Goal: Task Accomplishment & Management: Manage account settings

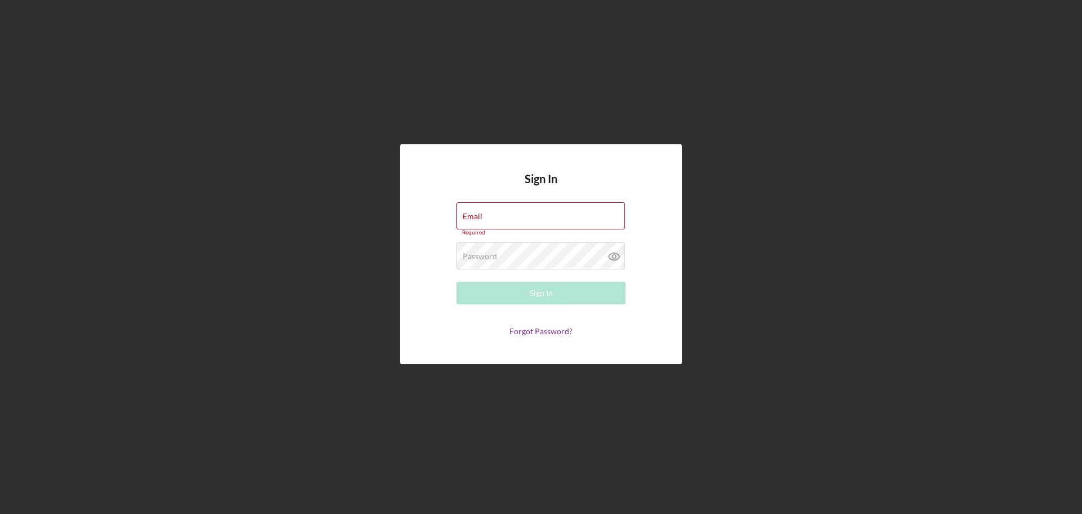
type input "monie@nwaccessfund.org"
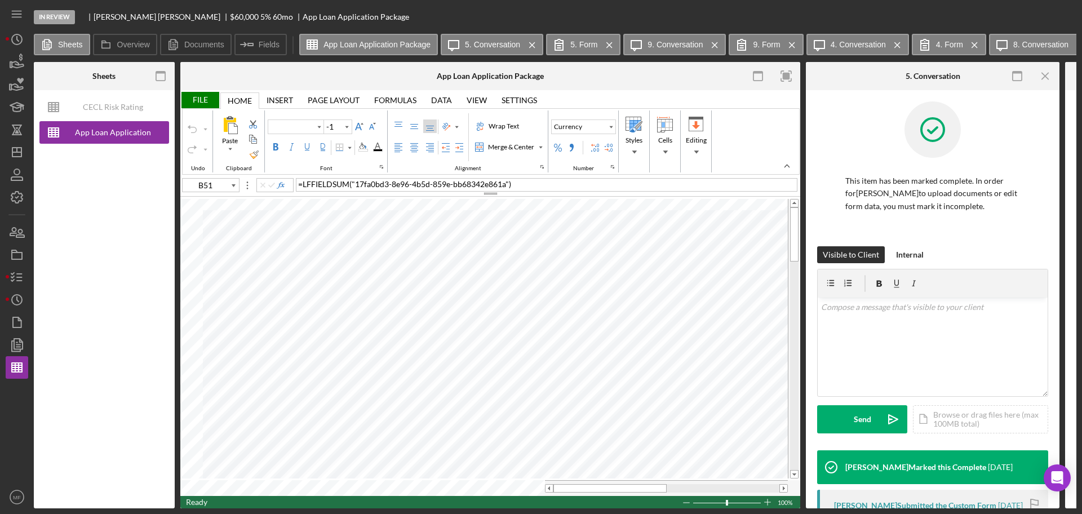
type input "Arial"
type input "10"
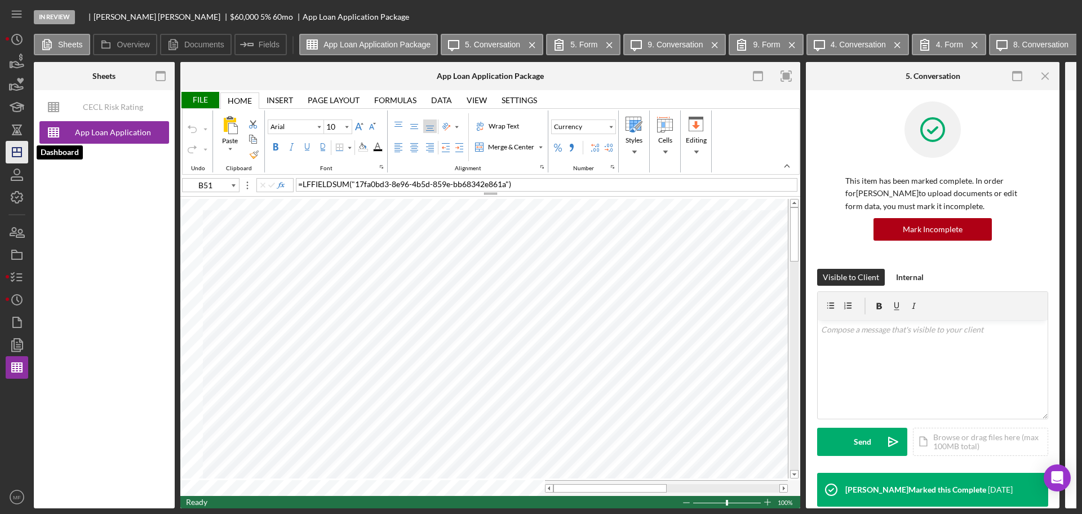
click at [15, 151] on icon "Icon/Dashboard" at bounding box center [17, 152] width 28 height 28
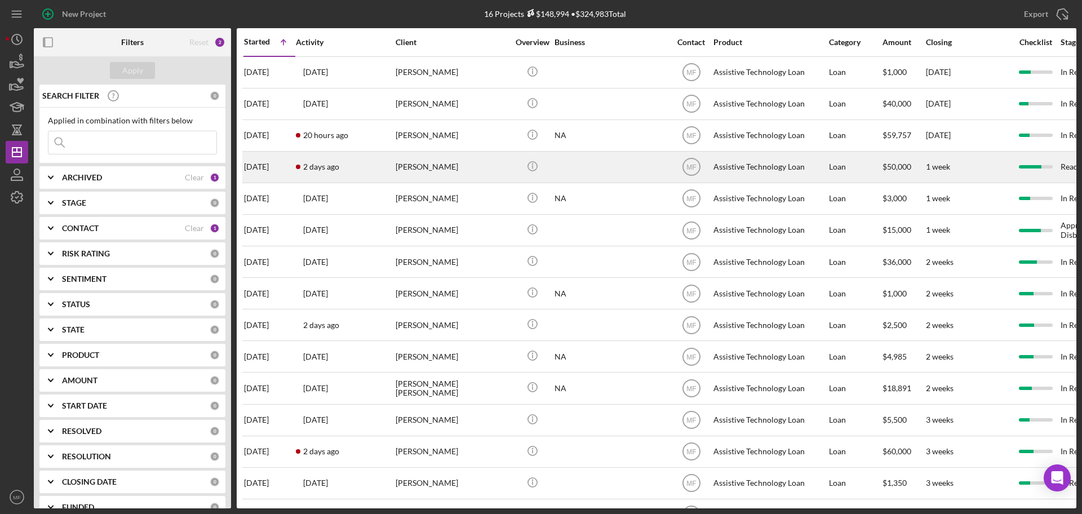
click at [450, 170] on div "[PERSON_NAME]" at bounding box center [451, 167] width 113 height 30
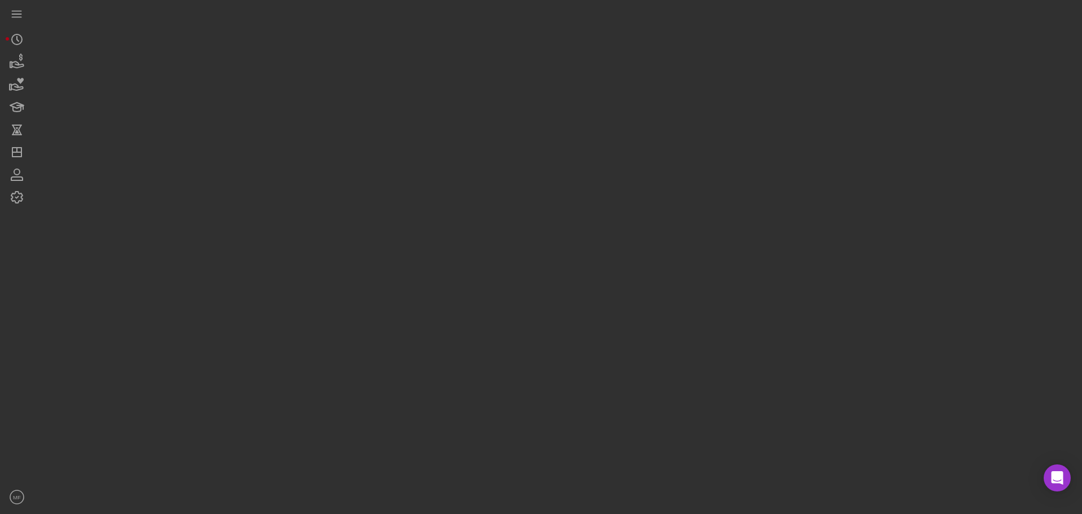
click at [450, 170] on div at bounding box center [555, 254] width 1042 height 508
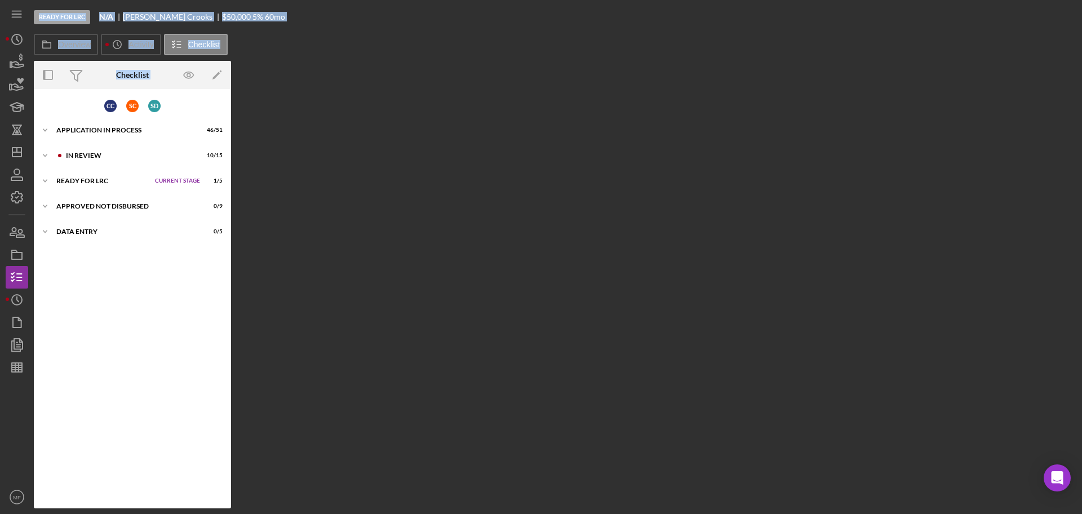
scroll to position [38, 0]
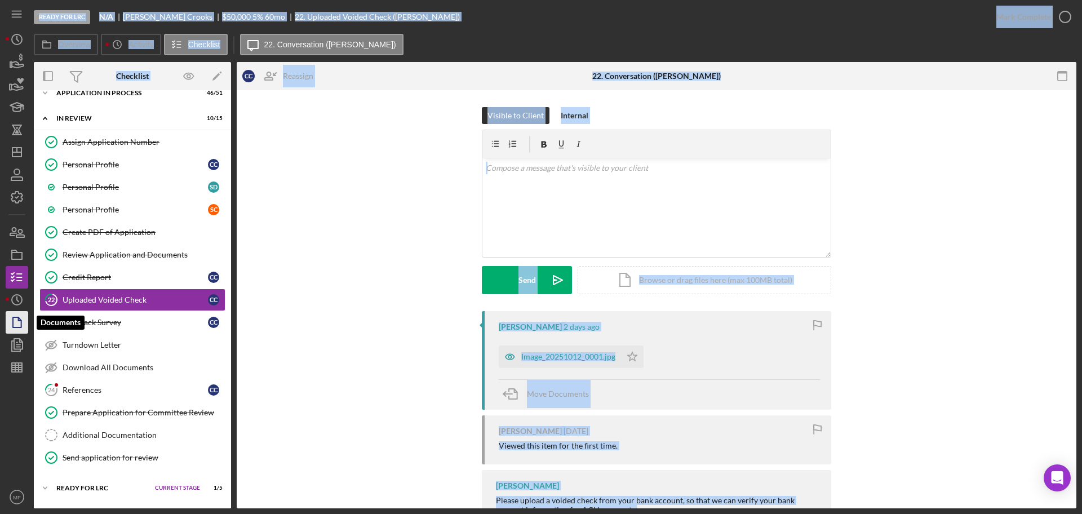
click at [9, 314] on icon "button" at bounding box center [17, 322] width 28 height 28
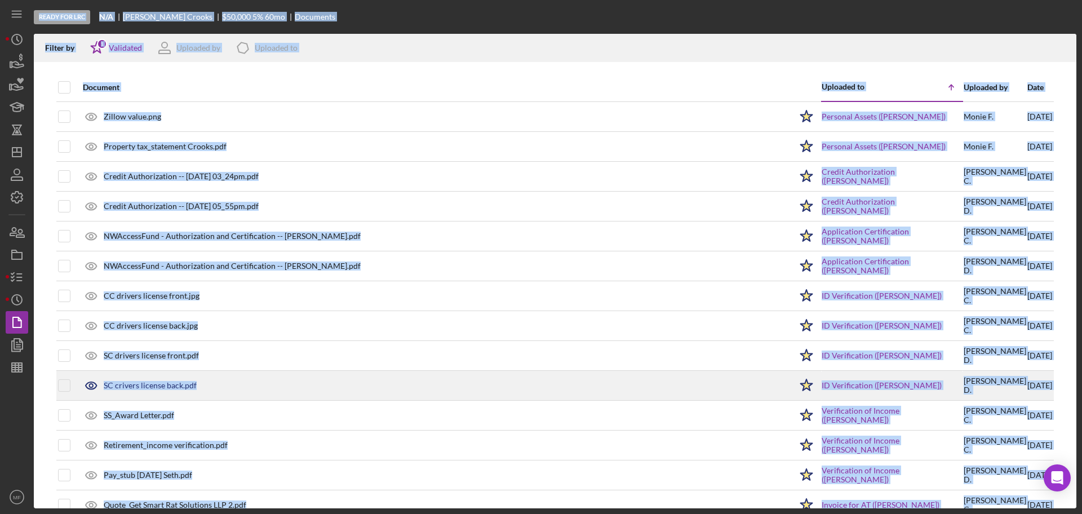
click at [597, 386] on div "SC crivers license back.pdf" at bounding box center [434, 385] width 714 height 28
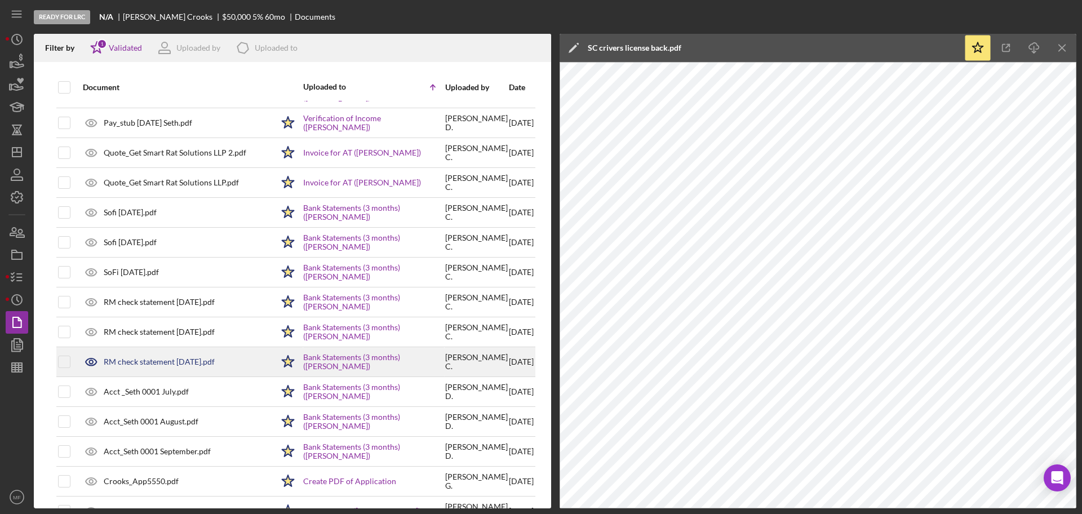
scroll to position [392, 0]
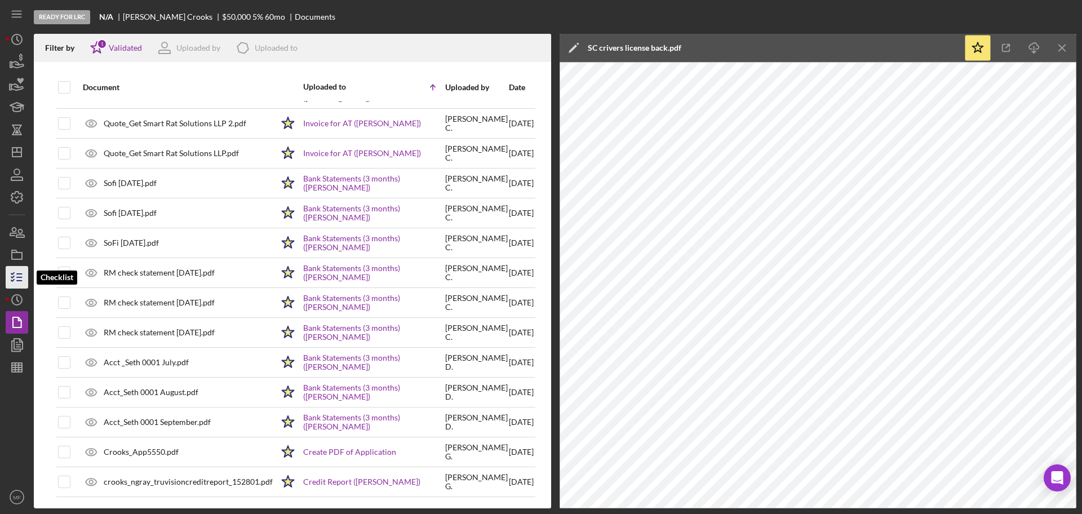
click at [14, 275] on icon "button" at bounding box center [17, 277] width 28 height 28
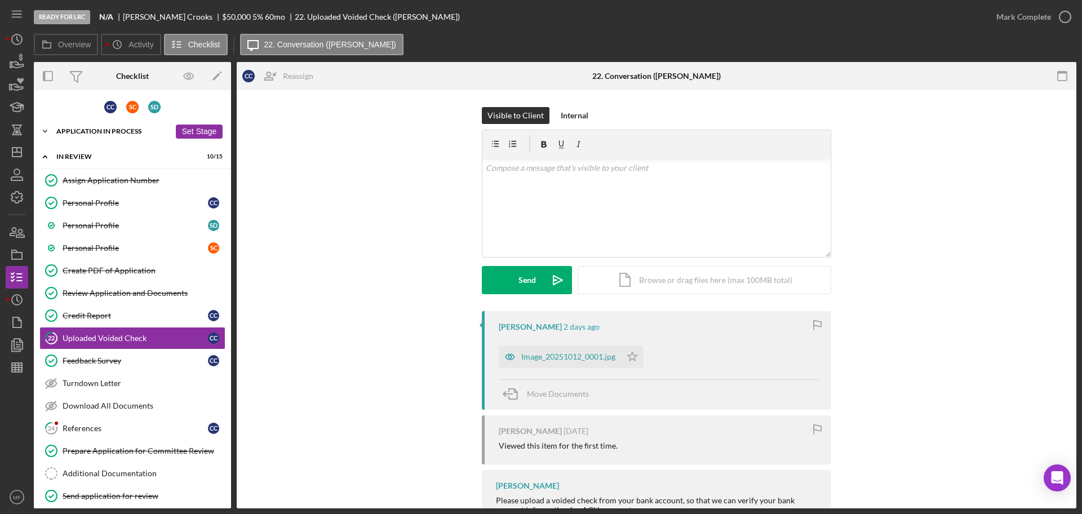
click at [108, 136] on div "Icon/Expander Application In Process 46 / 51 Set Stage" at bounding box center [132, 131] width 197 height 23
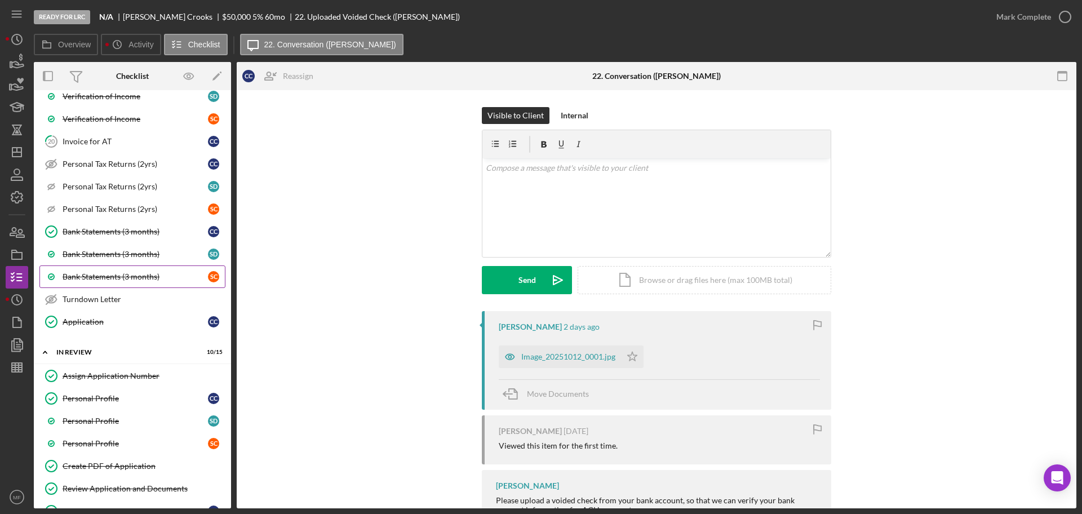
scroll to position [889, 0]
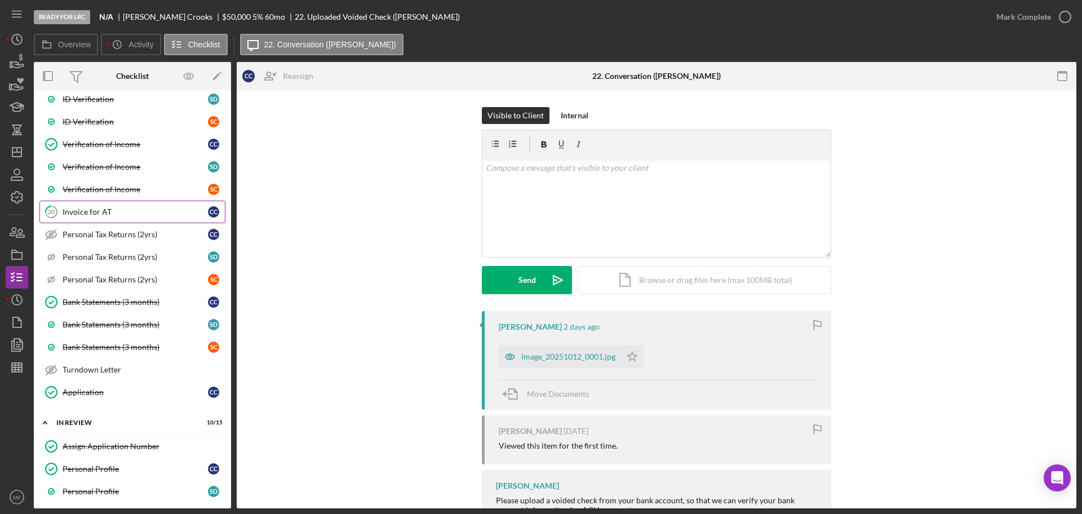
click at [90, 210] on div "Invoice for AT" at bounding box center [135, 211] width 145 height 9
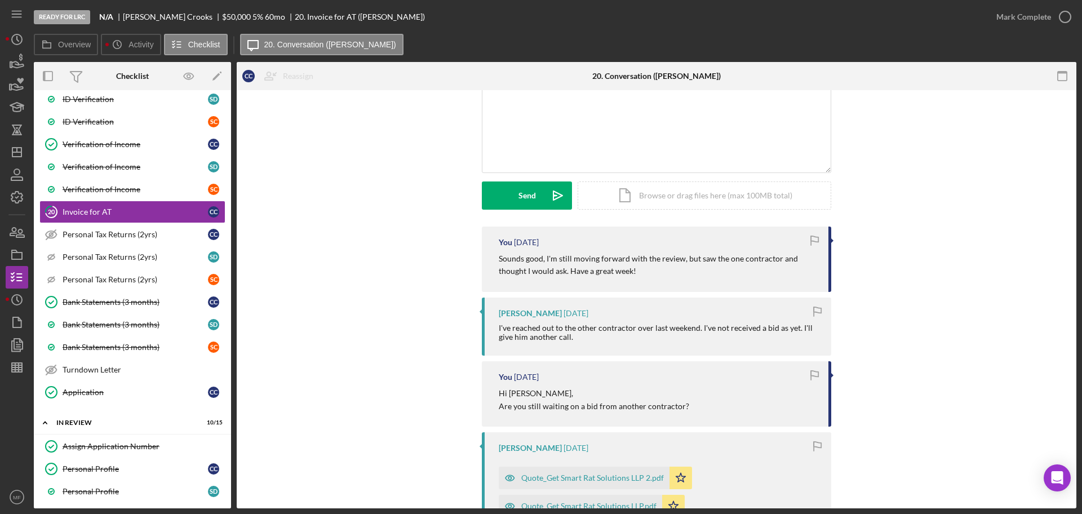
scroll to position [211, 0]
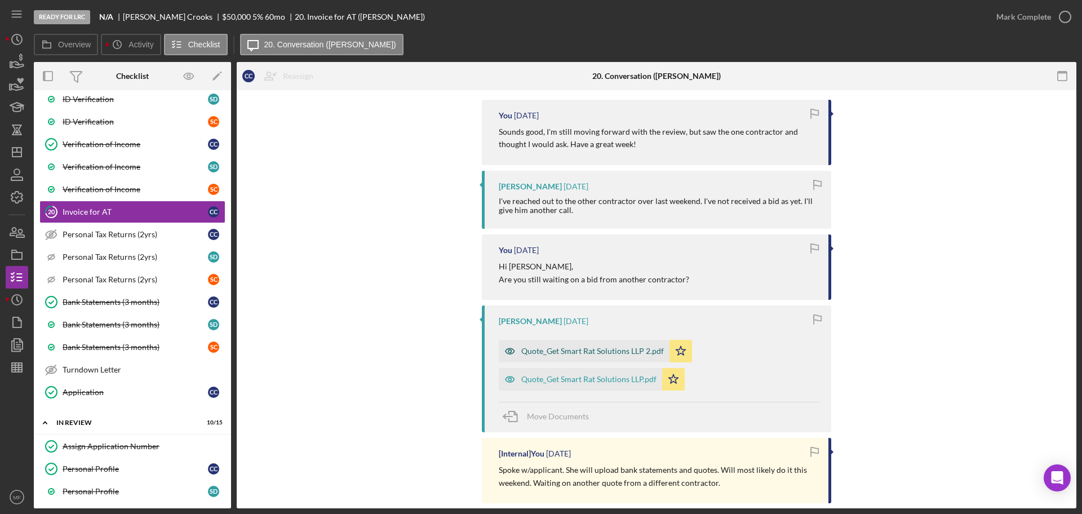
click at [574, 349] on div "Quote_Get Smart Rat Solutions LLP 2.pdf" at bounding box center [592, 350] width 143 height 9
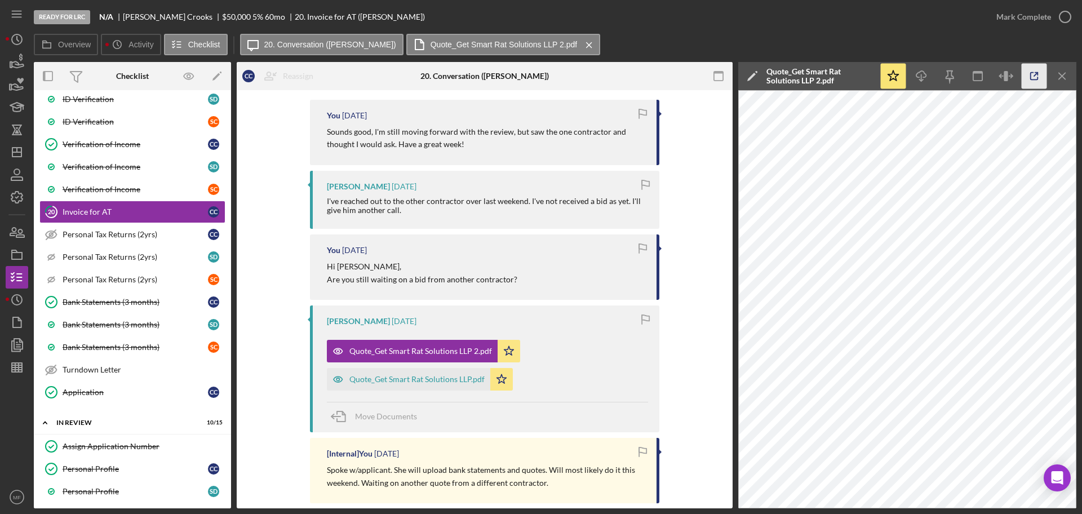
click at [1032, 80] on icon "button" at bounding box center [1033, 76] width 25 height 25
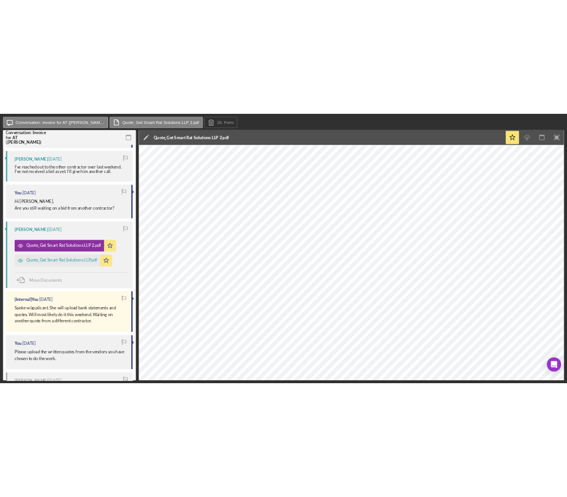
scroll to position [282, 0]
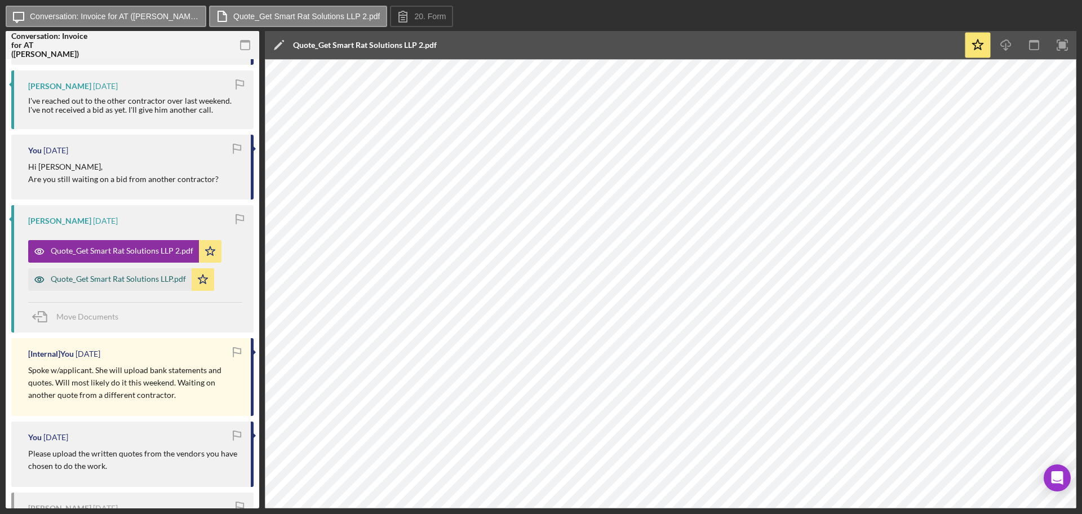
click at [111, 277] on div "Quote_Get Smart Rat Solutions LLP.pdf" at bounding box center [118, 278] width 135 height 9
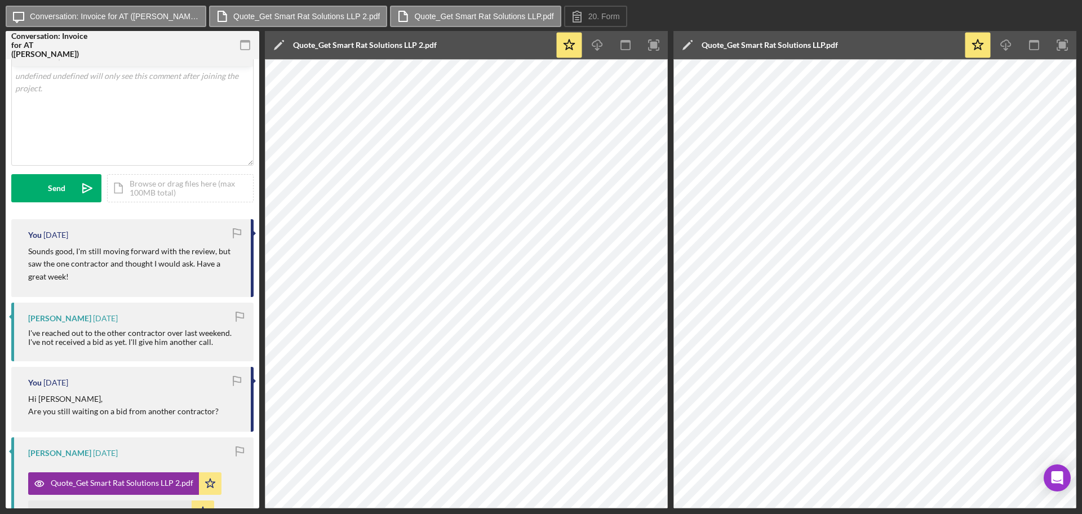
scroll to position [0, 0]
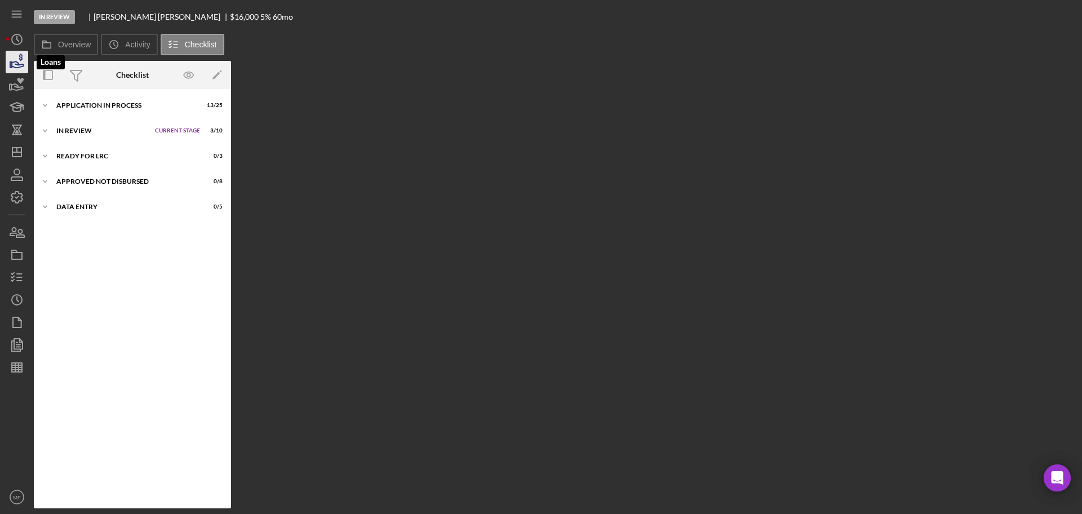
click at [19, 63] on icon "button" at bounding box center [18, 64] width 12 height 6
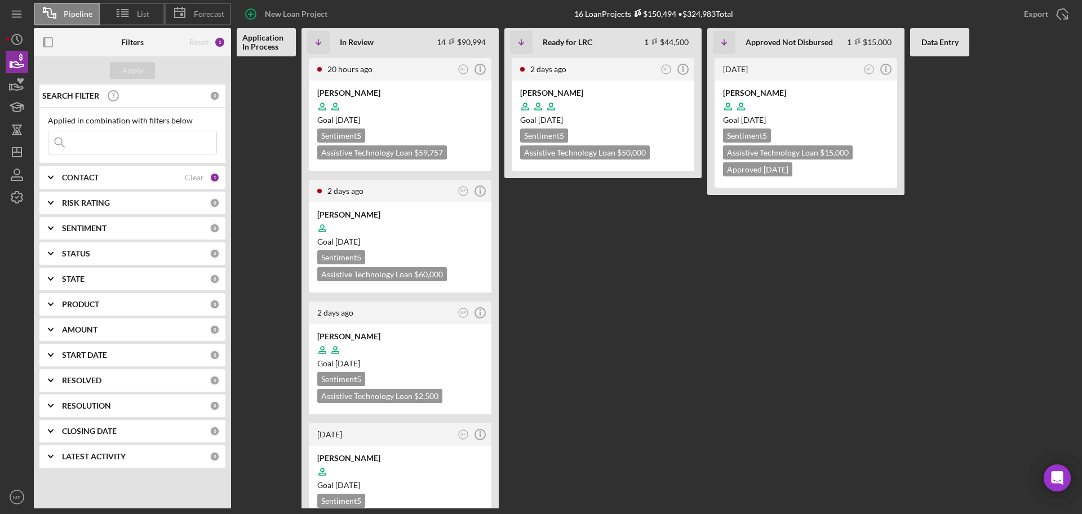
click at [88, 252] on b "STATUS" at bounding box center [76, 253] width 28 height 9
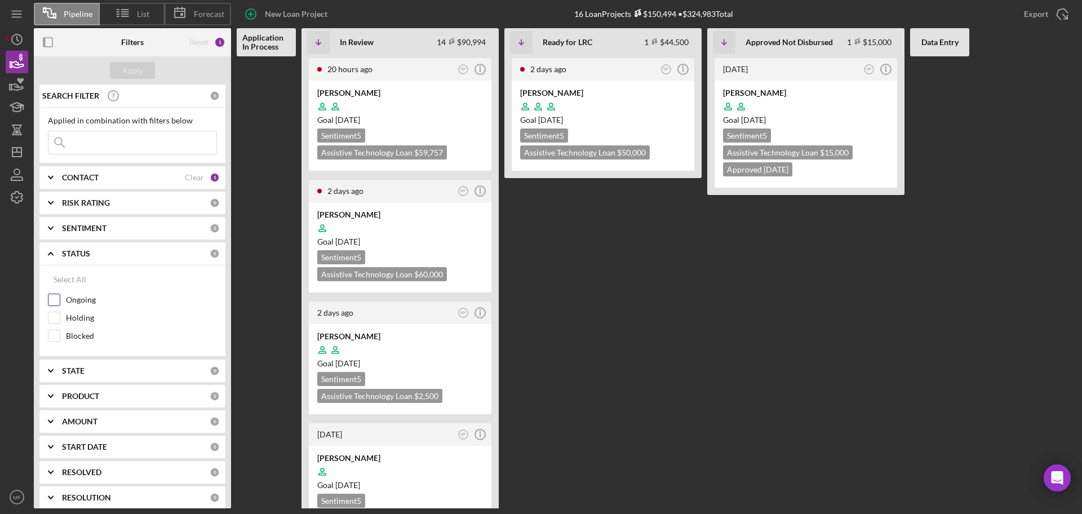
click at [52, 297] on input "Ongoing" at bounding box center [53, 299] width 11 height 11
checkbox input "true"
click at [125, 74] on div "Apply" at bounding box center [132, 70] width 21 height 17
click at [17, 37] on polyline "button" at bounding box center [18, 39] width 2 height 5
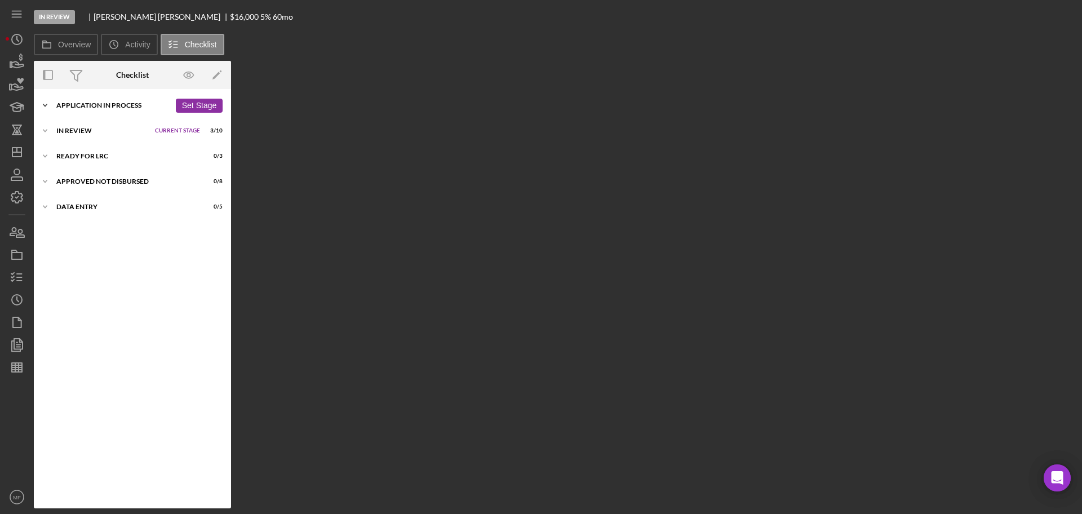
click at [121, 105] on div "Application In Process" at bounding box center [113, 105] width 114 height 7
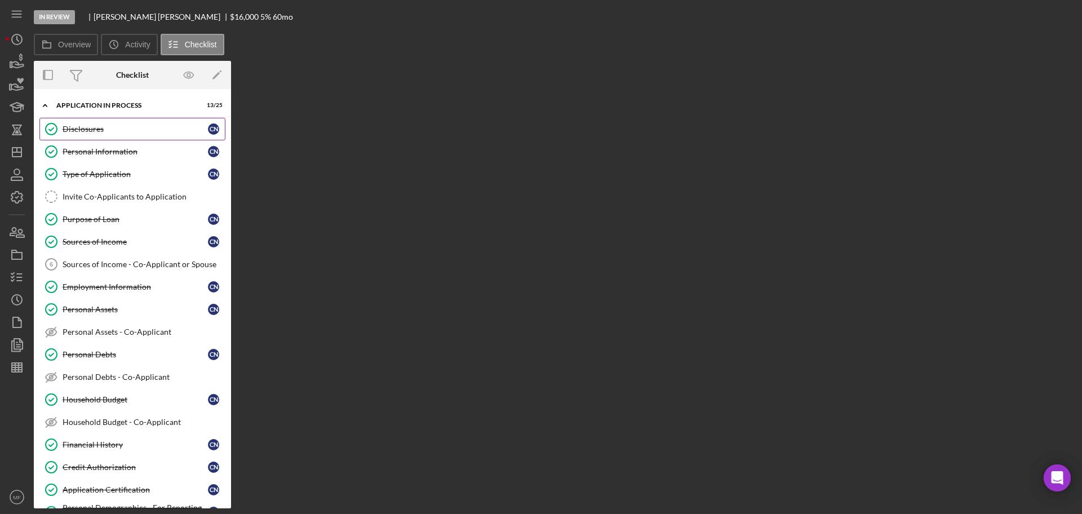
click at [113, 134] on link "Disclosures Disclosures C N" at bounding box center [132, 129] width 186 height 23
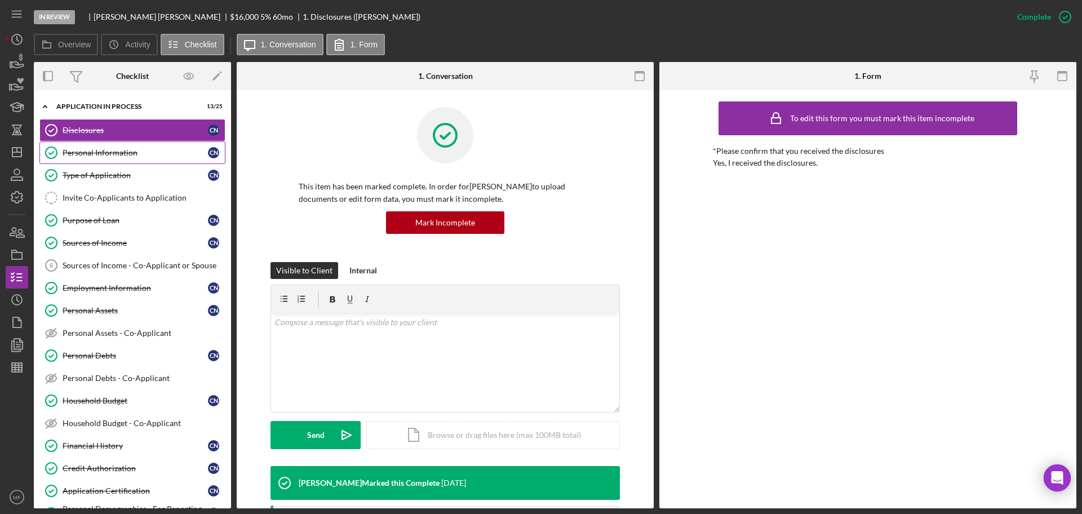
click at [131, 147] on link "Personal Information Personal Information C N" at bounding box center [132, 152] width 186 height 23
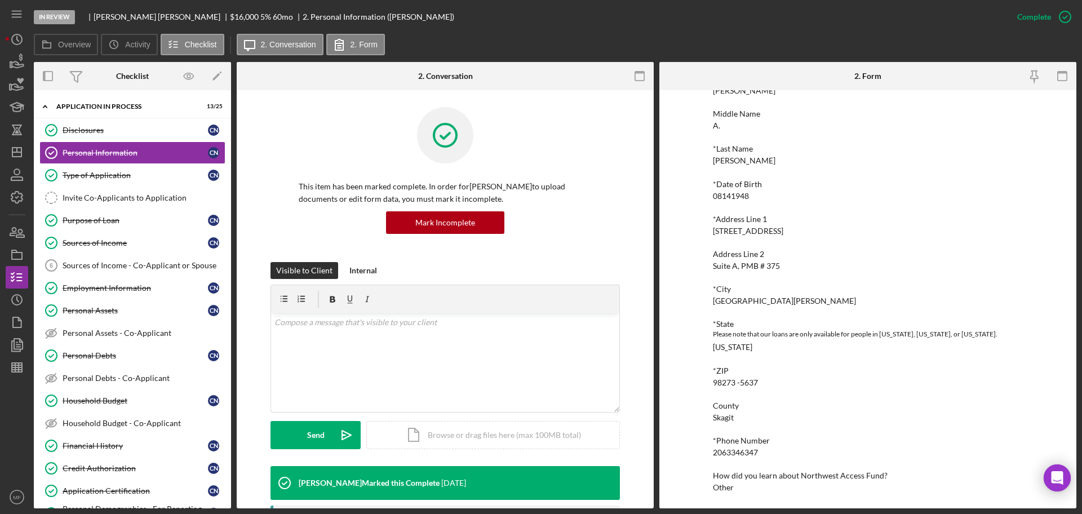
scroll to position [73, 0]
click at [88, 175] on div "Type of Application" at bounding box center [135, 175] width 145 height 9
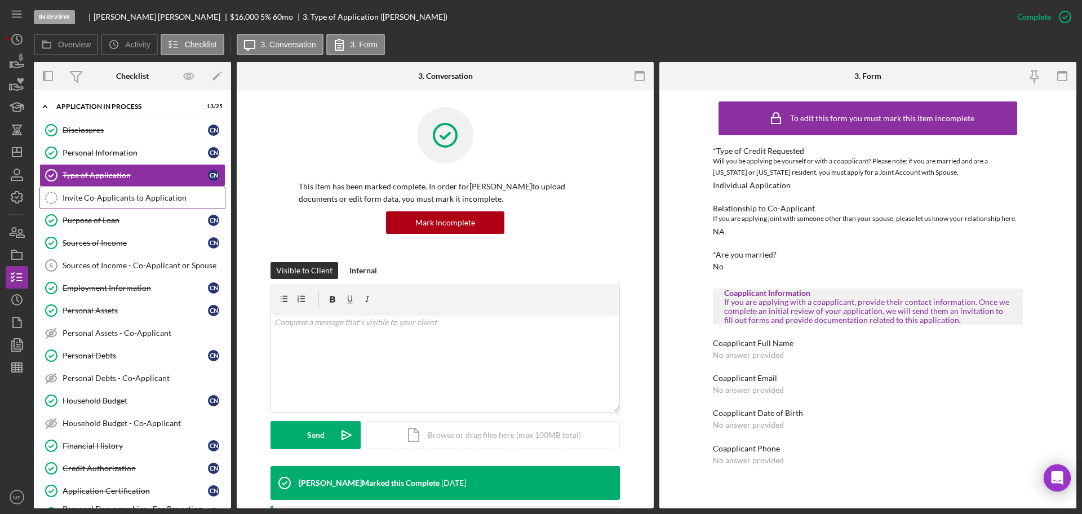
click at [131, 203] on link "Invite Co-Applicants to Application Invite Co-Applicants to Application" at bounding box center [132, 197] width 186 height 23
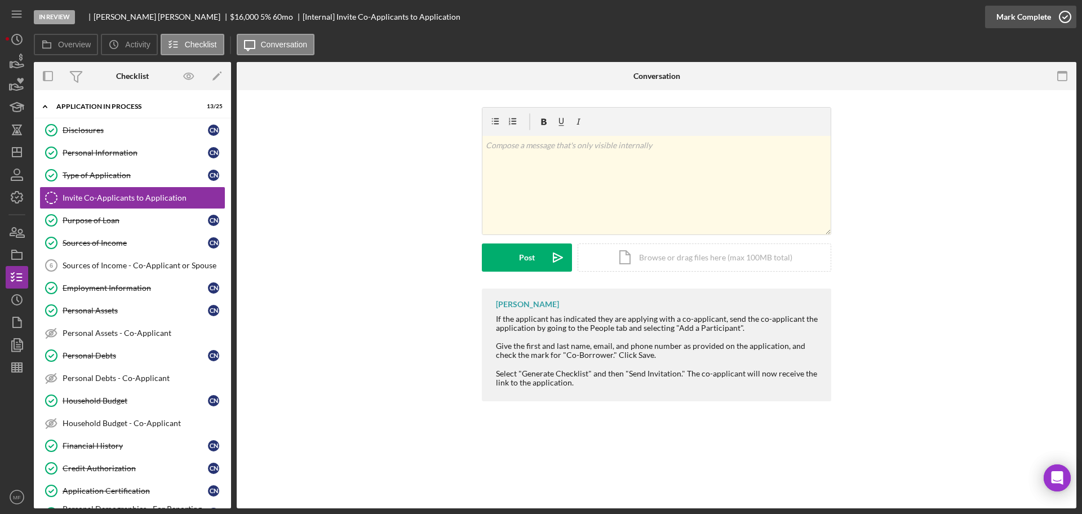
click at [1032, 17] on div "Mark Complete" at bounding box center [1023, 17] width 55 height 23
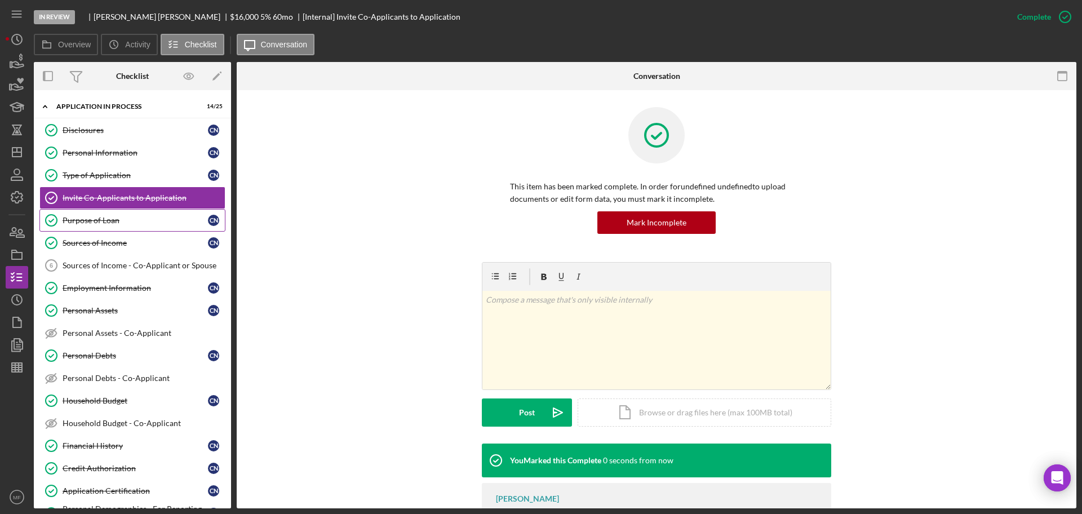
click at [95, 218] on div "Purpose of Loan" at bounding box center [135, 220] width 145 height 9
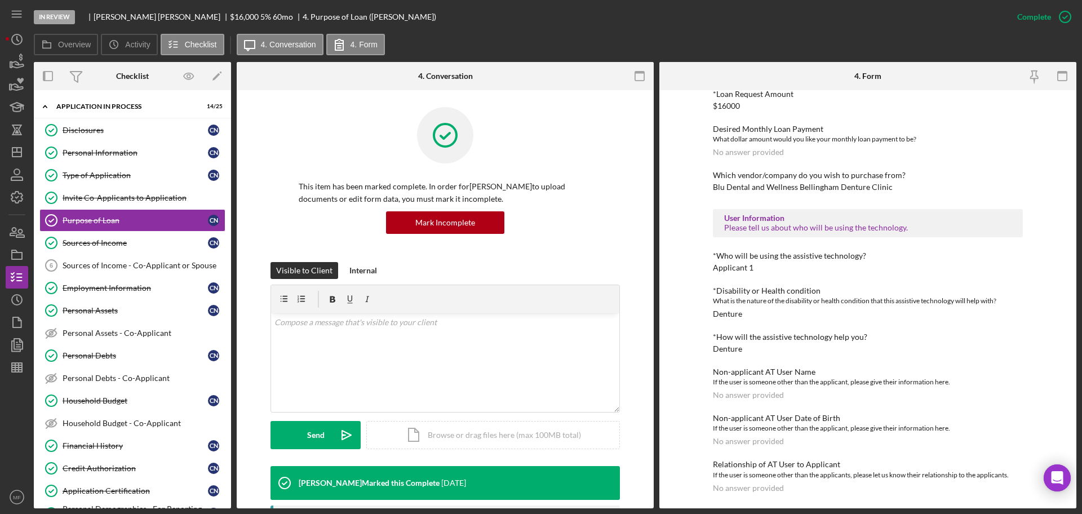
scroll to position [646, 0]
click at [100, 247] on div "Sources of Income" at bounding box center [135, 242] width 145 height 9
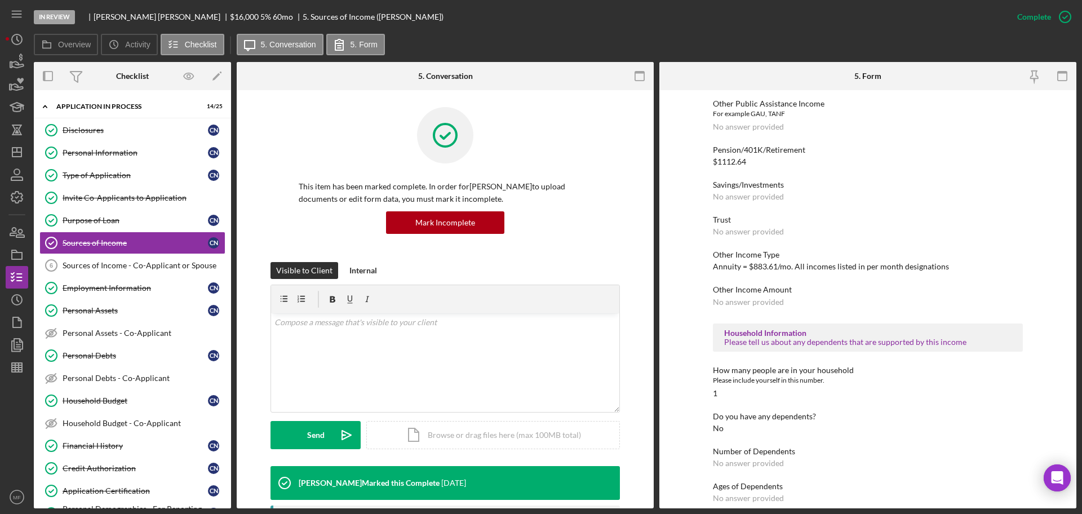
scroll to position [319, 0]
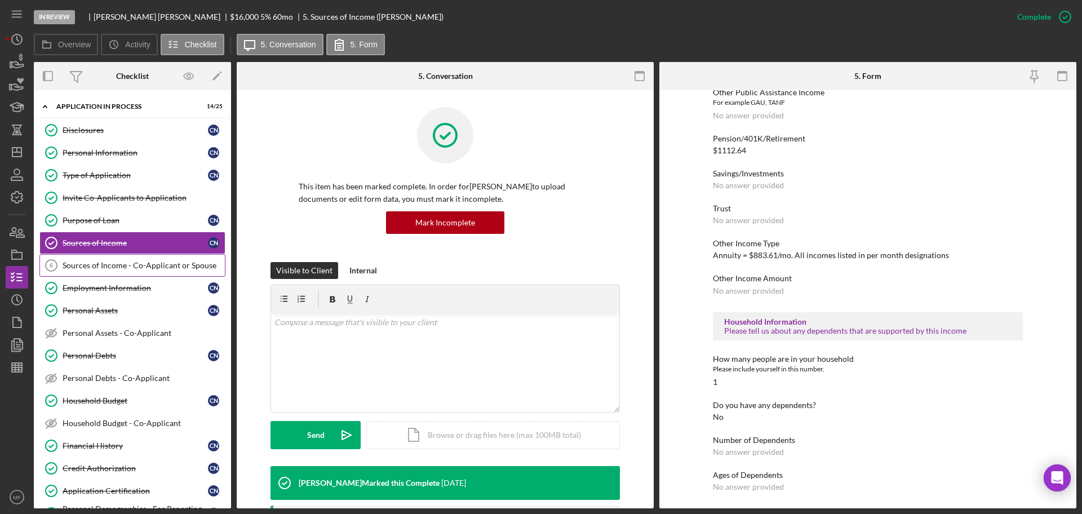
click at [122, 267] on div "Sources of Income - Co-Applicant or Spouse" at bounding box center [144, 265] width 162 height 9
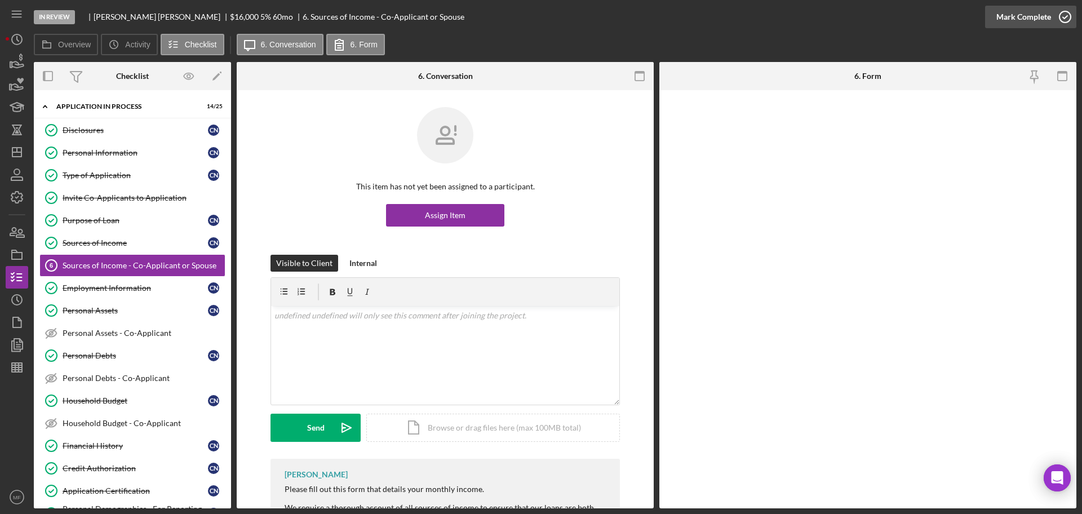
click at [1011, 19] on div "Mark Complete" at bounding box center [1023, 17] width 55 height 23
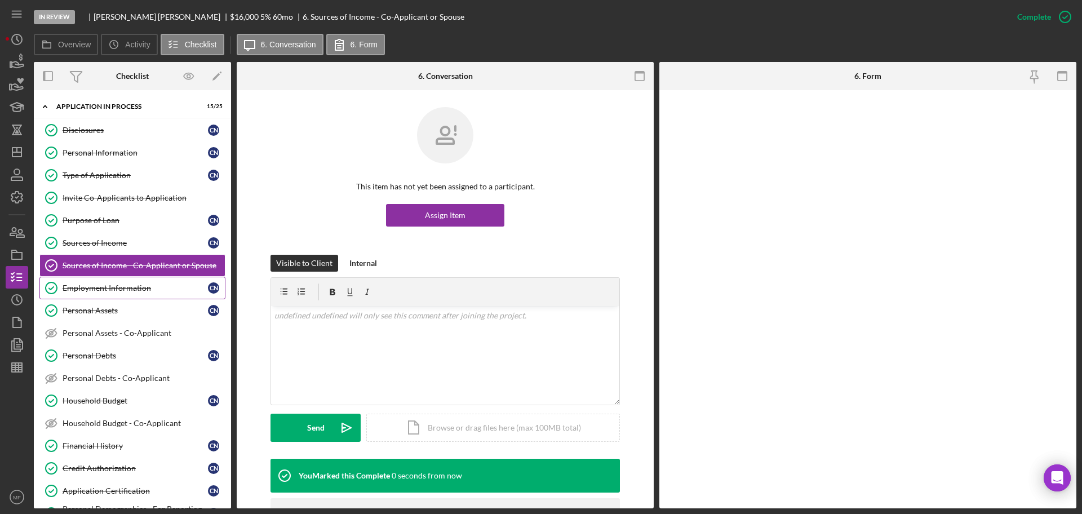
click at [128, 290] on div "Employment Information" at bounding box center [135, 287] width 145 height 9
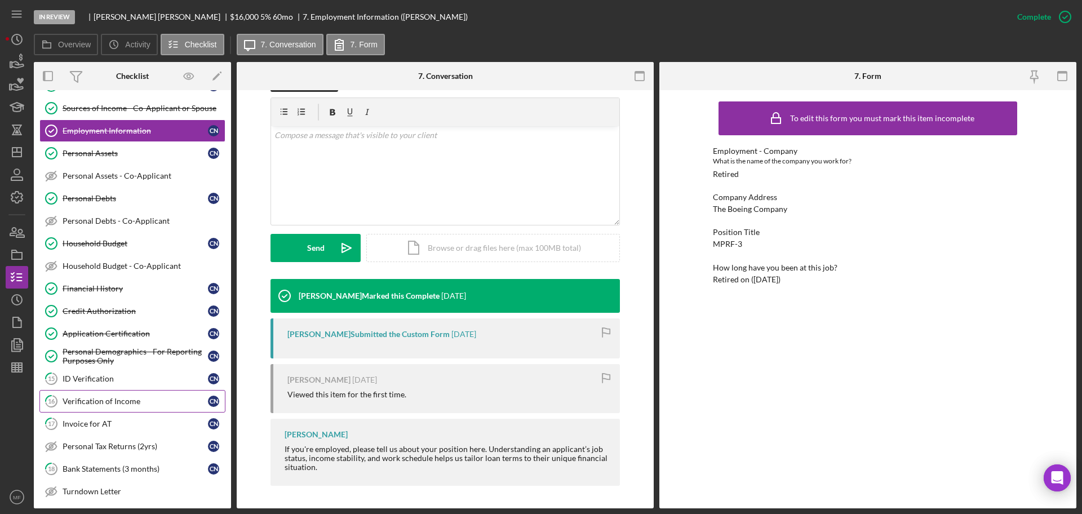
scroll to position [70, 0]
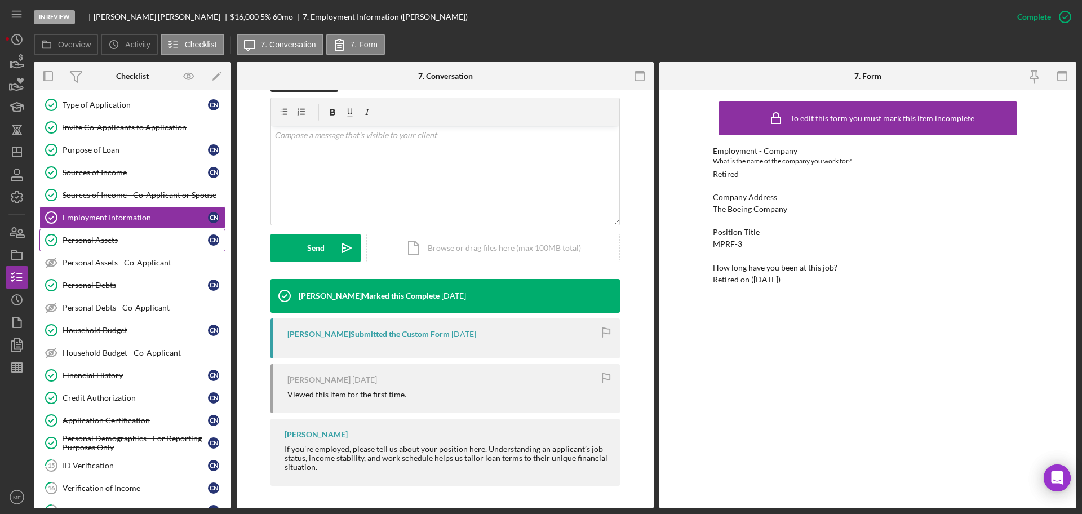
click at [98, 235] on div "Personal Assets" at bounding box center [135, 239] width 145 height 9
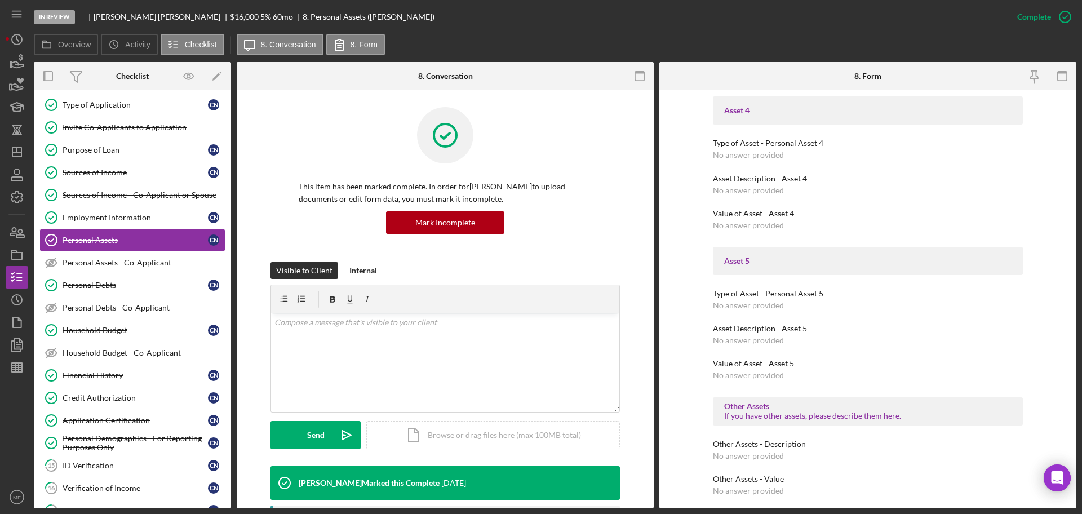
scroll to position [1107, 0]
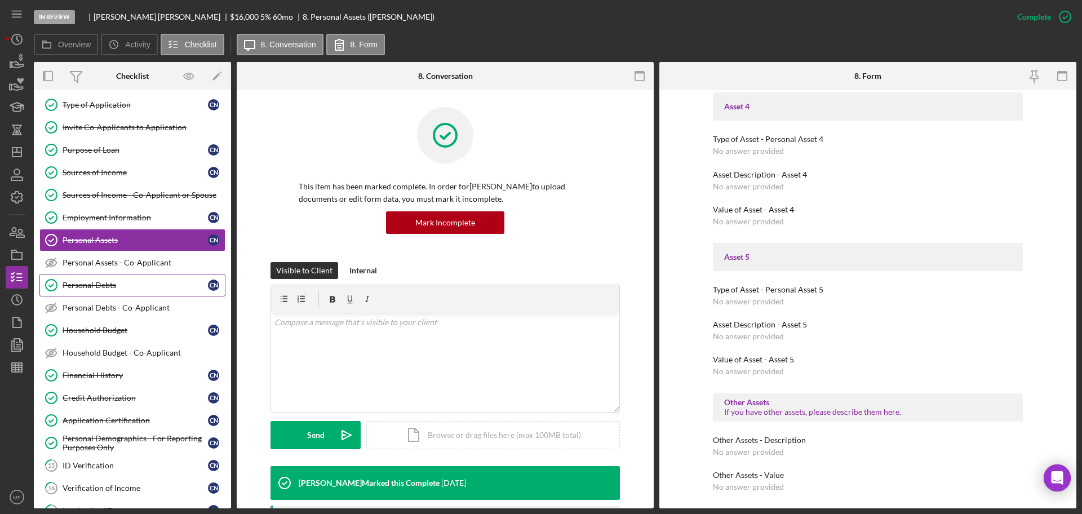
click at [88, 283] on div "Personal Debts" at bounding box center [135, 285] width 145 height 9
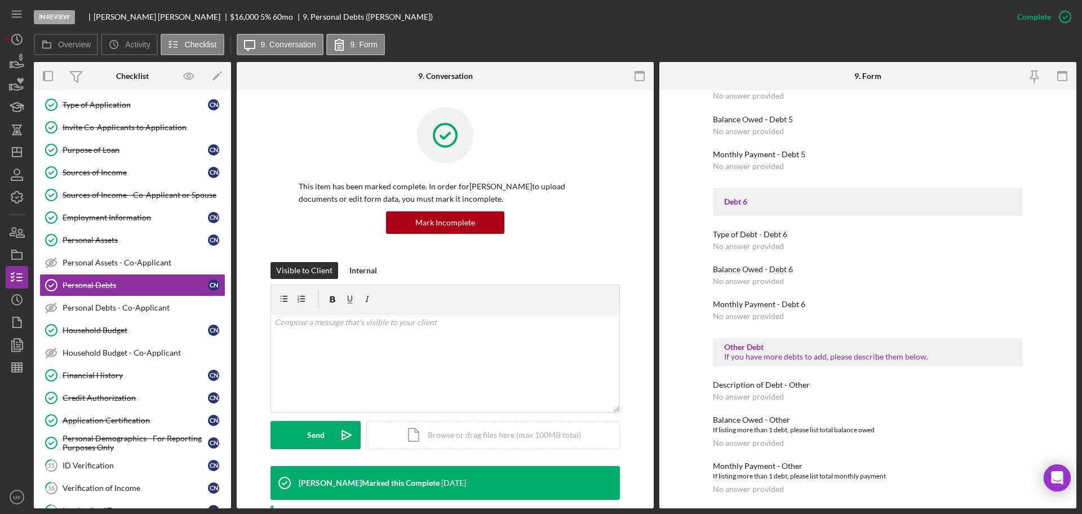
scroll to position [1148, 0]
click at [104, 328] on div "Household Budget" at bounding box center [135, 330] width 145 height 9
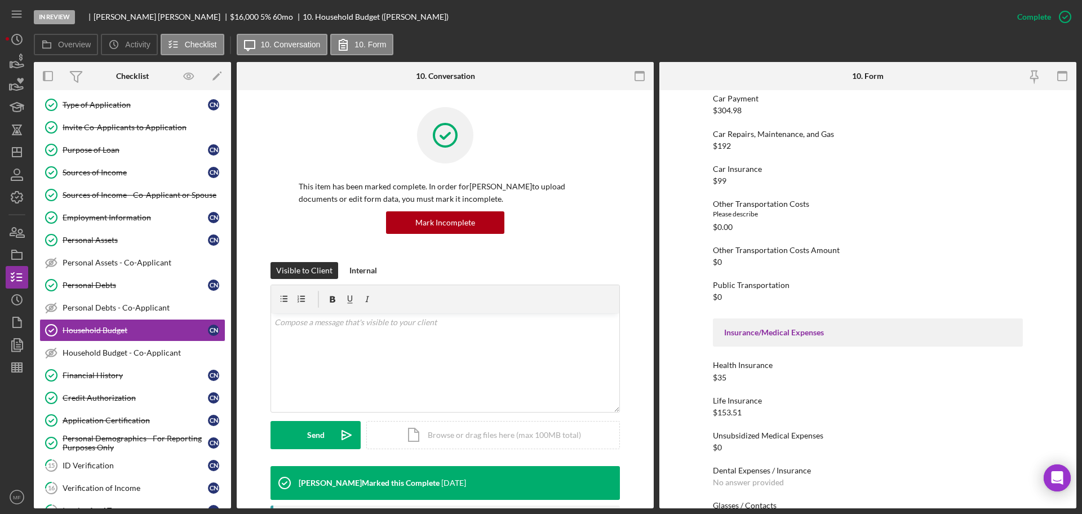
scroll to position [634, 0]
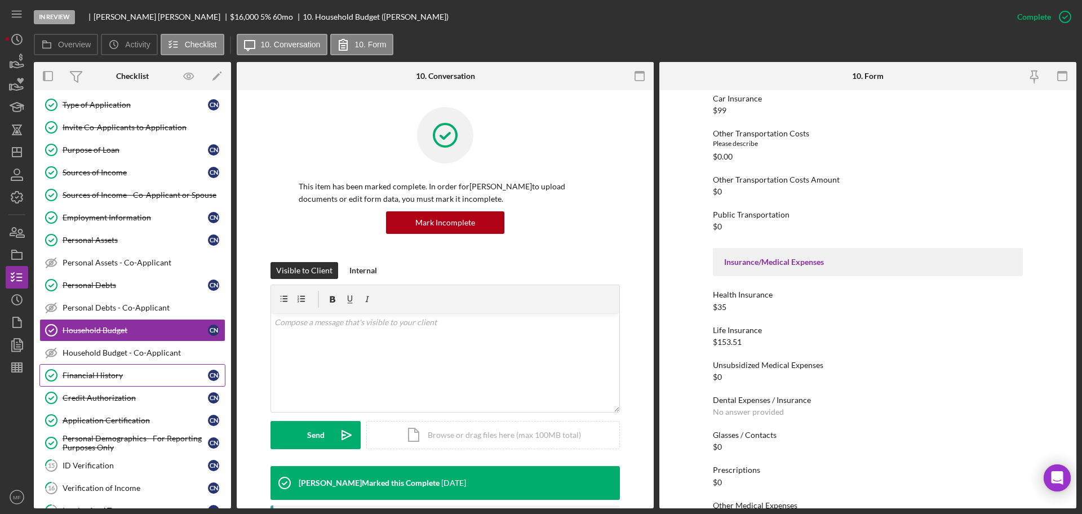
click at [94, 370] on link "Financial History Financial History C N" at bounding box center [132, 375] width 186 height 23
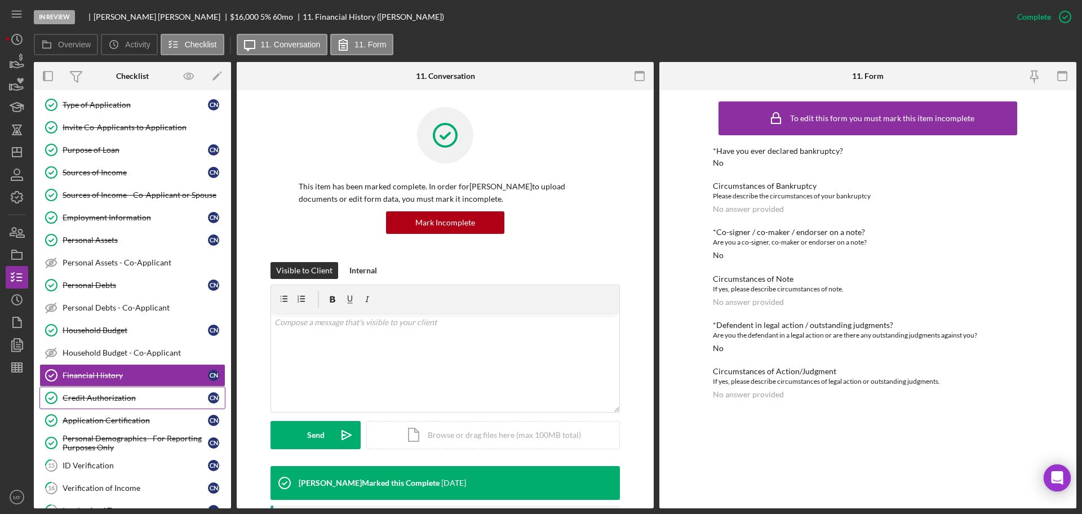
click at [101, 405] on link "Credit Authorization Credit Authorization C N" at bounding box center [132, 397] width 186 height 23
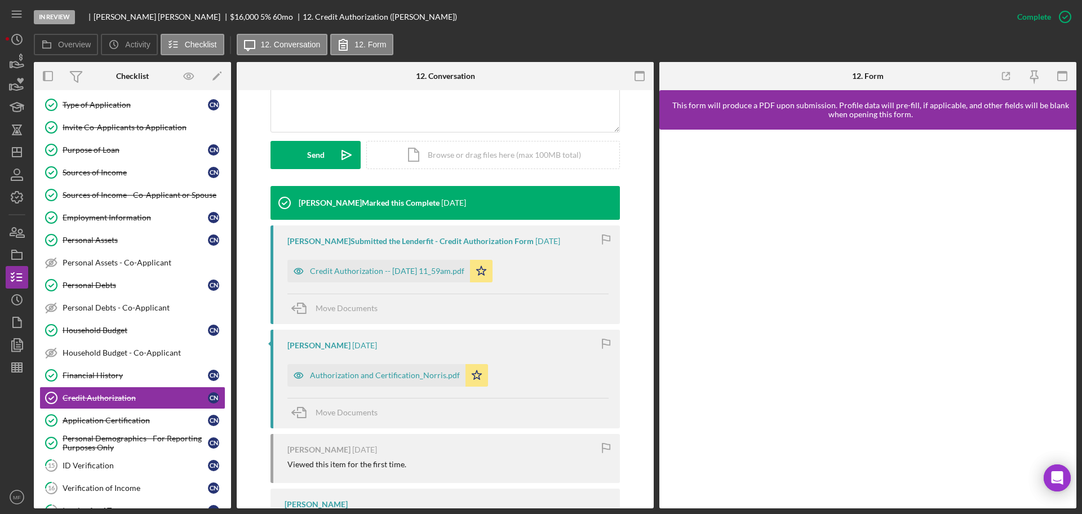
scroll to position [282, 0]
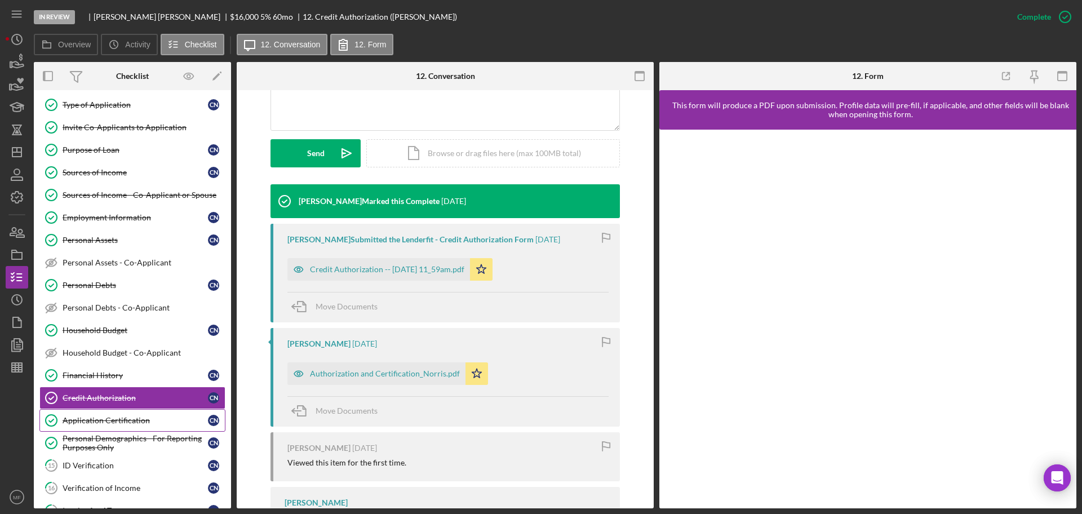
click at [135, 418] on div "Application Certification" at bounding box center [135, 420] width 145 height 9
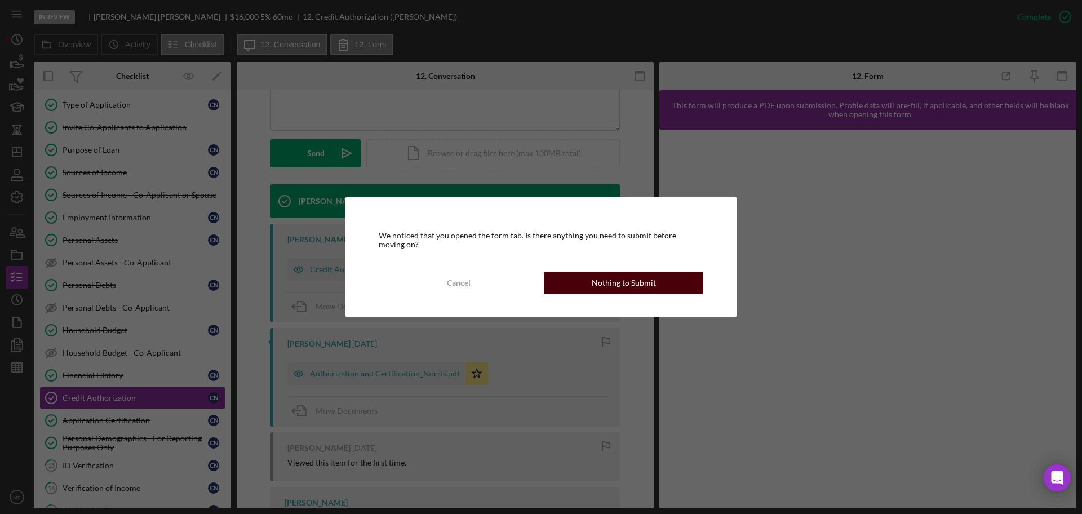
click at [595, 285] on div "Nothing to Submit" at bounding box center [623, 283] width 64 height 23
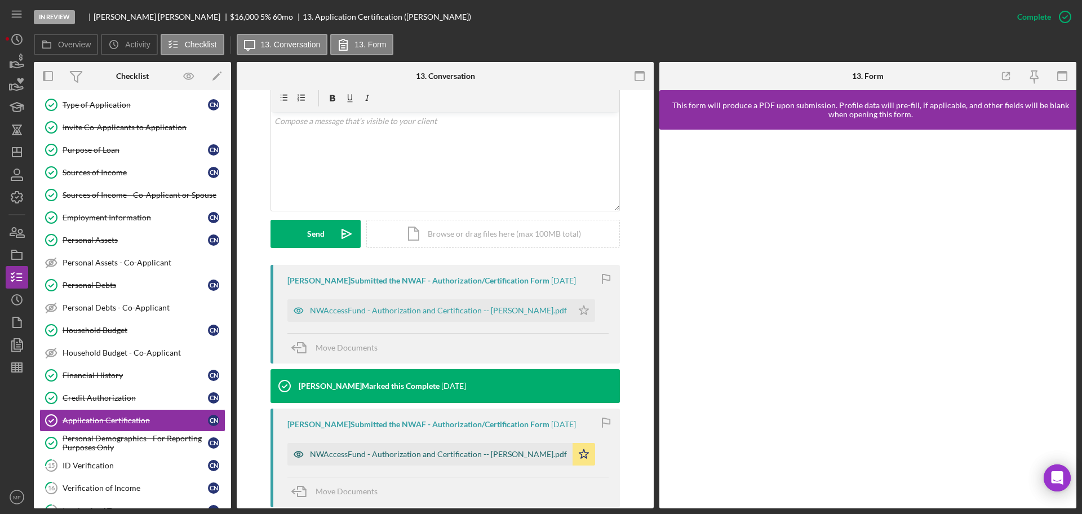
scroll to position [282, 0]
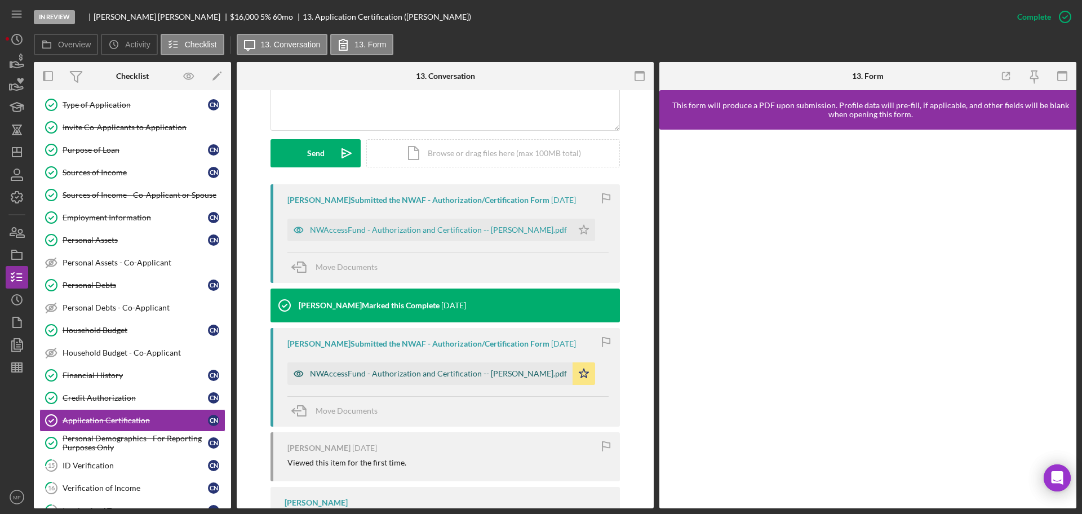
click at [480, 372] on div "NWAccessFund - Authorization and Certification -- Craig Norris.pdf" at bounding box center [438, 373] width 257 height 9
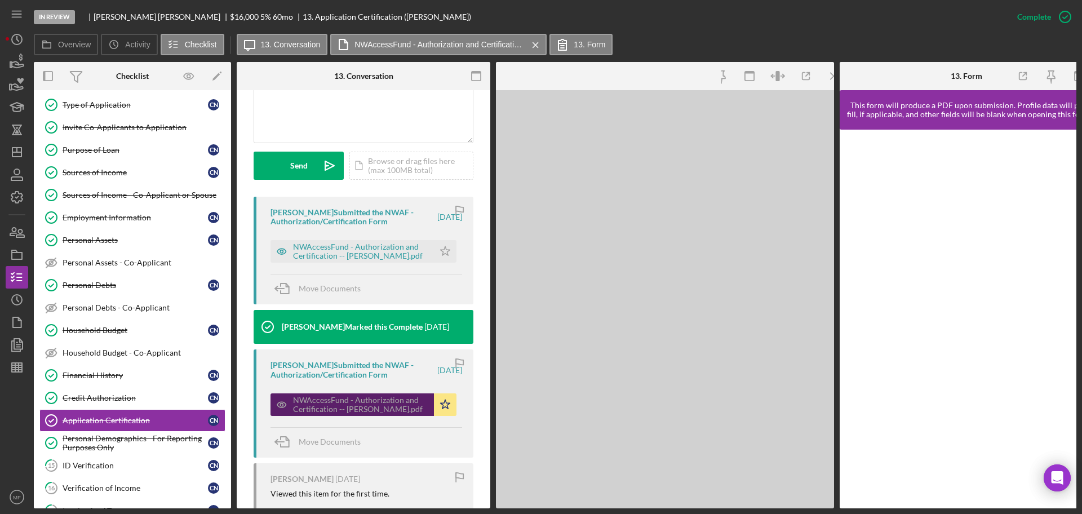
scroll to position [294, 0]
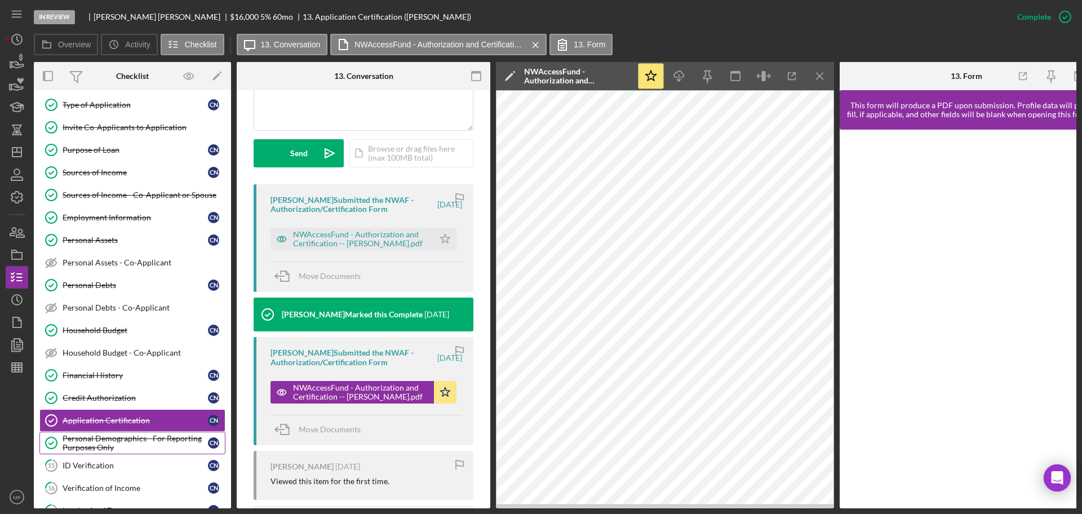
click at [75, 441] on div "Personal Demographics - For Reporting Purposes Only" at bounding box center [135, 443] width 145 height 18
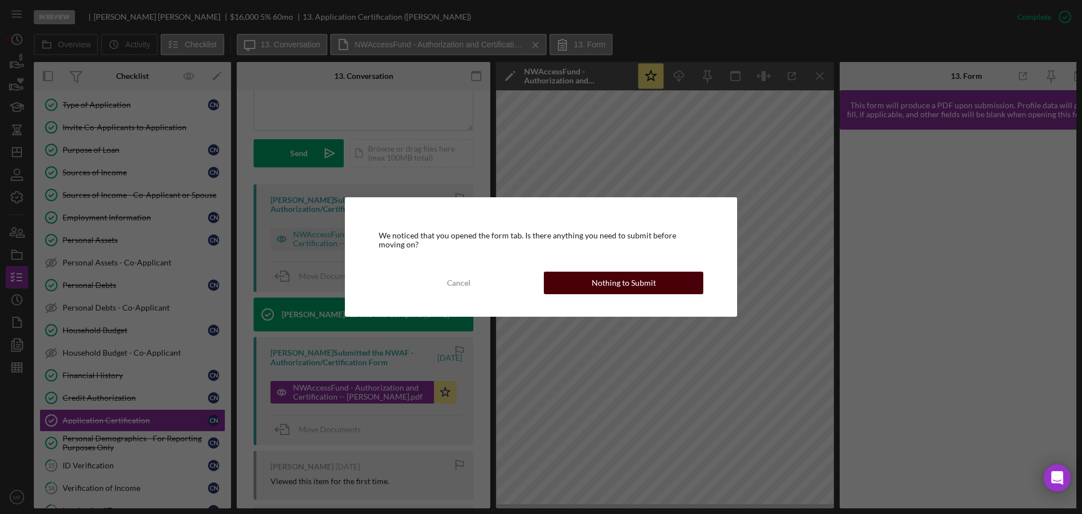
click at [625, 280] on div "Nothing to Submit" at bounding box center [623, 283] width 64 height 23
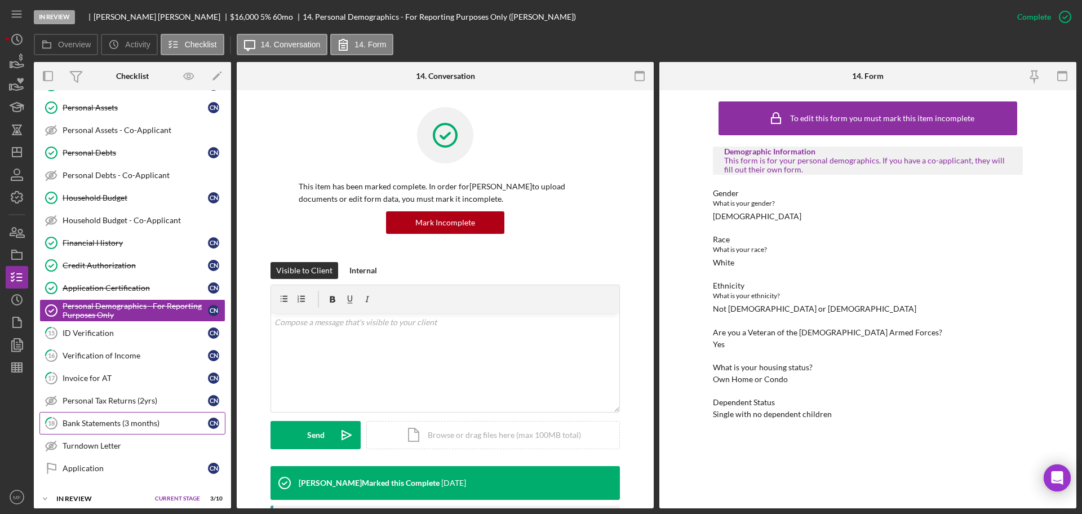
scroll to position [211, 0]
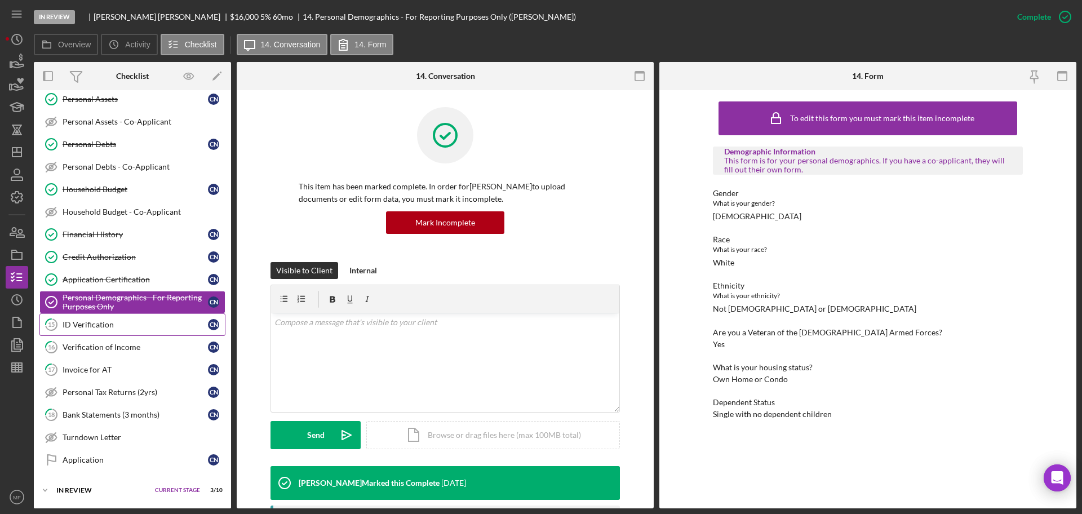
click at [100, 325] on div "ID Verification" at bounding box center [135, 324] width 145 height 9
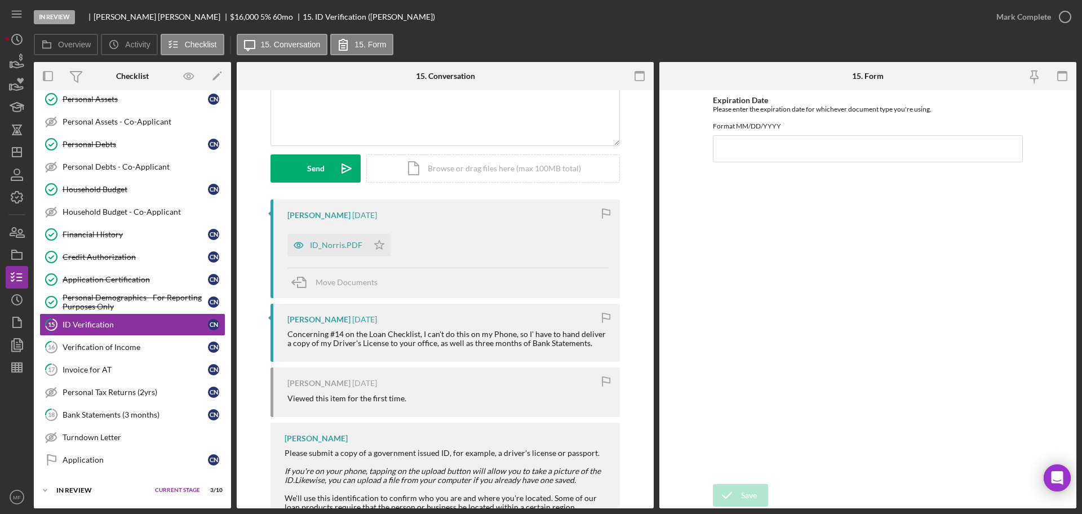
scroll to position [141, 0]
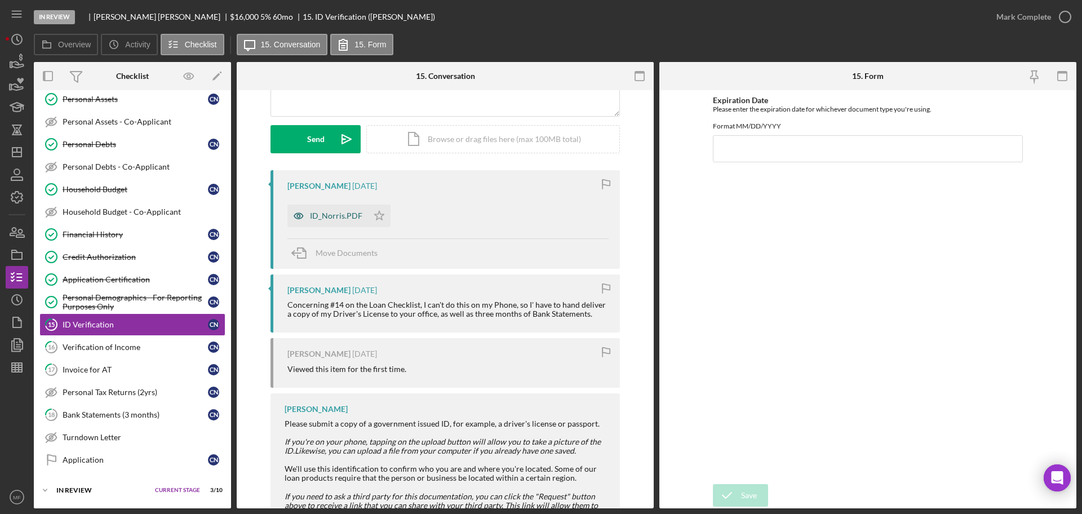
click at [324, 218] on div "ID_Norris.PDF" at bounding box center [336, 215] width 52 height 9
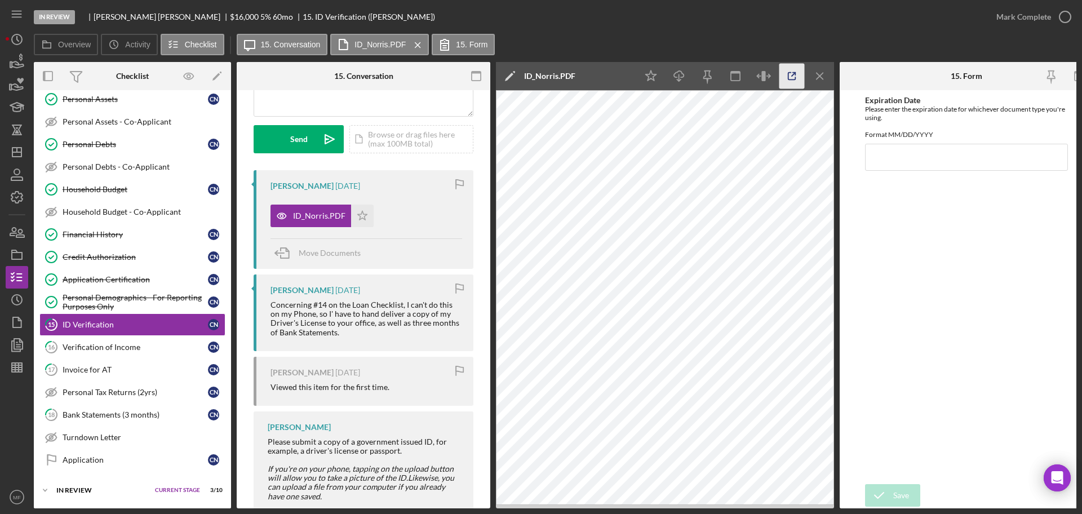
click at [795, 78] on icon "button" at bounding box center [791, 76] width 7 height 7
click at [929, 167] on input "Expiration Date" at bounding box center [966, 157] width 203 height 27
type input "08/17/2029"
click at [891, 490] on icon "submit" at bounding box center [879, 495] width 28 height 28
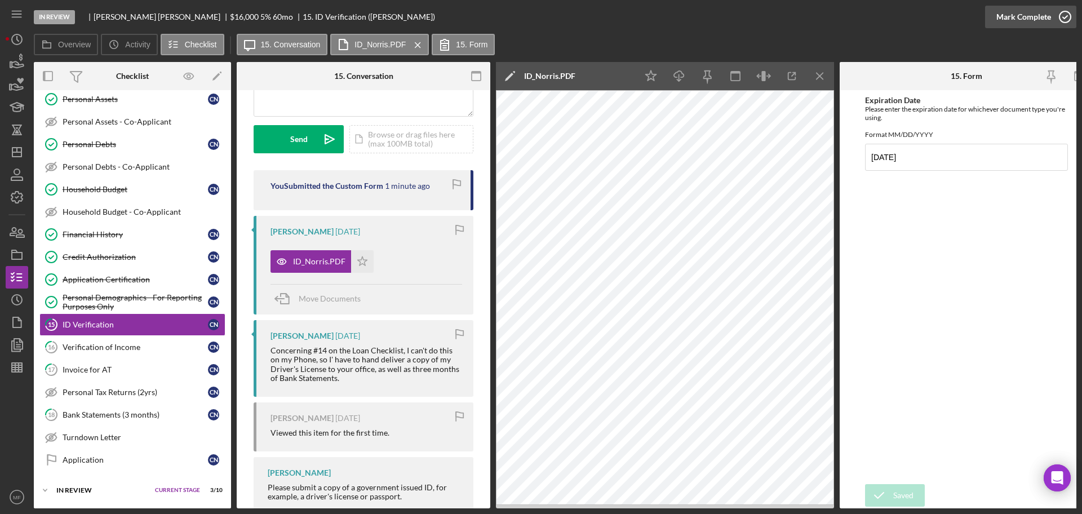
click at [1004, 25] on div "Mark Complete" at bounding box center [1023, 17] width 55 height 23
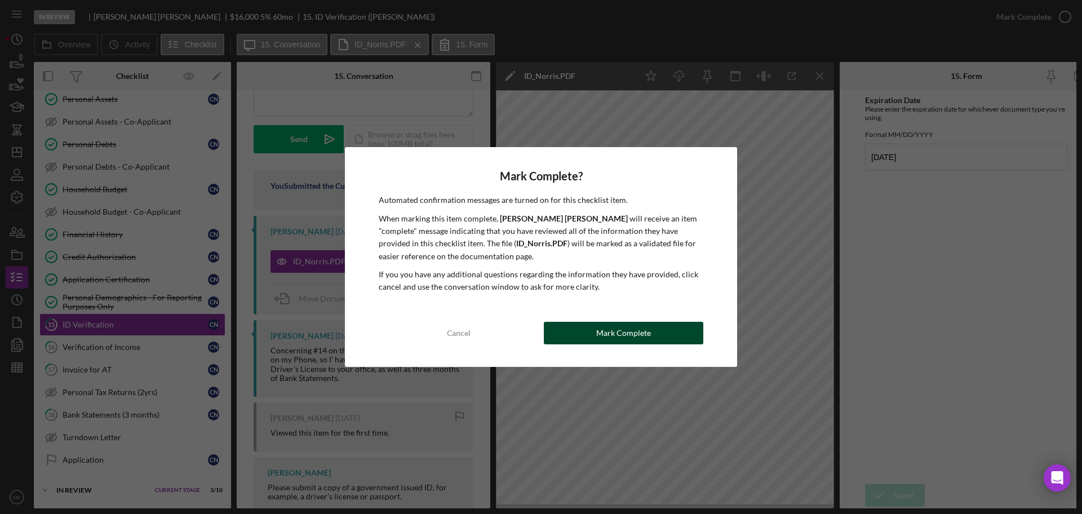
click at [609, 330] on div "Mark Complete" at bounding box center [623, 333] width 55 height 23
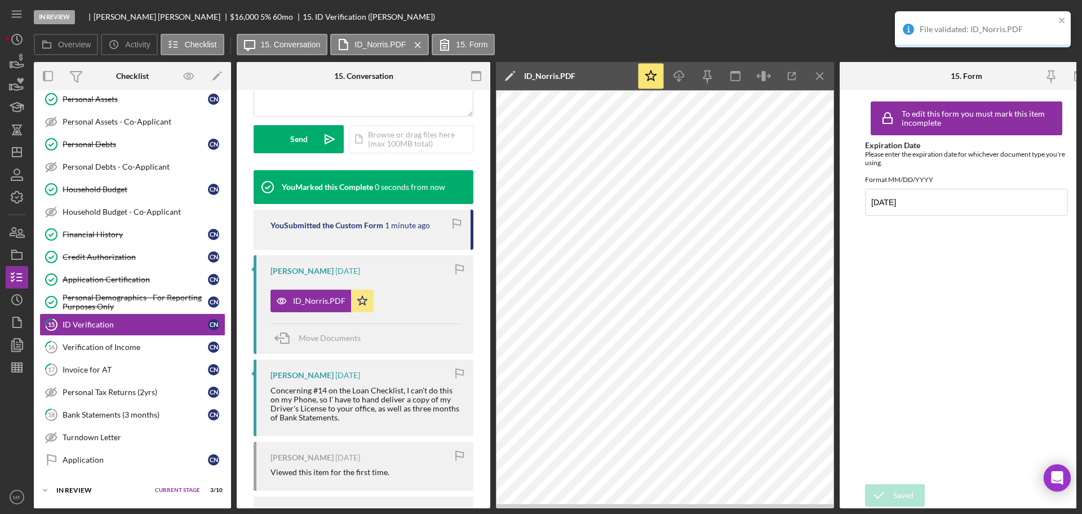
scroll to position [308, 0]
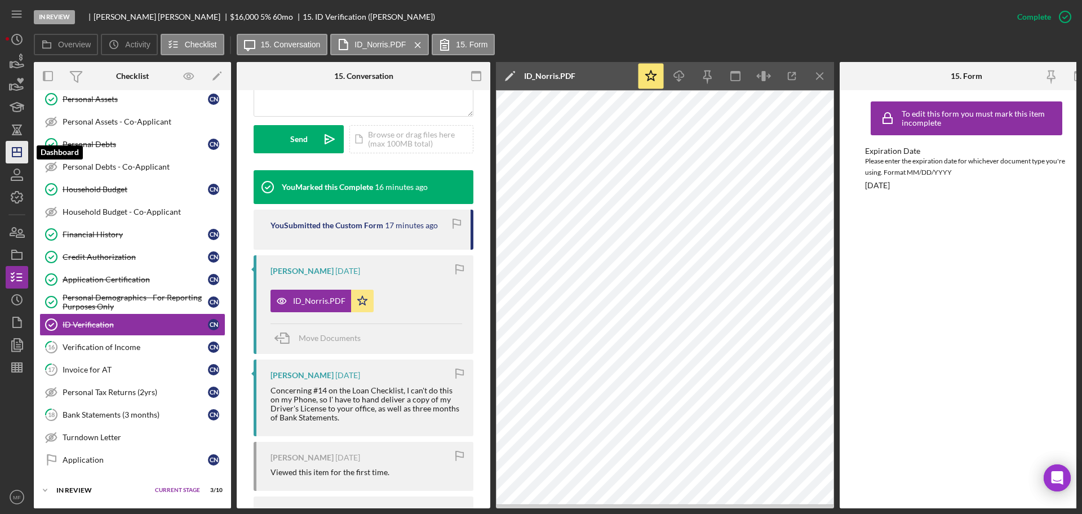
click at [16, 157] on polygon "button" at bounding box center [16, 152] width 9 height 9
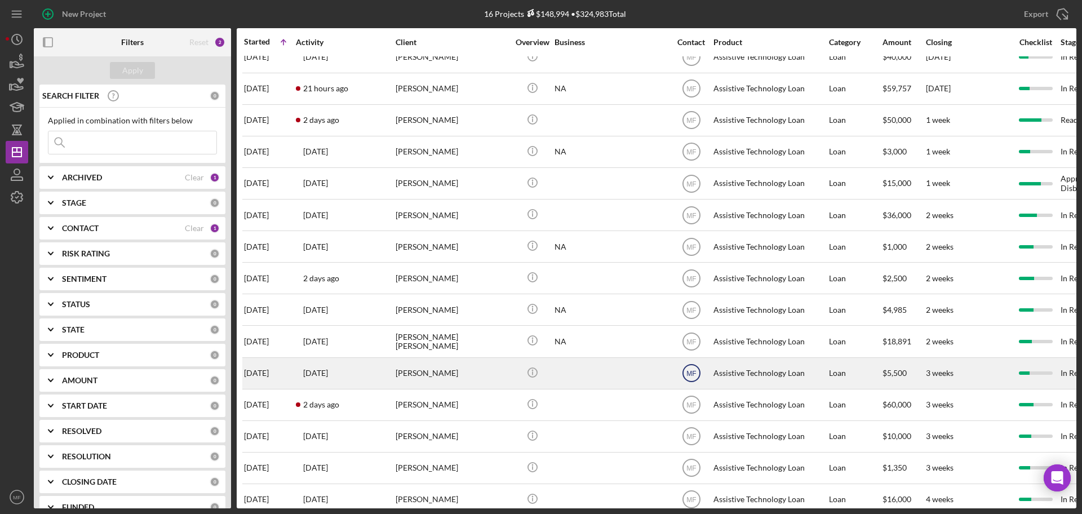
scroll to position [70, 0]
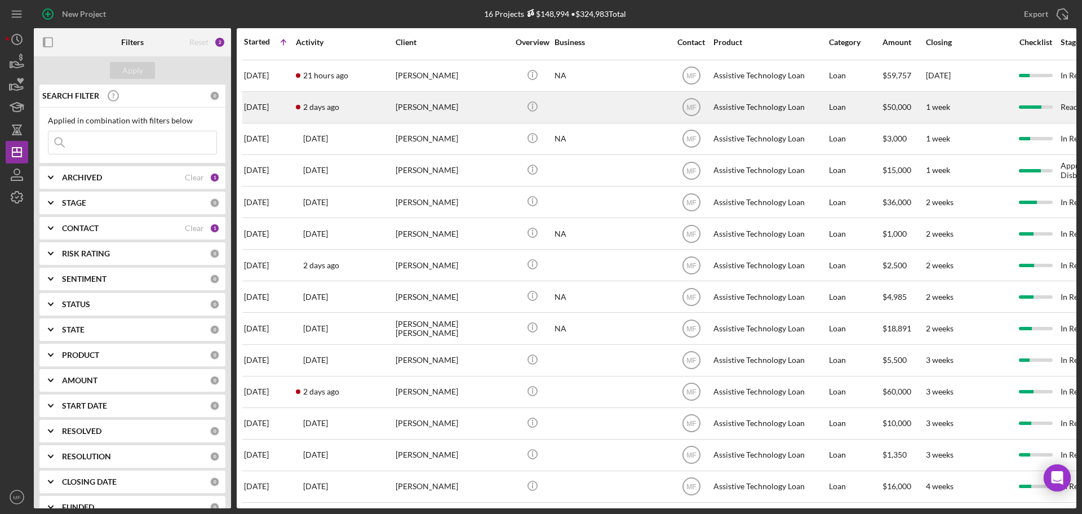
click at [455, 97] on div "Connie Crooks" at bounding box center [451, 107] width 113 height 30
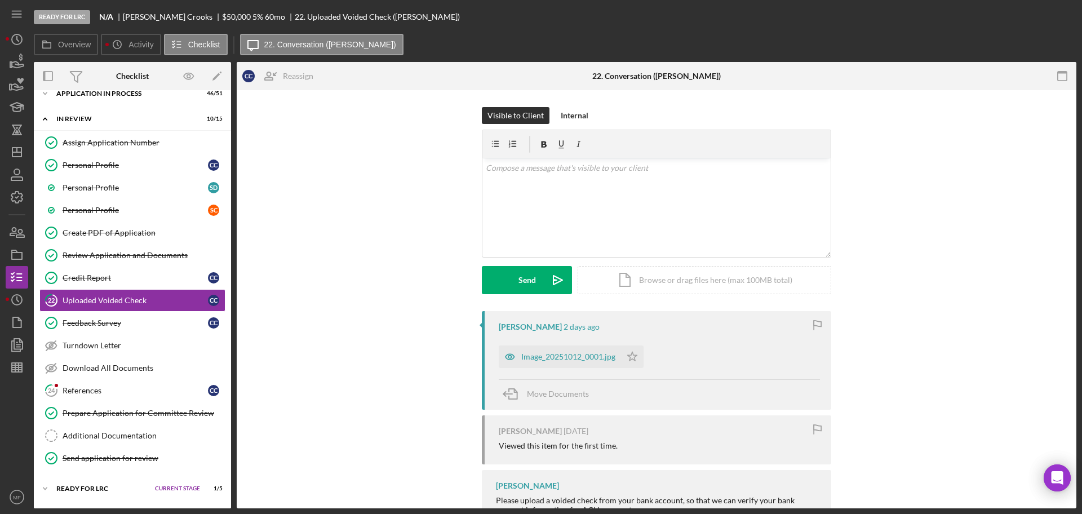
scroll to position [38, 0]
click at [17, 363] on icon "button" at bounding box center [17, 367] width 28 height 28
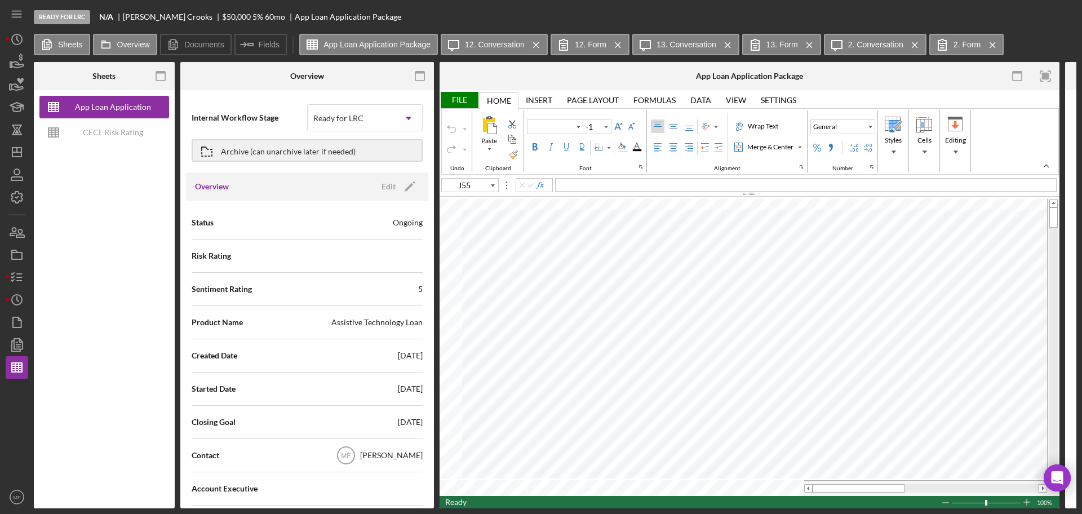
type input "Calibri"
type input "11"
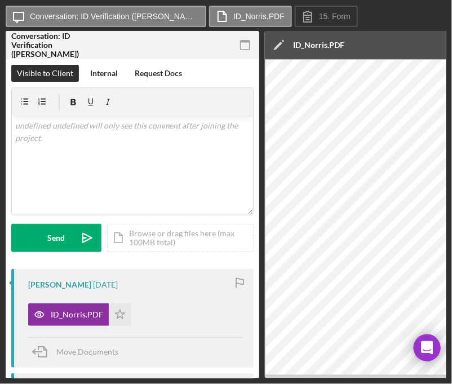
drag, startPoint x: 318, startPoint y: 378, endPoint x: 371, endPoint y: 376, distance: 52.4
click at [417, 379] on div "Icon/Message Conversation: ID Verification ([PERSON_NAME]) ID_Norris.PDF 15. Fo…" at bounding box center [226, 192] width 452 height 384
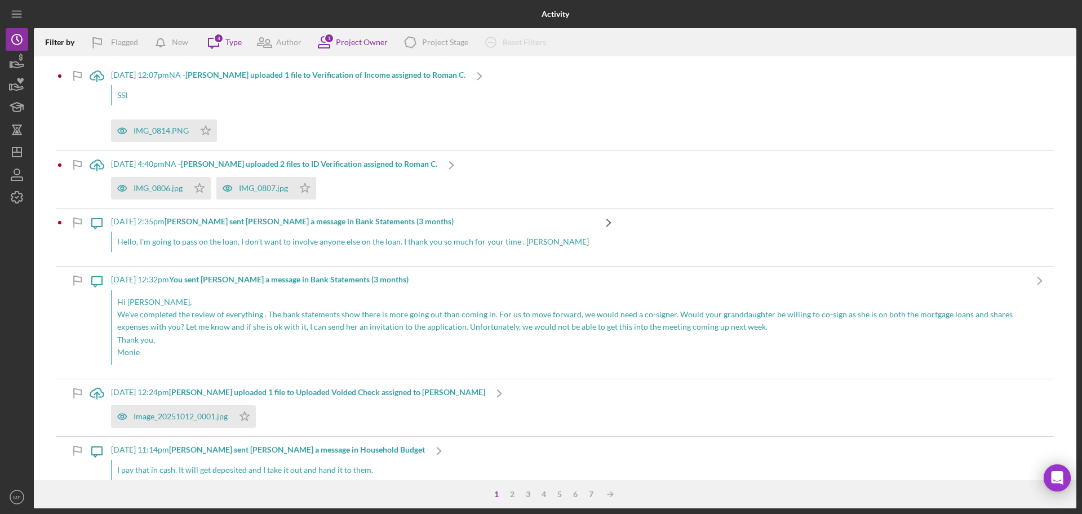
click at [594, 225] on icon "Icon/Navigate" at bounding box center [608, 222] width 28 height 28
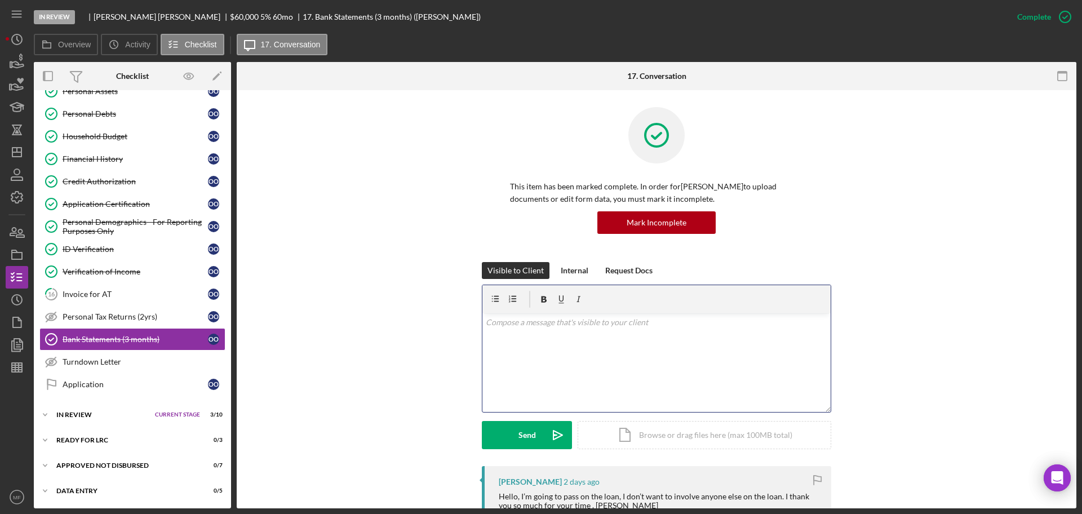
click at [648, 322] on p at bounding box center [657, 322] width 342 height 12
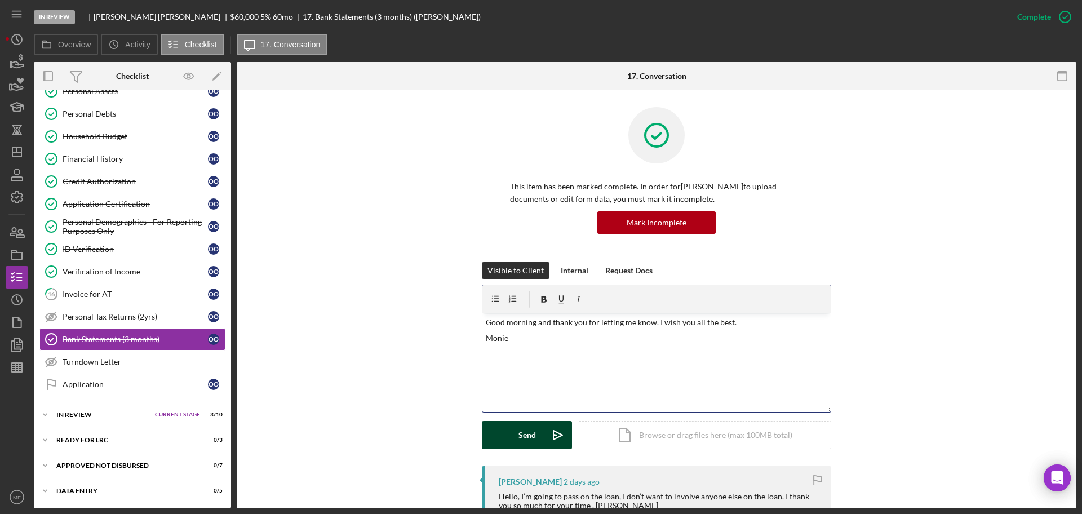
click at [504, 431] on button "Send Icon/icon-invite-send" at bounding box center [527, 435] width 90 height 28
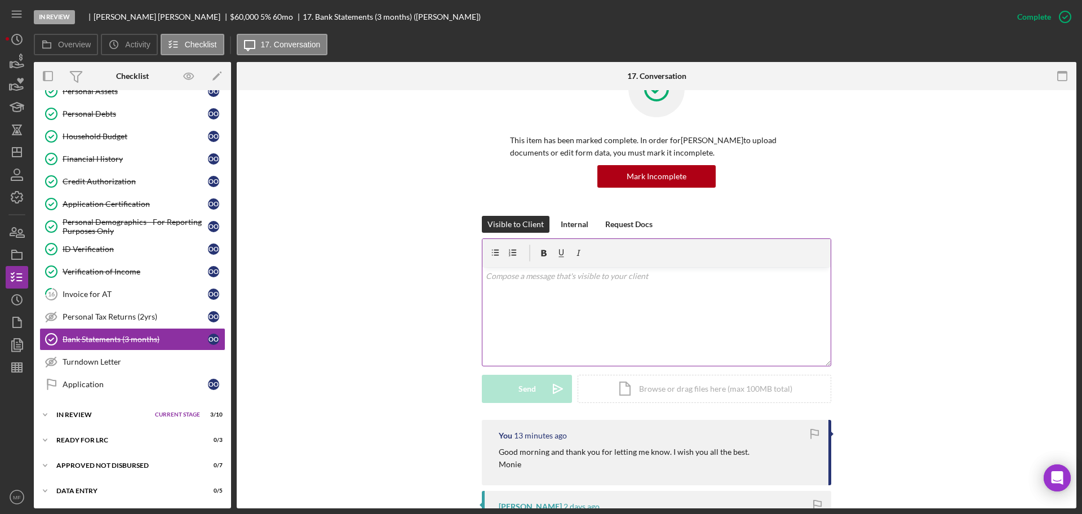
scroll to position [70, 0]
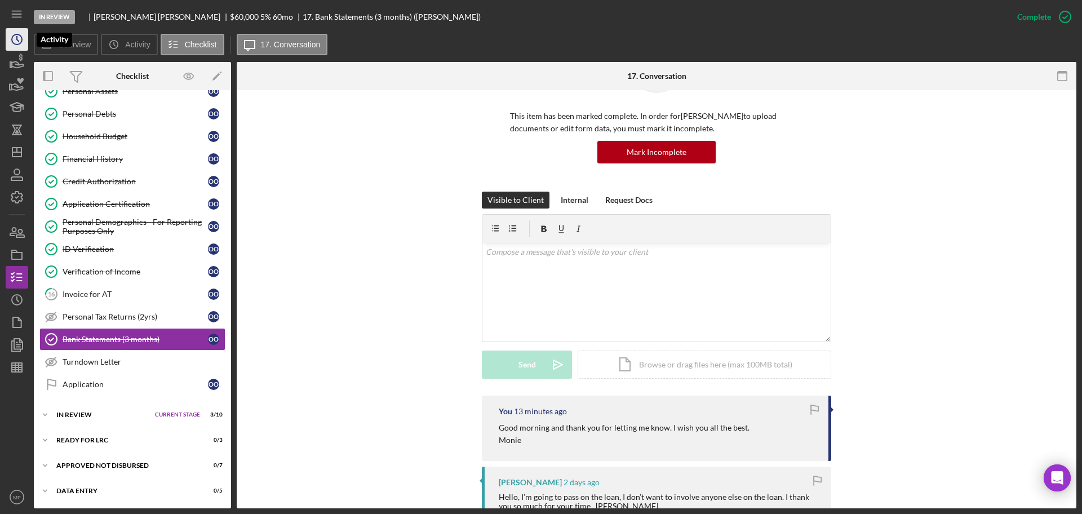
click at [19, 40] on icon "Icon/History" at bounding box center [17, 39] width 28 height 28
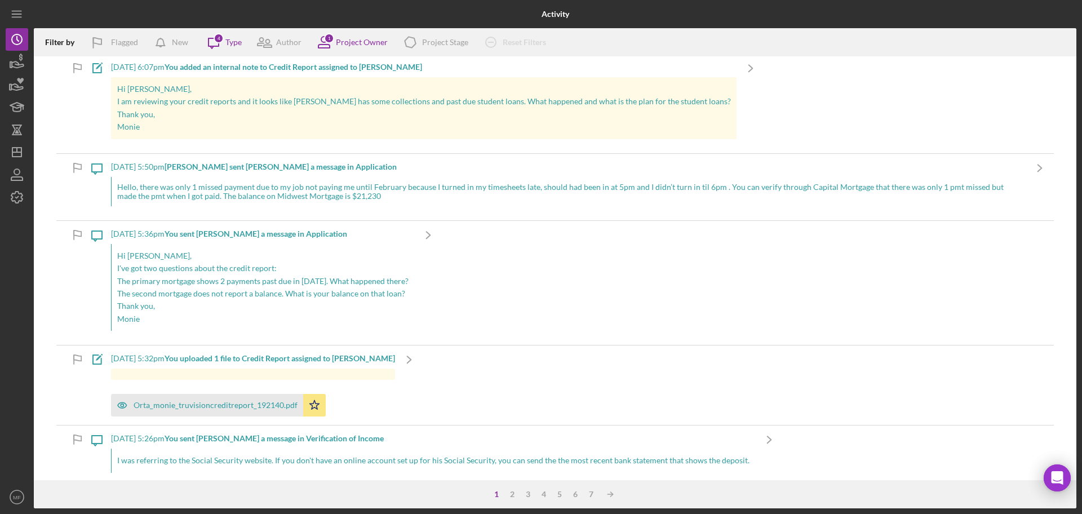
scroll to position [211, 0]
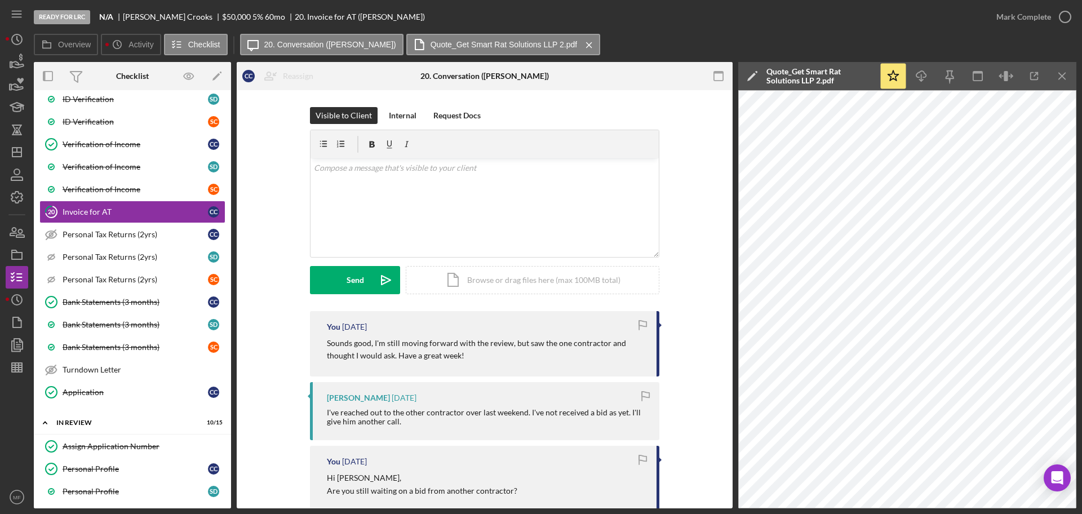
scroll to position [211, 0]
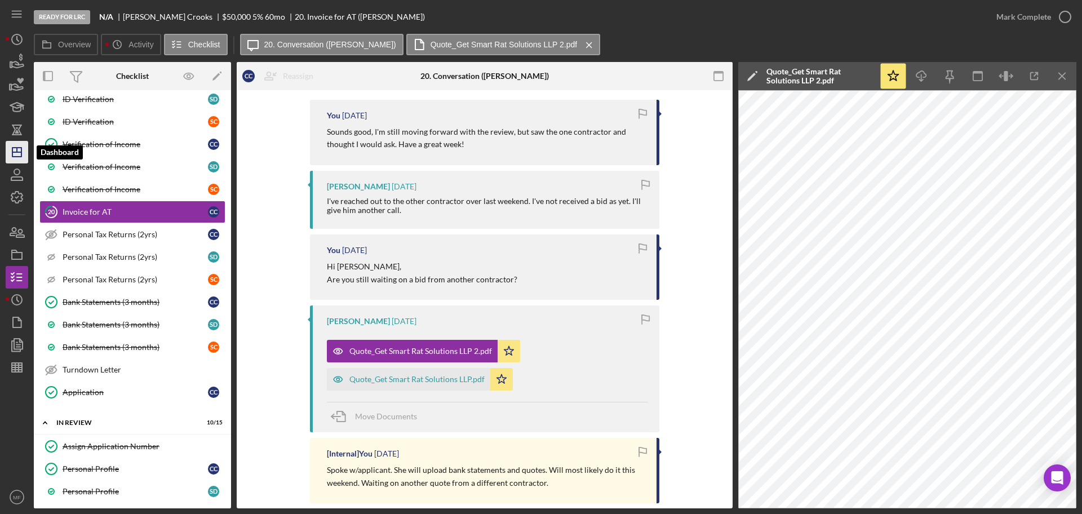
click at [20, 151] on icon "Icon/Dashboard" at bounding box center [17, 152] width 28 height 28
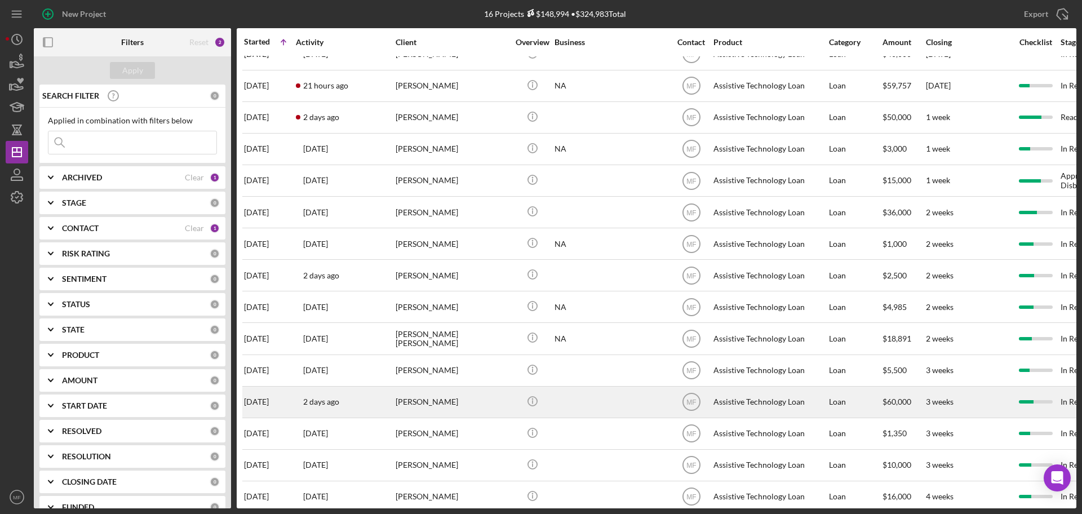
scroll to position [70, 0]
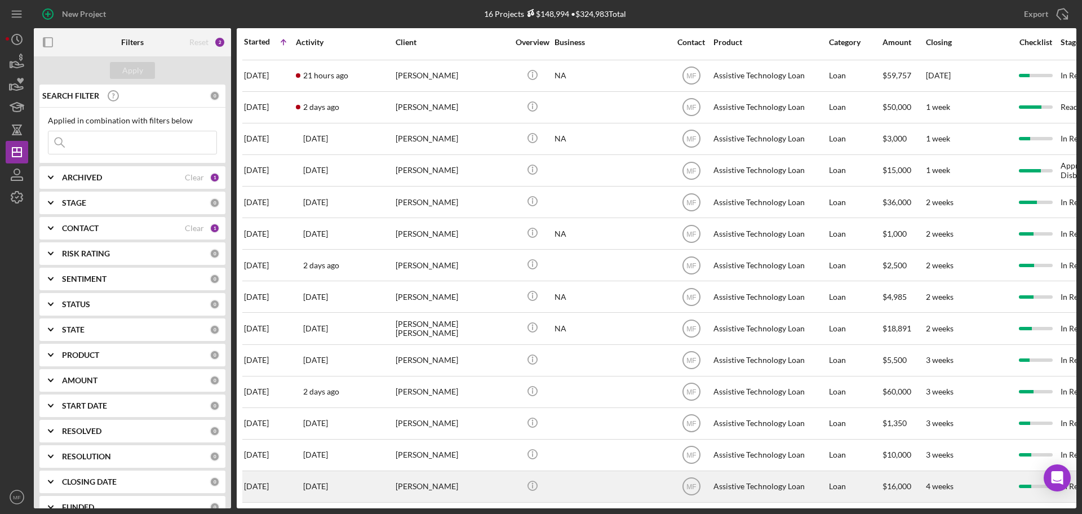
click at [435, 472] on div "[PERSON_NAME]" at bounding box center [451, 487] width 113 height 30
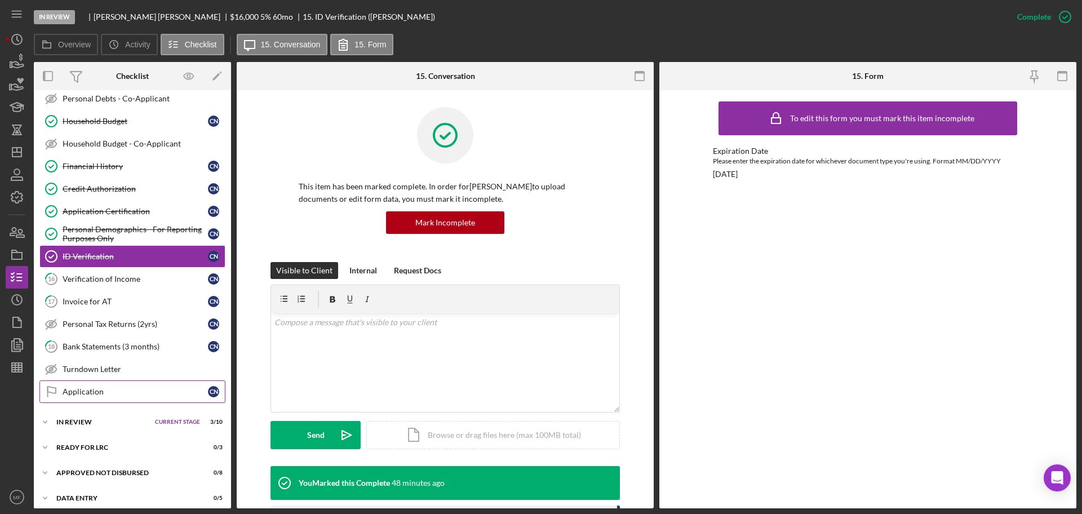
scroll to position [282, 0]
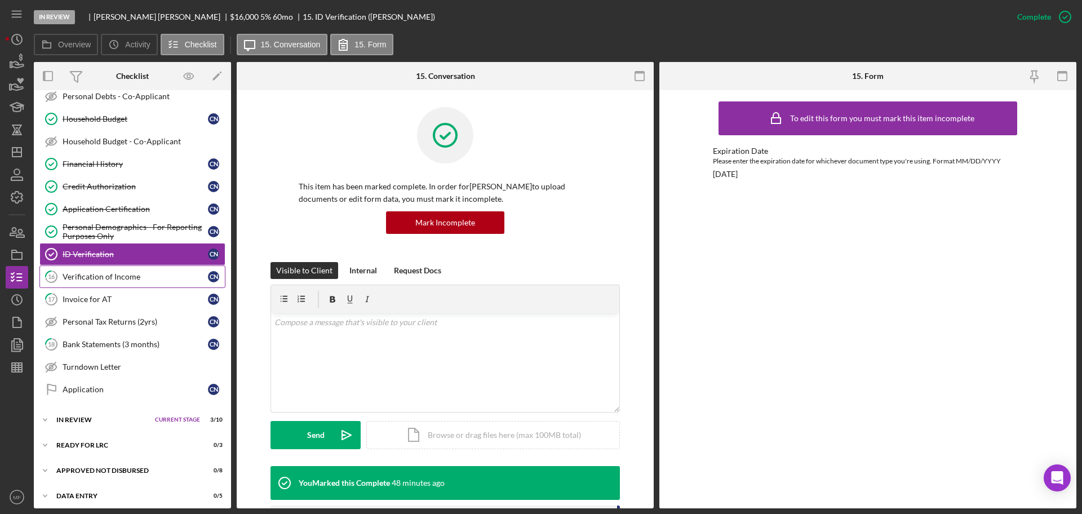
click at [117, 272] on div "Verification of Income" at bounding box center [135, 276] width 145 height 9
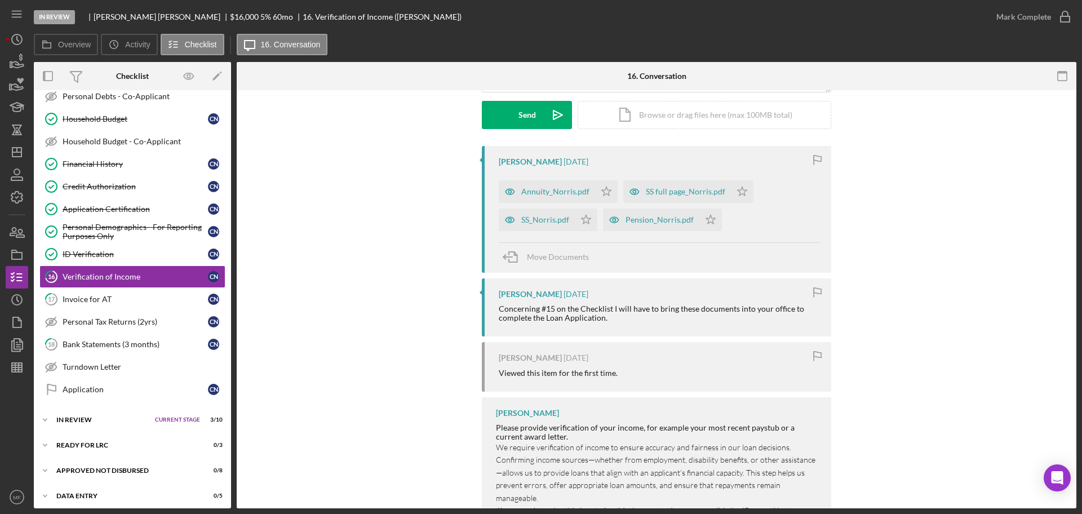
scroll to position [141, 0]
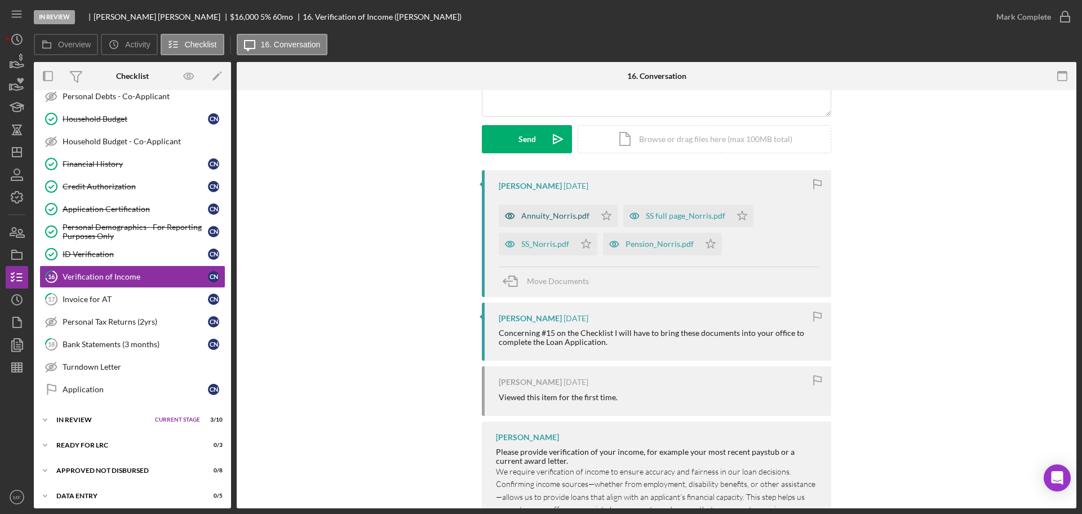
click at [543, 216] on div "Annuity_Norris.pdf" at bounding box center [555, 215] width 68 height 9
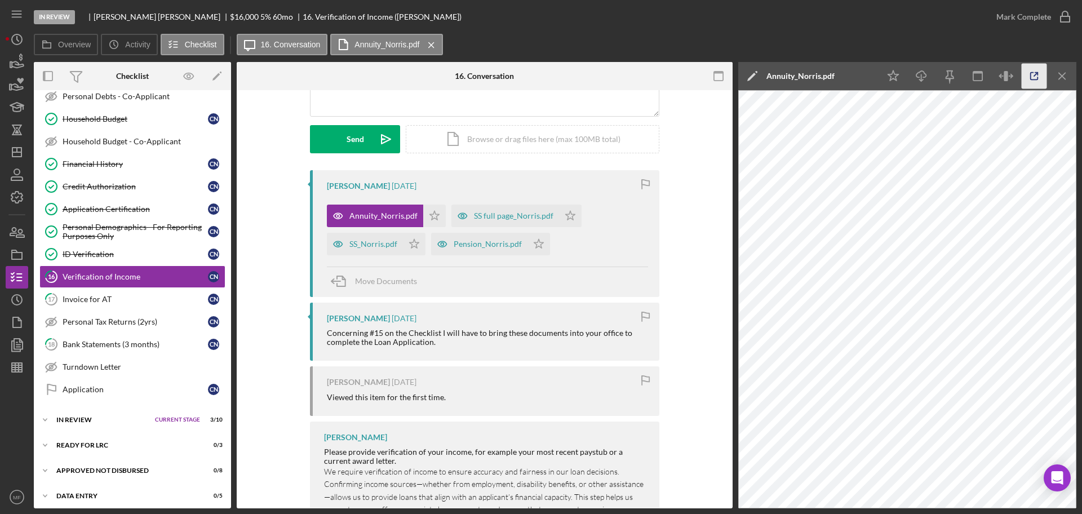
click at [1030, 76] on icon "button" at bounding box center [1033, 76] width 7 height 7
click at [511, 216] on div "SS full page_Norris.pdf" at bounding box center [513, 215] width 79 height 9
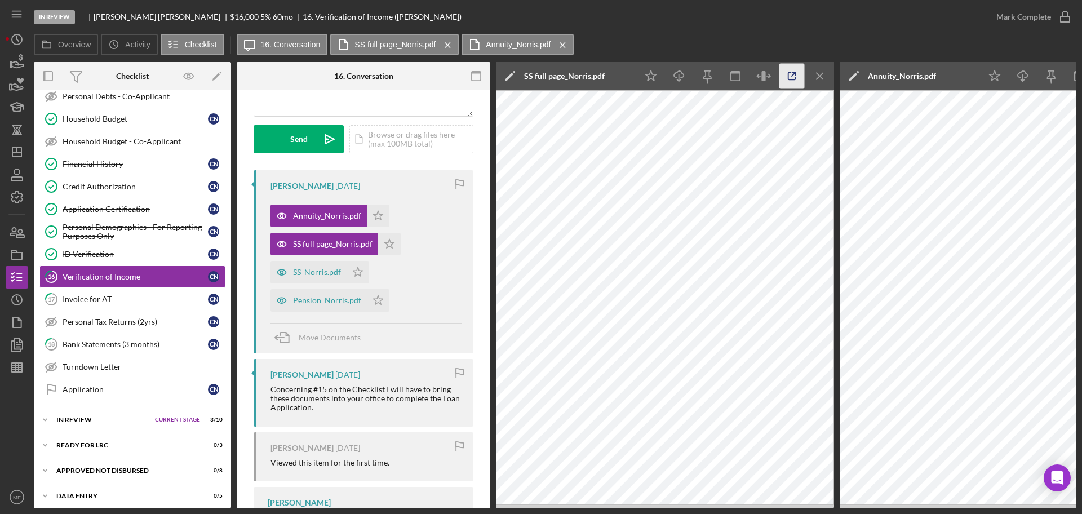
click at [789, 73] on icon "button" at bounding box center [791, 76] width 7 height 7
click at [747, 33] on div "In Review Craig Norris $16,000 $5,600 5 % 60 mo 16. Verification of Income (Cra…" at bounding box center [509, 17] width 951 height 34
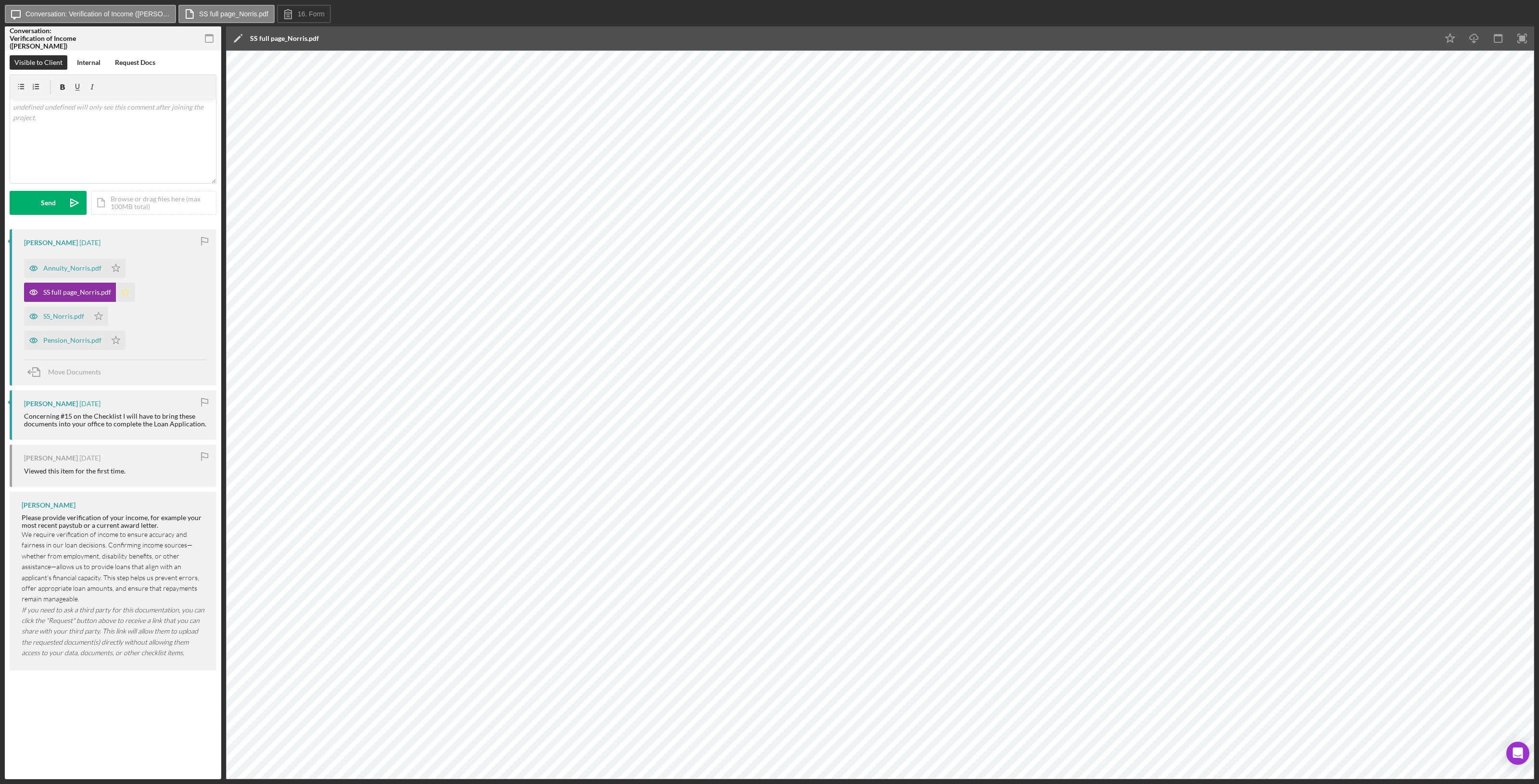
click at [126, 293] on polygon "button" at bounding box center [126, 291] width 9 height 8
click at [61, 321] on div "SS_Norris.pdf" at bounding box center [56, 316] width 65 height 20
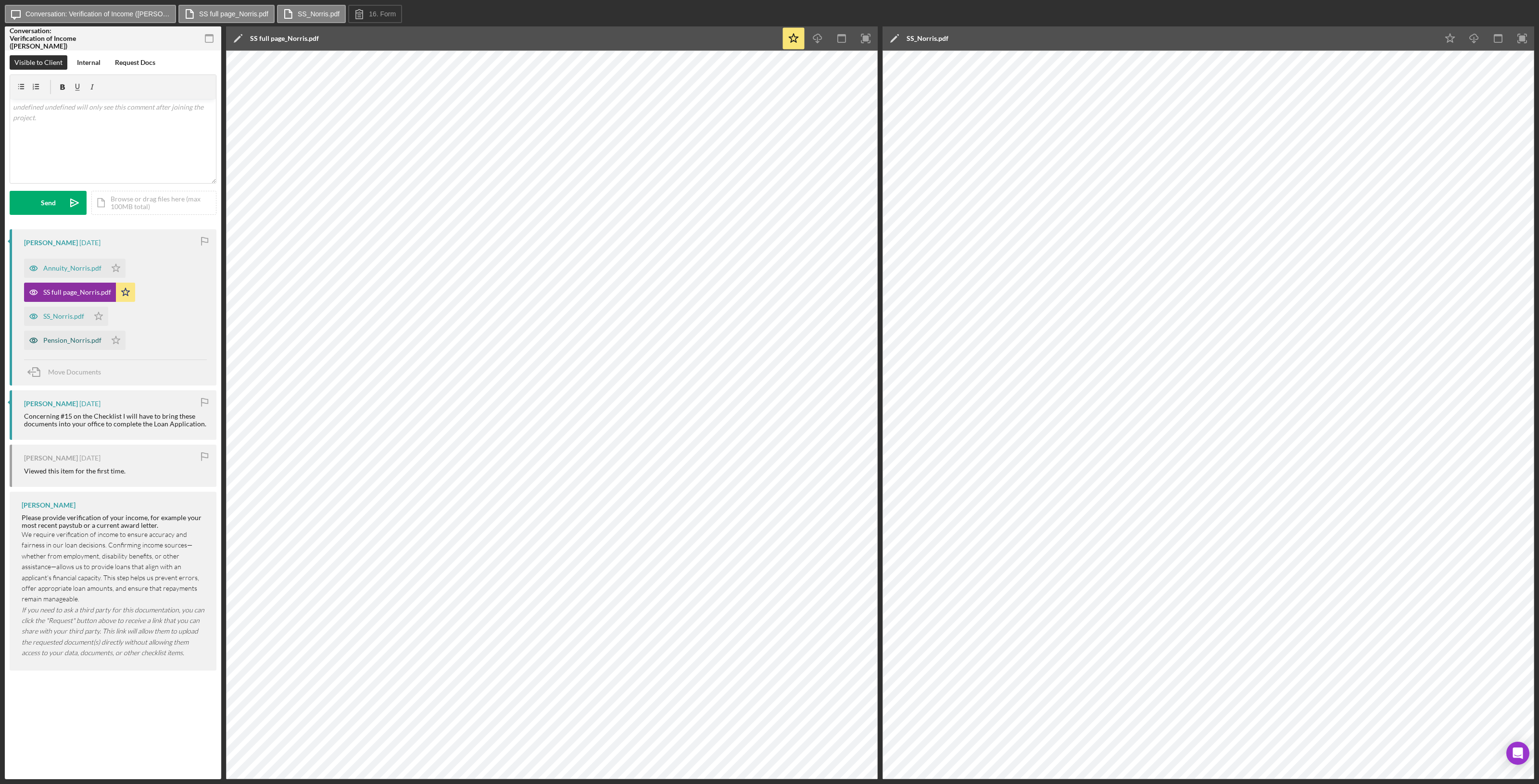
click at [82, 343] on div "Pension_Norris.pdf" at bounding box center [73, 340] width 58 height 8
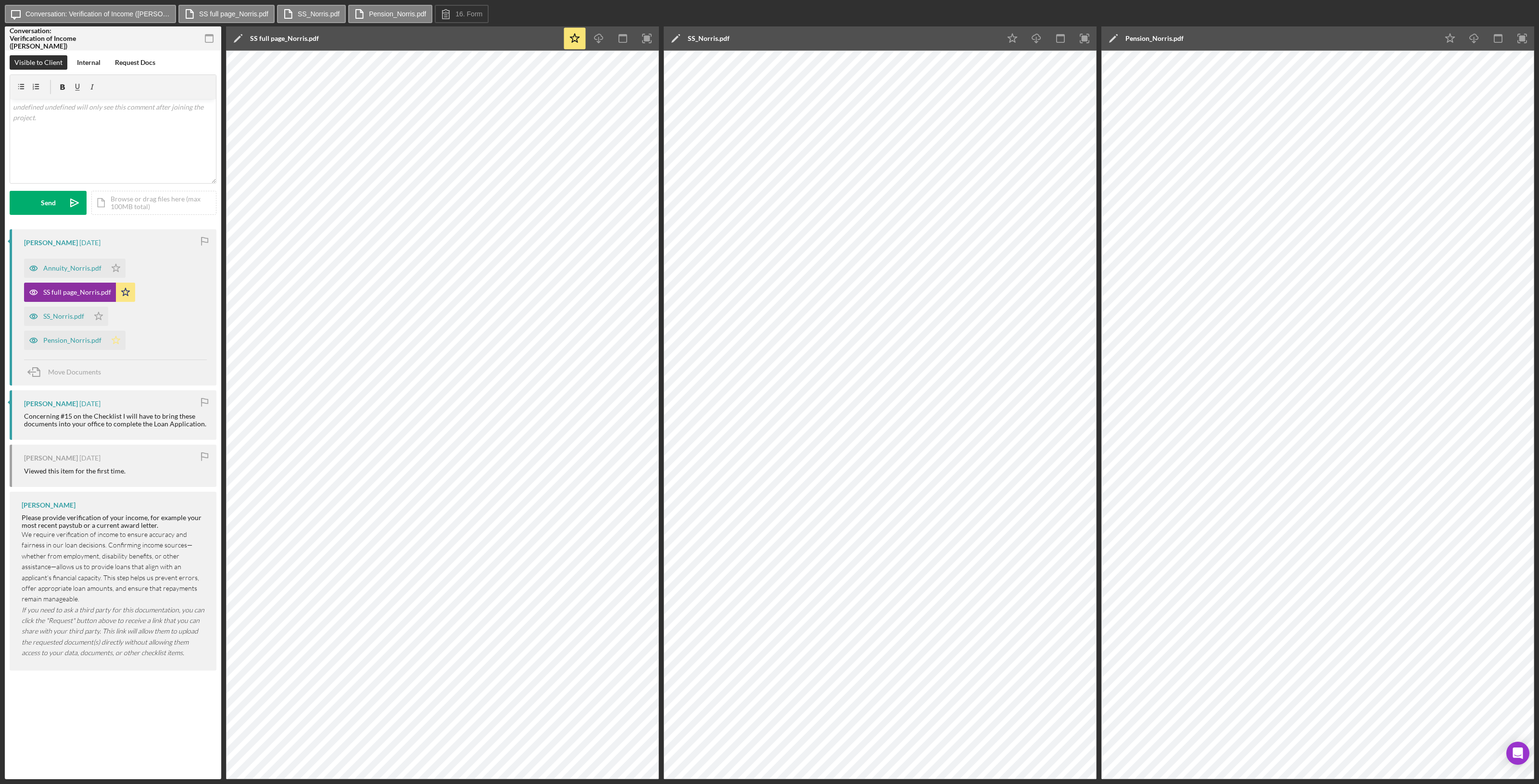
click at [114, 340] on polygon "button" at bounding box center [116, 340] width 9 height 8
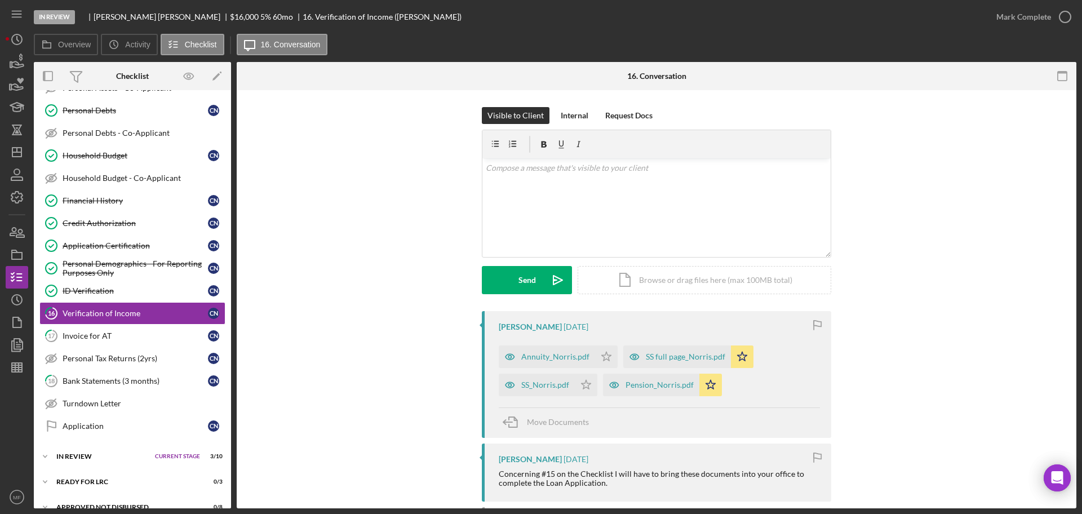
scroll to position [259, 0]
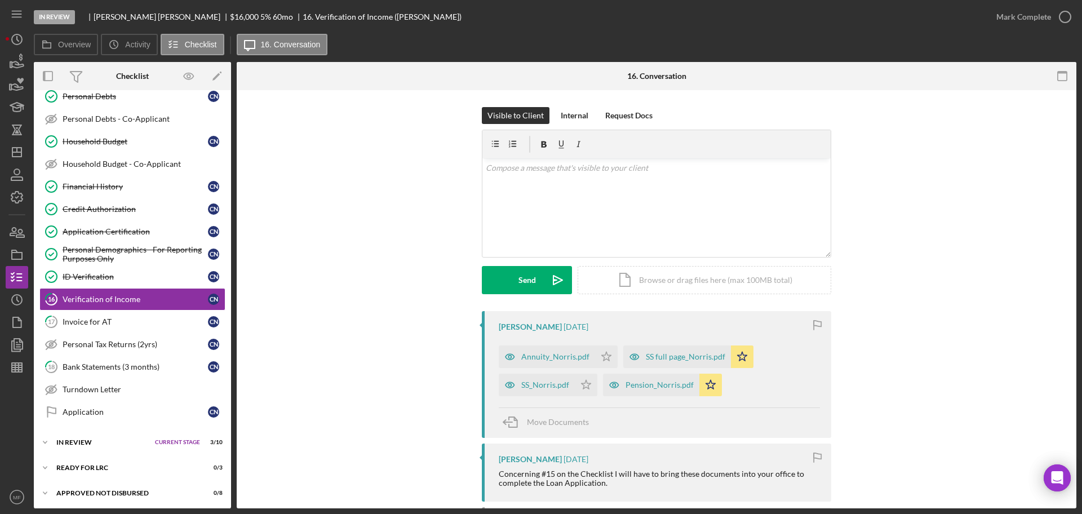
click at [323, 259] on div "Visible to Client Internal Request Docs v Color teal Color pink Remove color Ad…" at bounding box center [656, 209] width 806 height 204
click at [554, 357] on div "Annuity_Norris.pdf" at bounding box center [555, 356] width 68 height 9
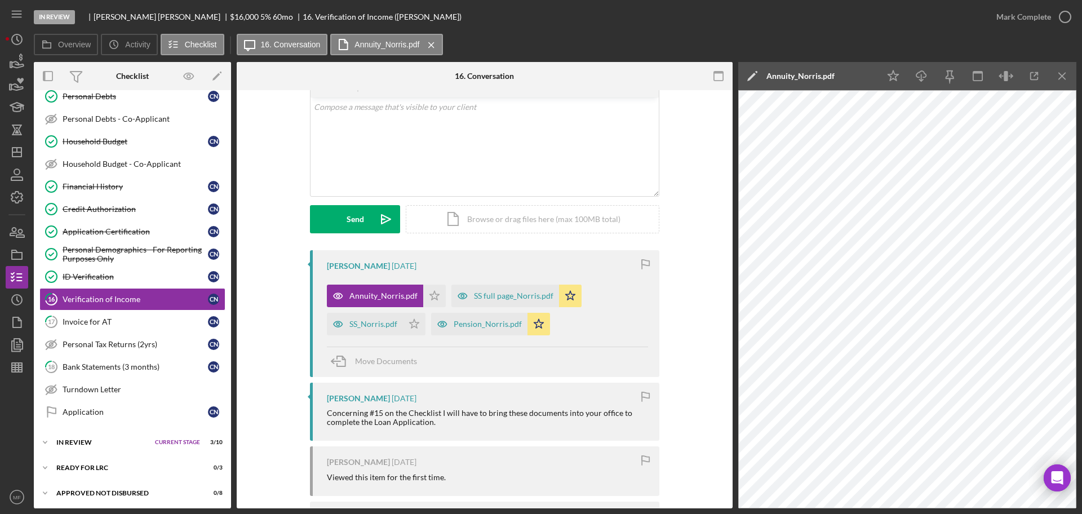
scroll to position [211, 0]
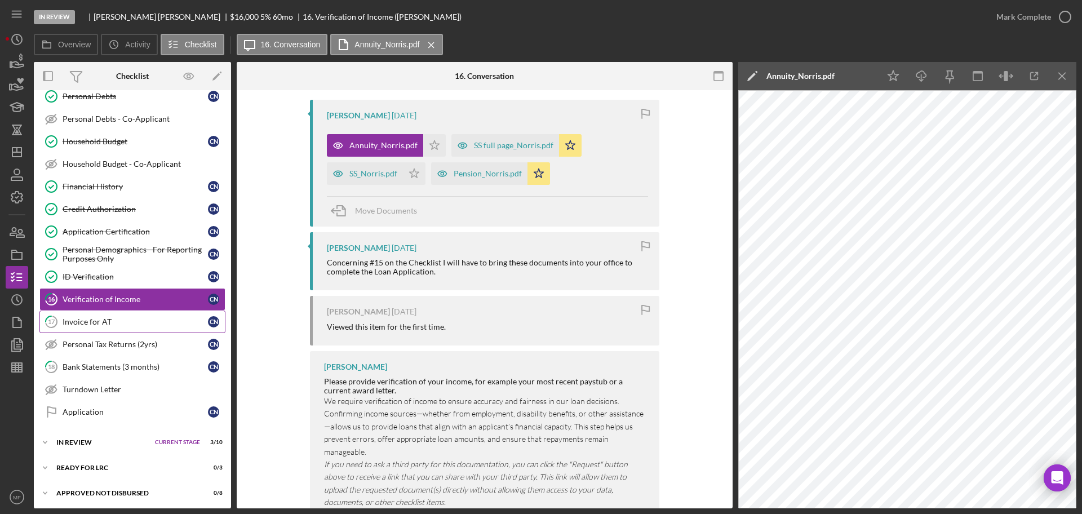
click at [112, 322] on div "Invoice for AT" at bounding box center [135, 321] width 145 height 9
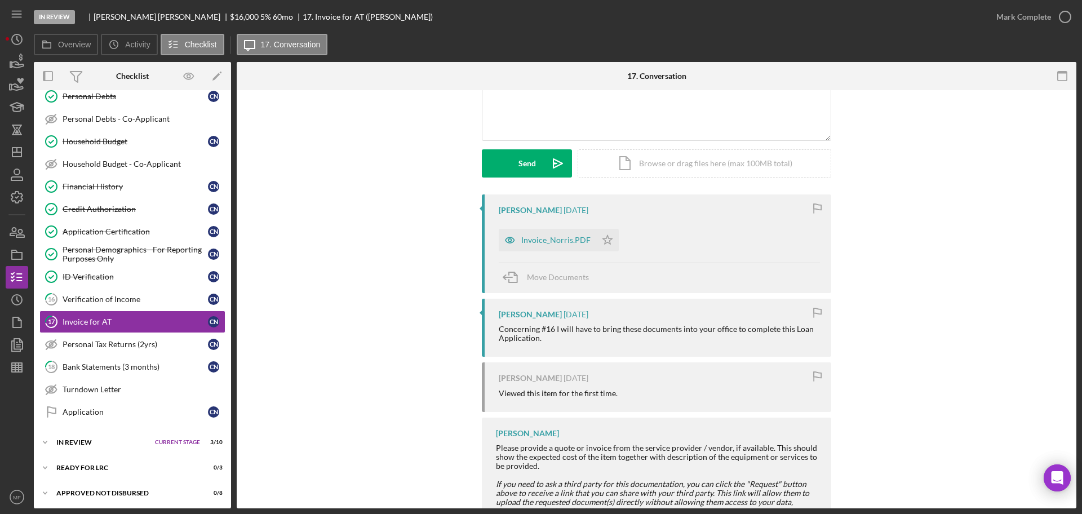
scroll to position [141, 0]
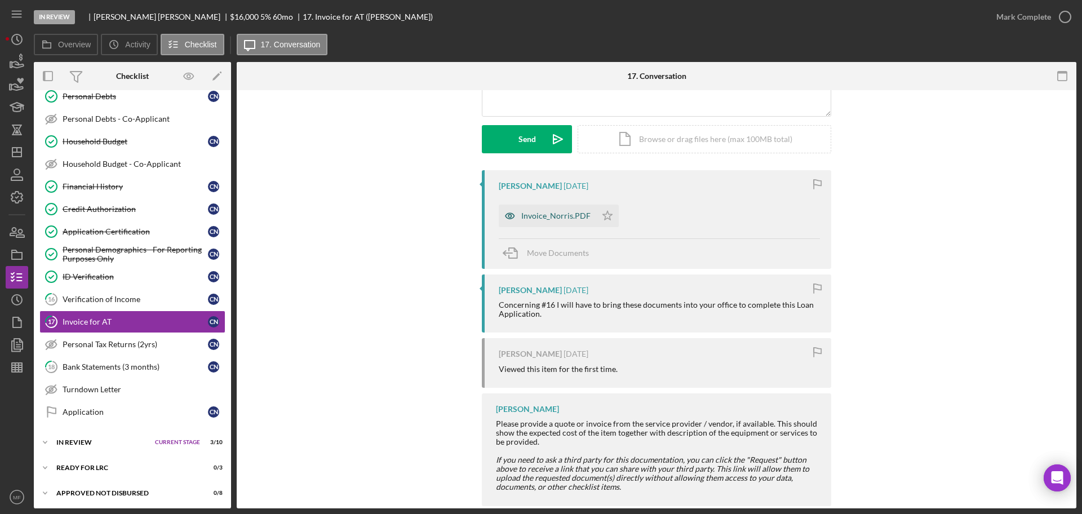
click at [559, 213] on div "Invoice_Norris.PDF" at bounding box center [555, 215] width 69 height 9
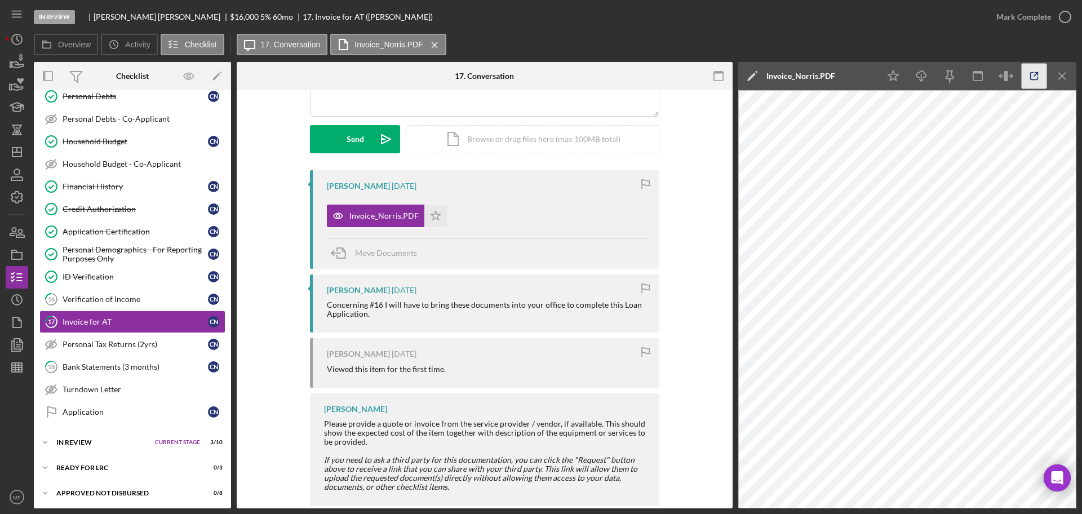
click at [1035, 72] on icon "button" at bounding box center [1033, 76] width 25 height 25
click at [101, 368] on div "Bank Statements (3 months)" at bounding box center [135, 366] width 145 height 9
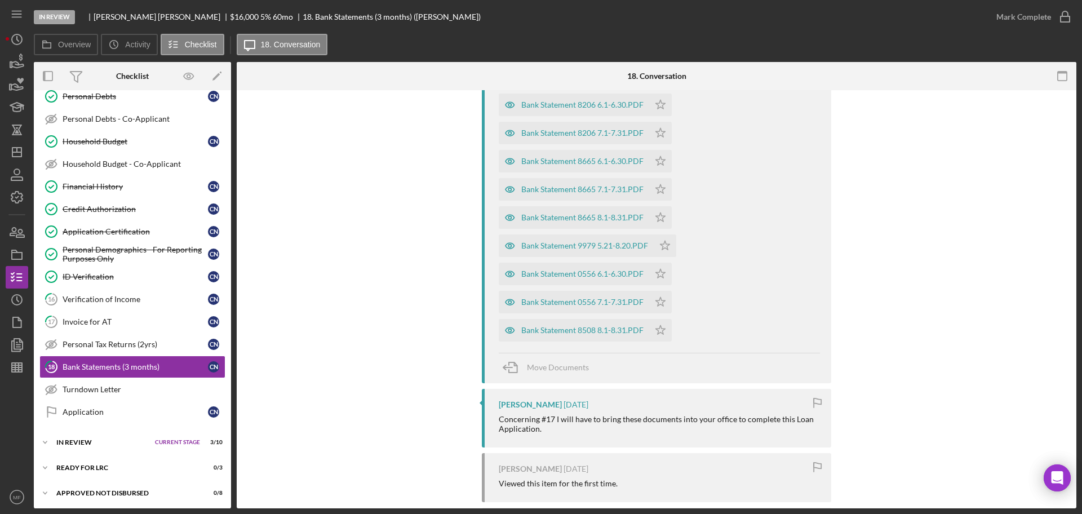
scroll to position [1338, 0]
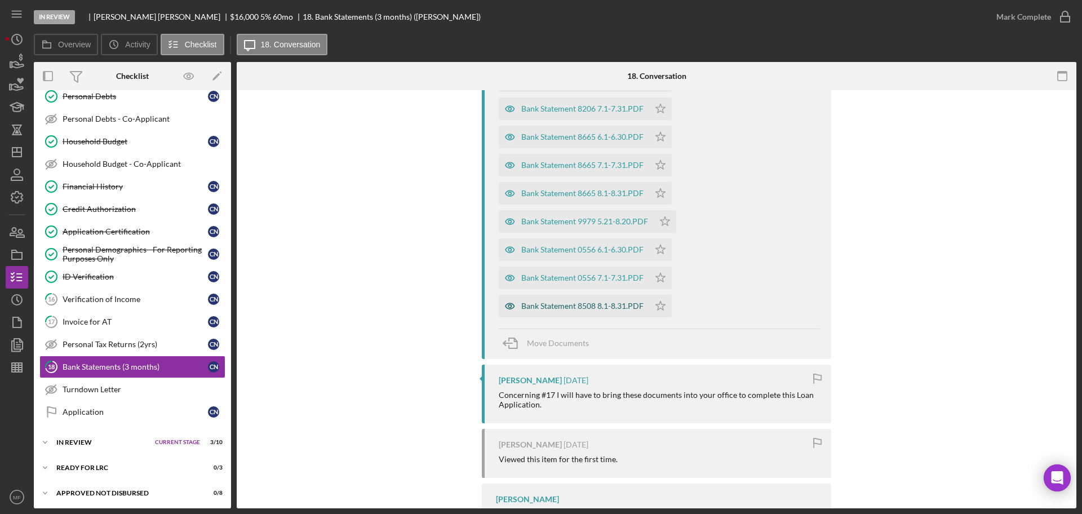
click at [579, 306] on div "Bank Statement 8508 8.1-8.31.PDF" at bounding box center [582, 305] width 122 height 9
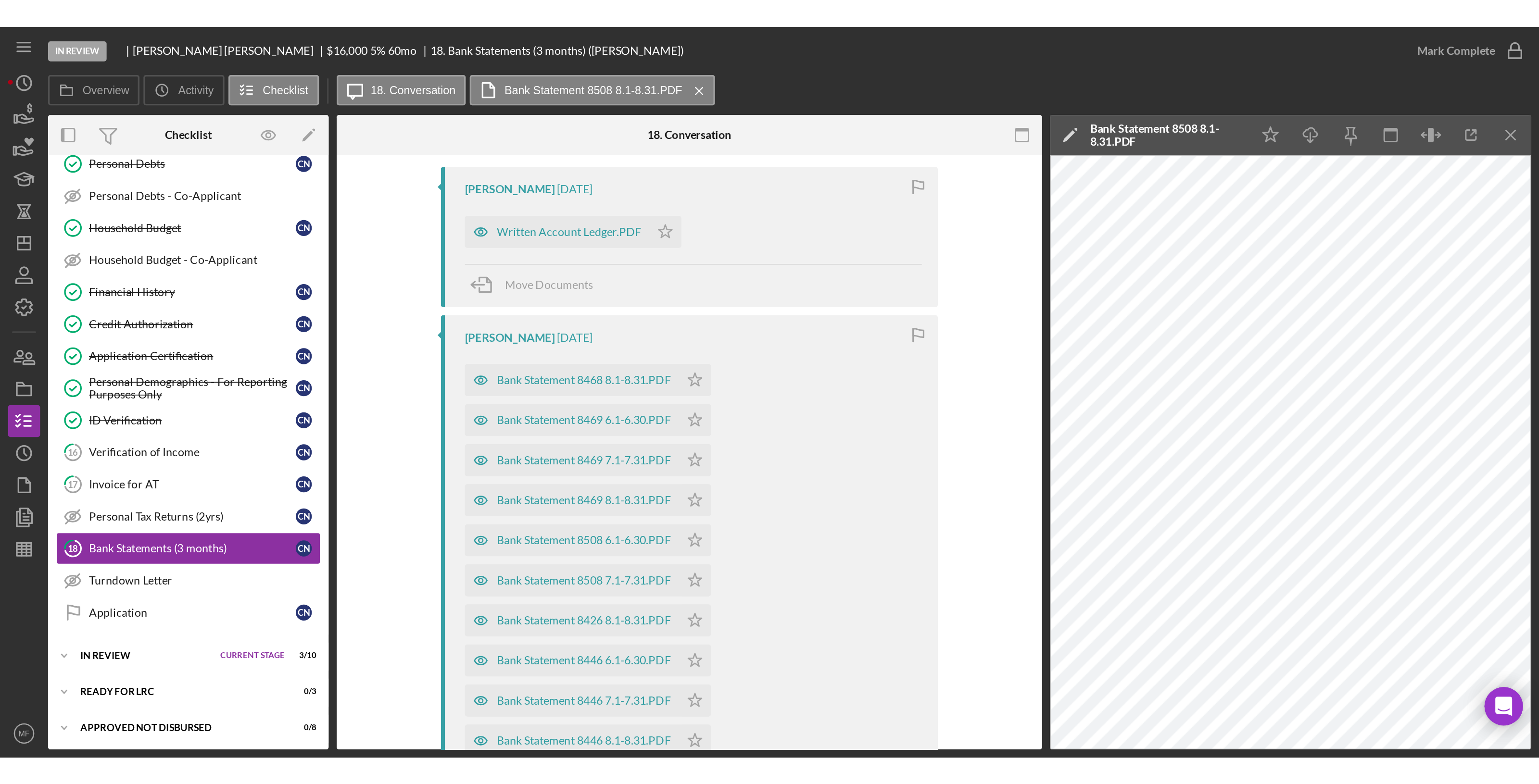
scroll to position [241, 0]
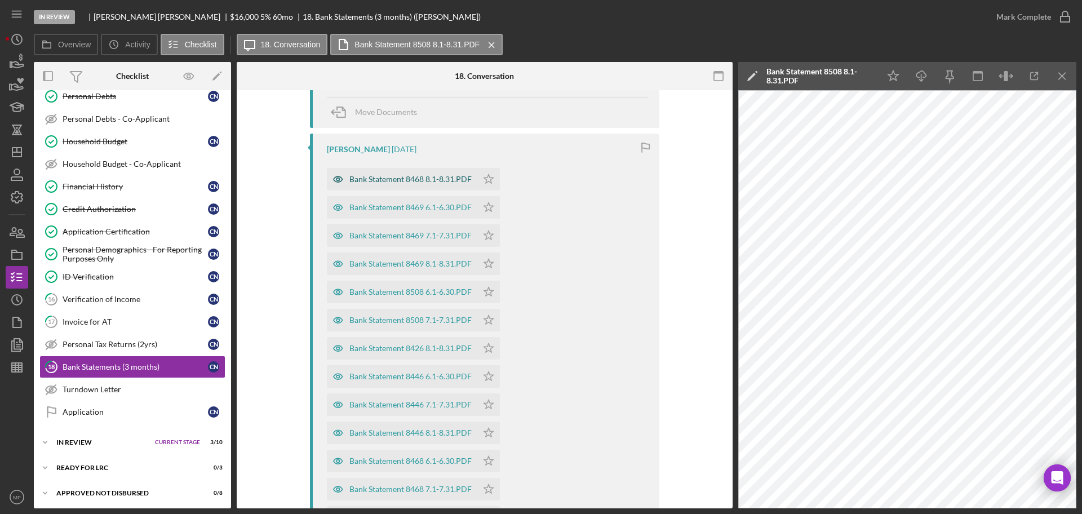
click at [401, 176] on div "Bank Statement 8468 8.1-8.31.PDF" at bounding box center [410, 179] width 122 height 9
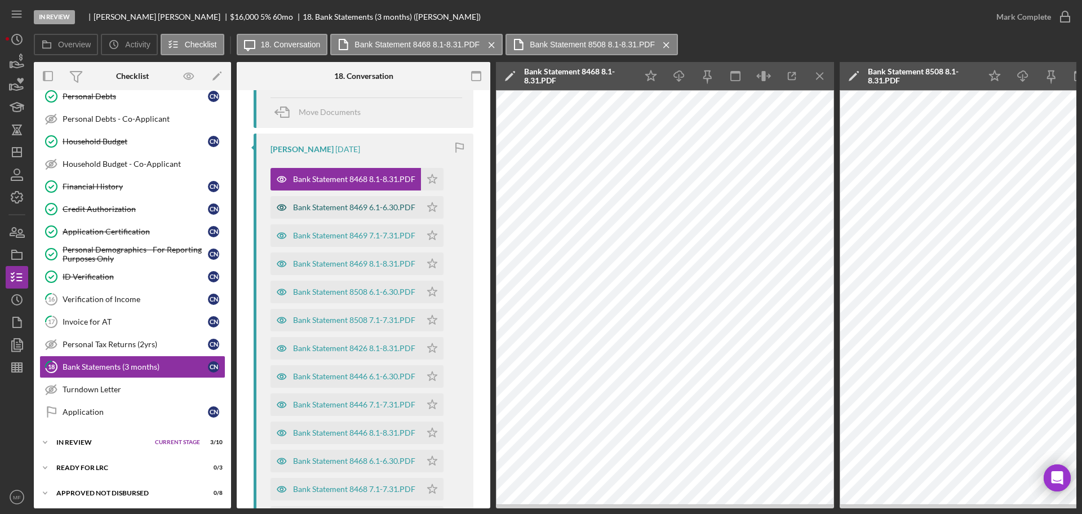
click at [357, 210] on div "Bank Statement 8469 6.1-6.30.PDF" at bounding box center [354, 207] width 122 height 9
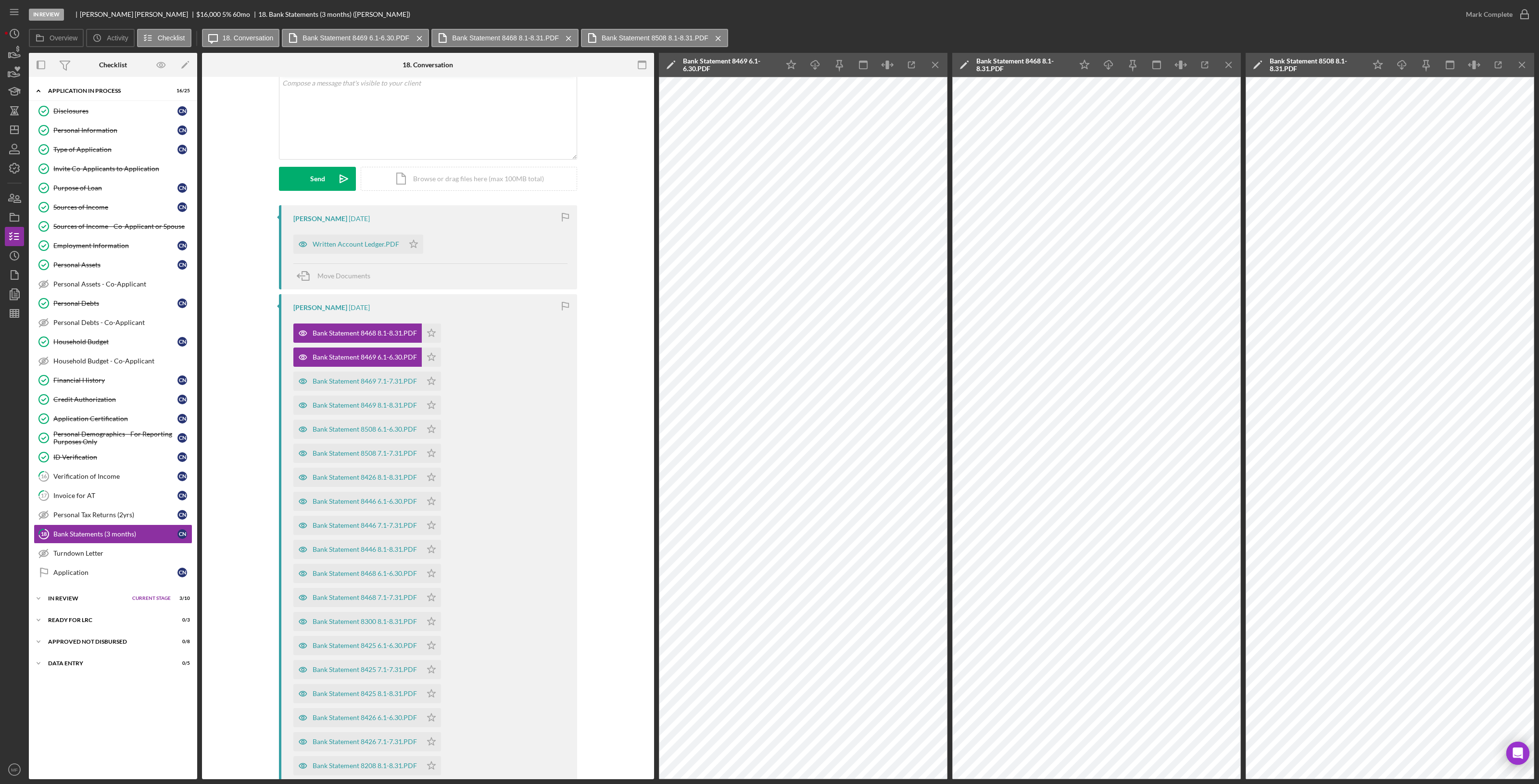
scroll to position [120, 0]
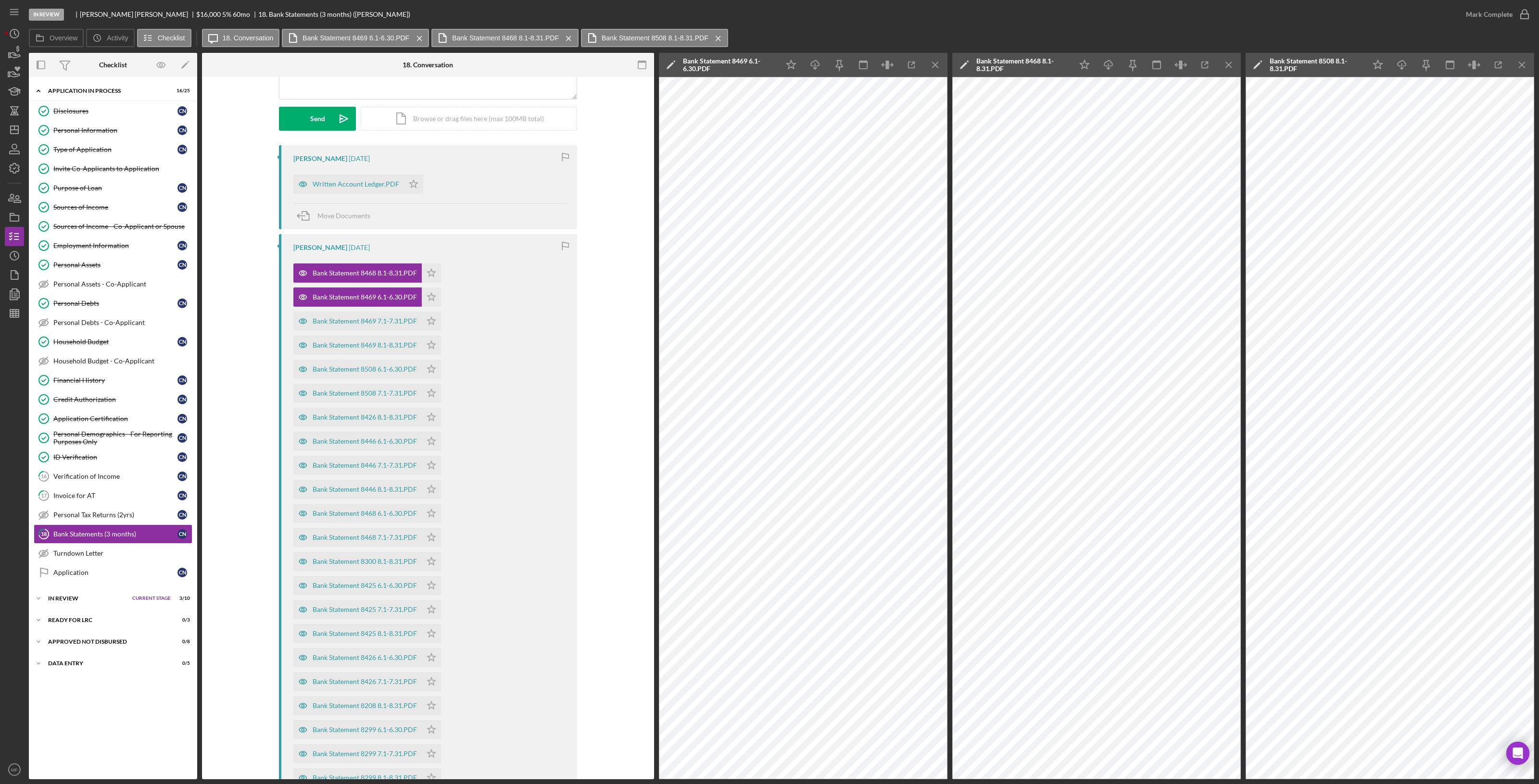
drag, startPoint x: 339, startPoint y: 297, endPoint x: 337, endPoint y: 260, distance: 37.1
click at [337, 260] on div "Bank Statement 8468 8.1-8.31.PDF Icon/Star Bank Statement 8469 6.1-6.30.PDF Ico…" at bounding box center [430, 775] width 274 height 1033
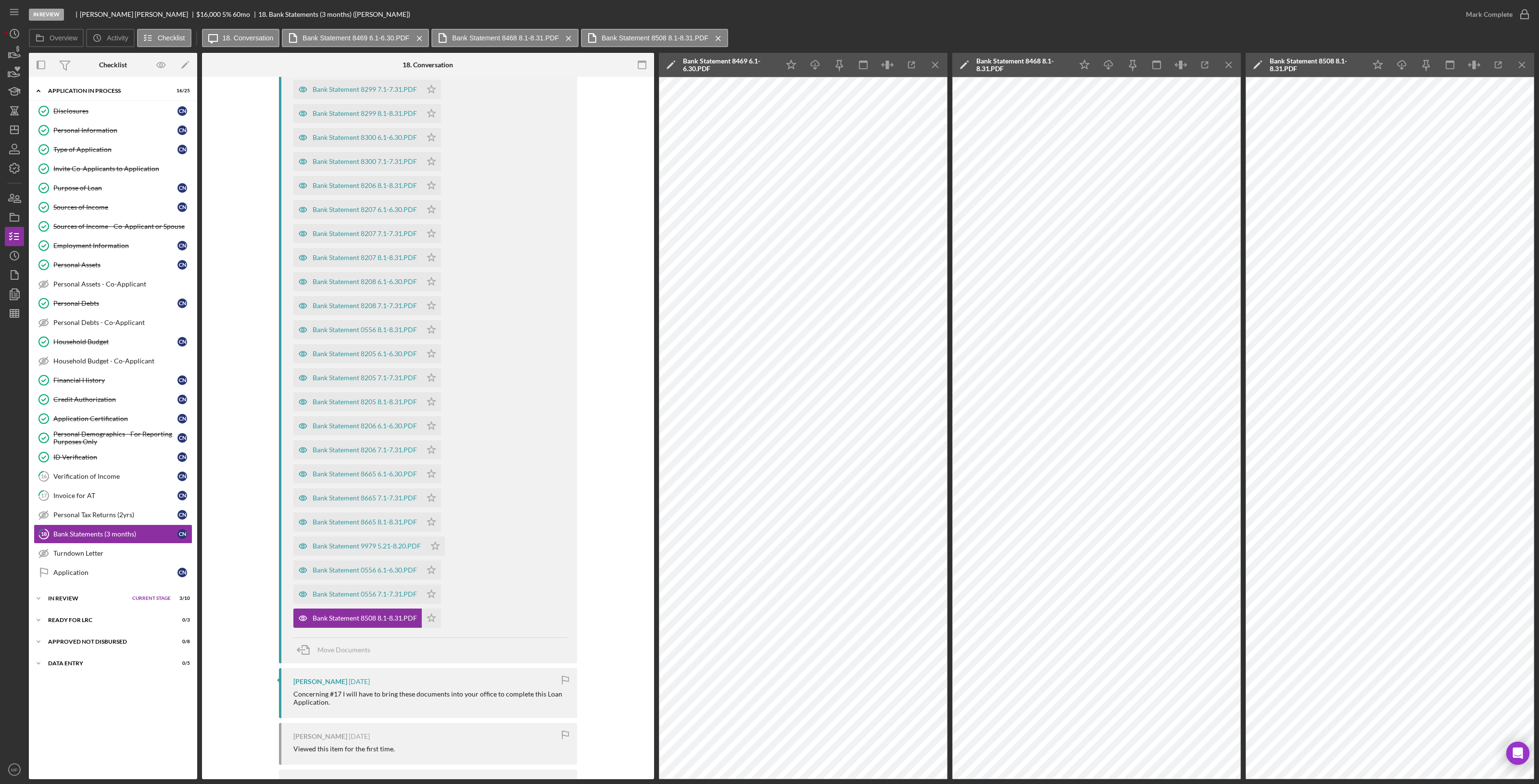
scroll to position [945, 0]
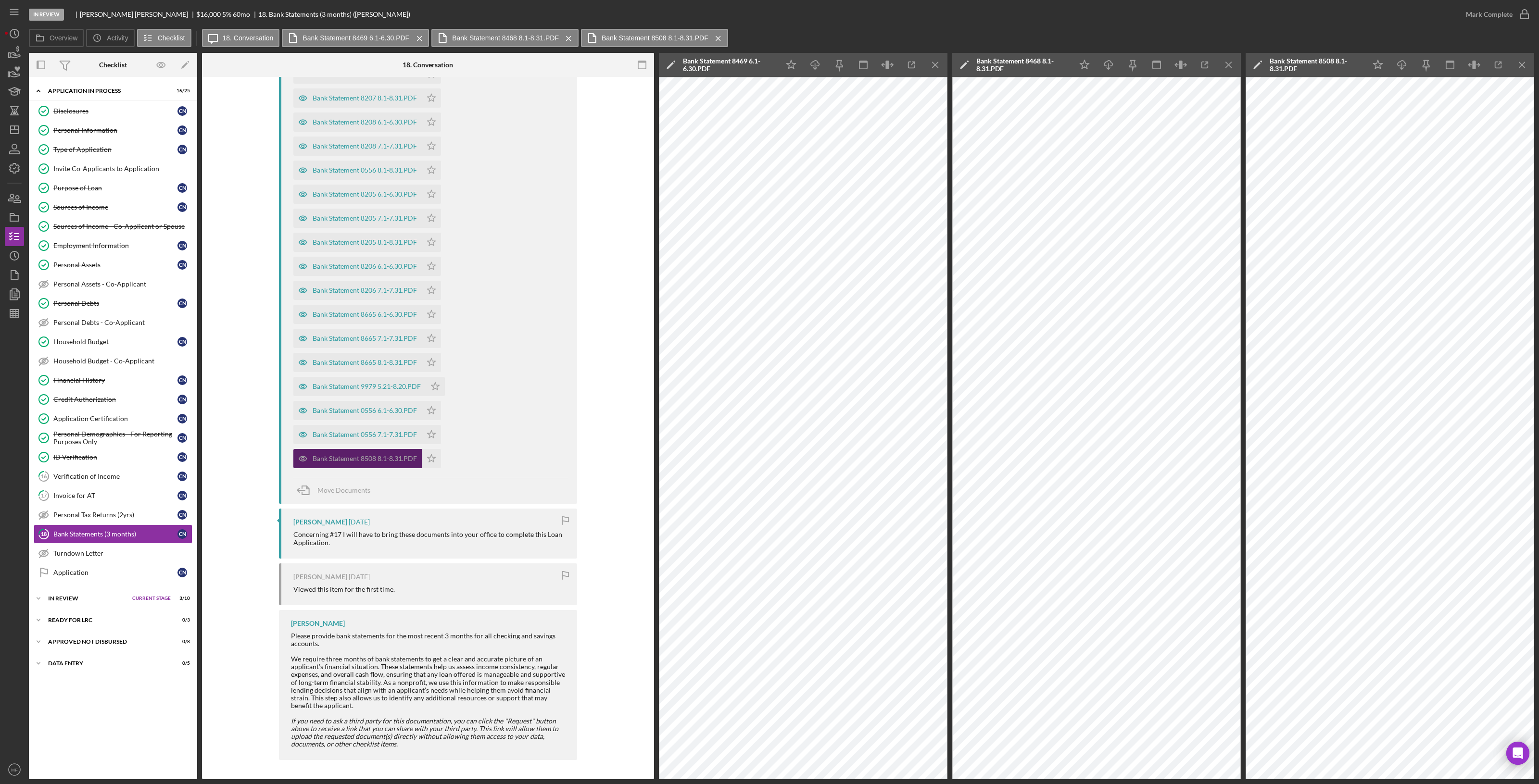
click at [351, 438] on div "Bank Statement 8508 8.1-8.31.PDF" at bounding box center [364, 458] width 104 height 8
click at [923, 63] on icon "Icon/Menu Close" at bounding box center [935, 65] width 21 height 21
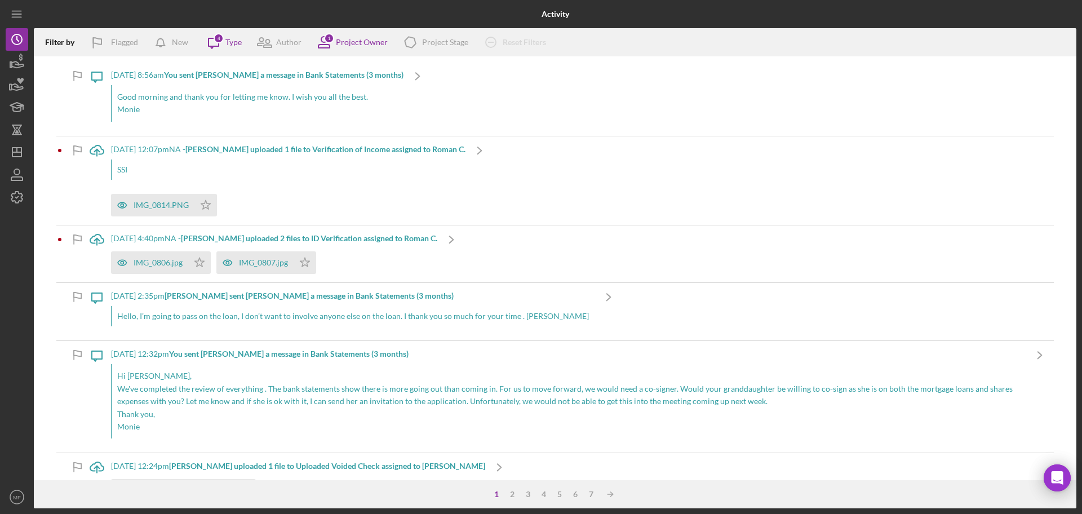
scroll to position [211, 0]
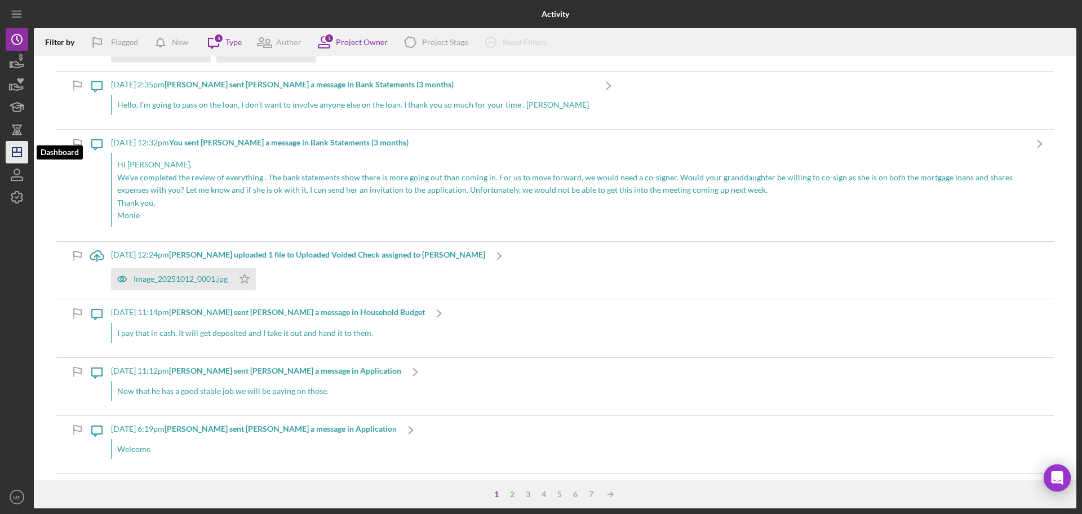
click at [15, 155] on icon "Icon/Dashboard" at bounding box center [17, 152] width 28 height 28
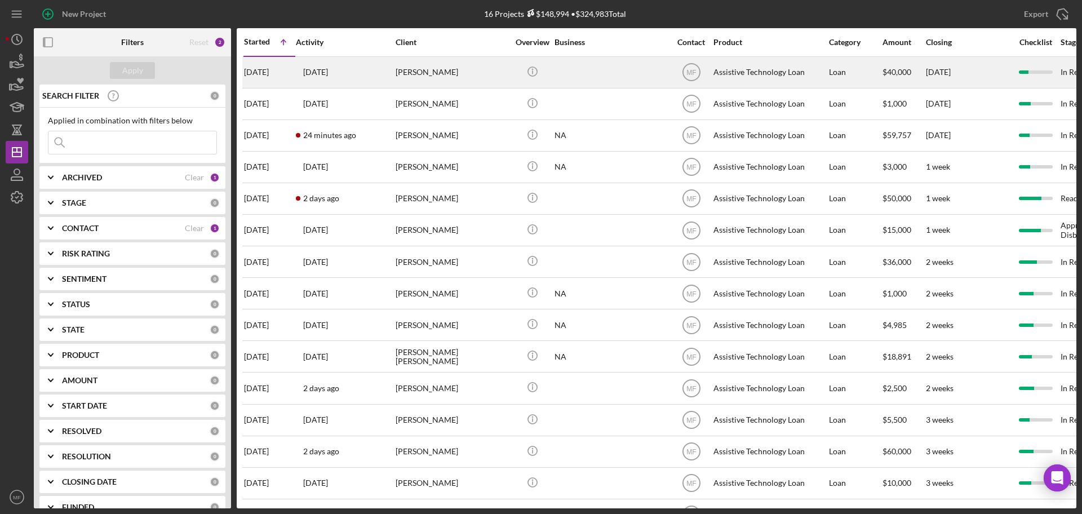
click at [462, 71] on div "Jessica Liddle" at bounding box center [451, 72] width 113 height 30
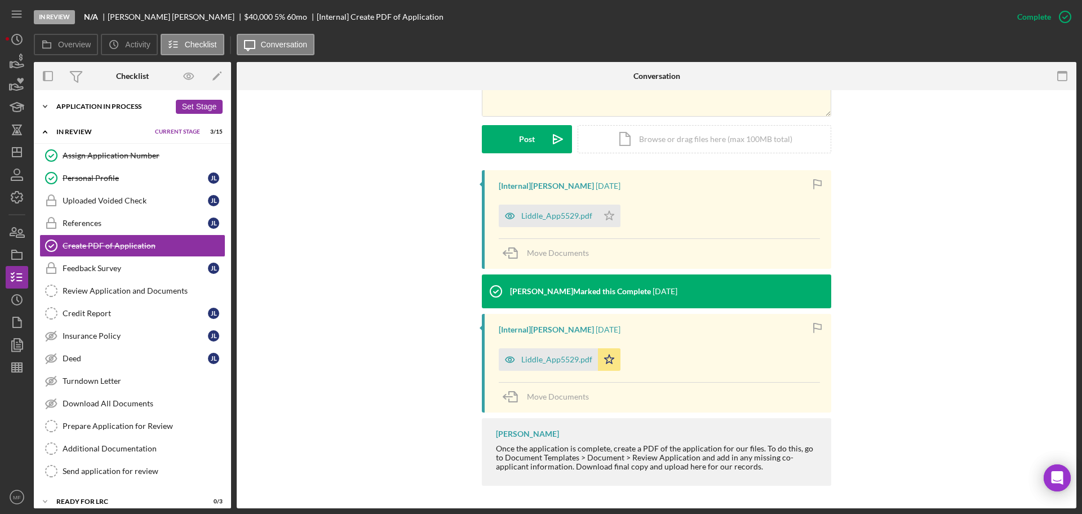
click at [76, 102] on div "Icon/Expander Application In Process 14 / 25 Set Stage" at bounding box center [132, 106] width 197 height 23
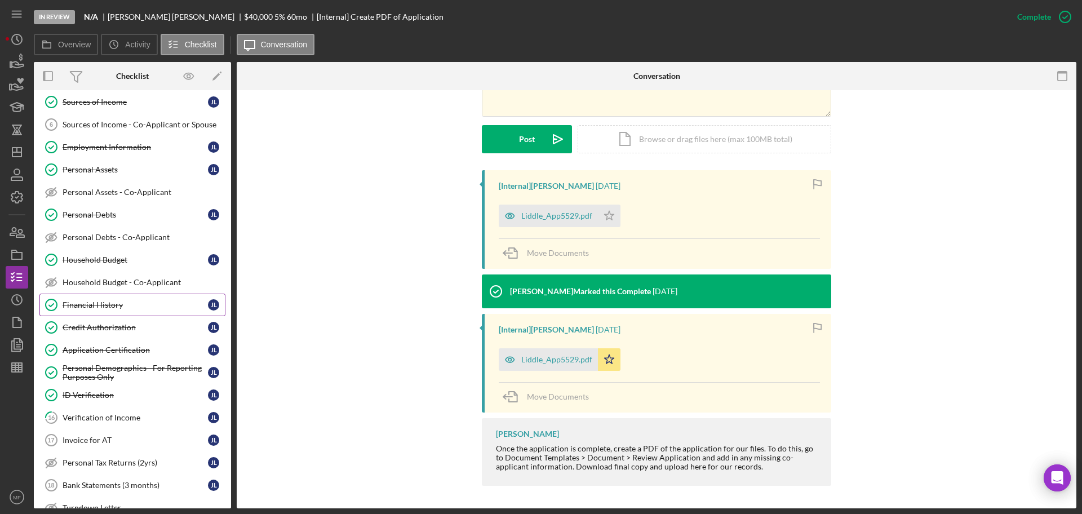
scroll to position [211, 0]
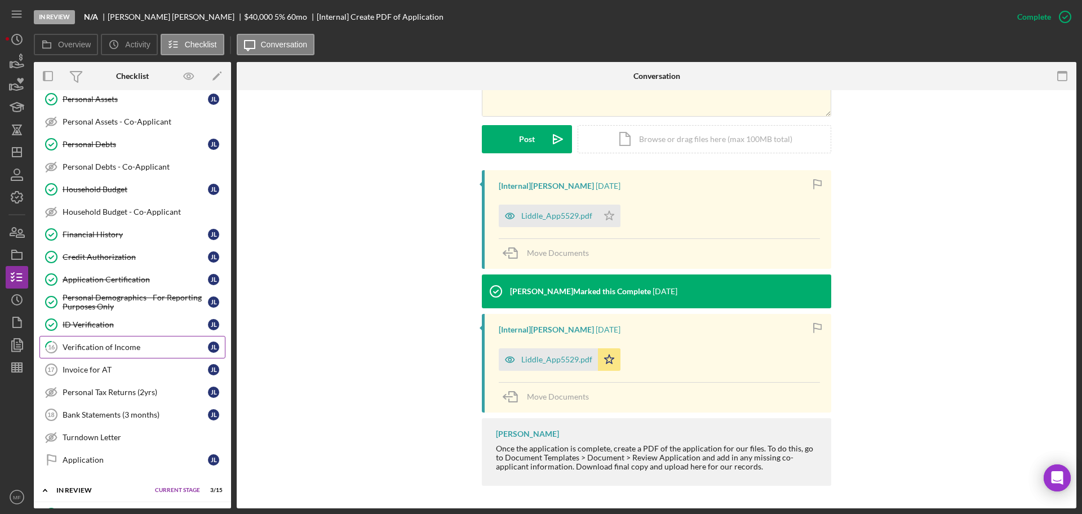
click at [112, 348] on div "Verification of Income" at bounding box center [135, 347] width 145 height 9
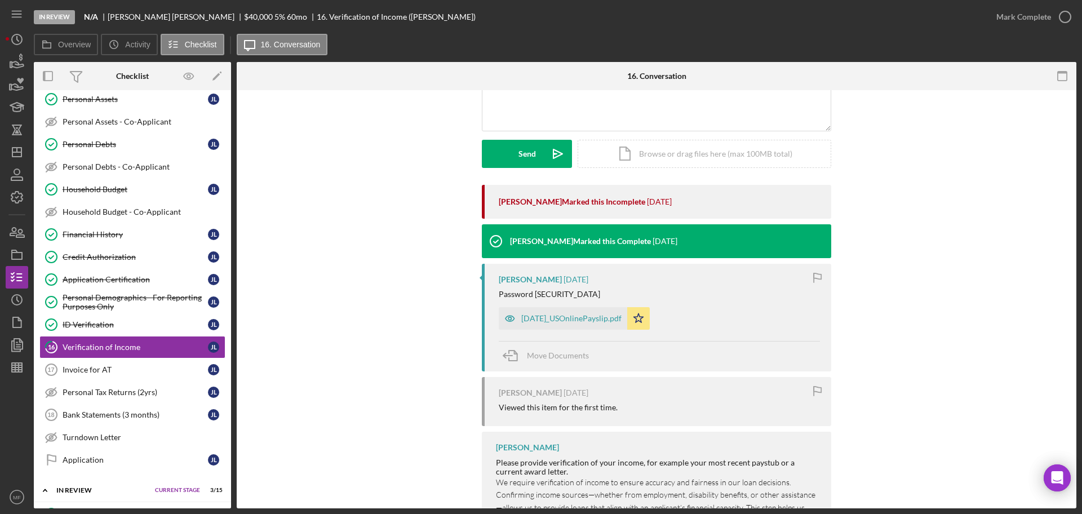
scroll to position [141, 0]
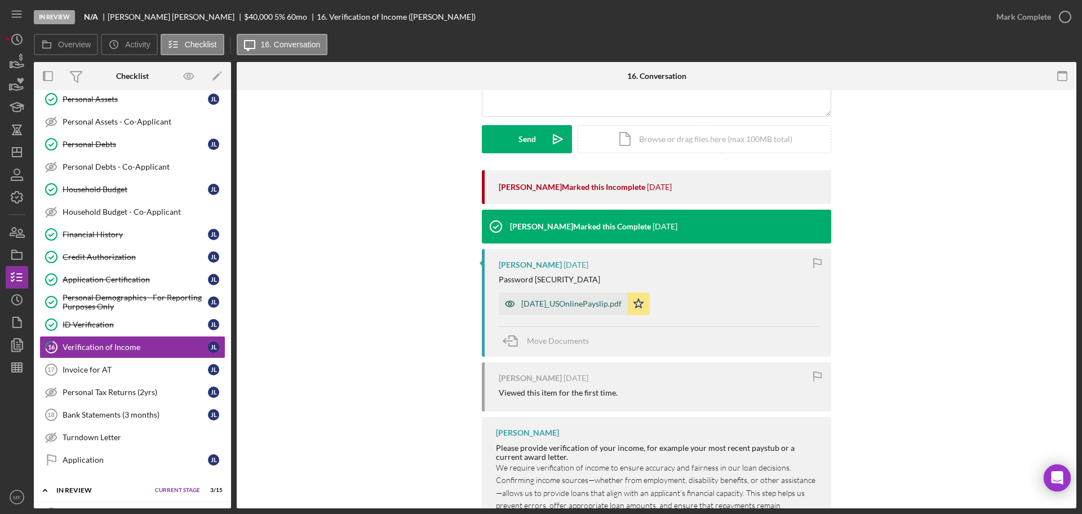
click at [598, 303] on div "2025-09-05_USOnlinePayslip.pdf" at bounding box center [571, 303] width 100 height 9
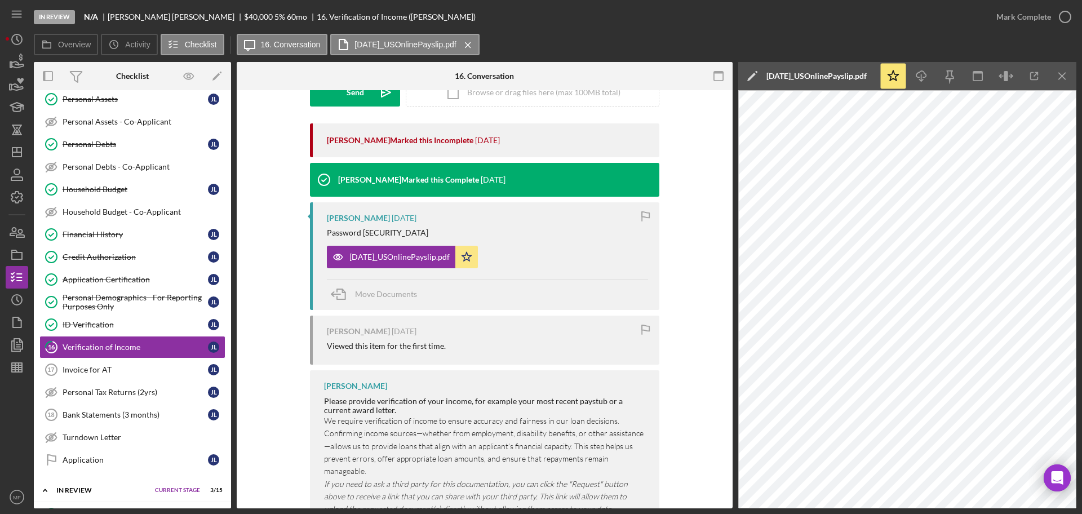
scroll to position [211, 0]
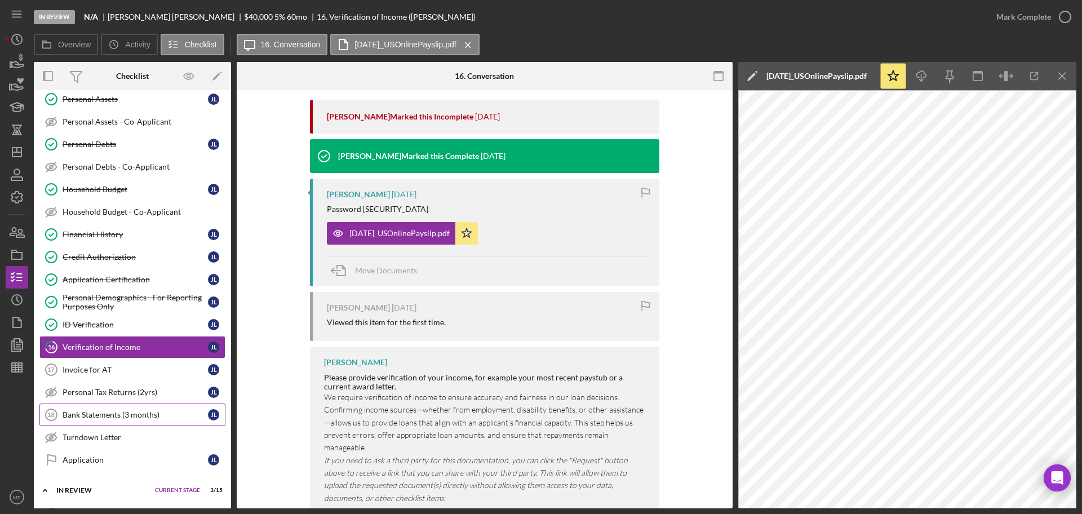
click at [145, 415] on div "Bank Statements (3 months)" at bounding box center [135, 414] width 145 height 9
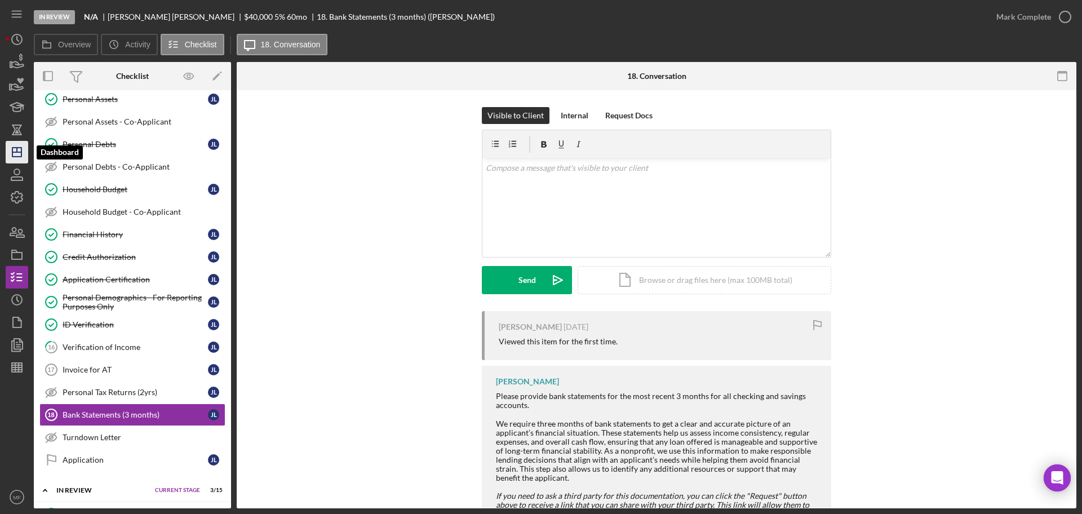
click at [11, 148] on icon "Icon/Dashboard" at bounding box center [17, 152] width 28 height 28
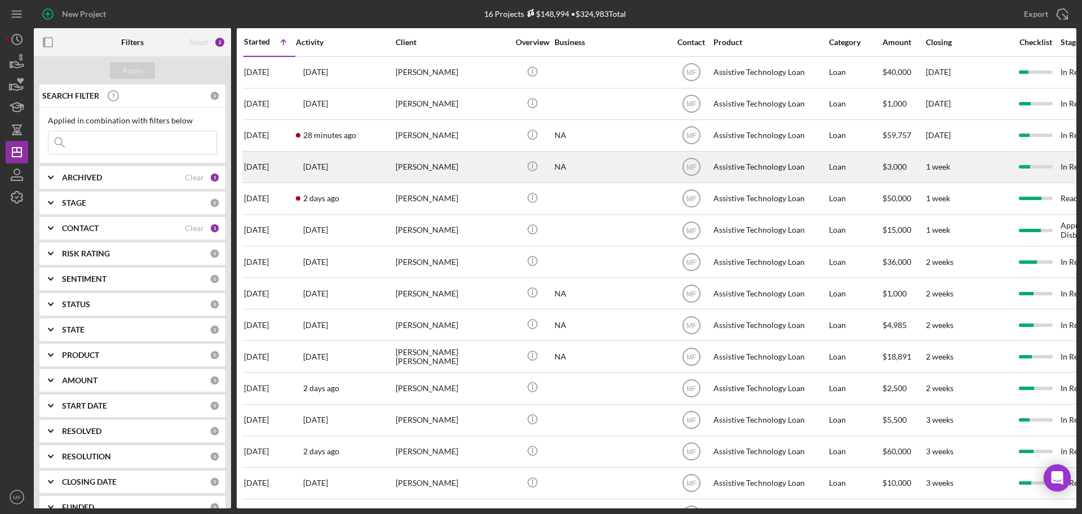
click at [479, 162] on div "Warren White" at bounding box center [451, 167] width 113 height 30
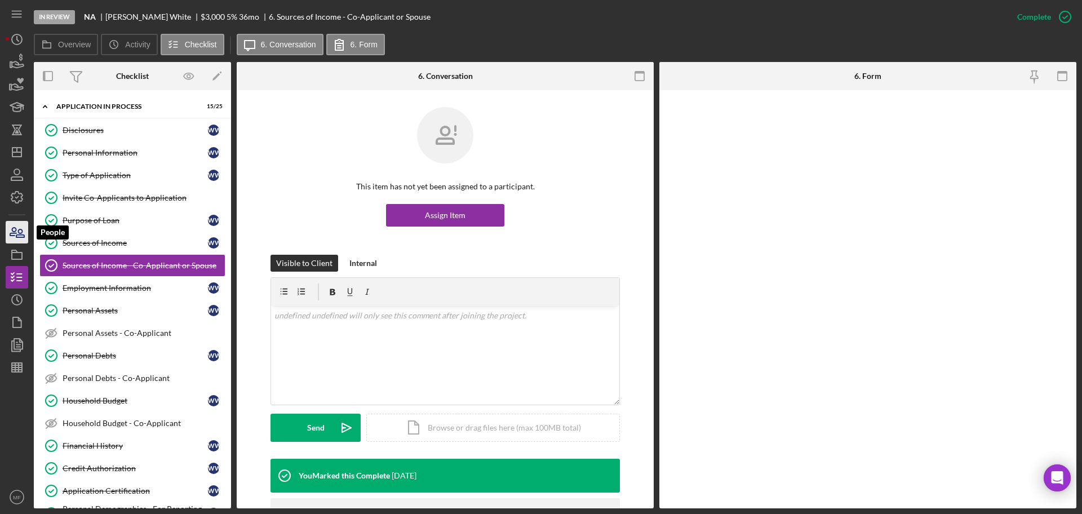
click at [25, 233] on icon "button" at bounding box center [17, 232] width 28 height 28
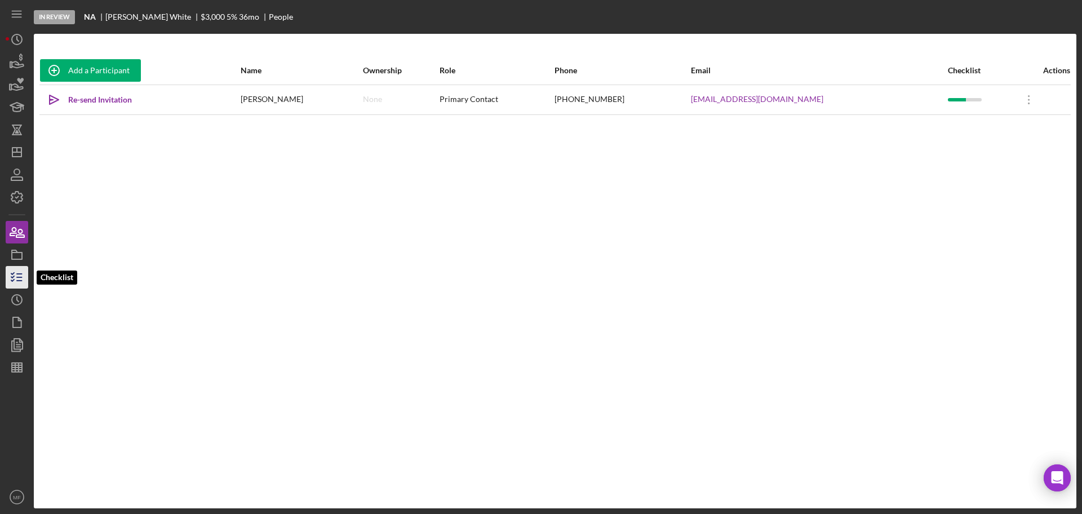
click at [16, 280] on icon "button" at bounding box center [17, 277] width 28 height 28
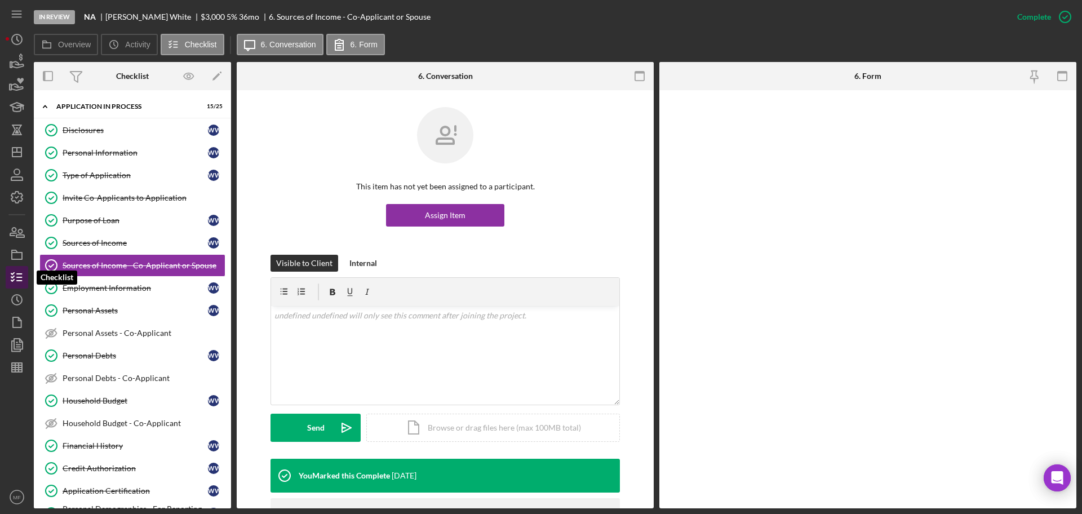
click at [18, 274] on icon "button" at bounding box center [17, 277] width 28 height 28
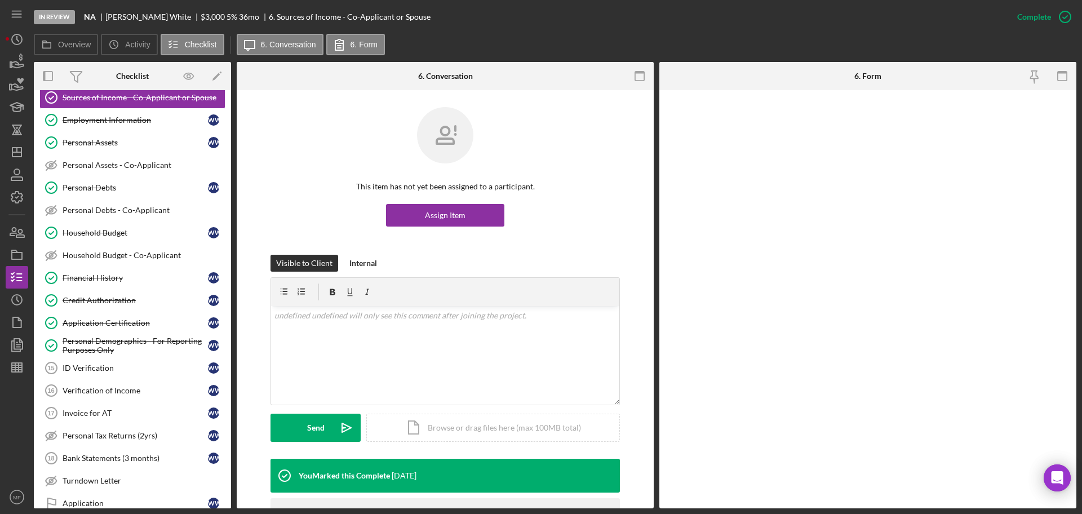
scroll to position [287, 0]
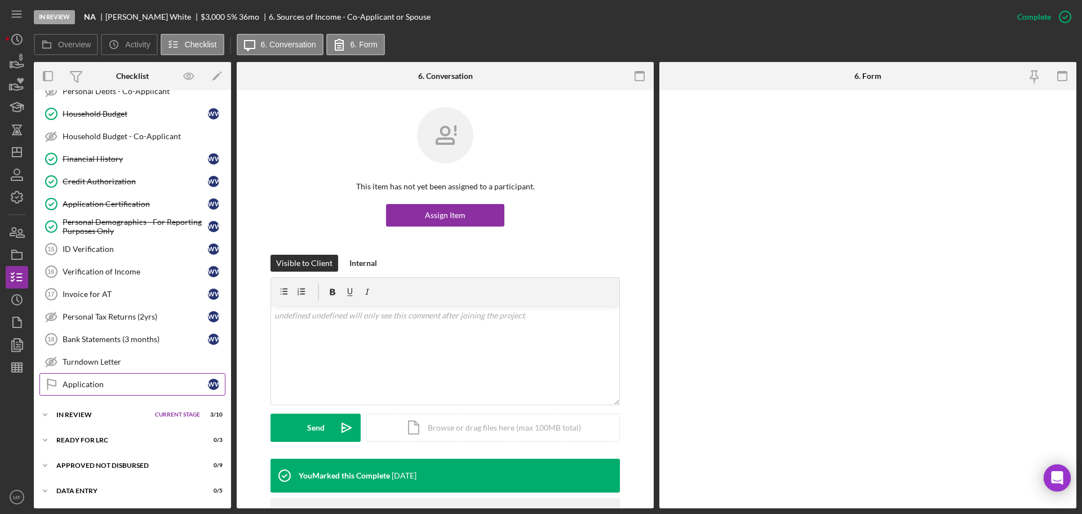
click at [100, 386] on div "Application" at bounding box center [135, 384] width 145 height 9
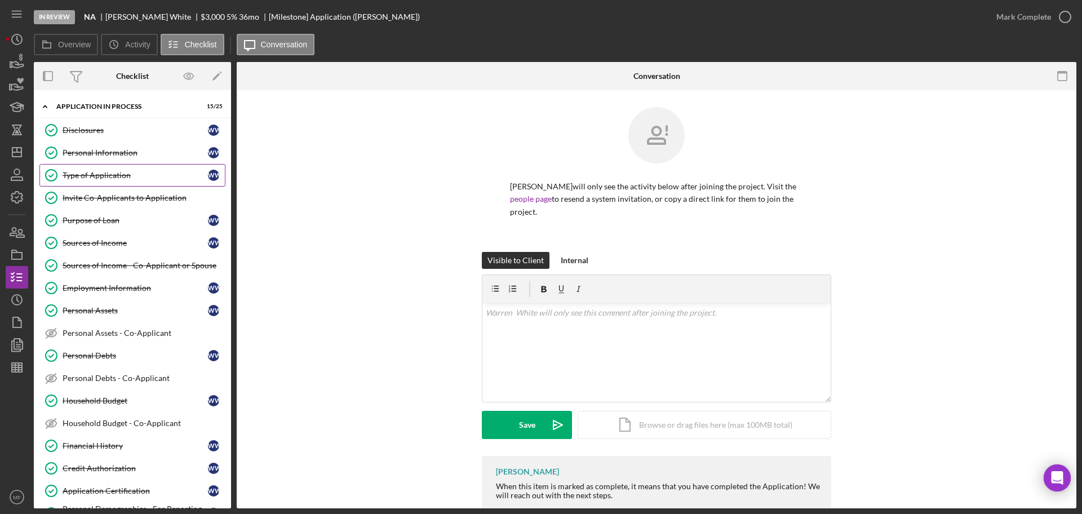
click at [108, 180] on link "Type of Application Type of Application W W" at bounding box center [132, 175] width 186 height 23
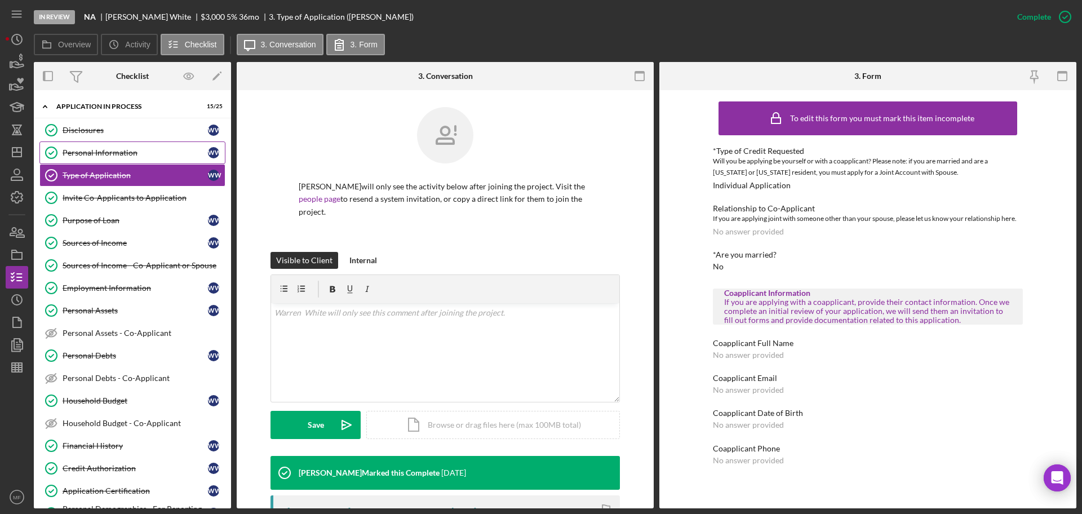
click at [131, 150] on div "Personal Information" at bounding box center [135, 152] width 145 height 9
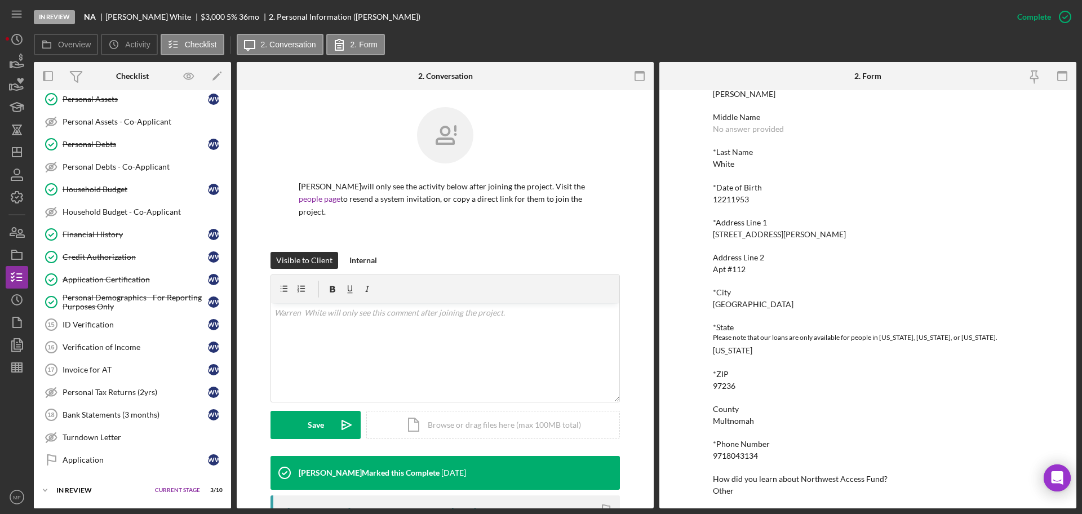
scroll to position [73, 0]
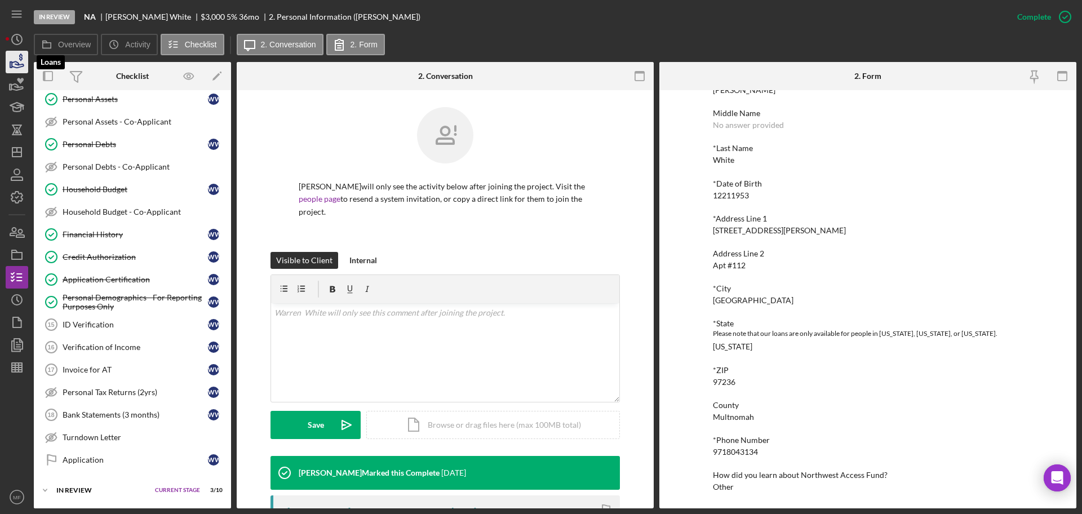
click at [17, 63] on icon "button" at bounding box center [18, 64] width 12 height 6
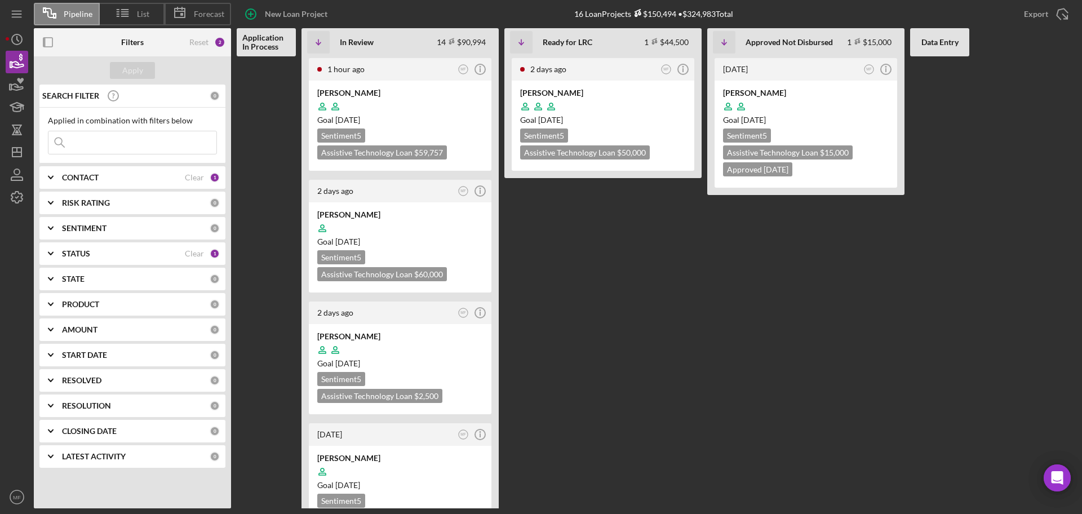
click at [262, 52] on div "Application In Process" at bounding box center [266, 42] width 59 height 28
click at [261, 47] on b "Application In Process" at bounding box center [266, 42] width 48 height 18
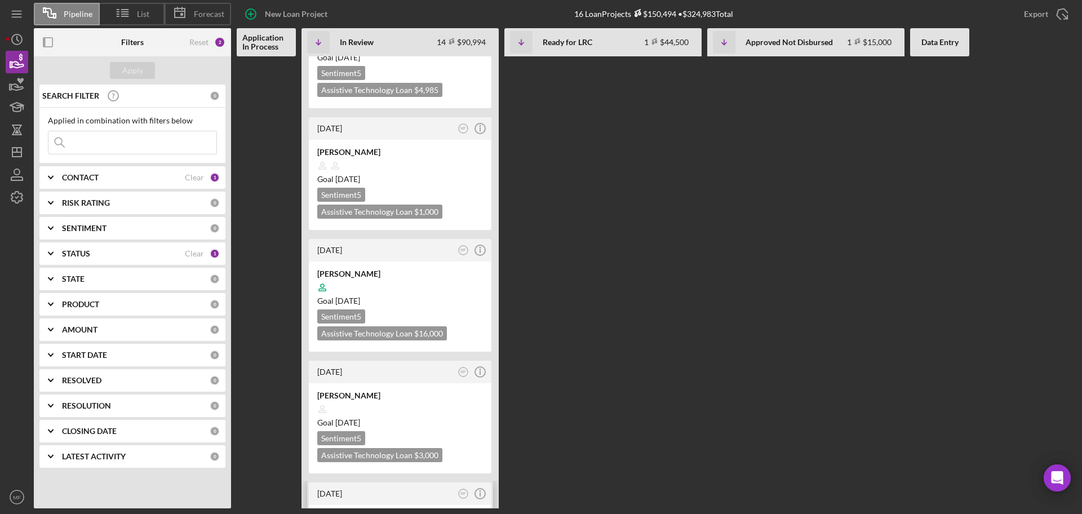
scroll to position [1111, 0]
click at [384, 400] on div at bounding box center [400, 410] width 166 height 21
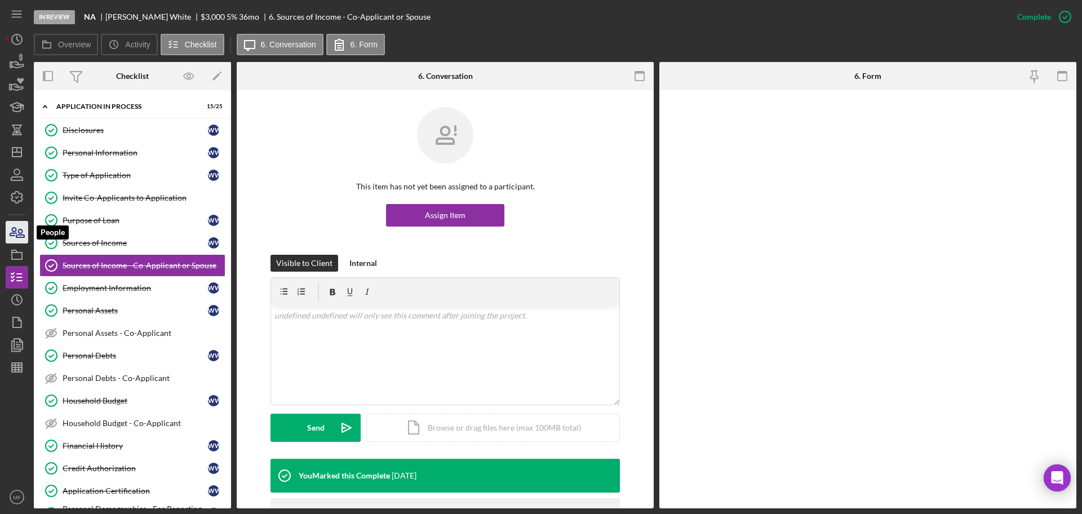
click at [16, 233] on icon "button" at bounding box center [13, 232] width 6 height 8
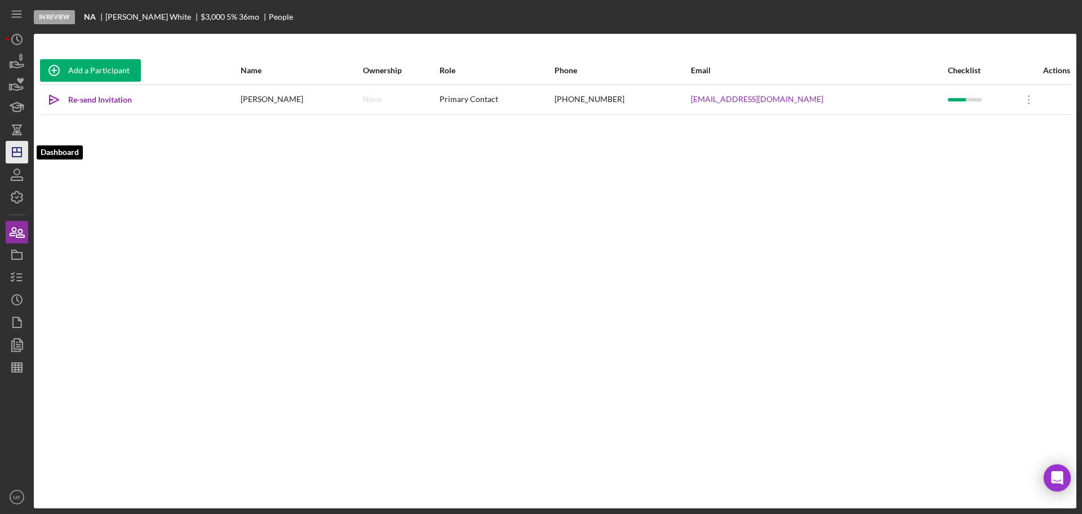
click at [19, 148] on polygon "button" at bounding box center [16, 152] width 9 height 9
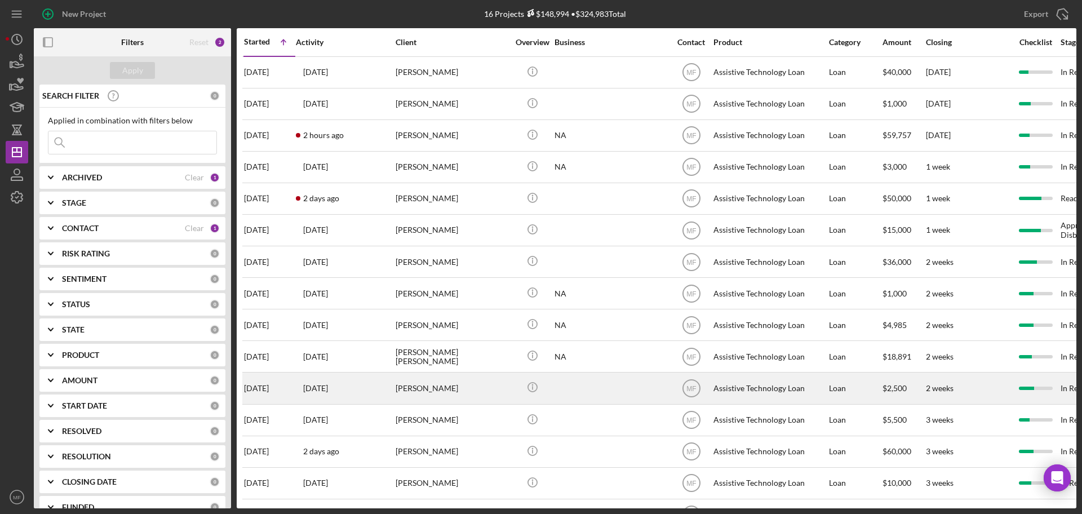
click at [446, 383] on div "[PERSON_NAME]" at bounding box center [451, 388] width 113 height 30
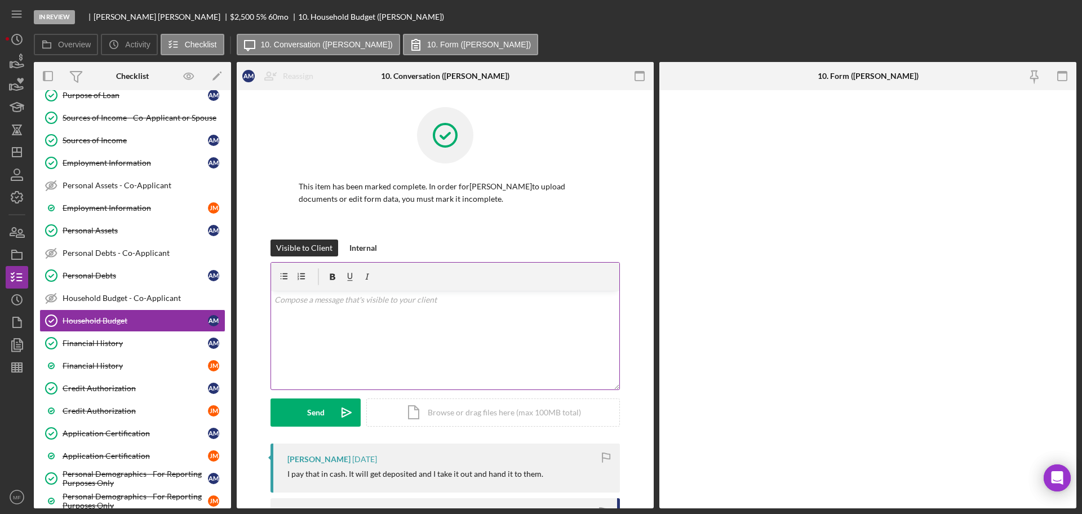
scroll to position [216, 0]
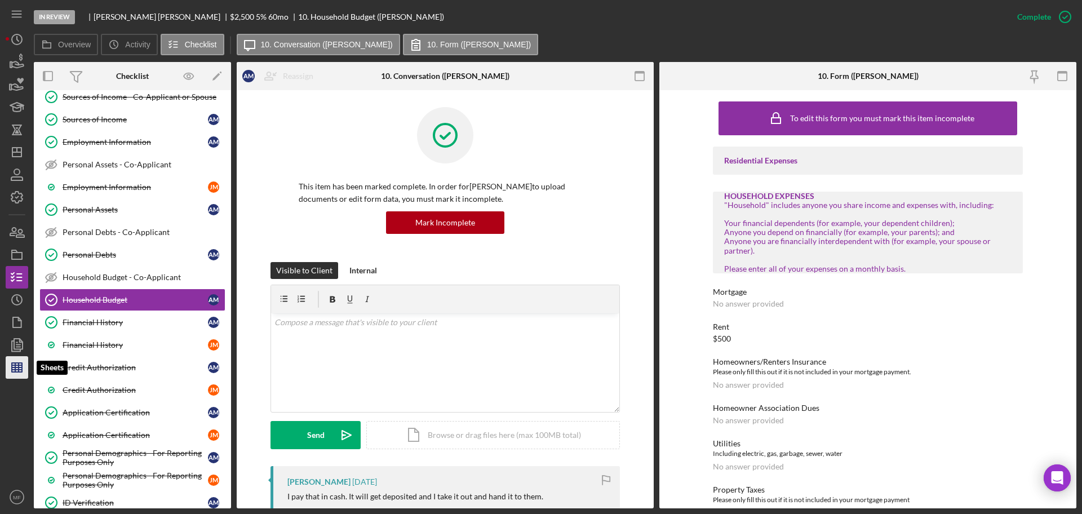
click at [15, 367] on line "button" at bounding box center [15, 367] width 0 height 9
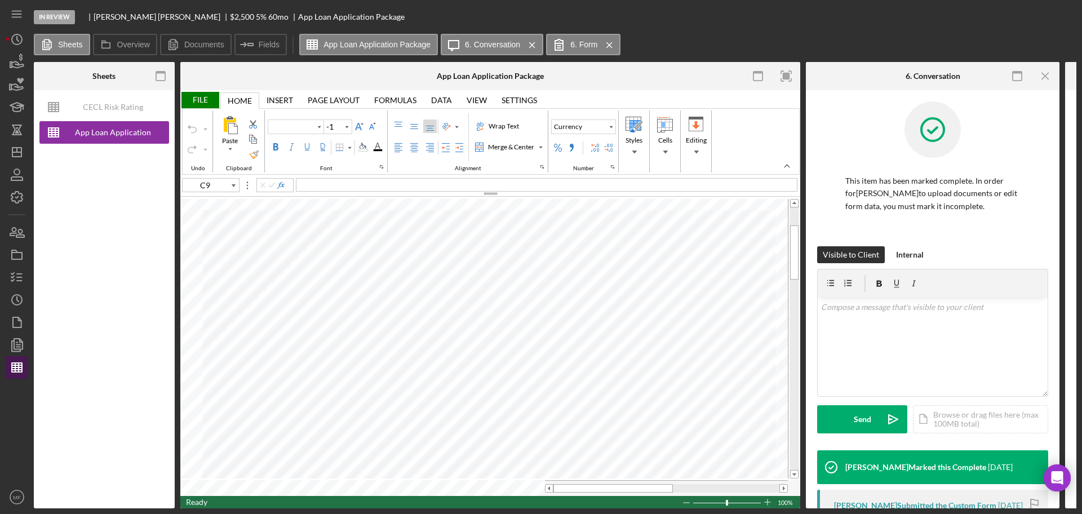
type input "Arial"
type input "10"
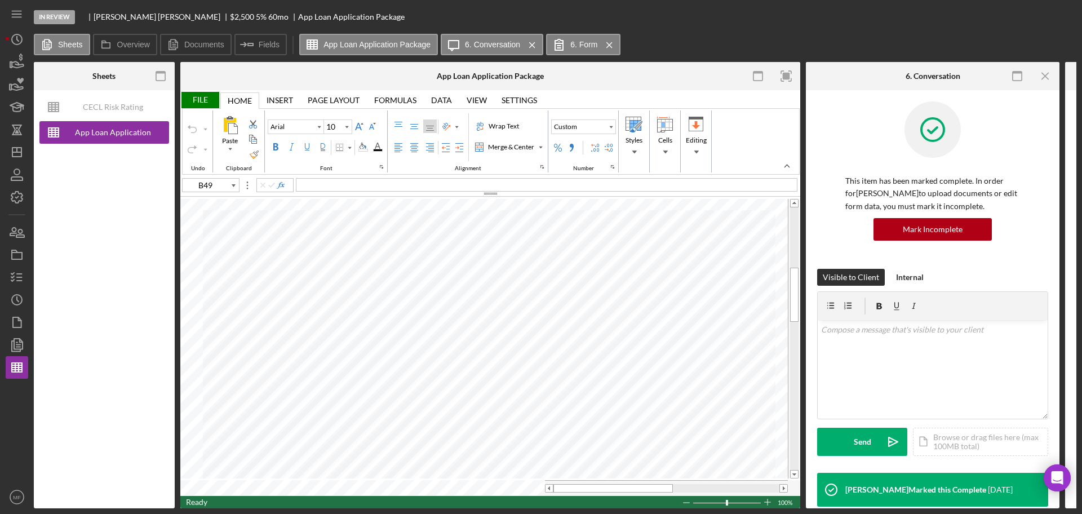
type input "B50"
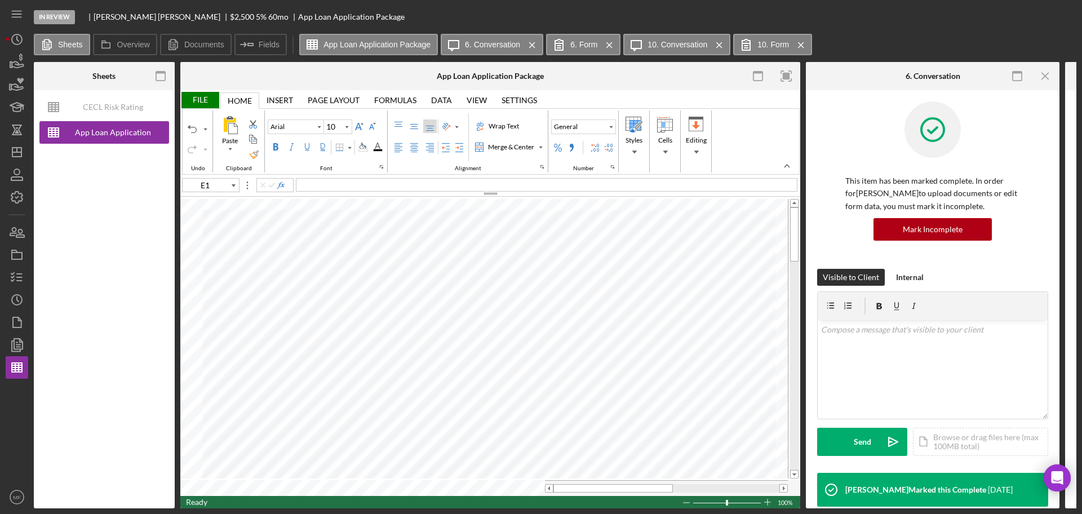
type input "E2"
type input "F2"
type input "E7"
type input "F7"
type input "E8"
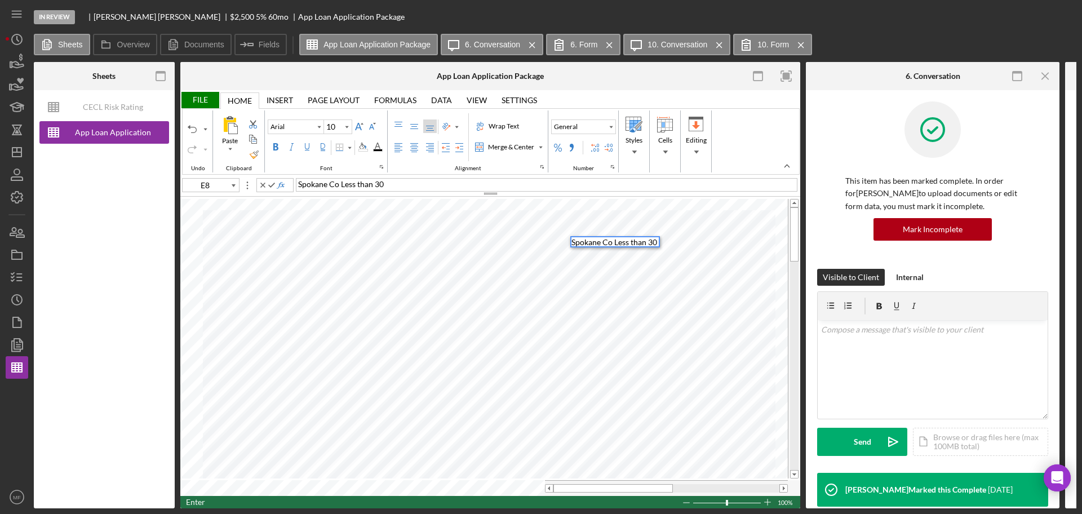
scroll to position [10, 0]
type input "E9"
click at [202, 97] on div "File" at bounding box center [199, 100] width 39 height 16
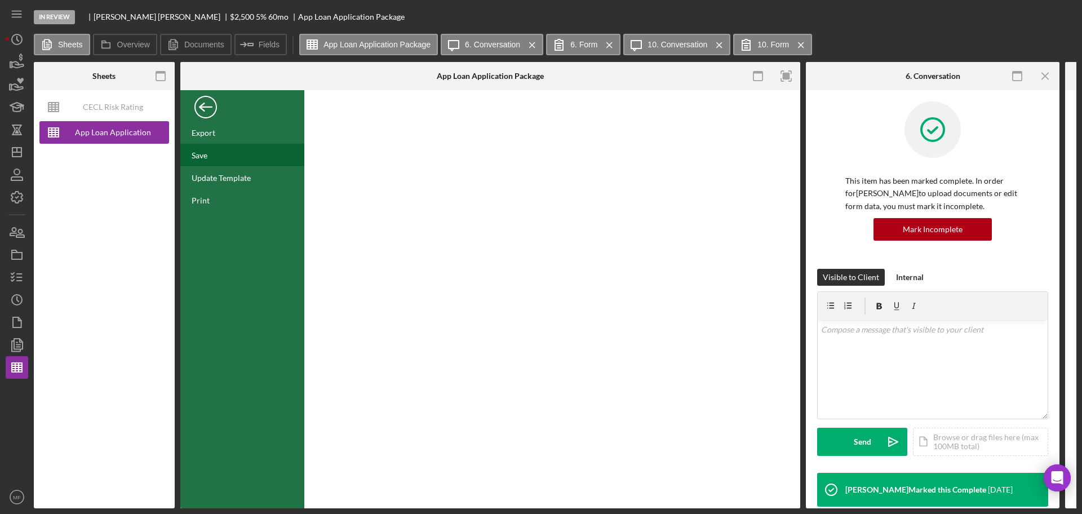
click at [204, 156] on div "Save" at bounding box center [200, 155] width 16 height 10
click at [18, 277] on icon "button" at bounding box center [17, 277] width 28 height 28
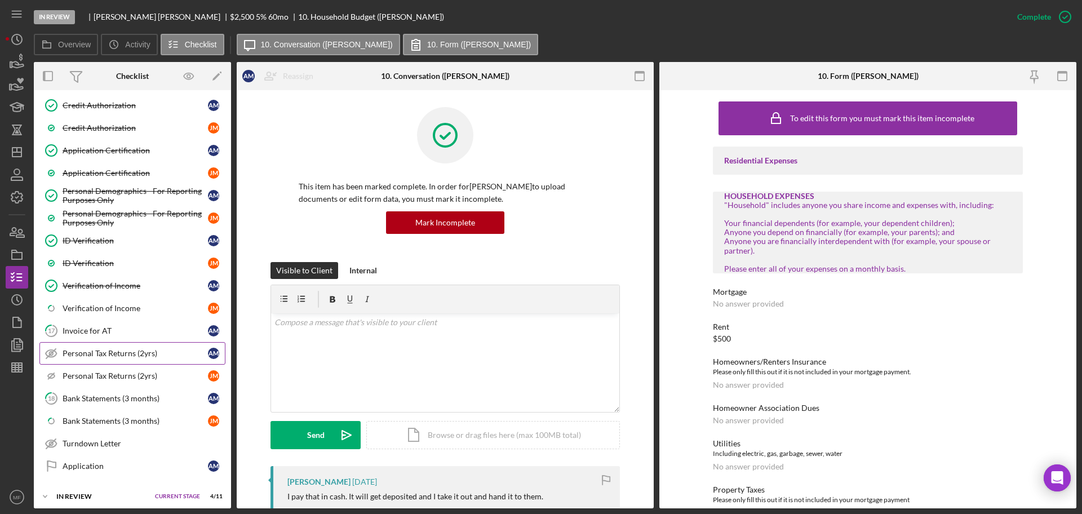
scroll to position [497, 0]
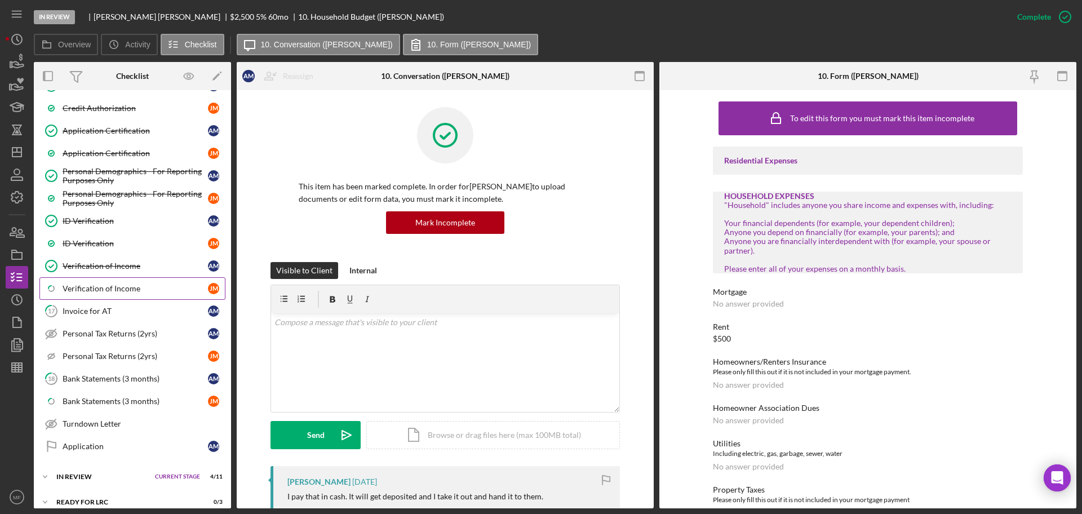
click at [103, 290] on div "Verification of Income" at bounding box center [135, 288] width 145 height 9
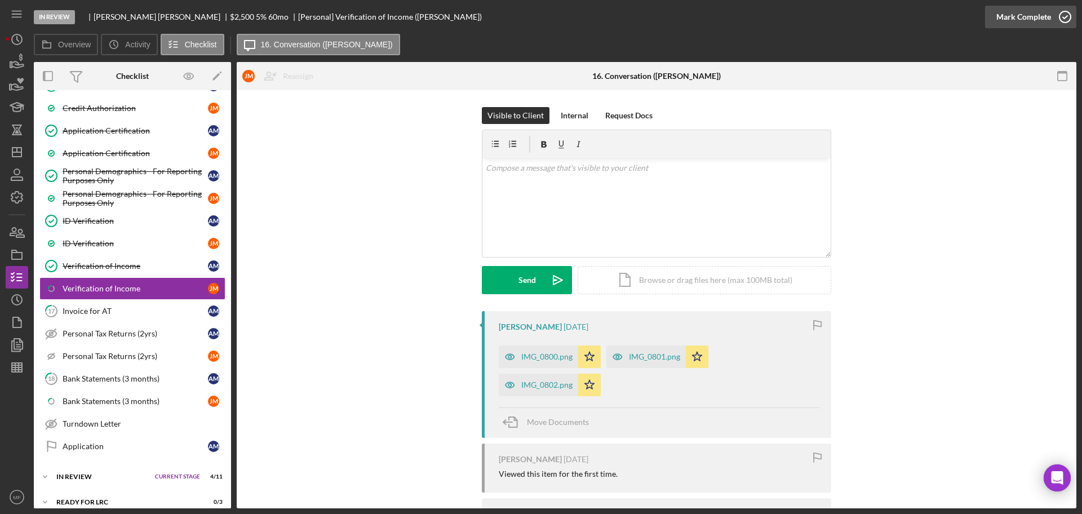
click at [1031, 19] on div "Mark Complete" at bounding box center [1023, 17] width 55 height 23
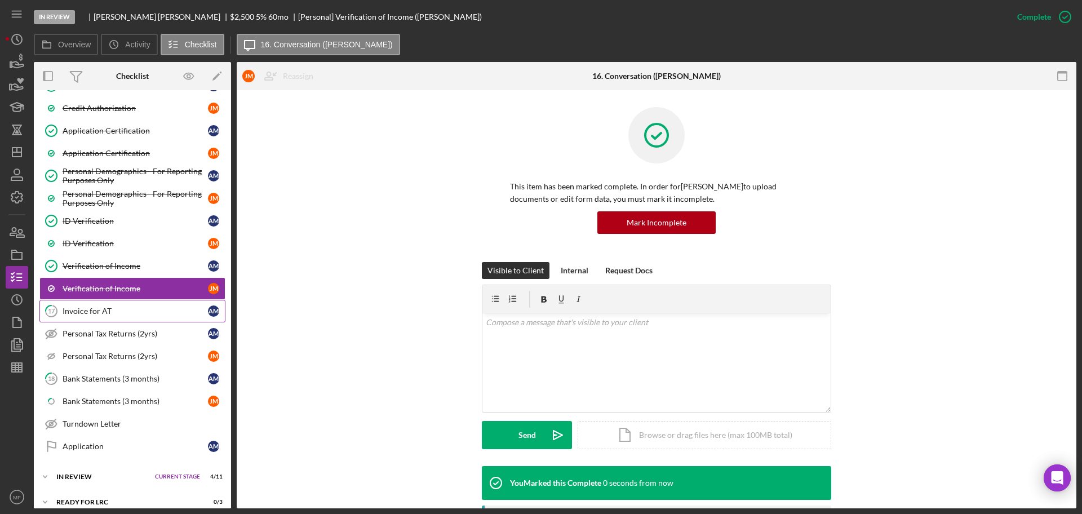
click at [91, 312] on div "Invoice for AT" at bounding box center [135, 310] width 145 height 9
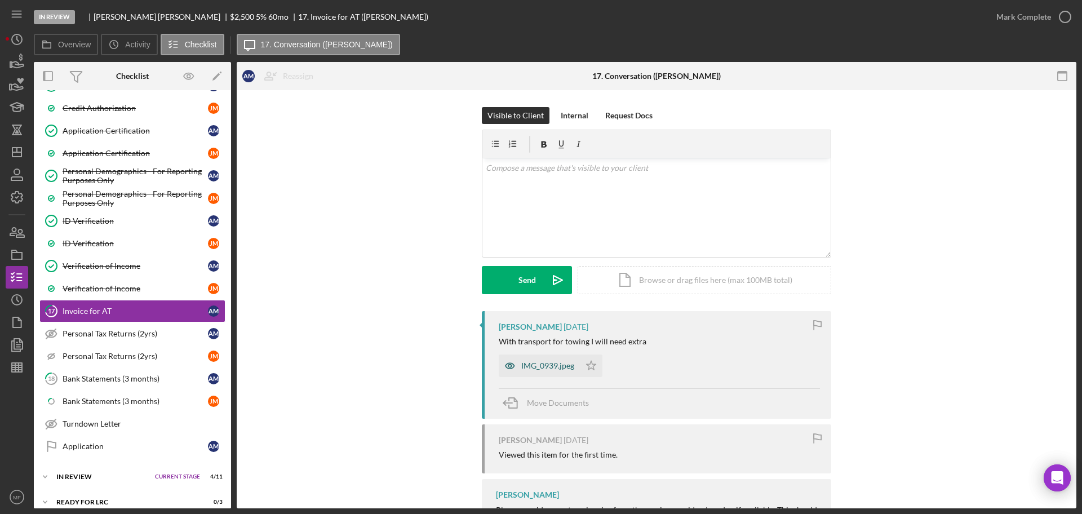
click at [554, 368] on div "IMG_0939.jpeg" at bounding box center [547, 365] width 53 height 9
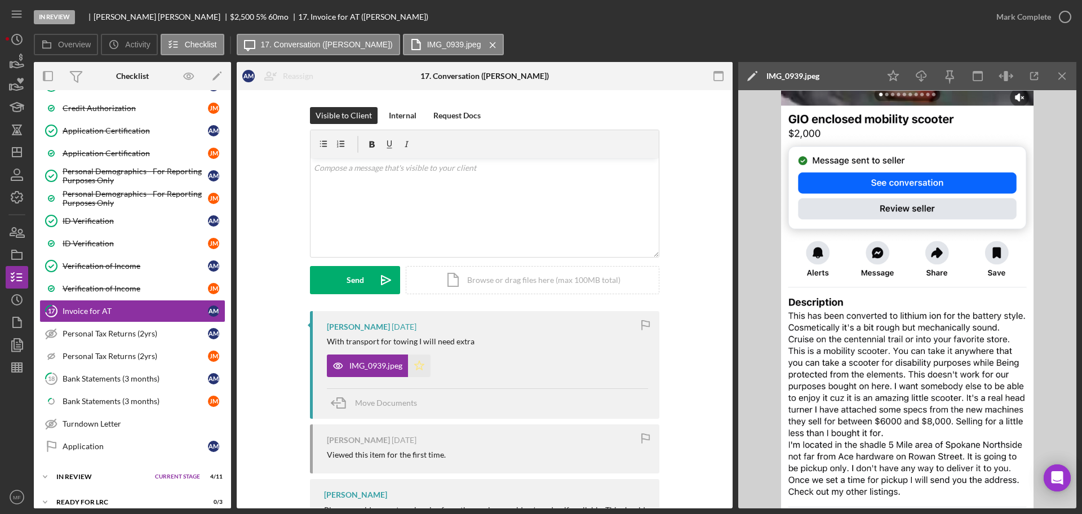
click at [416, 366] on icon "Icon/Star" at bounding box center [419, 365] width 23 height 23
click at [1060, 16] on icon "button" at bounding box center [1065, 17] width 28 height 28
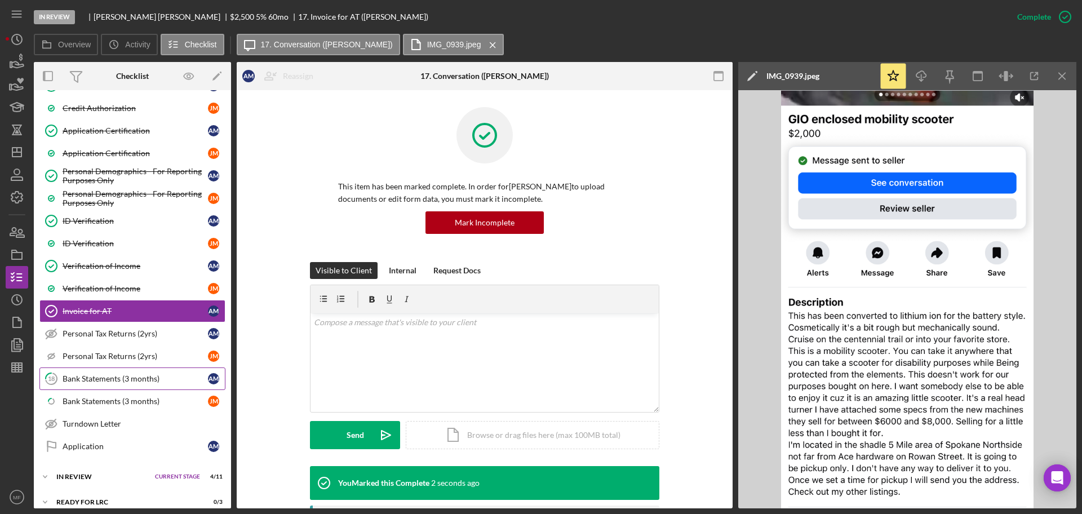
click at [128, 387] on link "18 Bank Statements (3 months) A M" at bounding box center [132, 378] width 186 height 23
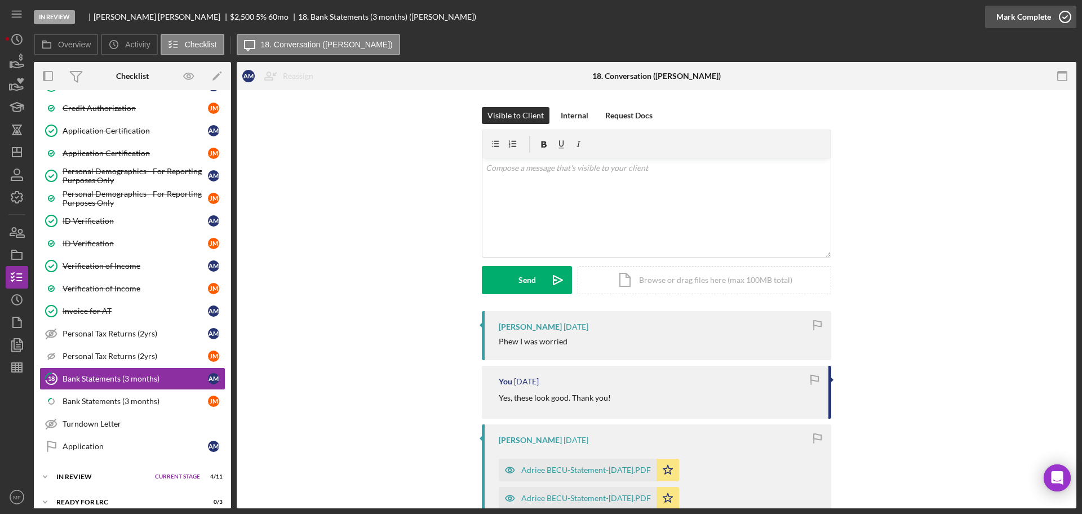
click at [1047, 17] on div "Mark Complete" at bounding box center [1023, 17] width 55 height 23
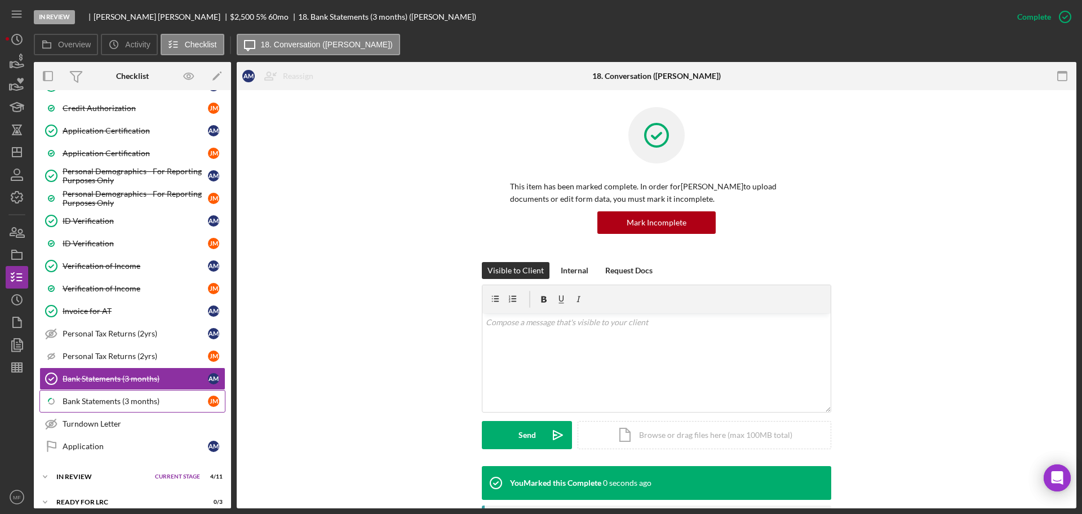
click at [99, 398] on div "Bank Statements (3 months)" at bounding box center [135, 401] width 145 height 9
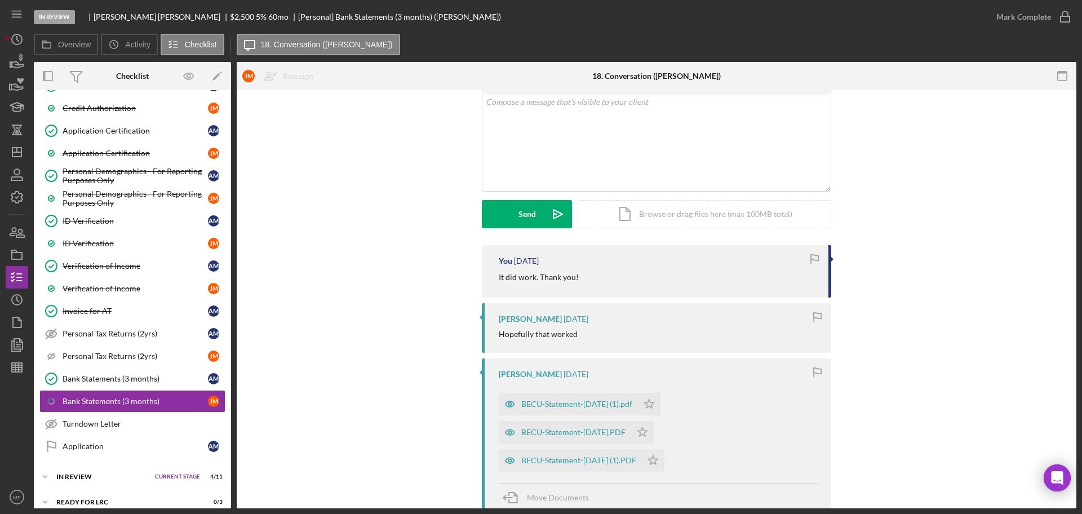
scroll to position [211, 0]
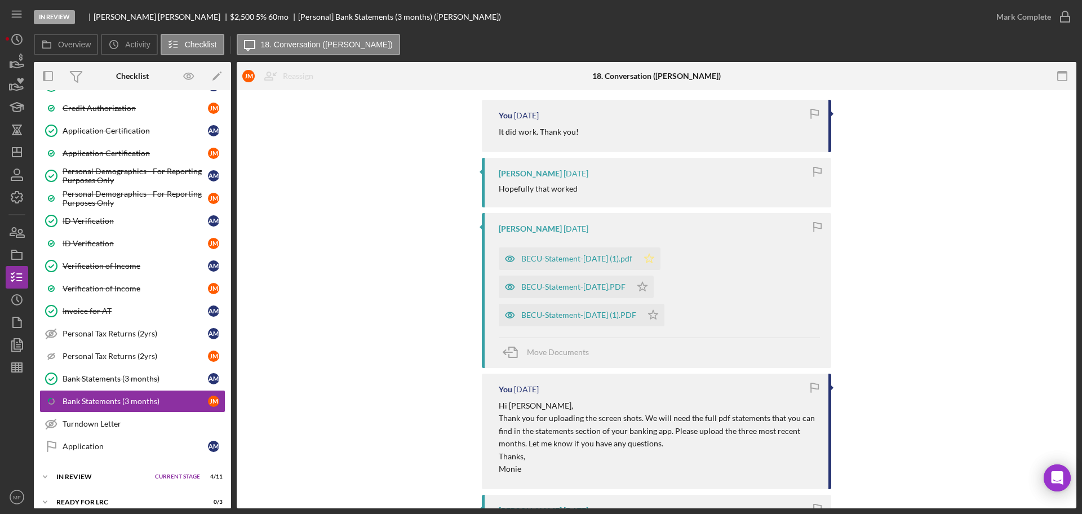
click at [654, 255] on polygon "button" at bounding box center [649, 257] width 10 height 9
click at [647, 290] on polygon "button" at bounding box center [643, 286] width 10 height 9
click at [664, 314] on icon "Icon/Star" at bounding box center [653, 315] width 23 height 23
click at [1044, 15] on div "Mark Complete" at bounding box center [1023, 17] width 55 height 23
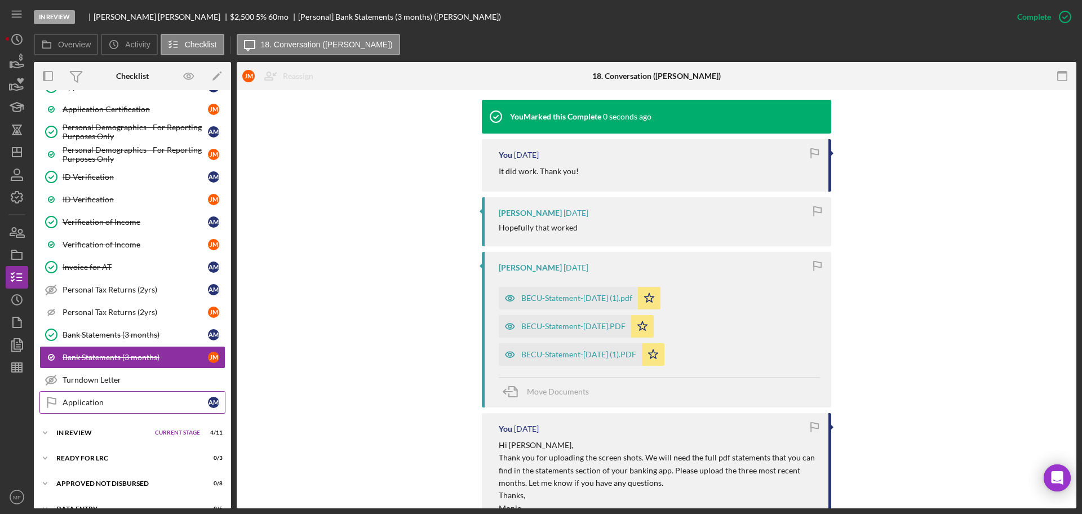
scroll to position [559, 0]
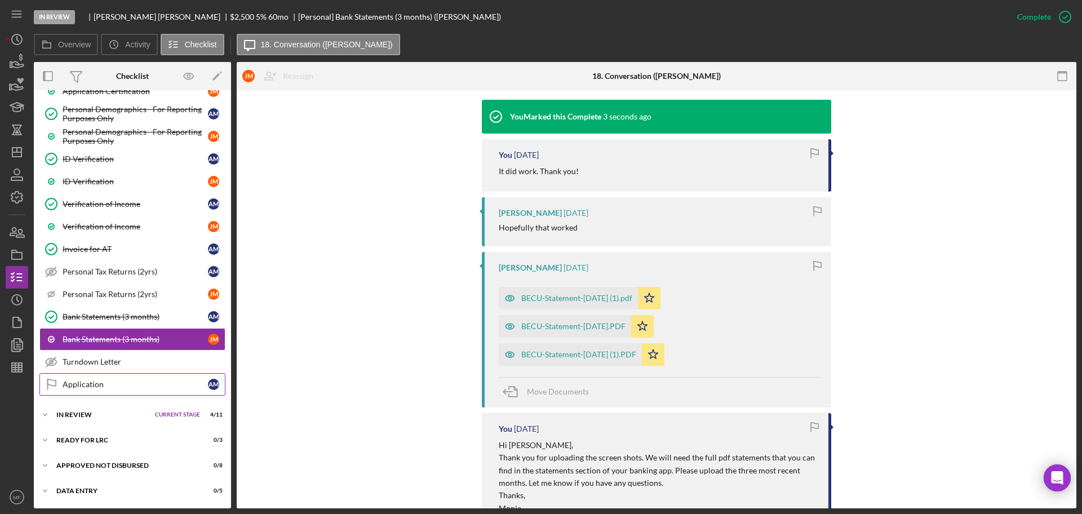
click at [92, 387] on div "Application" at bounding box center [135, 384] width 145 height 9
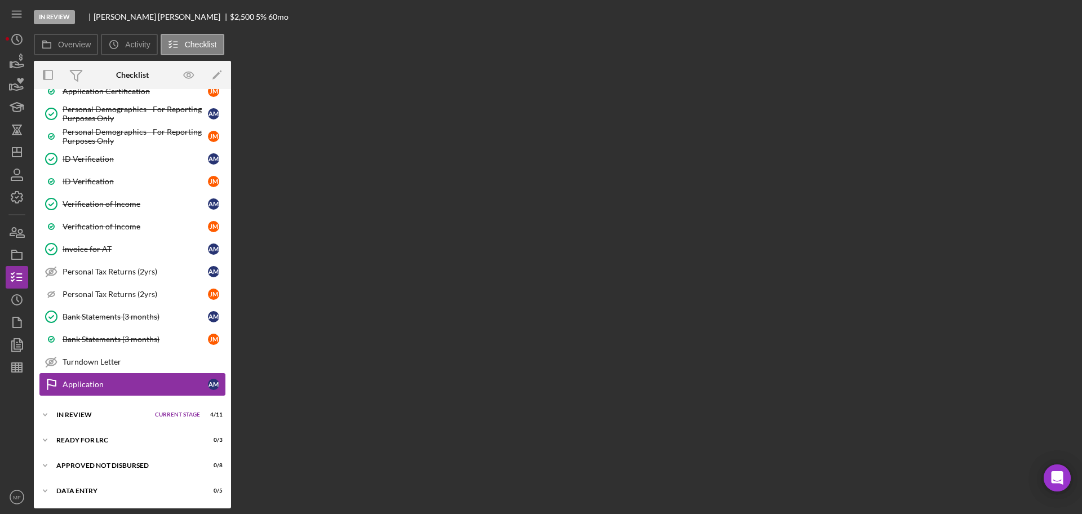
scroll to position [559, 0]
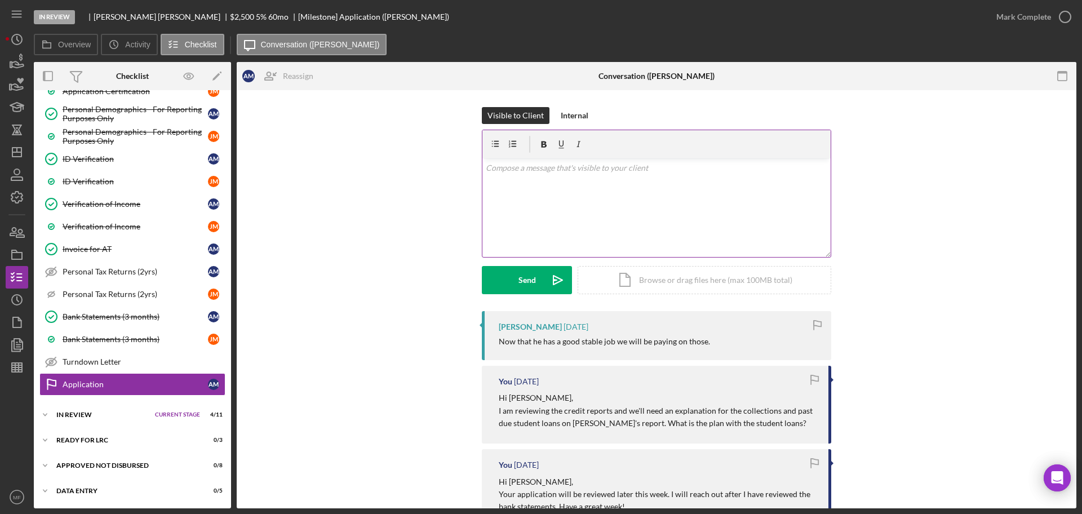
click at [590, 174] on div "v Color teal Color pink Remove color Add row above Add row below Add column bef…" at bounding box center [656, 207] width 348 height 99
click at [82, 414] on div "In Review" at bounding box center [102, 414] width 93 height 7
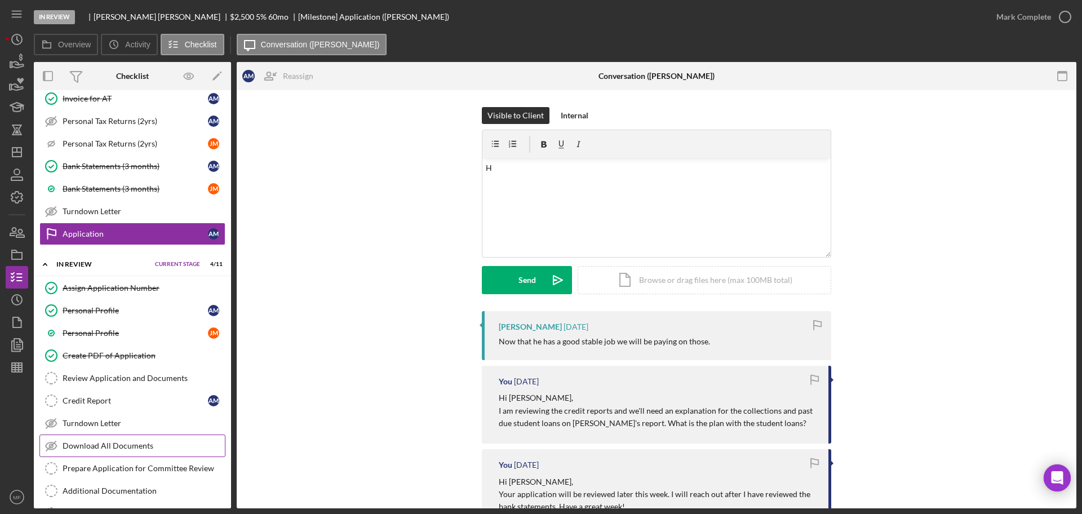
scroll to position [771, 0]
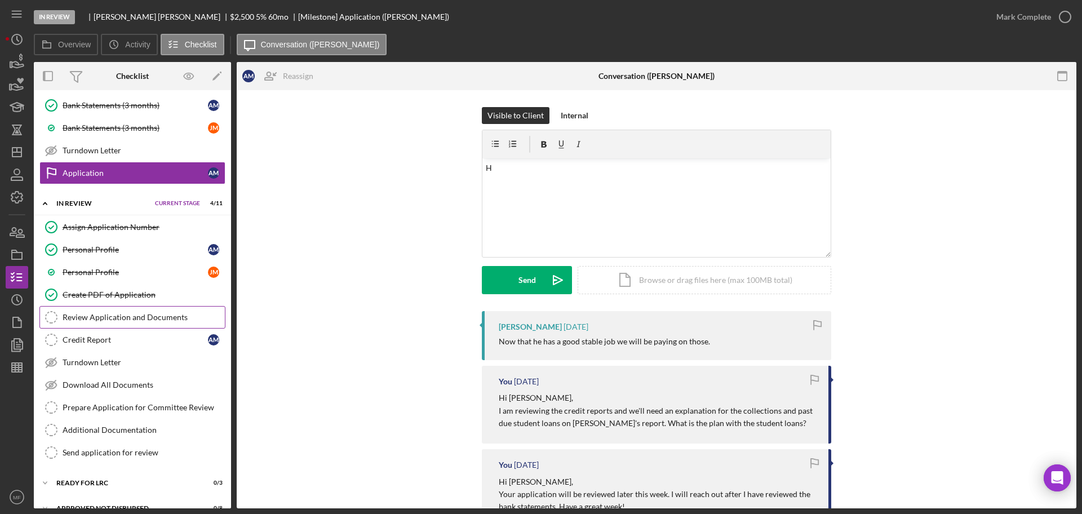
click at [154, 319] on div "Review Application and Documents" at bounding box center [144, 317] width 162 height 9
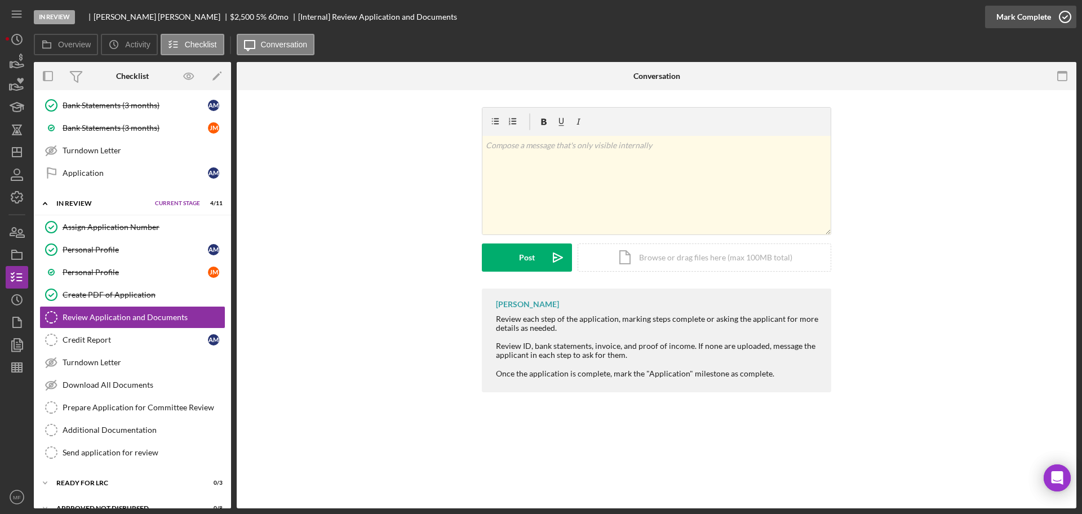
click at [1026, 14] on div "Mark Complete" at bounding box center [1023, 17] width 55 height 23
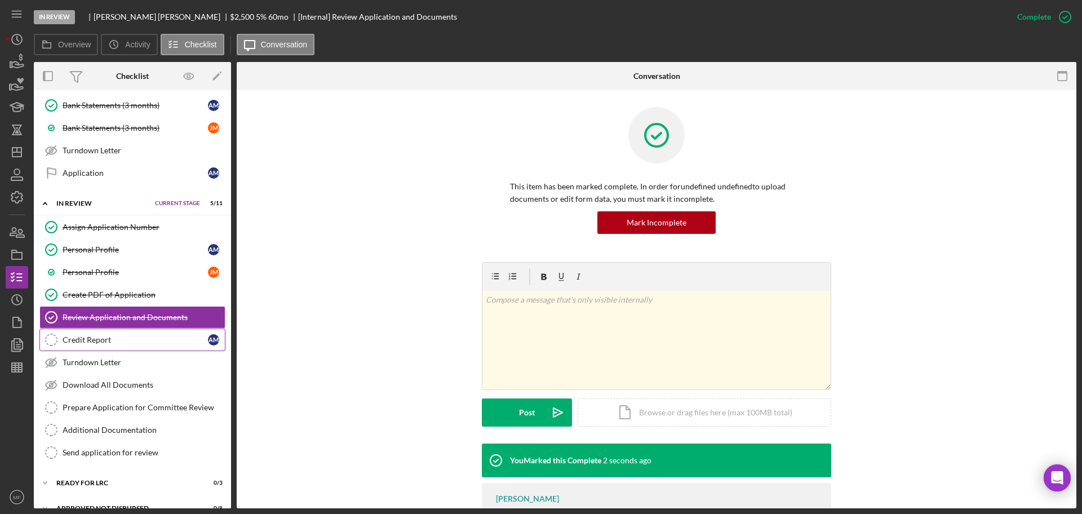
click at [79, 342] on div "Credit Report" at bounding box center [135, 339] width 145 height 9
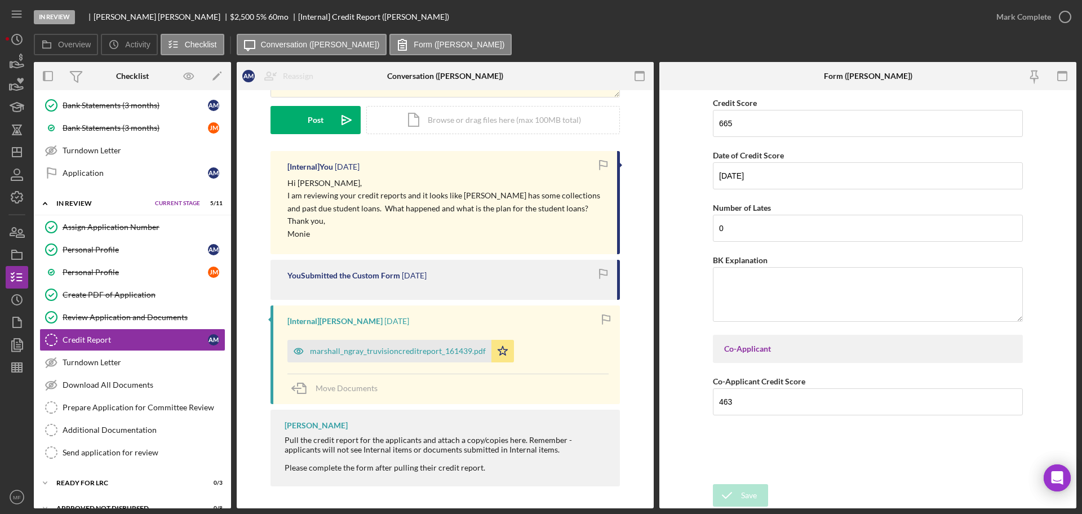
scroll to position [138, 0]
click at [1039, 16] on div "Mark Complete" at bounding box center [1023, 17] width 55 height 23
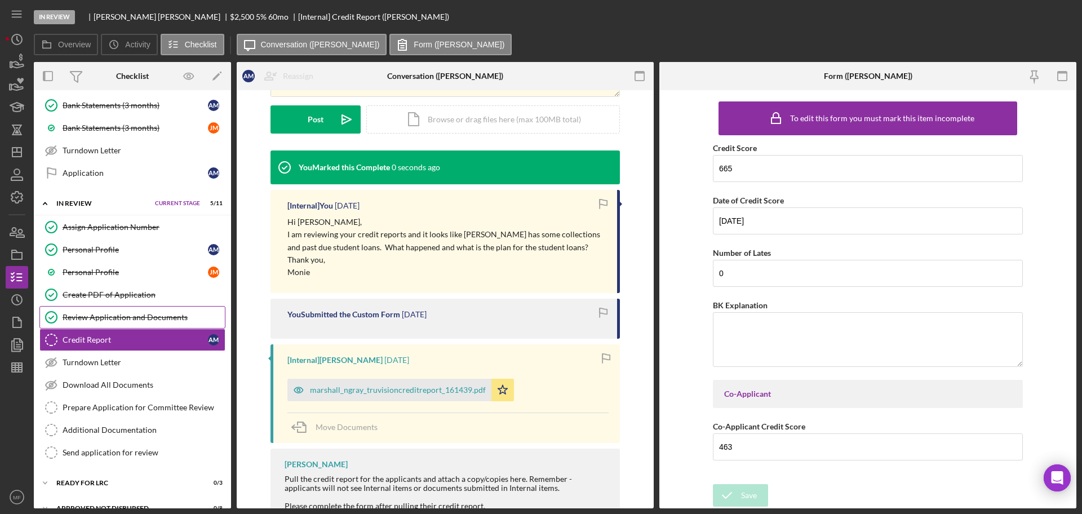
scroll to position [293, 0]
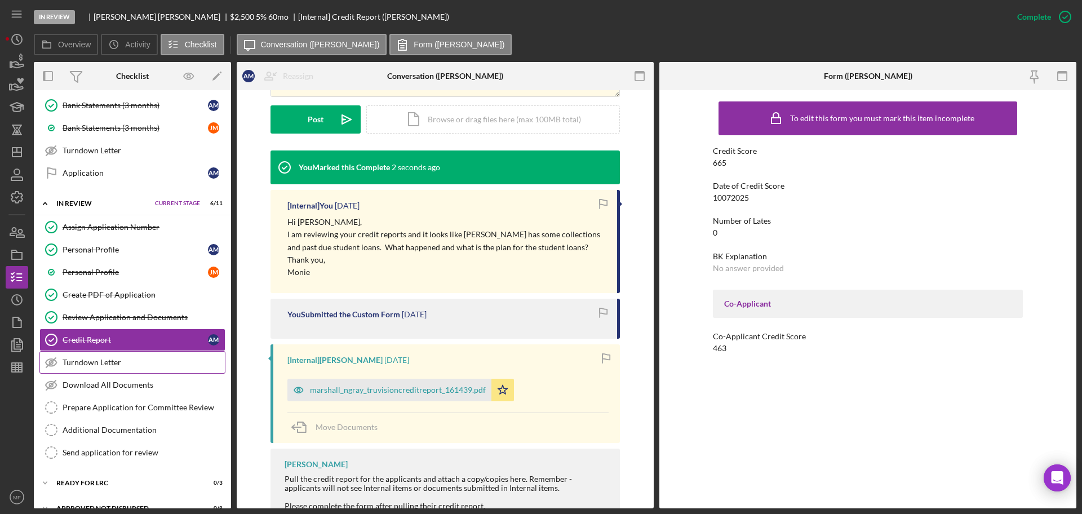
click at [100, 361] on div "Turndown Letter" at bounding box center [144, 362] width 162 height 9
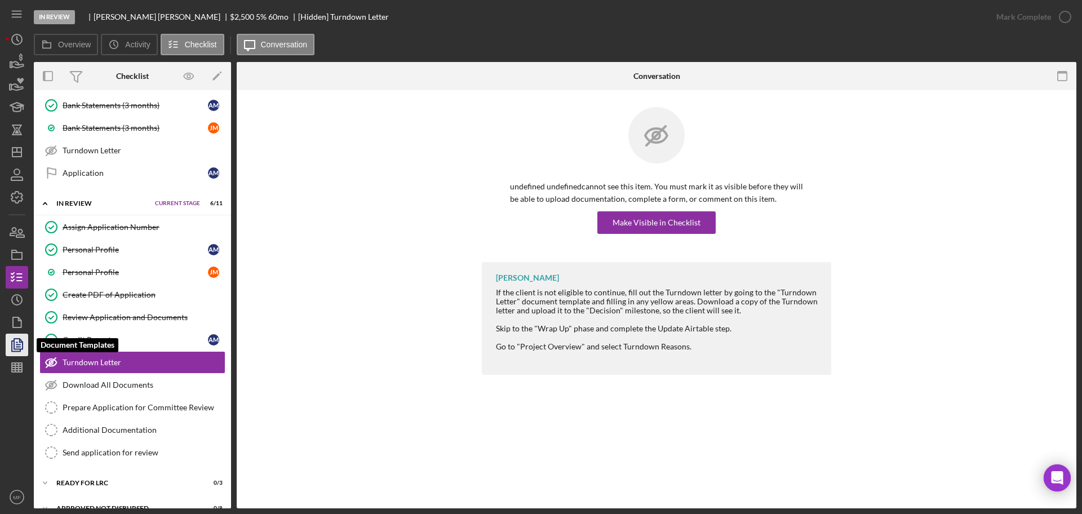
click at [21, 340] on polygon "button" at bounding box center [18, 344] width 8 height 10
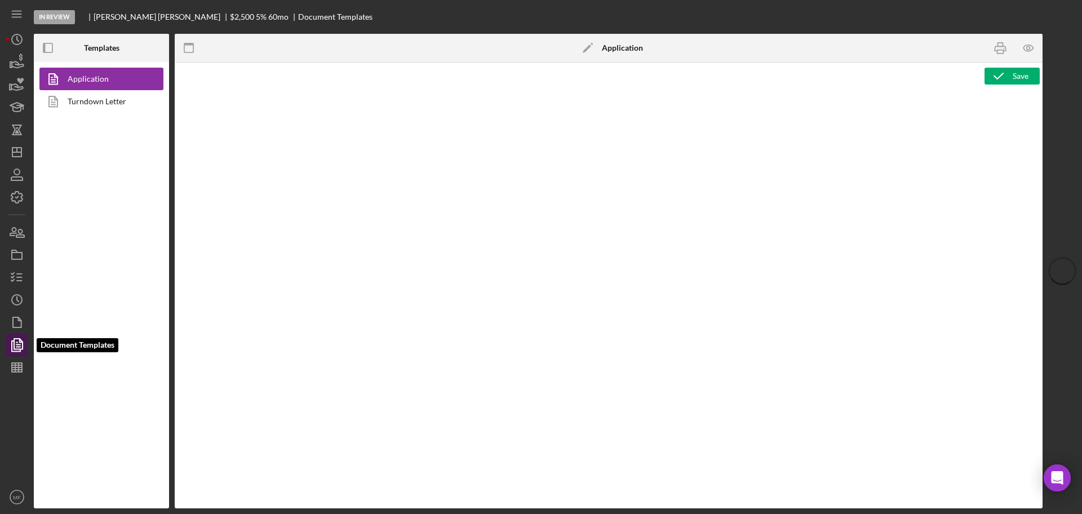
type textarea "<div class="WordSection1"> <p style="margin: 0in; font-size: 12pt; font-family:…"
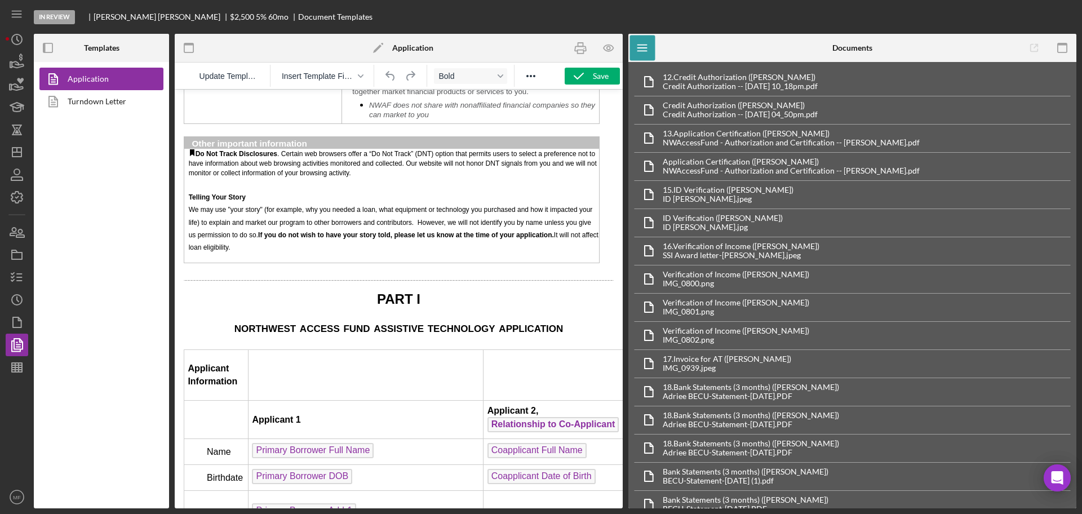
scroll to position [1479, 0]
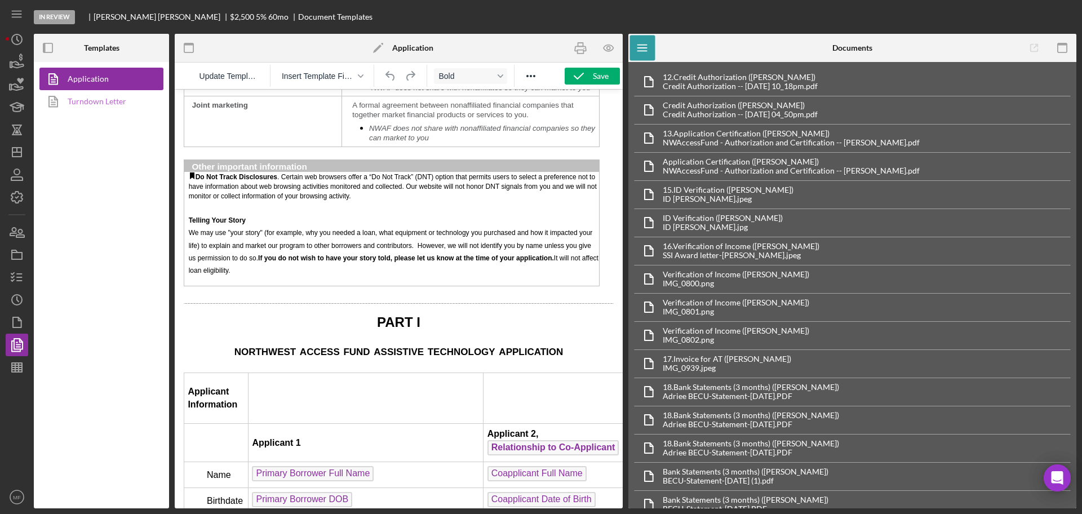
click at [104, 103] on link "Turndown Letter" at bounding box center [98, 101] width 118 height 23
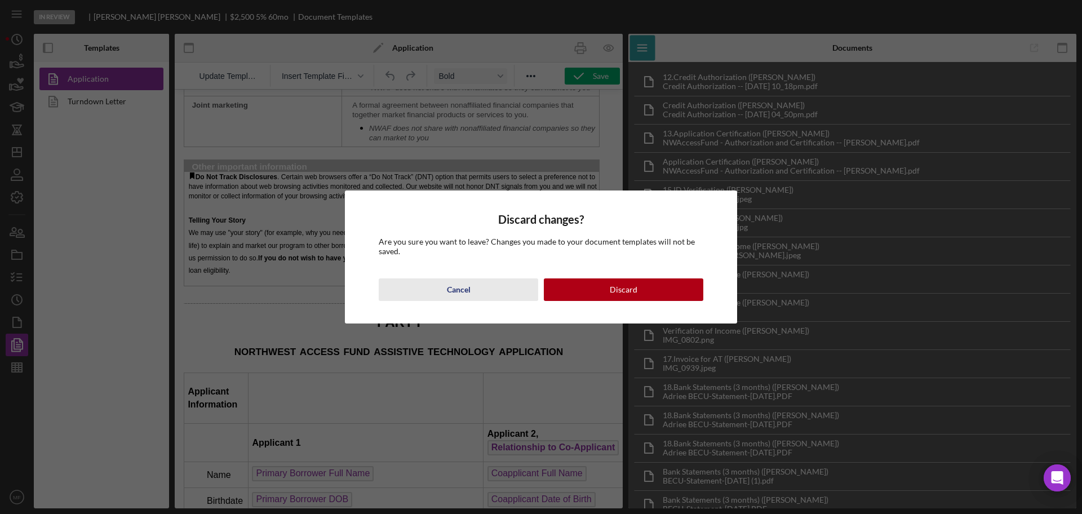
click at [462, 292] on div "Cancel" at bounding box center [459, 289] width 24 height 23
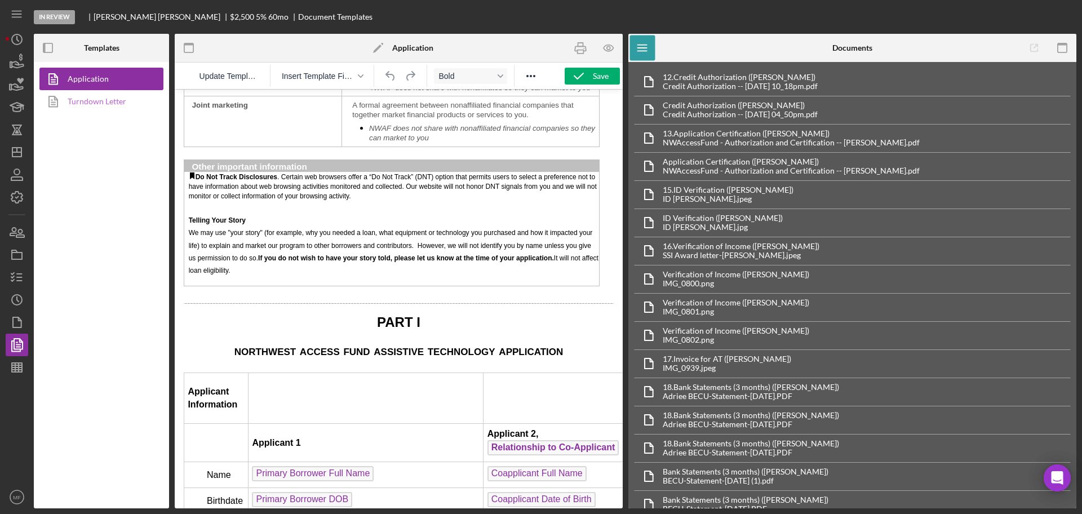
click at [104, 100] on link "Turndown Letter" at bounding box center [98, 101] width 118 height 23
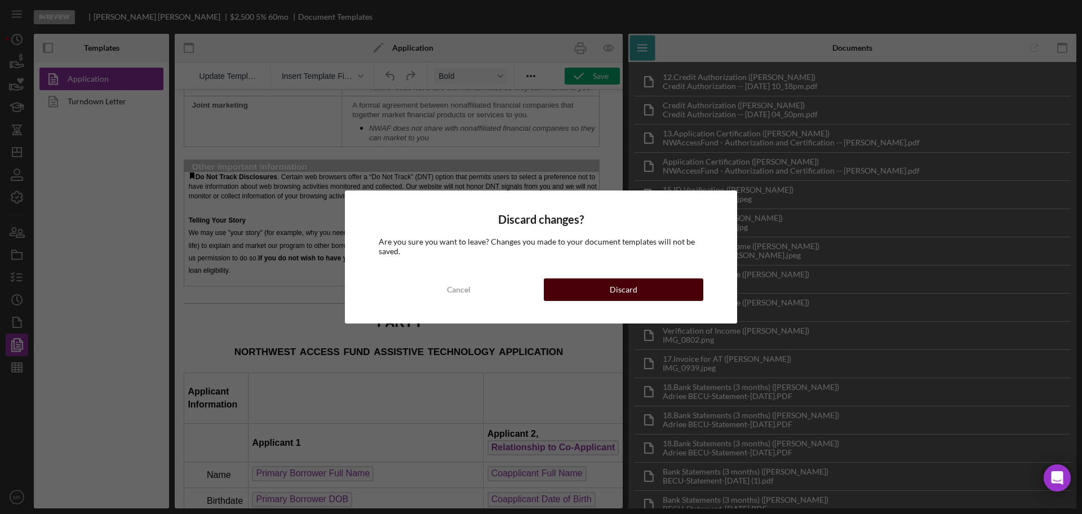
click at [652, 287] on button "Discard" at bounding box center [623, 289] width 159 height 23
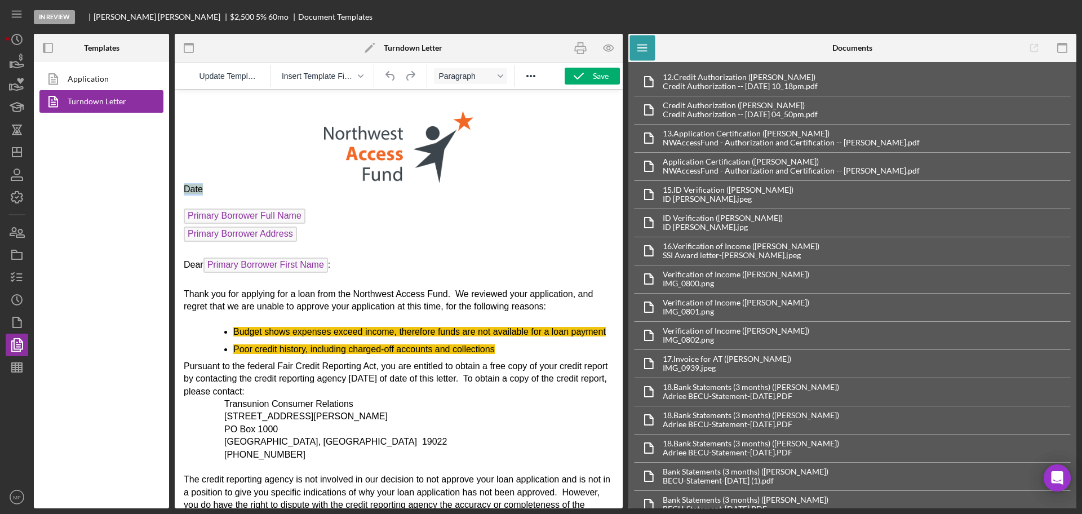
drag, startPoint x: 221, startPoint y: 190, endPoint x: 183, endPoint y: 187, distance: 37.9
click at [183, 187] on html "Date Primary Borrower Full Name Primary Borrower Address Dear Primary Borrower …" at bounding box center [399, 476] width 448 height 773
click at [417, 224] on p "Primary Borrower Full Name ﻿" at bounding box center [399, 217] width 430 height 18
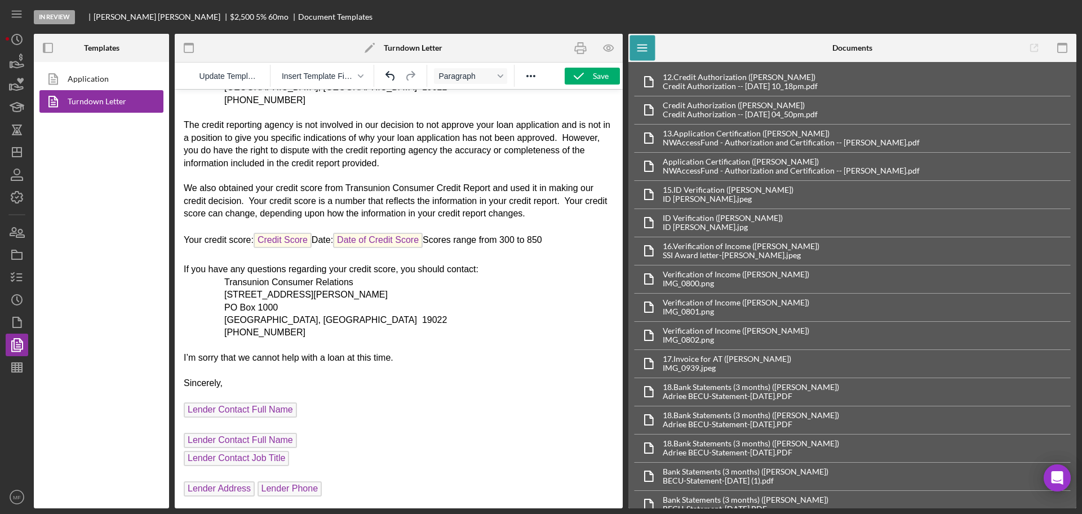
scroll to position [380, 0]
drag, startPoint x: 301, startPoint y: 437, endPoint x: 202, endPoint y: 435, distance: 99.7
click at [202, 435] on p "Lender Contact Full Name ﻿" at bounding box center [399, 442] width 430 height 18
click at [216, 436] on span "Lender Contact Full Name" at bounding box center [240, 440] width 113 height 15
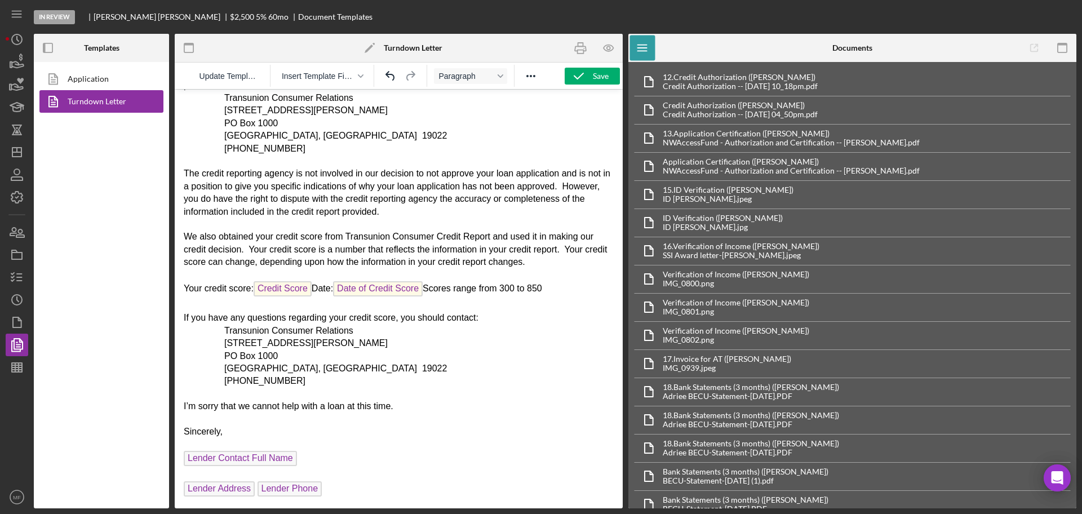
scroll to position [331, 0]
click at [388, 75] on icon "Undo" at bounding box center [391, 76] width 14 height 14
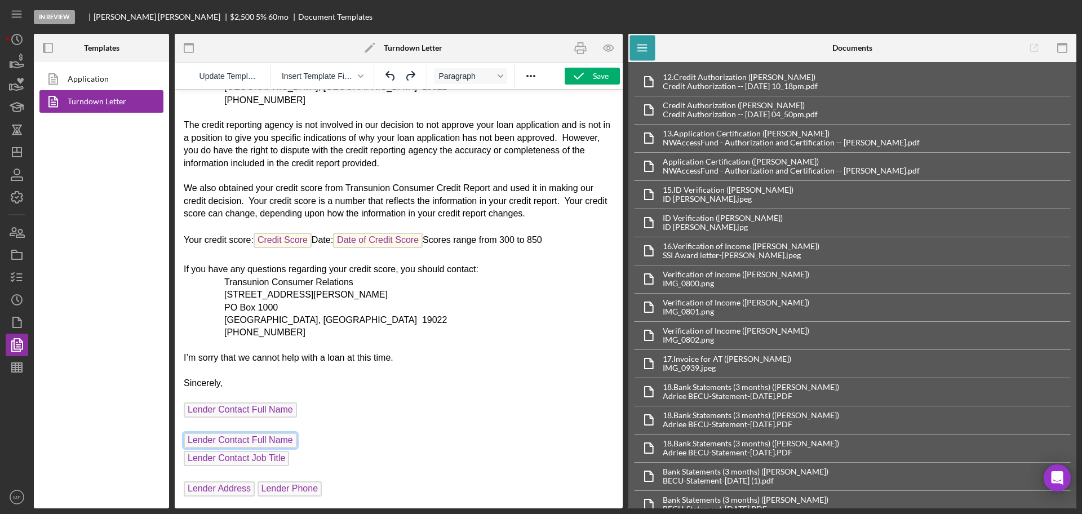
scroll to position [380, 0]
drag, startPoint x: 304, startPoint y: 439, endPoint x: 244, endPoint y: 435, distance: 59.3
click at [244, 435] on p "Lender Contact Full Name ﻿" at bounding box center [399, 442] width 430 height 18
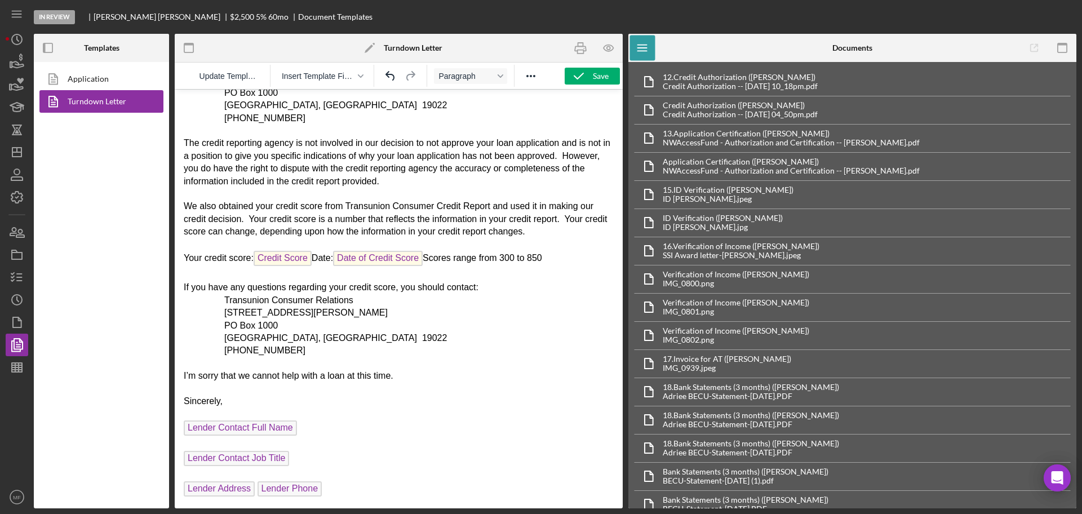
scroll to position [349, 0]
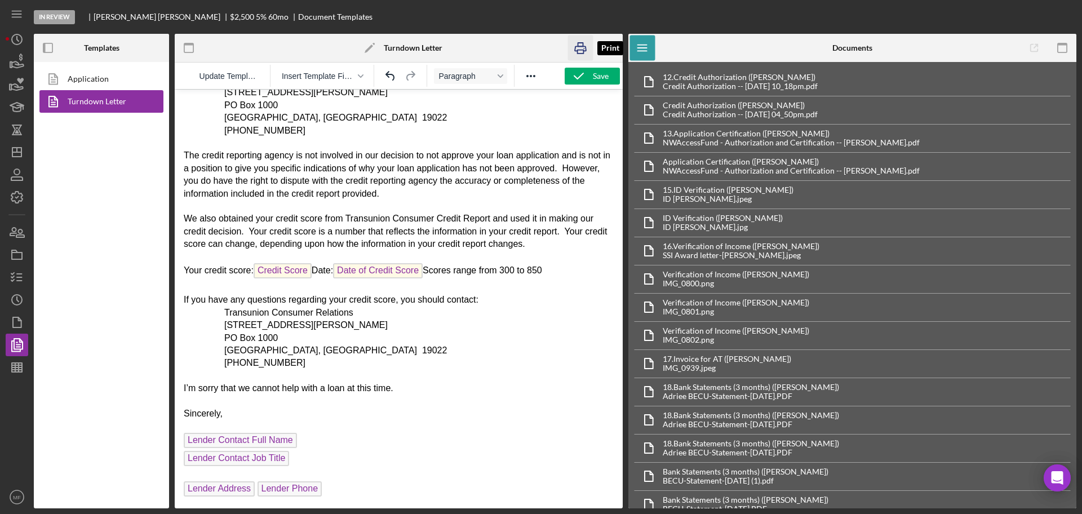
click at [578, 48] on icon "button" at bounding box center [580, 47] width 25 height 25
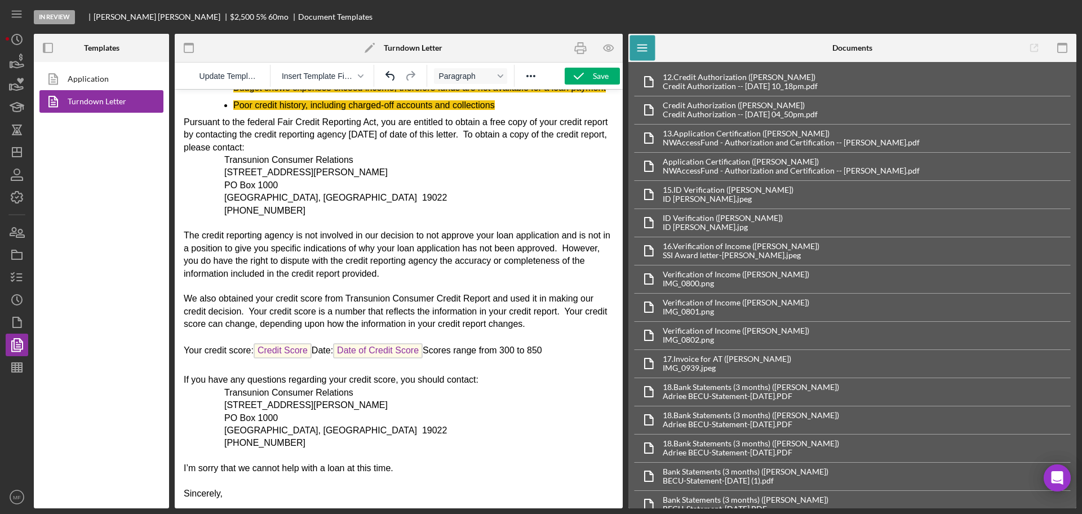
scroll to position [138, 0]
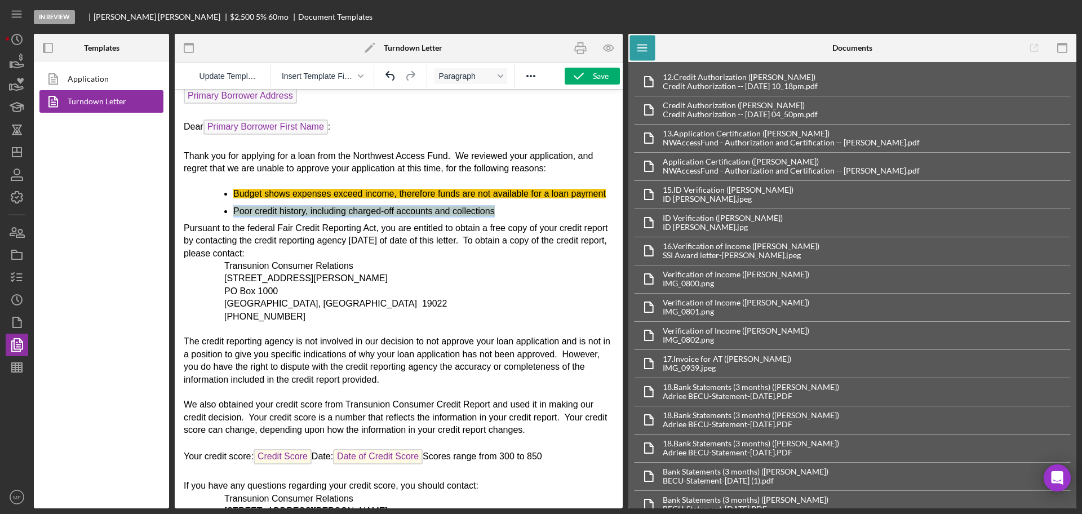
drag, startPoint x: 506, startPoint y: 223, endPoint x: 232, endPoint y: 221, distance: 274.9
click at [232, 217] on ul "Budget shows expenses exceed income, therefore funds are not available for a lo…" at bounding box center [399, 203] width 430 height 30
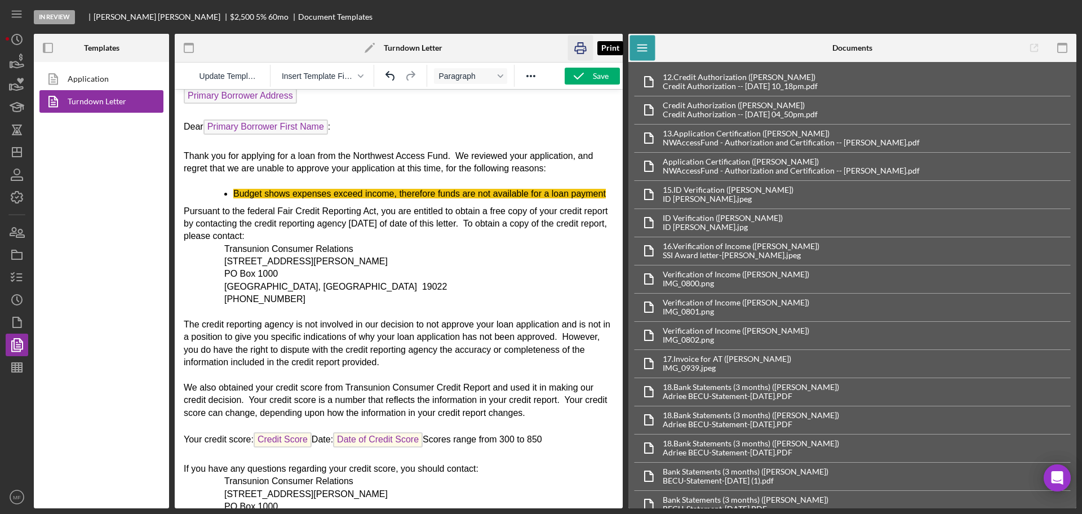
click at [580, 50] on rect "button" at bounding box center [580, 51] width 6 height 3
click at [487, 434] on span "Your credit score: Credit Score Date: Date of Credit Score Scores range from 30…" at bounding box center [363, 439] width 358 height 10
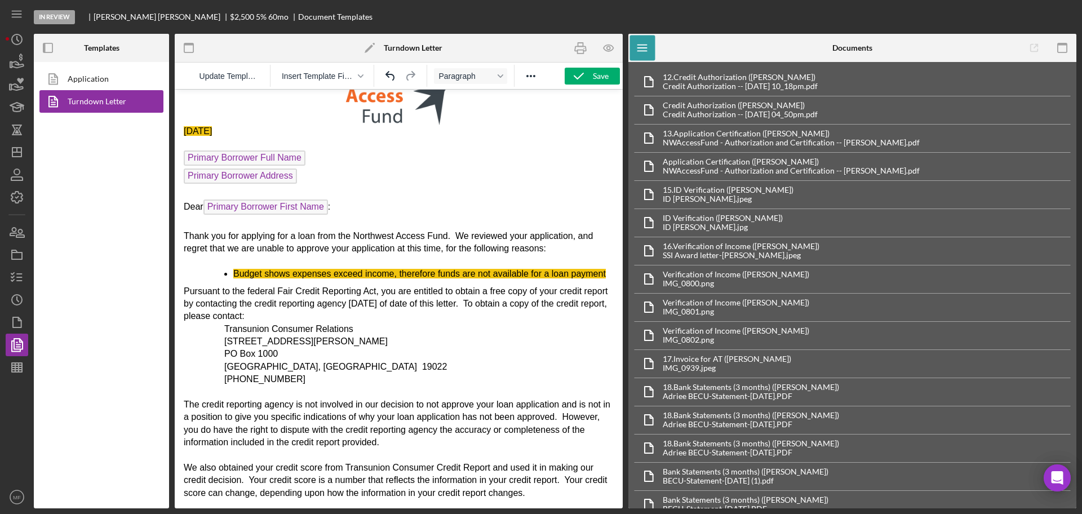
scroll to position [0, 0]
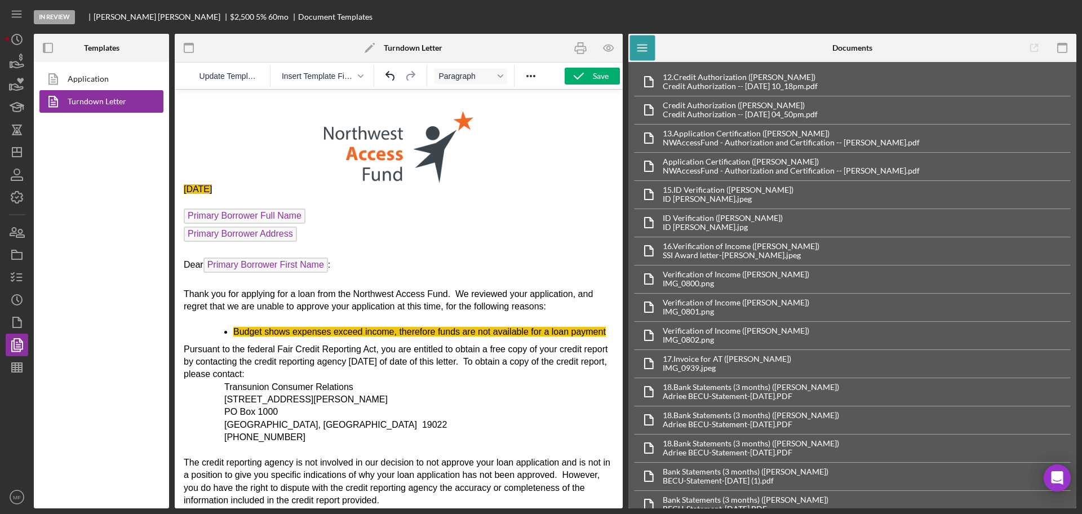
click at [315, 130] on p "Rich Text Area. Press ALT-0 for help." at bounding box center [399, 141] width 430 height 84
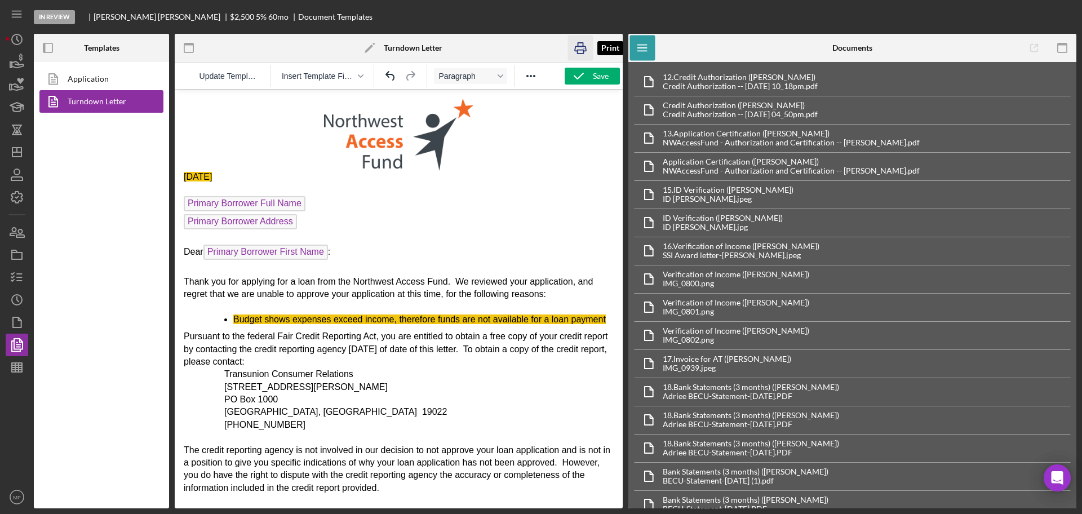
click at [577, 47] on icon "button" at bounding box center [580, 47] width 25 height 25
click at [220, 324] on ul "Budget shows expenses exceed income, therefore funds are not available for a lo…" at bounding box center [399, 319] width 430 height 12
click at [554, 293] on p "Thank you for applying for a loan from the Northwest Access Fund. We reviewed y…" at bounding box center [399, 287] width 430 height 25
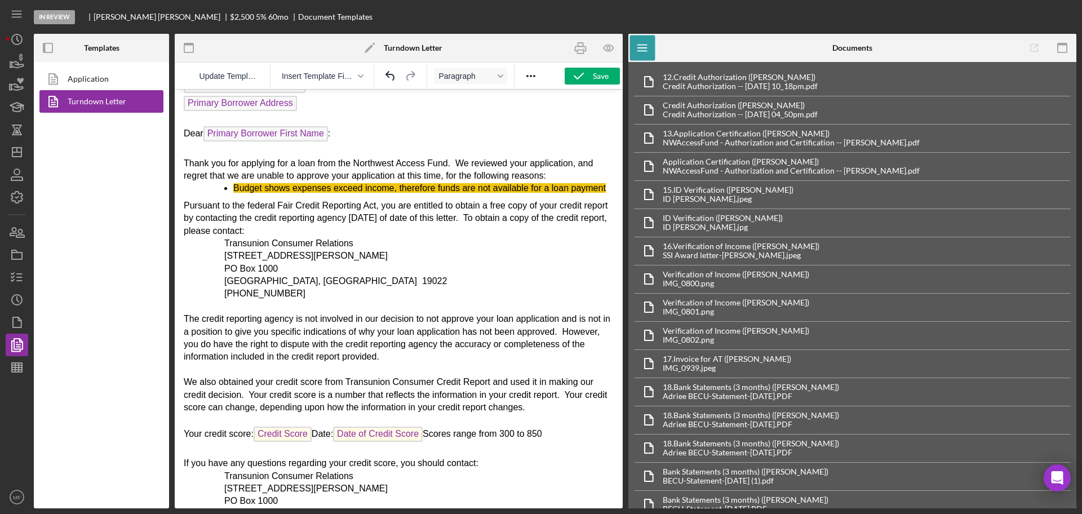
scroll to position [141, 0]
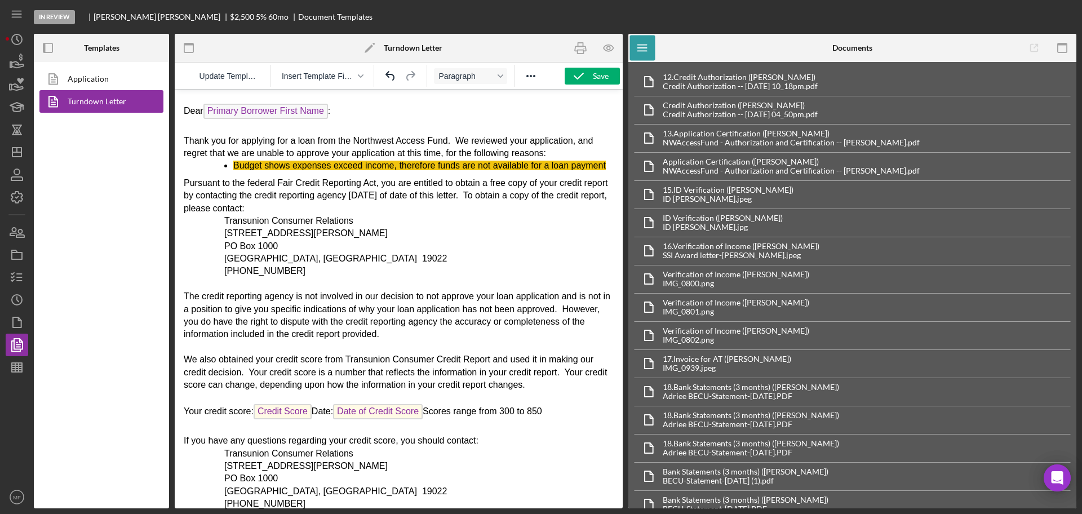
click at [284, 277] on p "800 888-4213" at bounding box center [418, 271] width 389 height 12
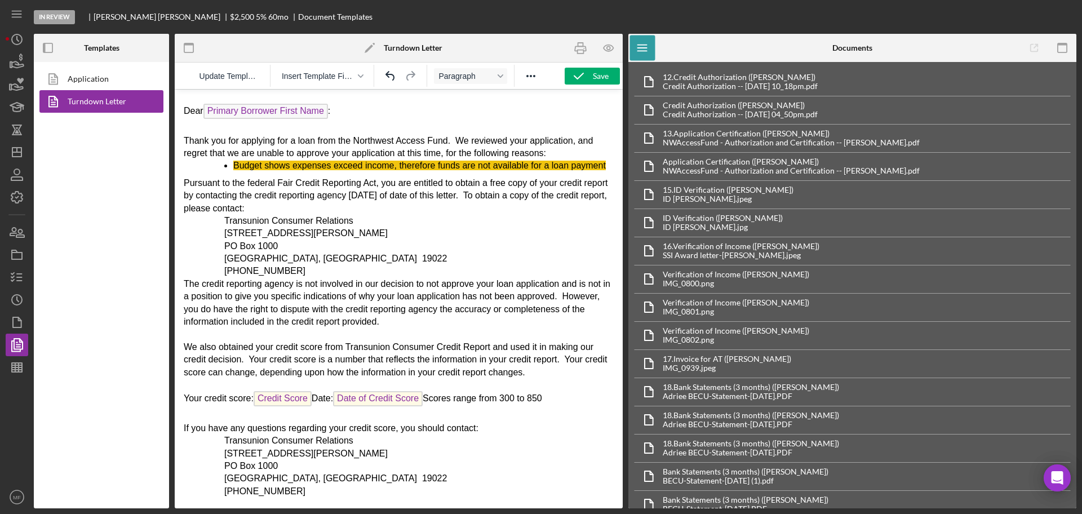
scroll to position [282, 0]
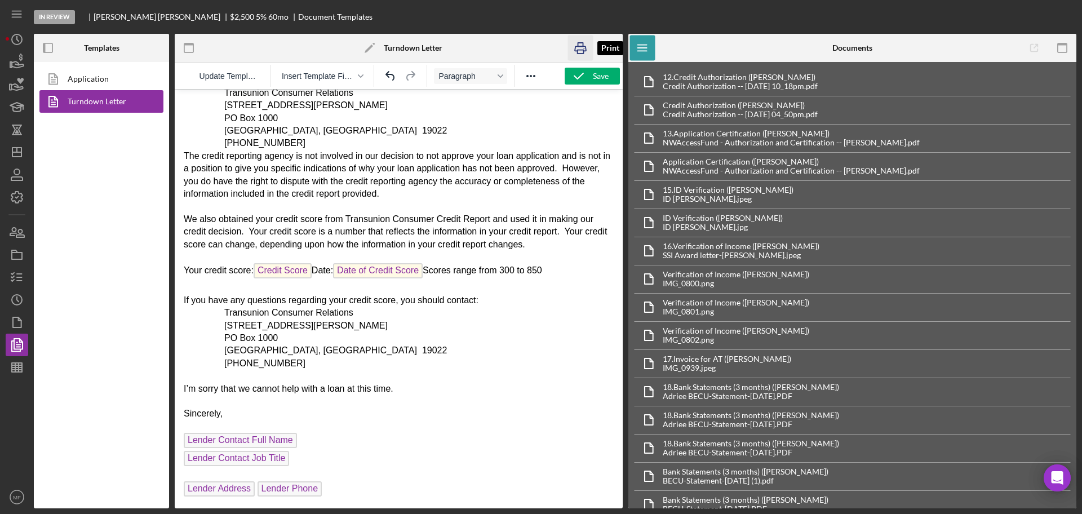
click at [582, 47] on icon "button" at bounding box center [580, 47] width 25 height 25
click at [502, 79] on button "Paragraph" at bounding box center [470, 76] width 73 height 16
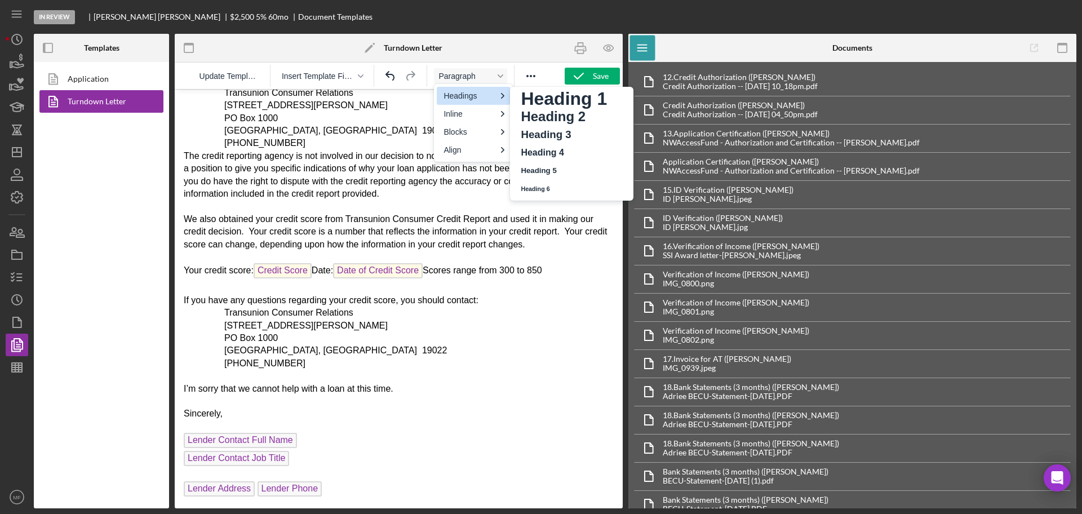
click at [375, 127] on p "Chester, PA 19022" at bounding box center [418, 130] width 389 height 12
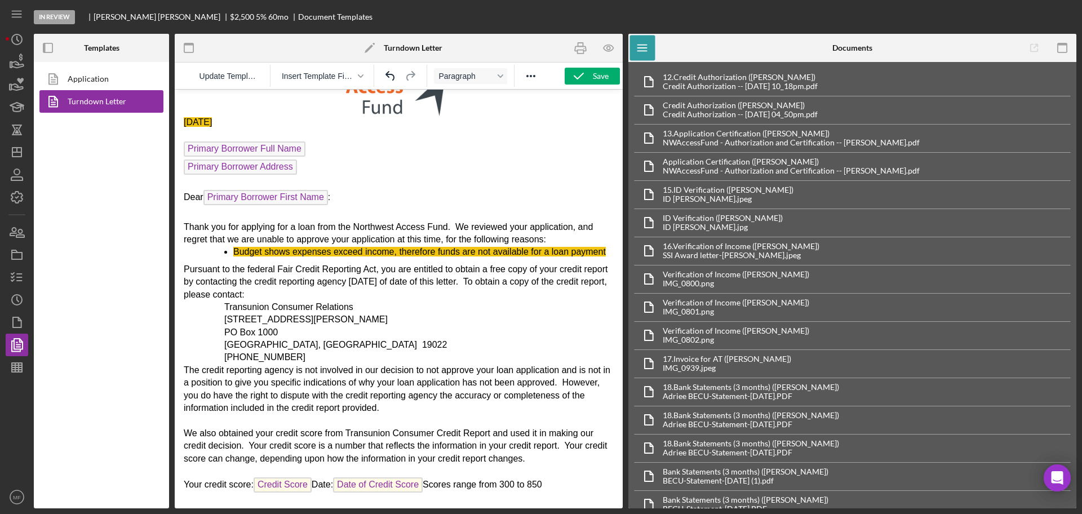
scroll to position [0, 0]
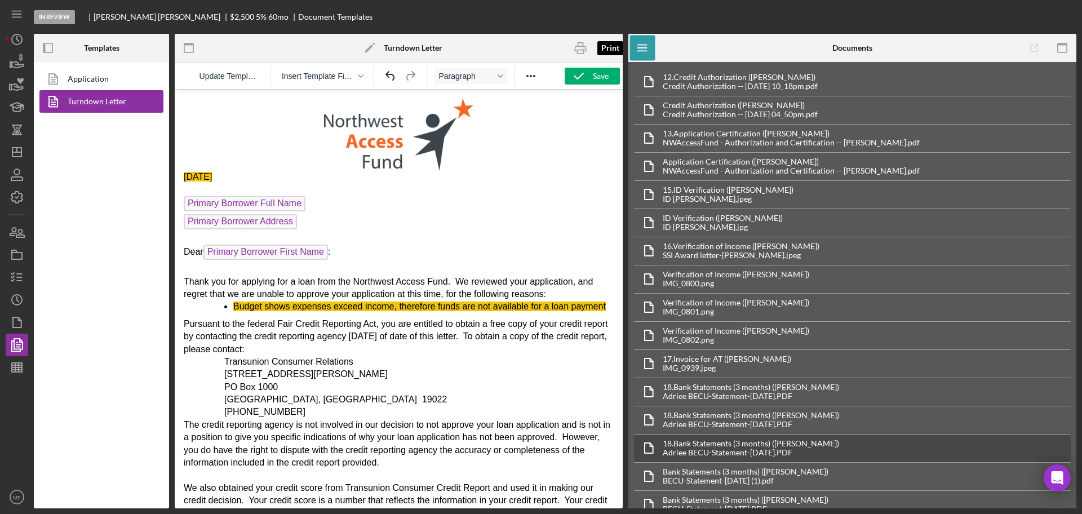
drag, startPoint x: 576, startPoint y: 49, endPoint x: 860, endPoint y: 454, distance: 494.3
click at [576, 49] on icon "button" at bounding box center [580, 47] width 25 height 25
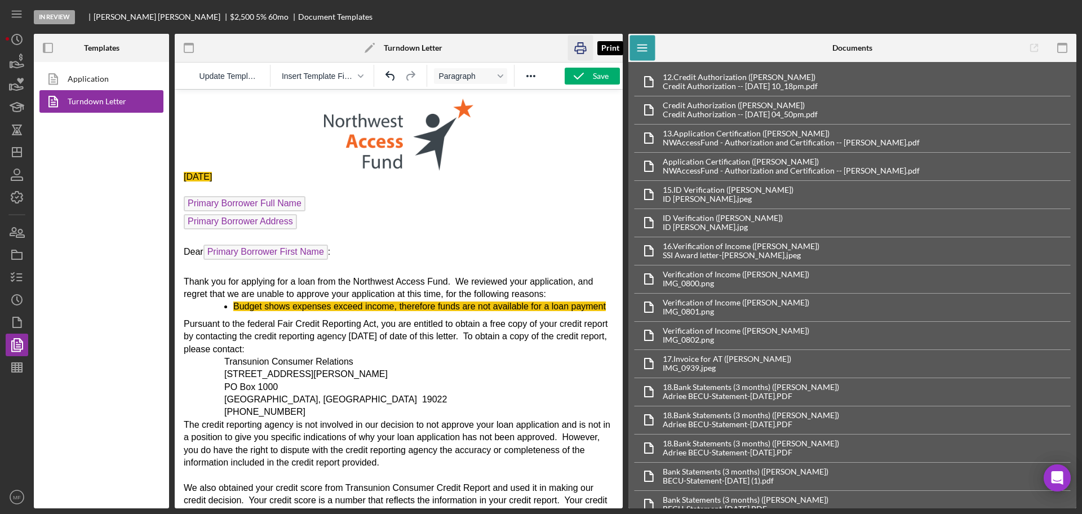
click at [581, 50] on rect "button" at bounding box center [580, 51] width 6 height 3
click at [21, 277] on line "button" at bounding box center [19, 277] width 5 height 0
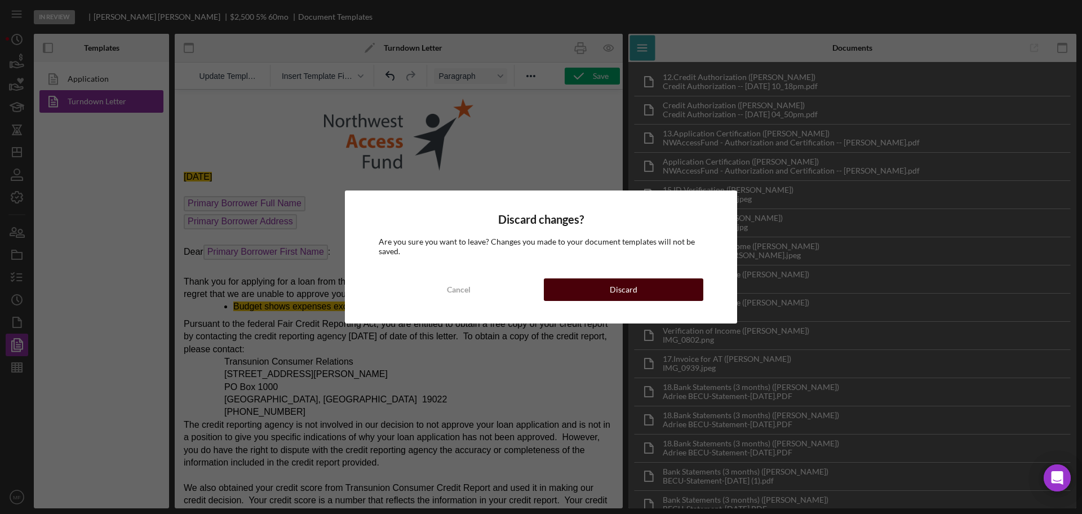
click at [612, 287] on div "Discard" at bounding box center [624, 289] width 28 height 23
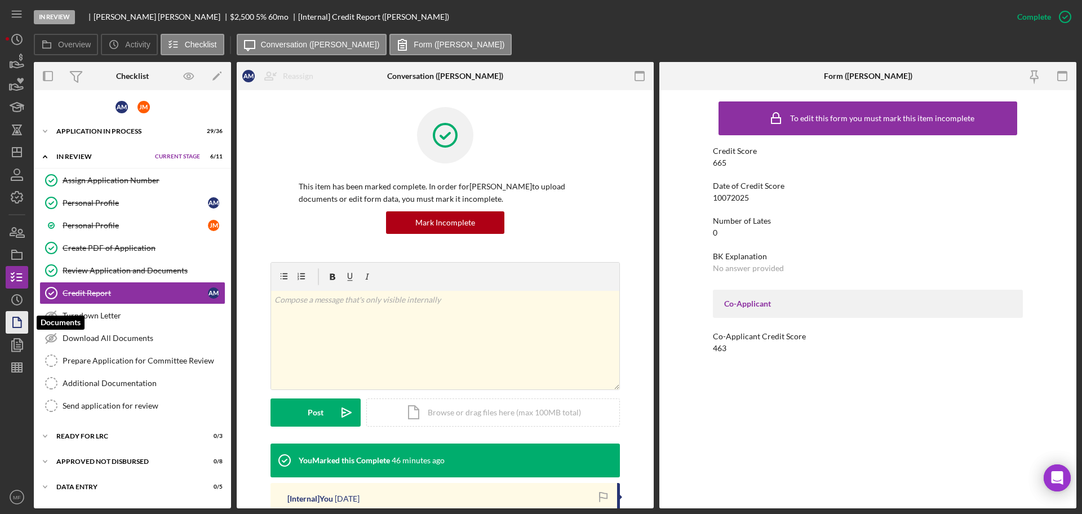
click at [11, 323] on icon "button" at bounding box center [17, 322] width 28 height 28
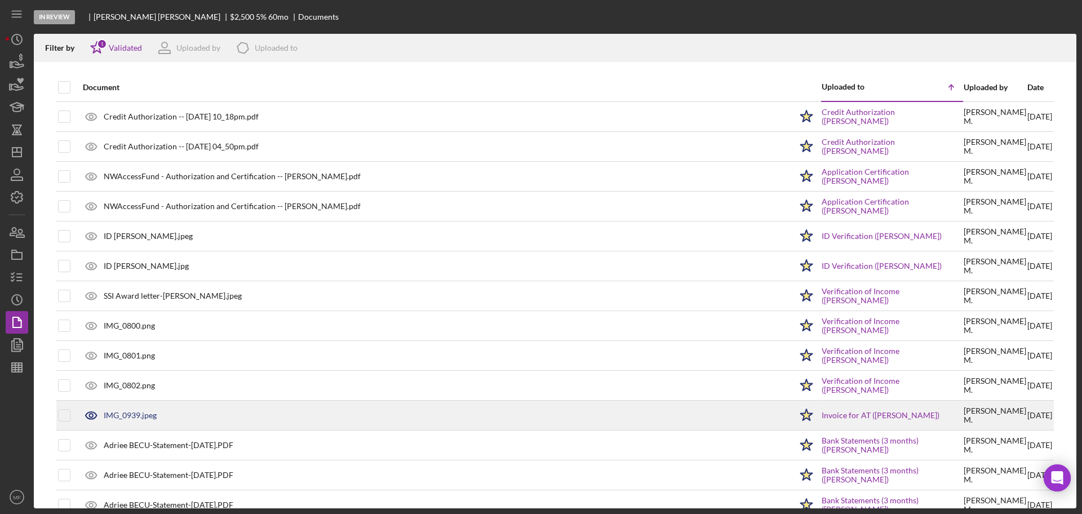
scroll to position [172, 0]
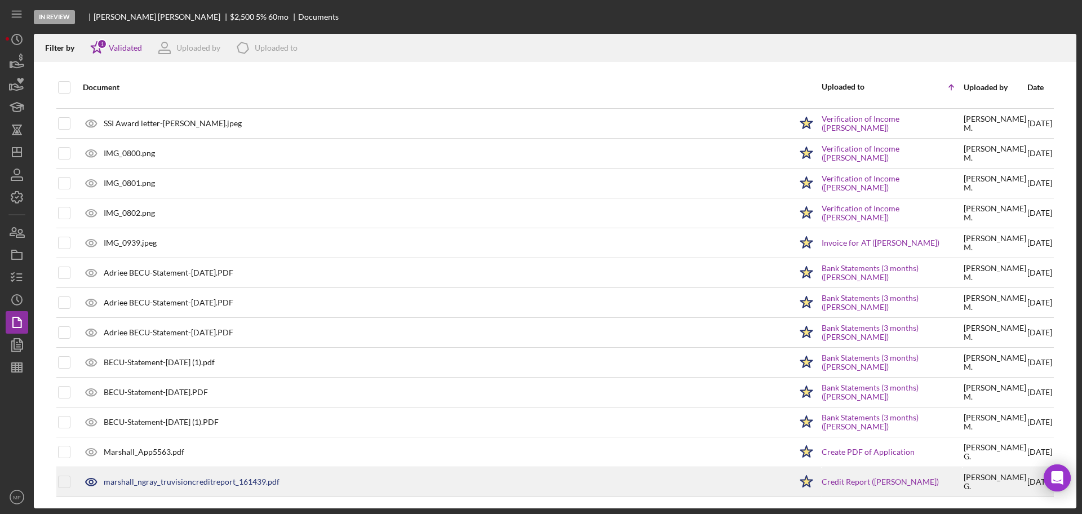
click at [226, 482] on div "marshall_ngray_truvisioncreditreport_161439.pdf" at bounding box center [192, 481] width 176 height 9
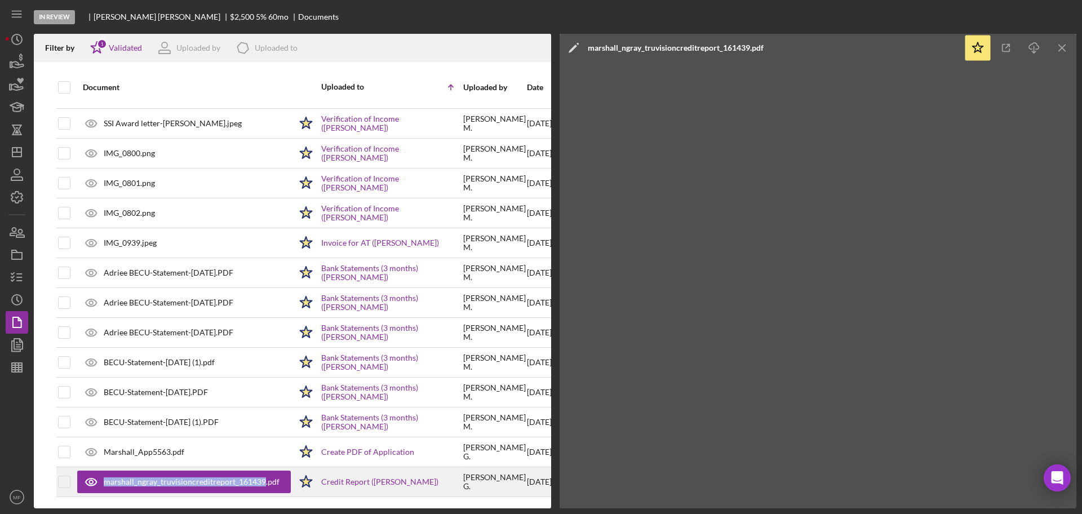
click at [226, 482] on div "marshall_ngray_truvisioncreditreport_161439.pdf" at bounding box center [192, 481] width 176 height 9
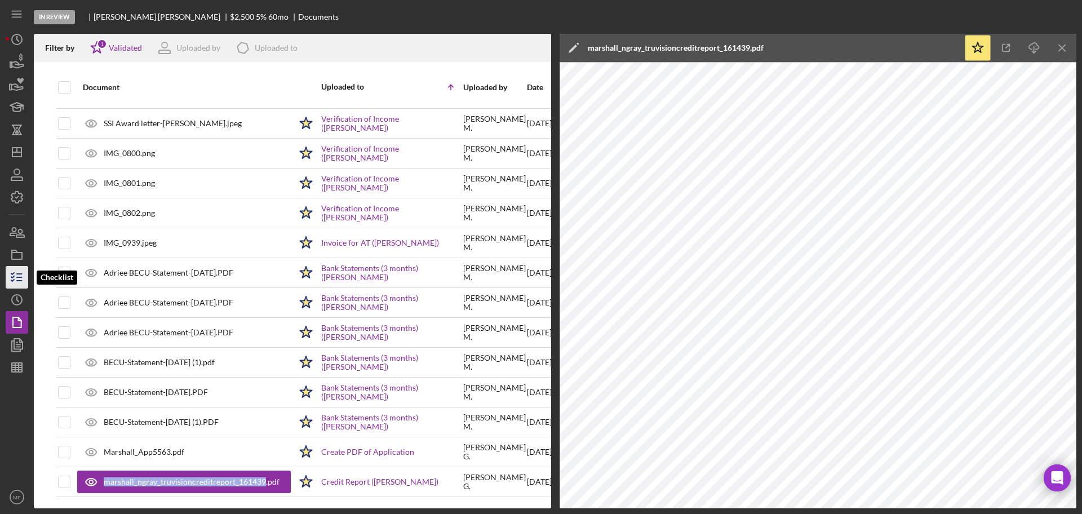
click at [17, 278] on icon "button" at bounding box center [17, 277] width 28 height 28
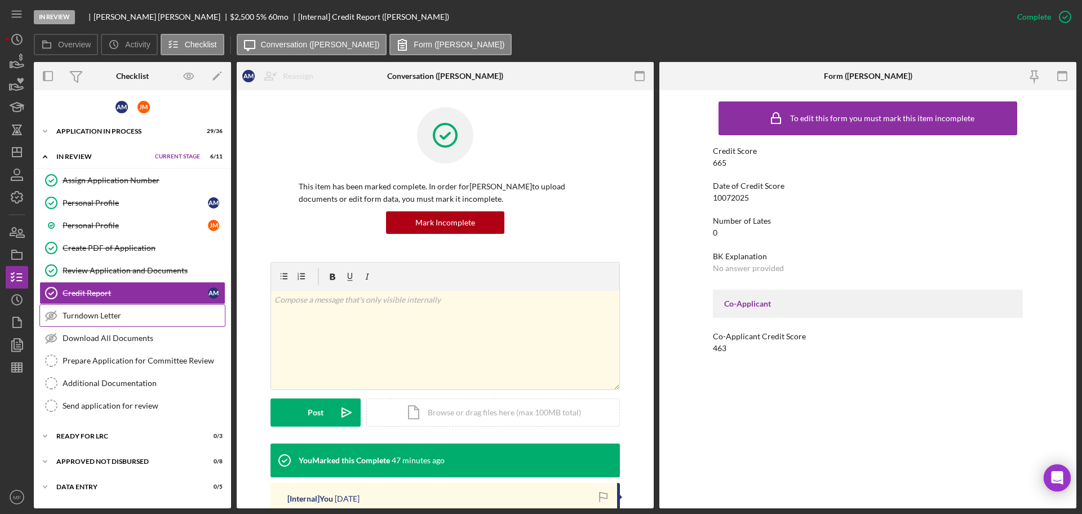
click at [99, 313] on div "Turndown Letter" at bounding box center [144, 315] width 162 height 9
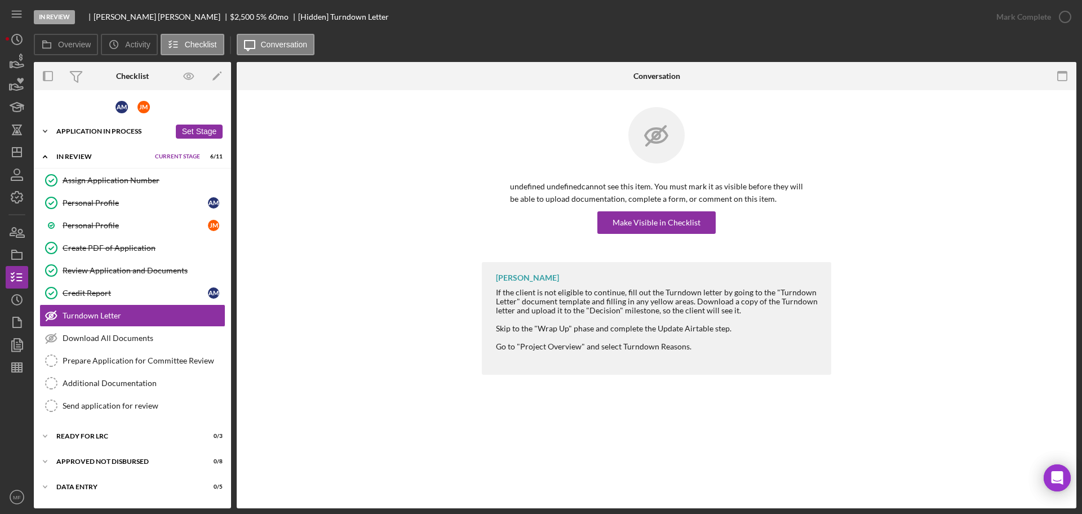
click at [100, 134] on div "Application In Process" at bounding box center [113, 131] width 114 height 7
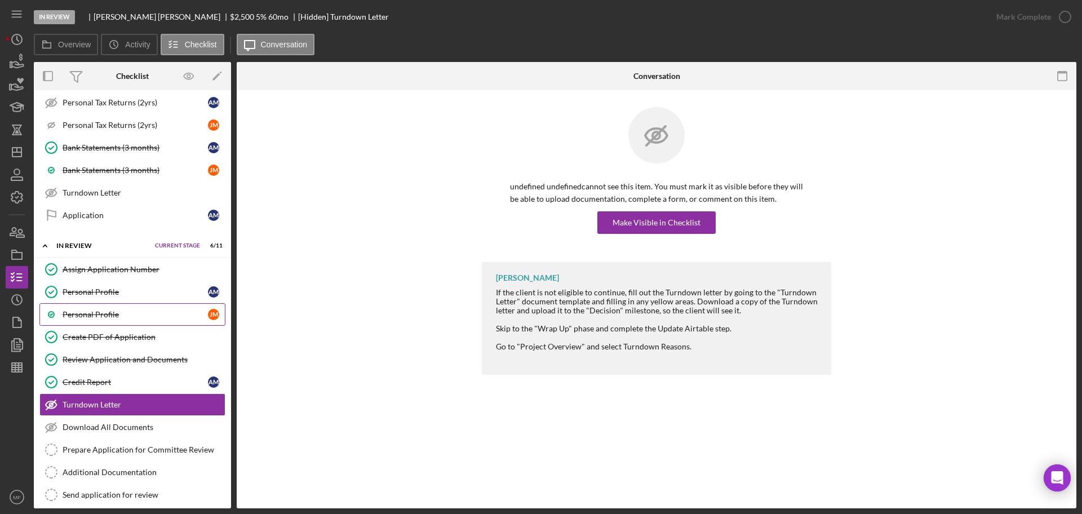
scroll to position [704, 0]
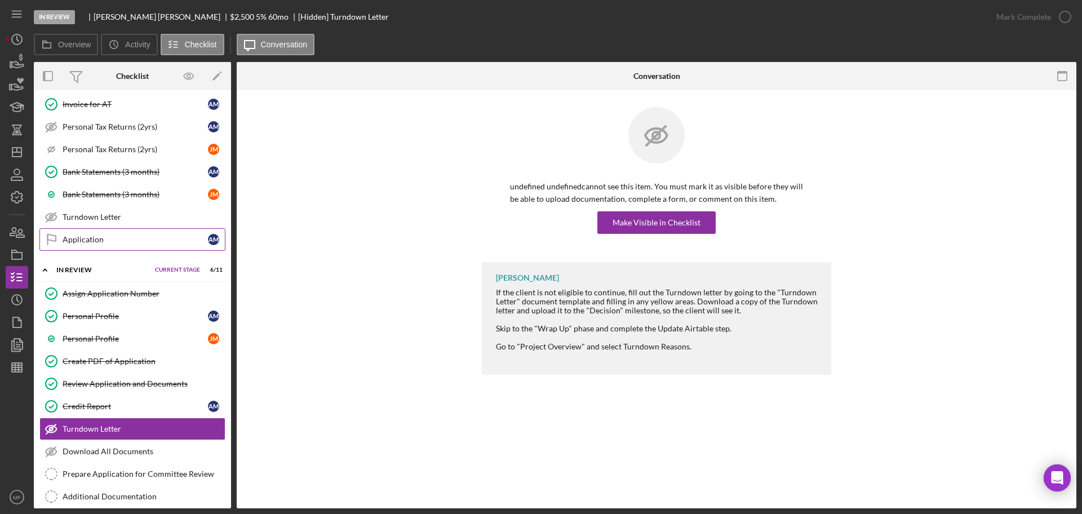
click at [104, 235] on div "Application" at bounding box center [135, 239] width 145 height 9
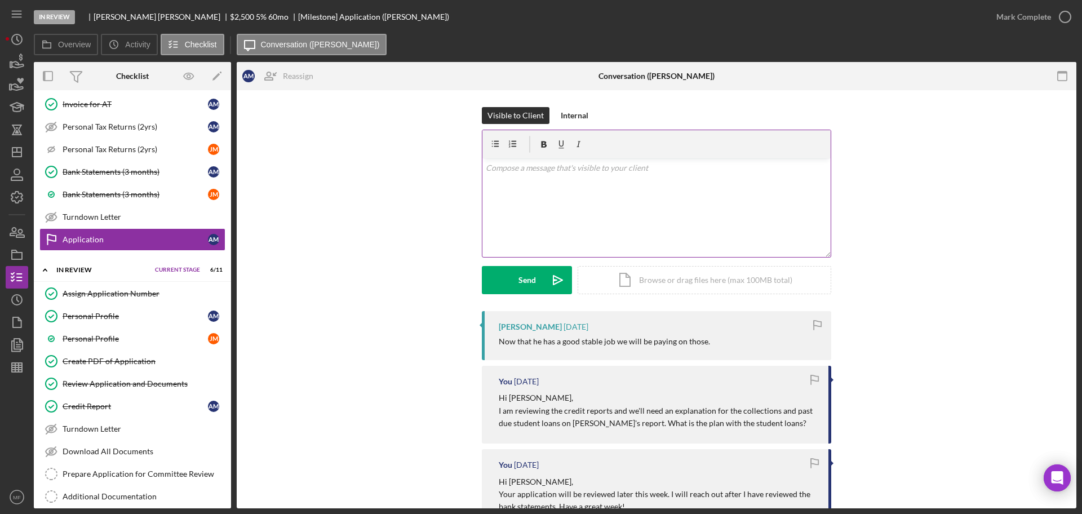
click at [554, 168] on p at bounding box center [657, 168] width 342 height 12
click at [581, 175] on div "v Color teal Color pink Remove color Add row above Add row below Add column bef…" at bounding box center [656, 207] width 348 height 99
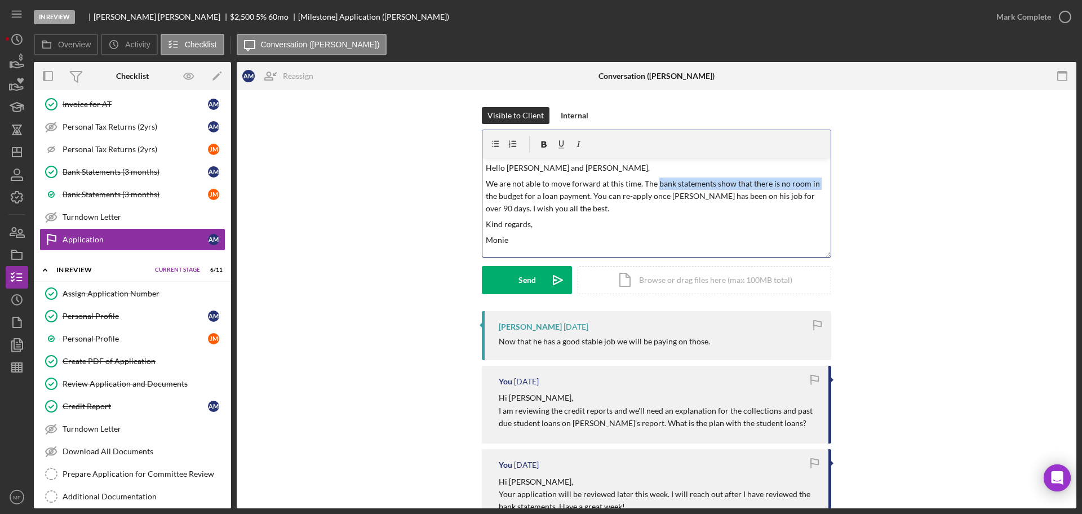
drag, startPoint x: 652, startPoint y: 186, endPoint x: 816, endPoint y: 175, distance: 164.9
click at [816, 175] on div "v Color teal Color pink Remove color Add row above Add row below Add column bef…" at bounding box center [656, 207] width 348 height 99
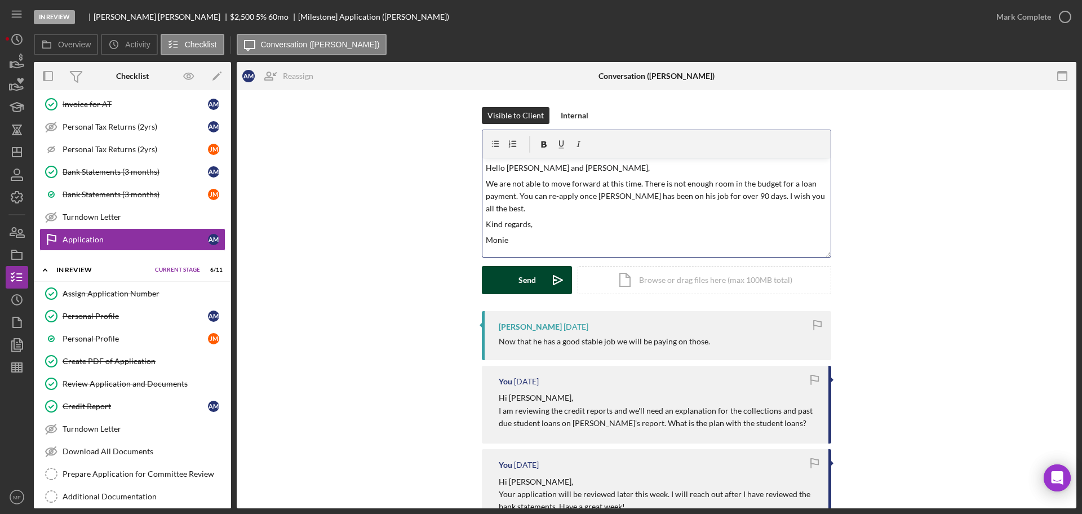
click at [527, 284] on div "Send" at bounding box center [526, 280] width 17 height 28
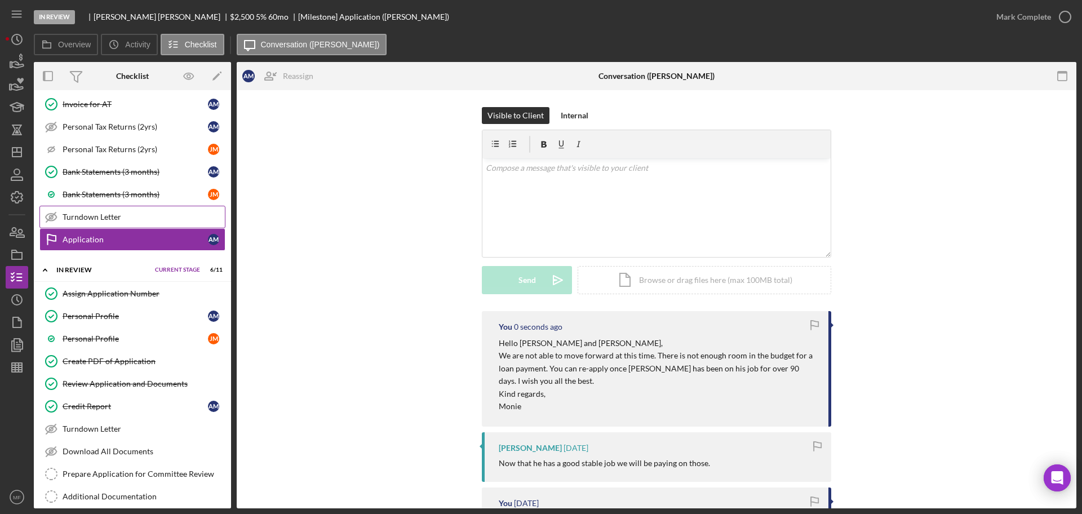
click at [108, 215] on div "Turndown Letter" at bounding box center [144, 216] width 162 height 9
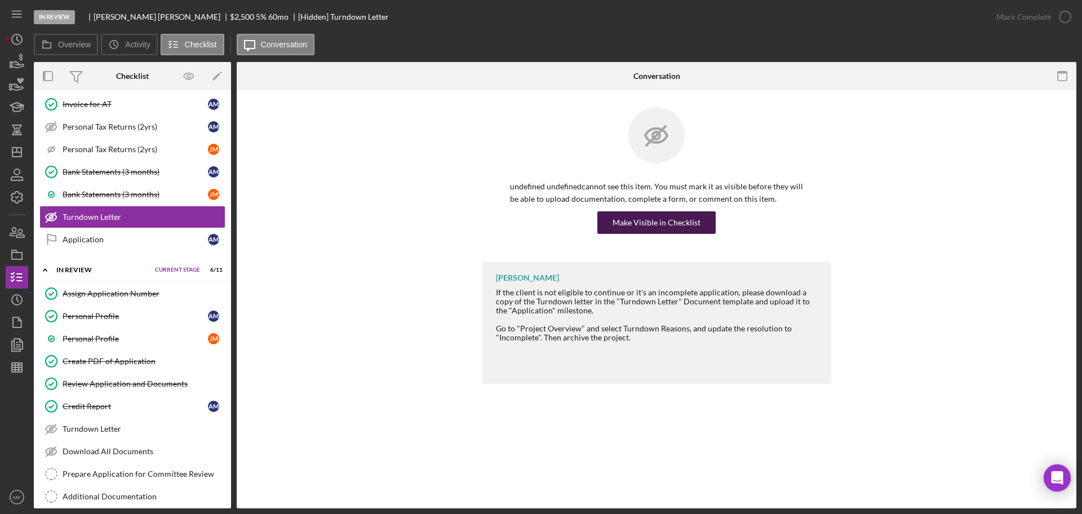
click at [652, 221] on div "Make Visible in Checklist" at bounding box center [656, 222] width 88 height 23
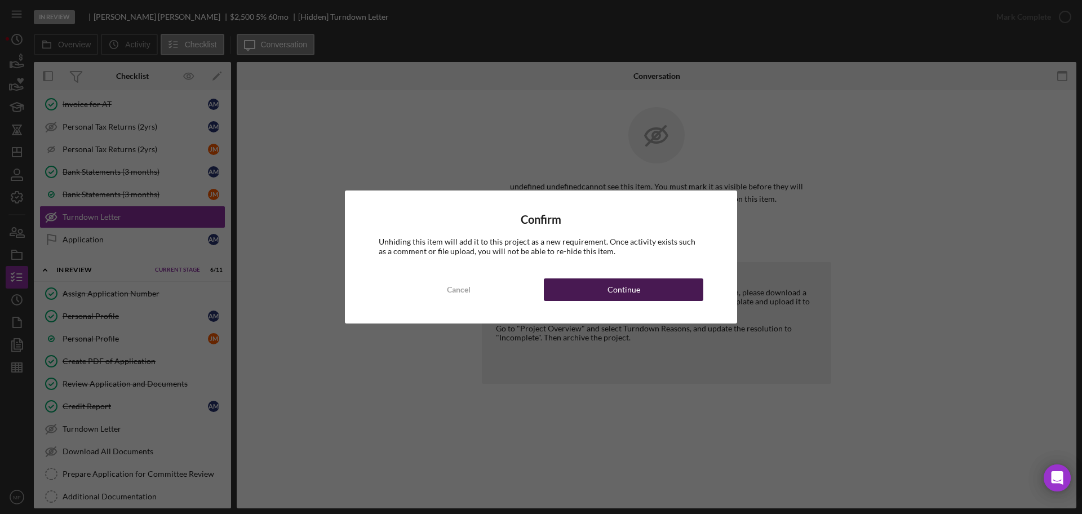
click at [609, 289] on div "Continue" at bounding box center [623, 289] width 33 height 23
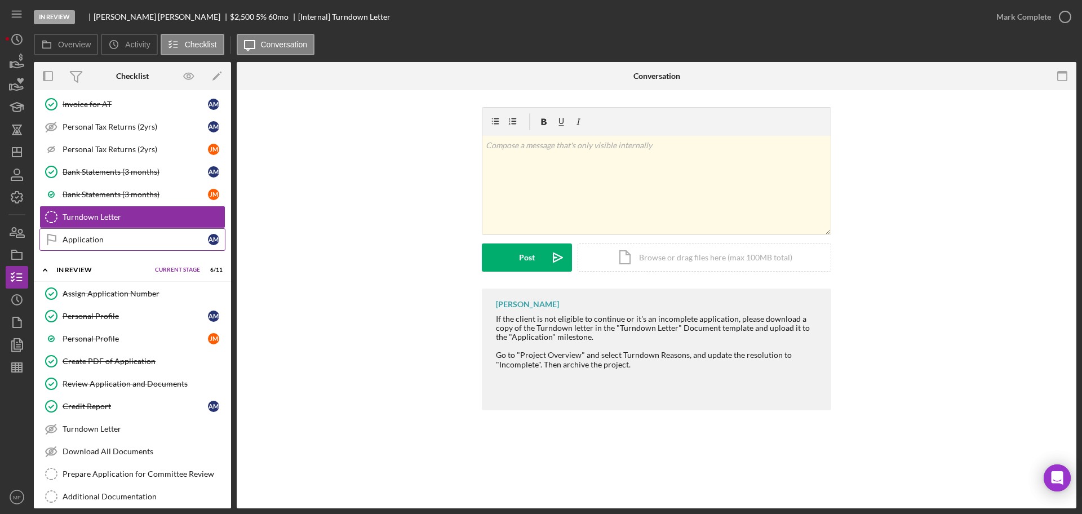
click at [110, 242] on div "Application" at bounding box center [135, 239] width 145 height 9
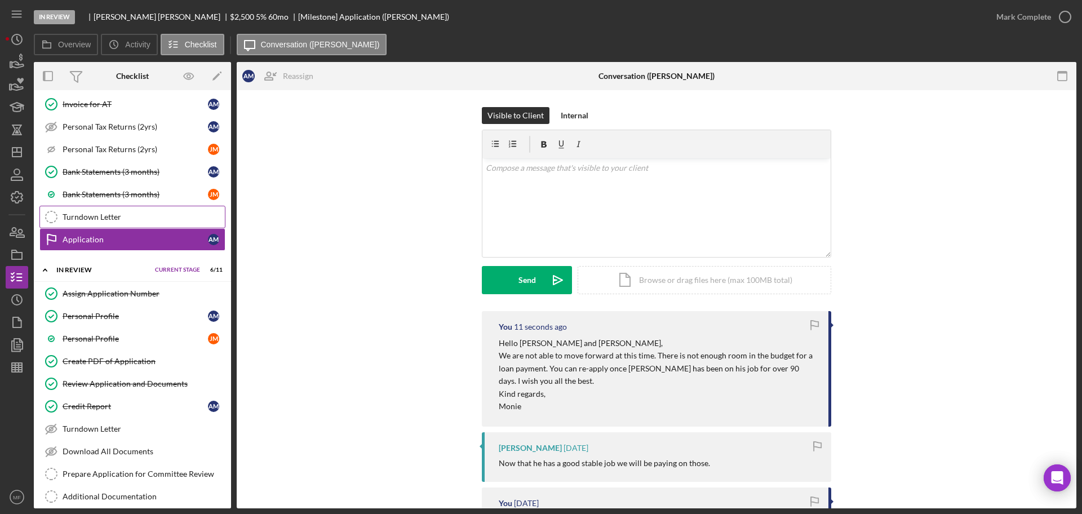
click at [103, 219] on div "Turndown Letter" at bounding box center [144, 216] width 162 height 9
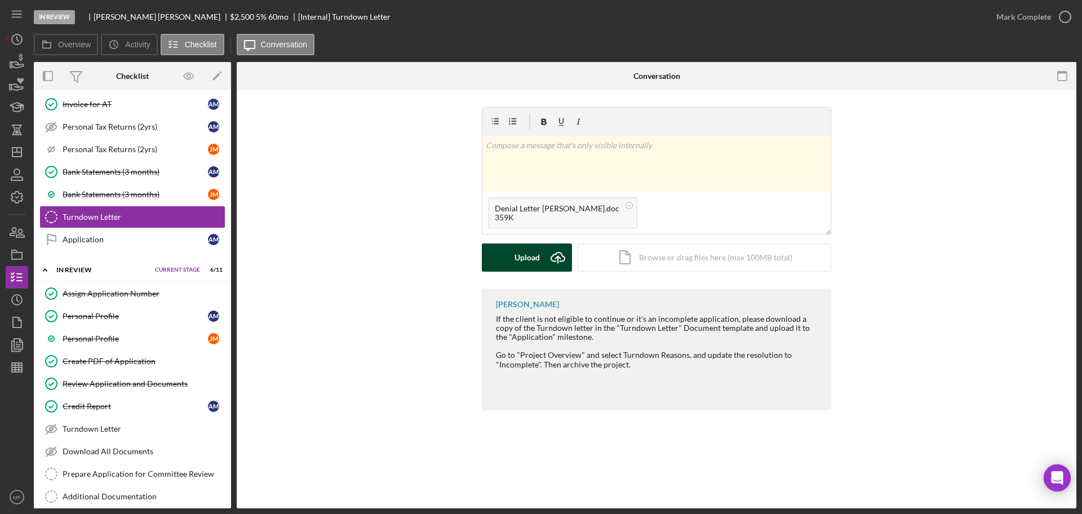
click at [523, 261] on div "Upload" at bounding box center [526, 257] width 25 height 28
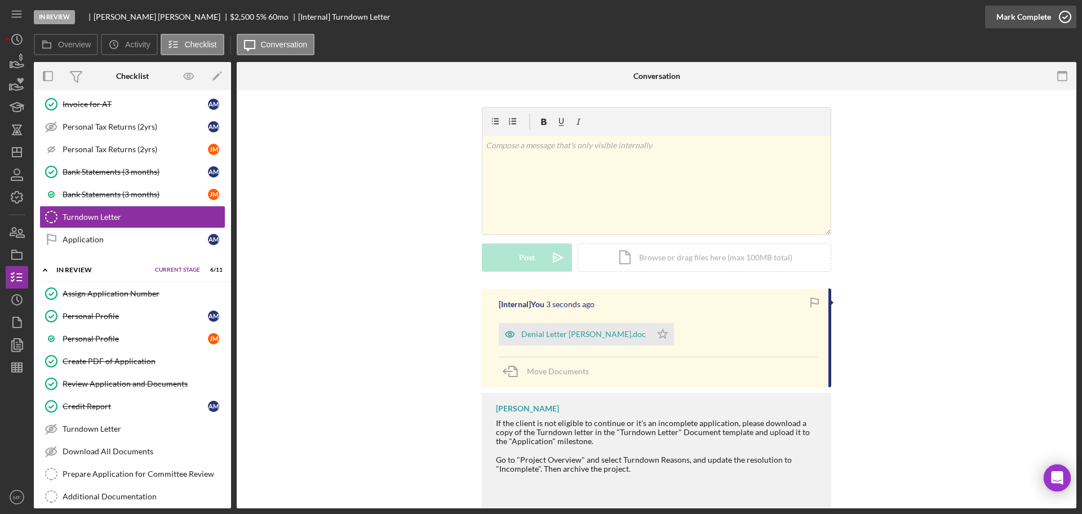
click at [1029, 18] on div "Mark Complete" at bounding box center [1023, 17] width 55 height 23
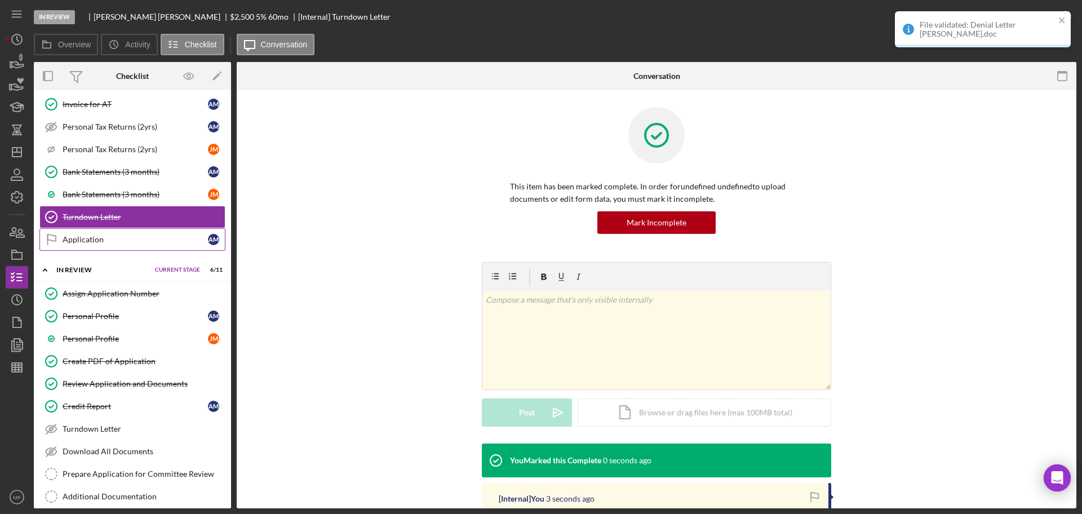
click at [86, 235] on div "Application" at bounding box center [135, 239] width 145 height 9
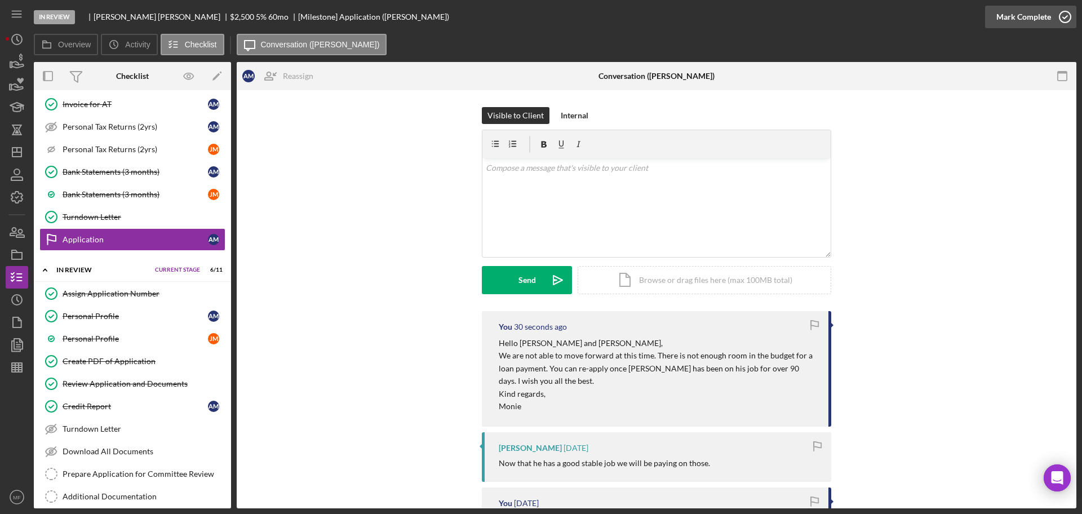
click at [1046, 15] on div "Mark Complete" at bounding box center [1023, 17] width 55 height 23
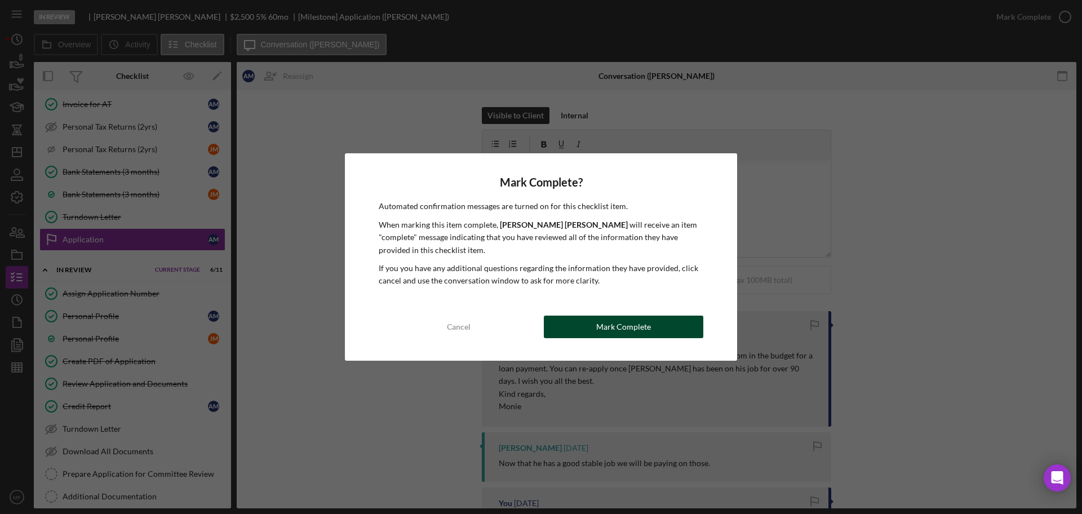
click at [637, 324] on div "Mark Complete" at bounding box center [623, 326] width 55 height 23
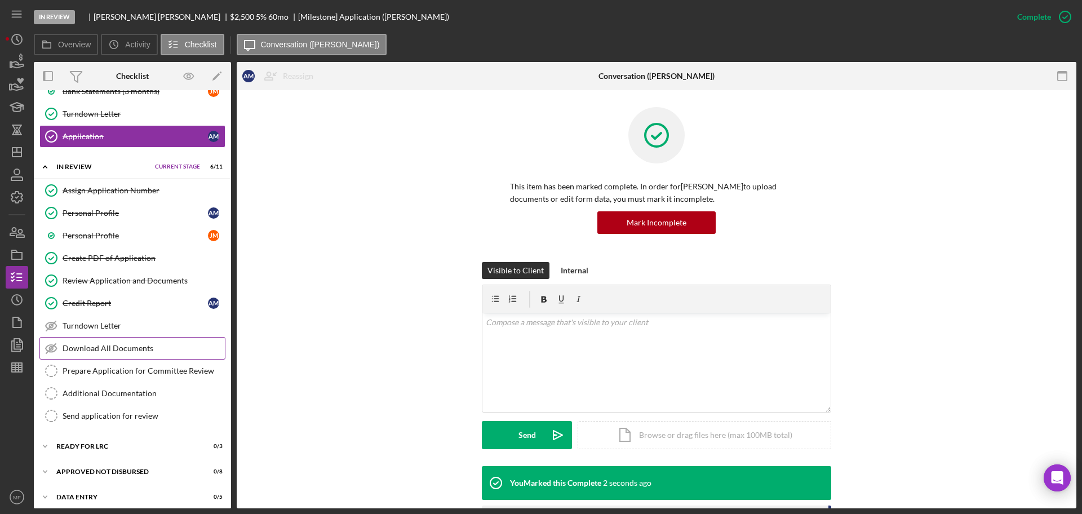
scroll to position [813, 0]
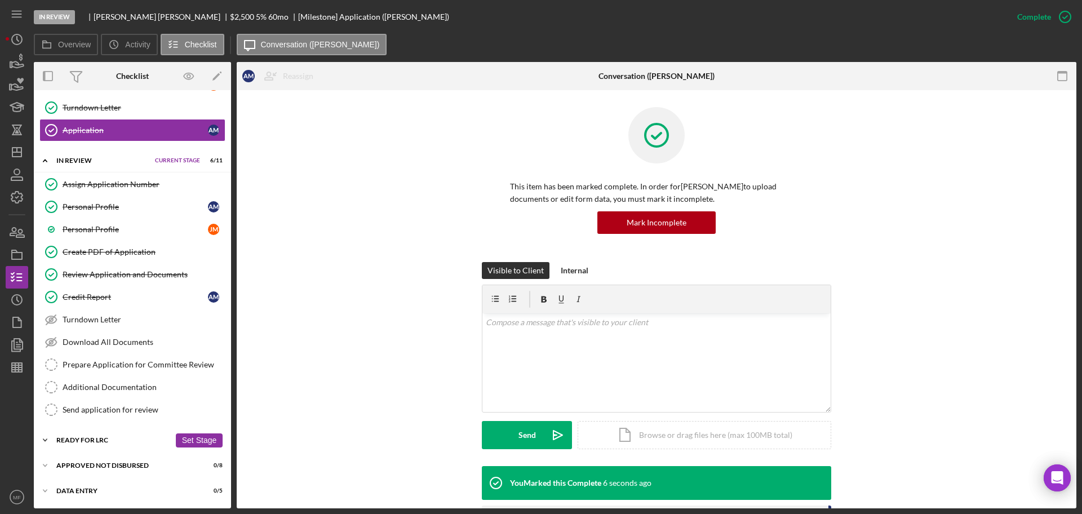
click at [105, 437] on div "Ready for LRC" at bounding box center [113, 440] width 114 height 7
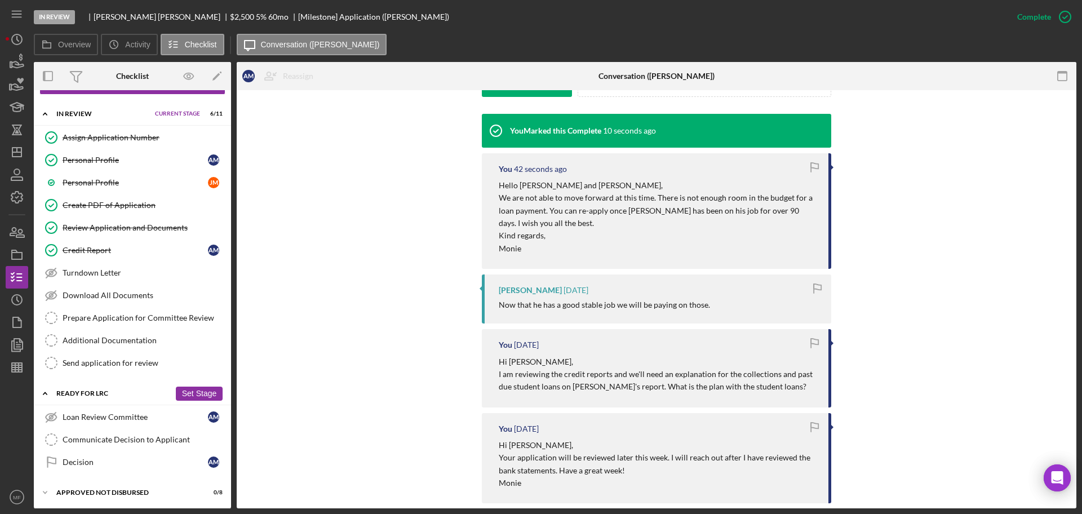
scroll to position [884, 0]
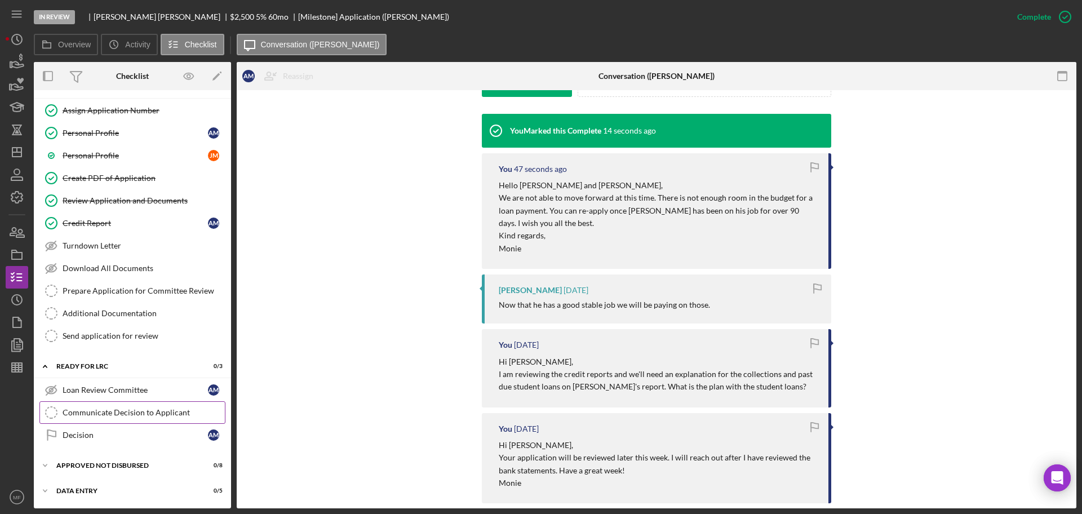
click at [143, 414] on div "Communicate Decision to Applicant" at bounding box center [144, 412] width 162 height 9
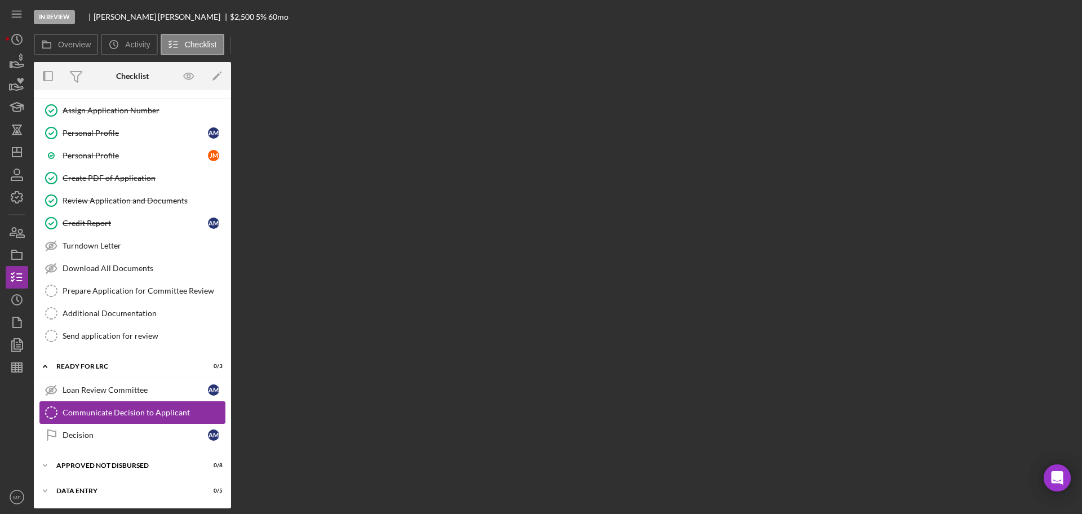
scroll to position [886, 0]
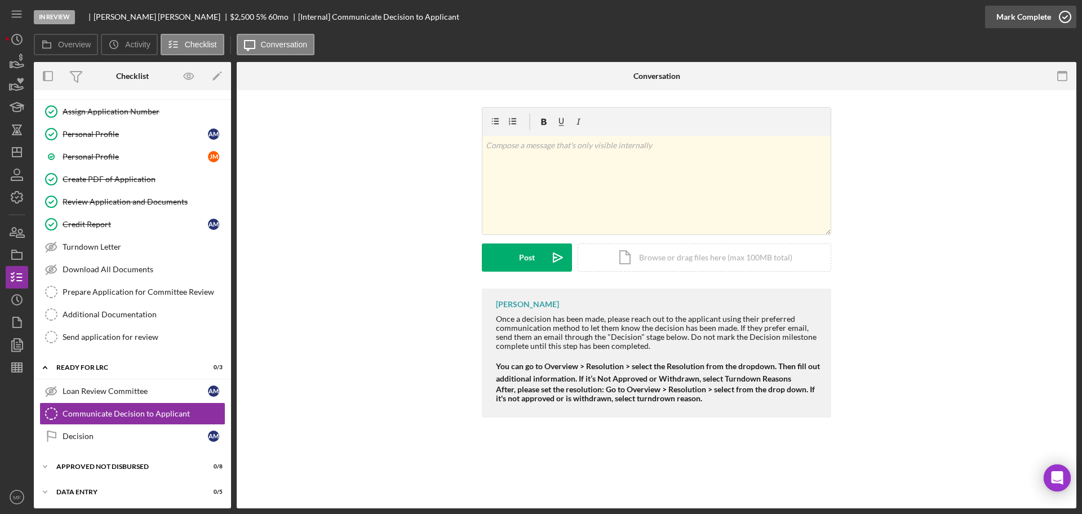
click at [1018, 17] on div "Mark Complete" at bounding box center [1023, 17] width 55 height 23
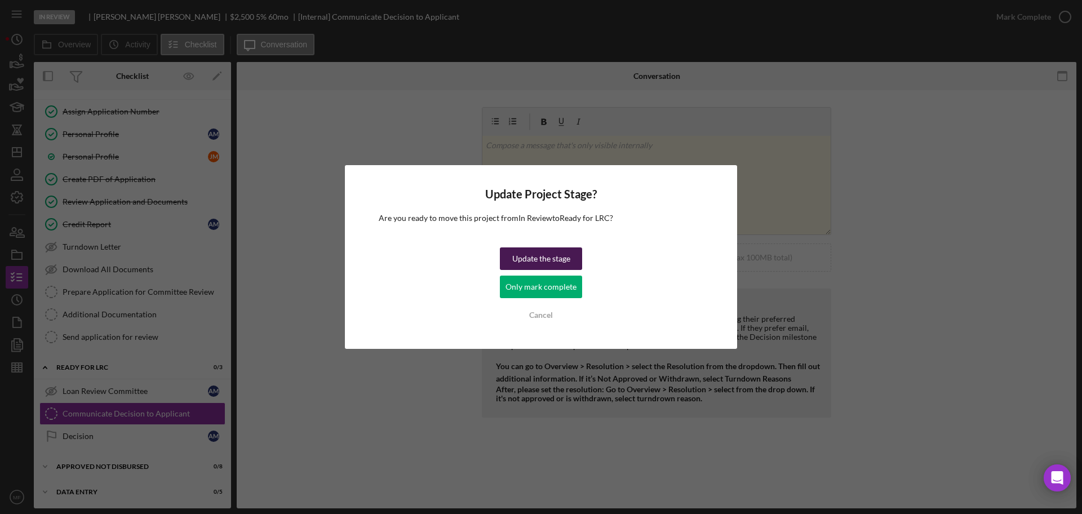
click at [548, 250] on div "Update the stage" at bounding box center [541, 258] width 58 height 23
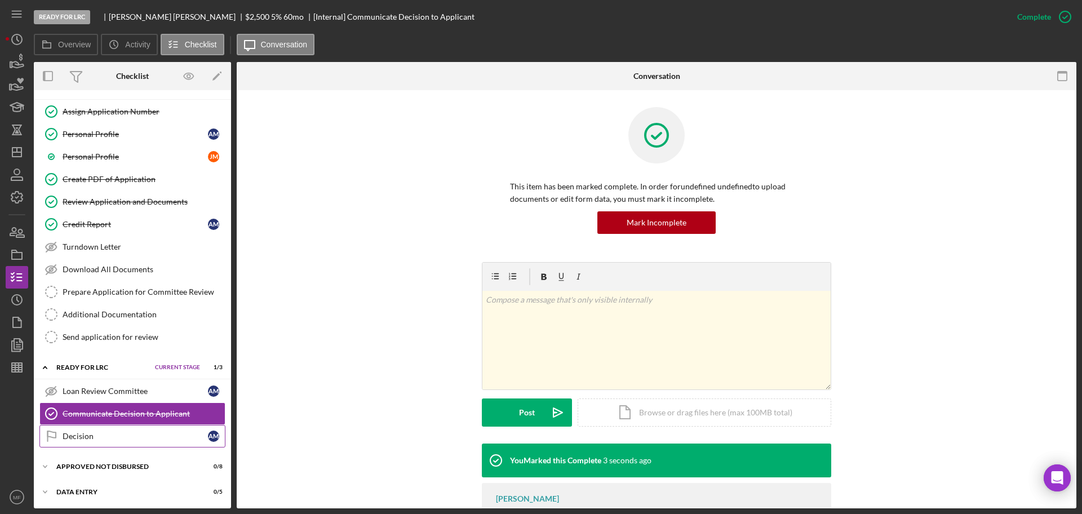
click at [75, 439] on div "Decision" at bounding box center [135, 436] width 145 height 9
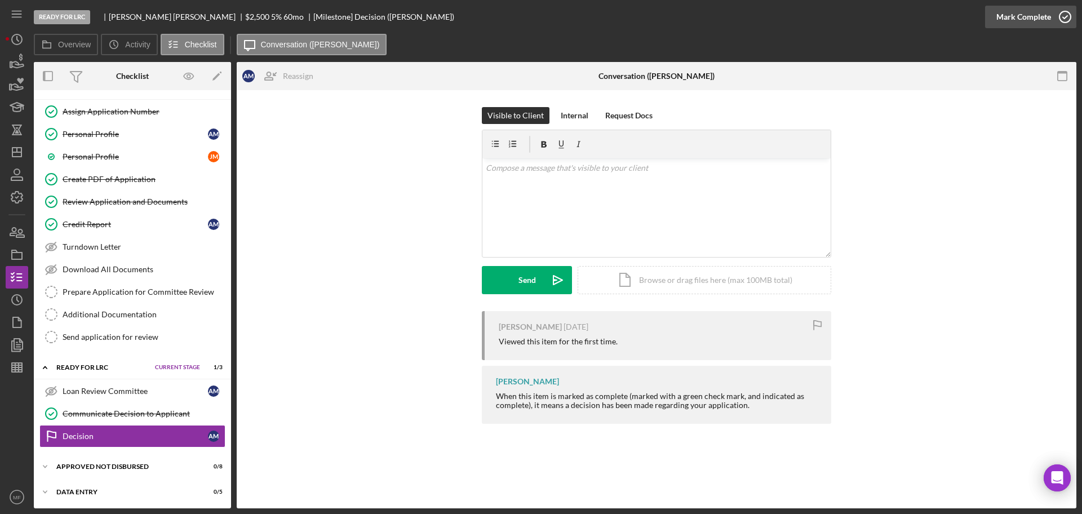
click at [1030, 14] on div "Mark Complete" at bounding box center [1023, 17] width 55 height 23
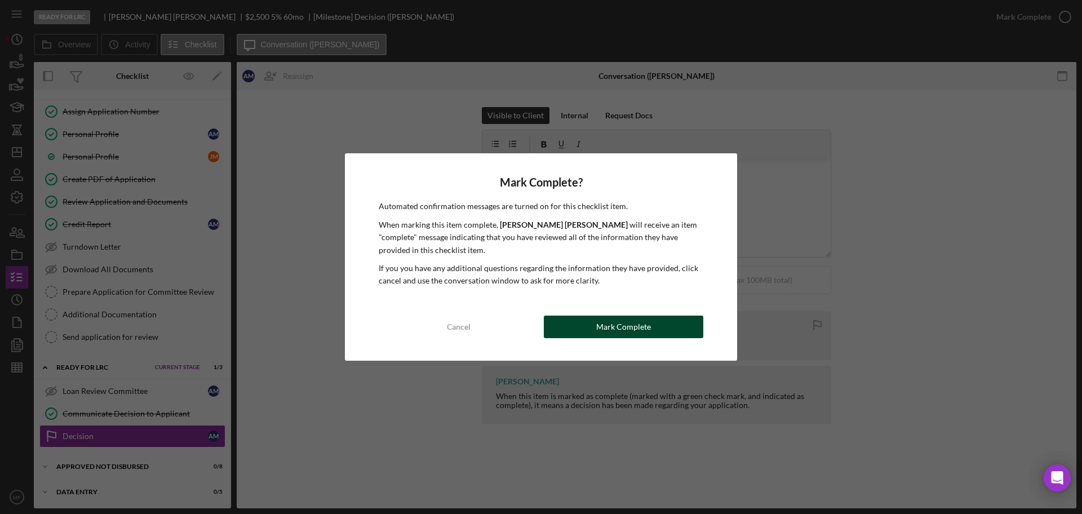
click at [602, 328] on div "Mark Complete" at bounding box center [623, 326] width 55 height 23
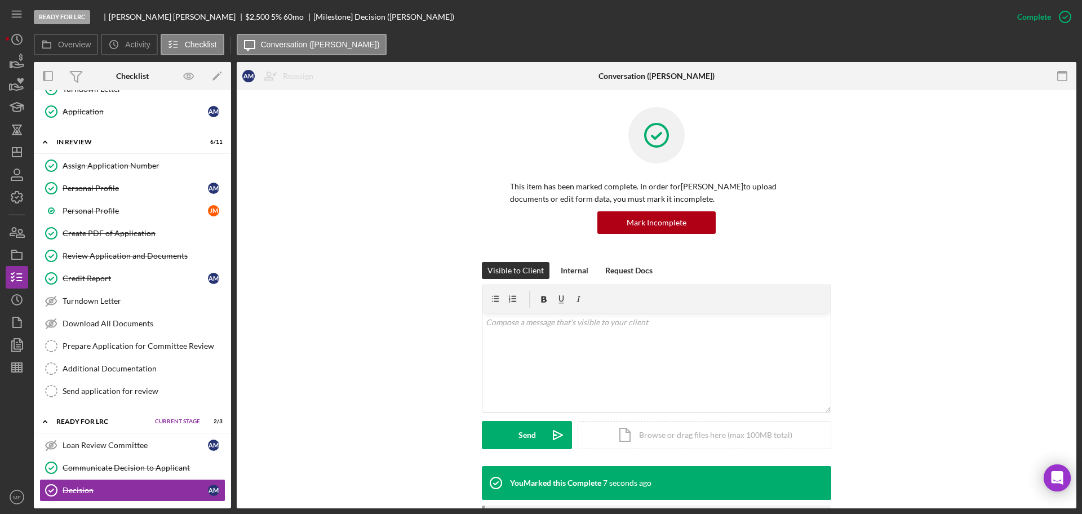
scroll to position [887, 0]
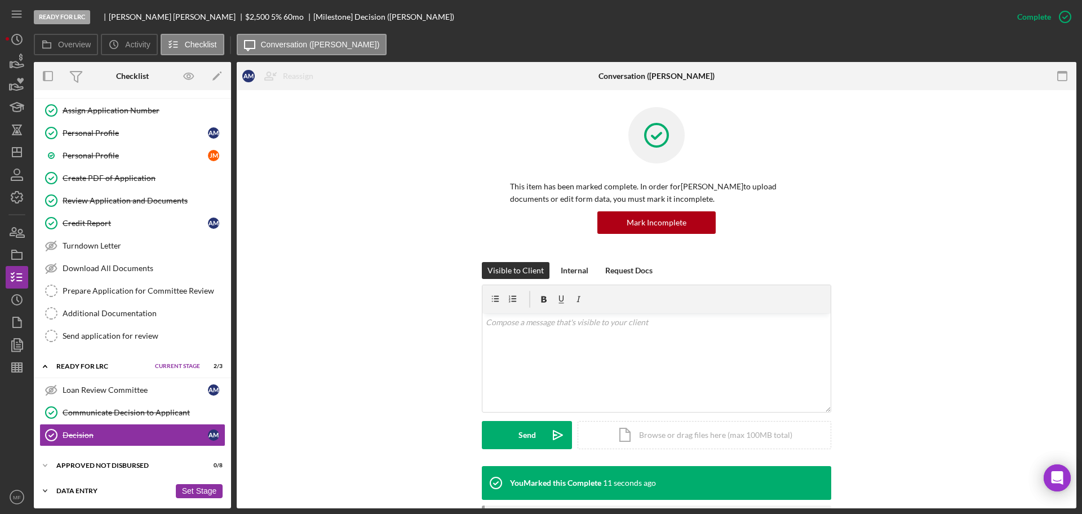
click at [87, 497] on div "Icon/Expander Data Entry 0 / 5 Set Stage" at bounding box center [132, 490] width 197 height 23
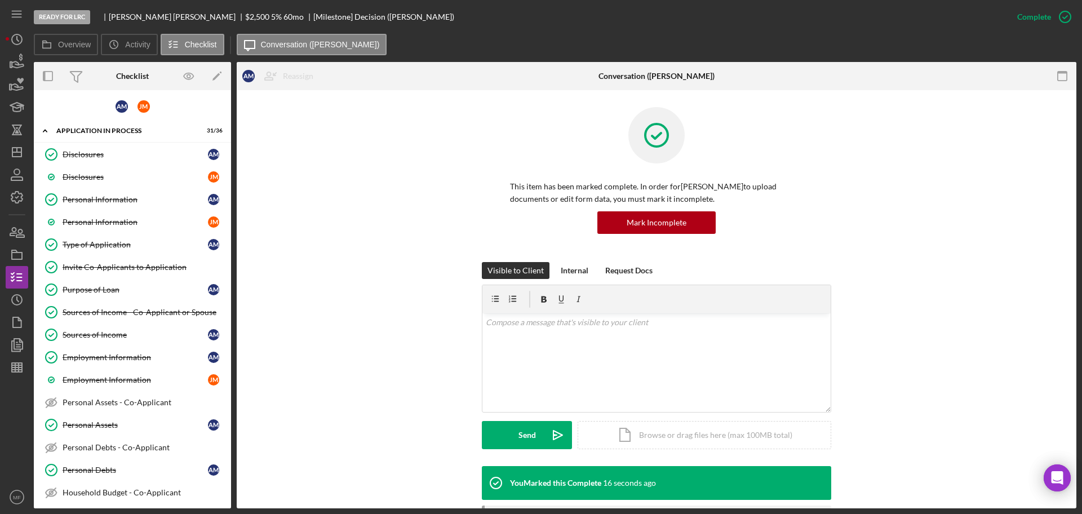
scroll to position [0, 0]
click at [68, 46] on label "Overview" at bounding box center [74, 44] width 33 height 9
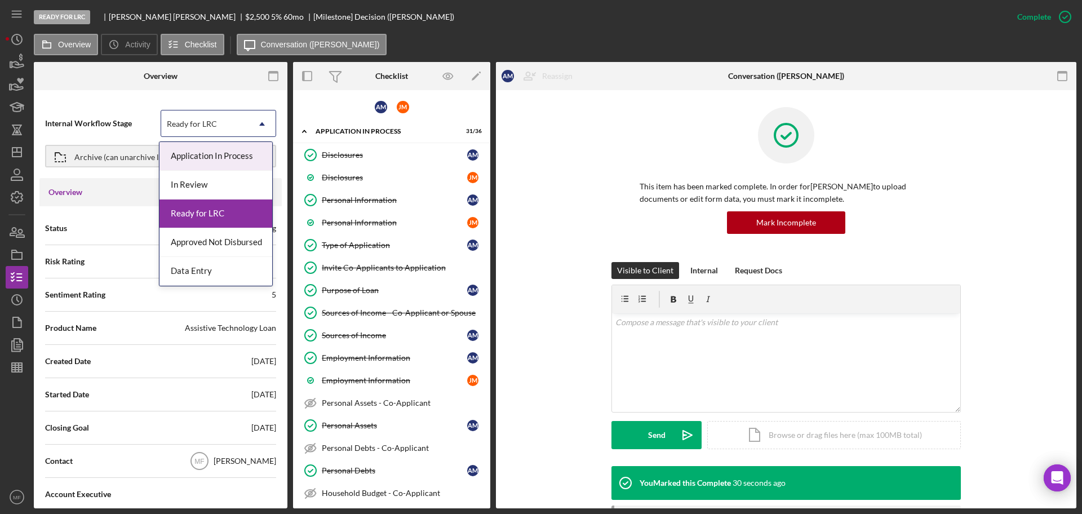
click at [219, 126] on div "Ready for LRC" at bounding box center [204, 124] width 87 height 26
click at [218, 269] on div "Data Entry" at bounding box center [215, 271] width 113 height 29
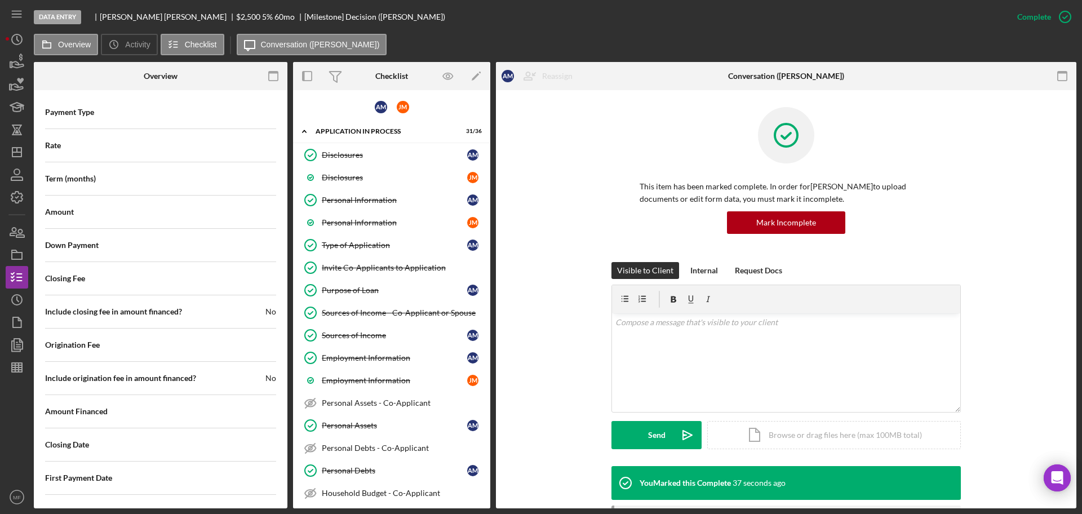
scroll to position [1262, 0]
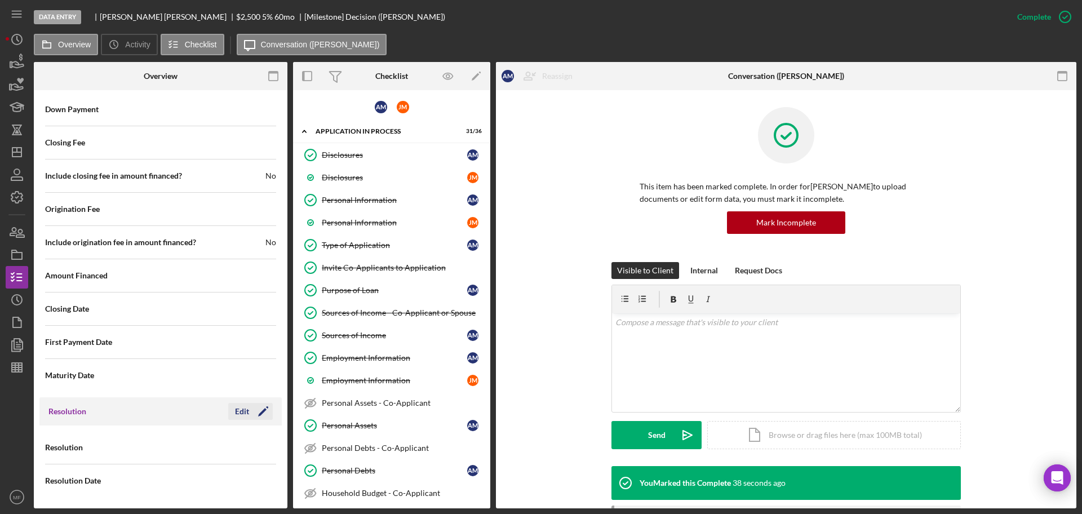
click at [238, 411] on div "Edit" at bounding box center [242, 411] width 14 height 17
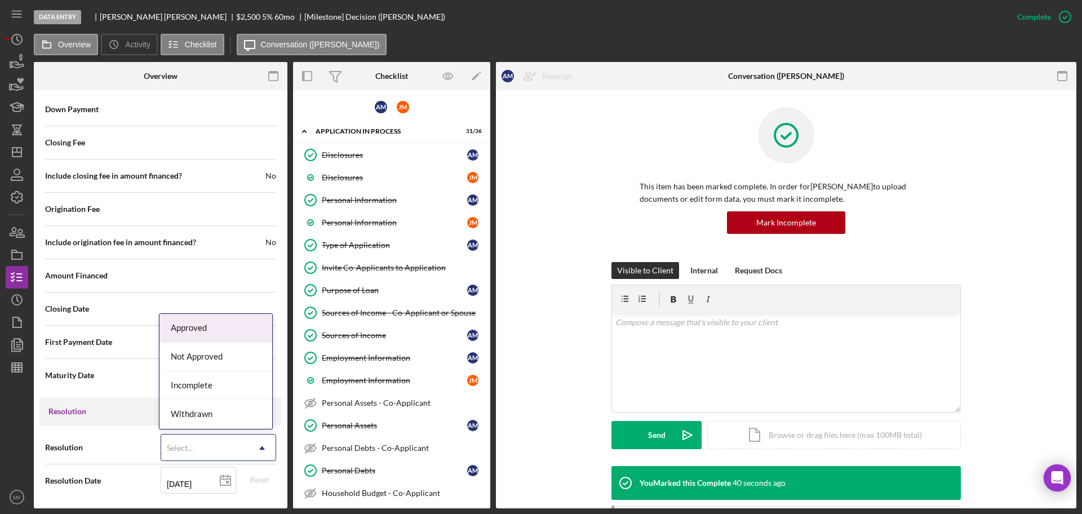
click at [232, 442] on div "Select..." at bounding box center [204, 448] width 87 height 26
click at [210, 364] on div "Not Approved" at bounding box center [215, 357] width 113 height 29
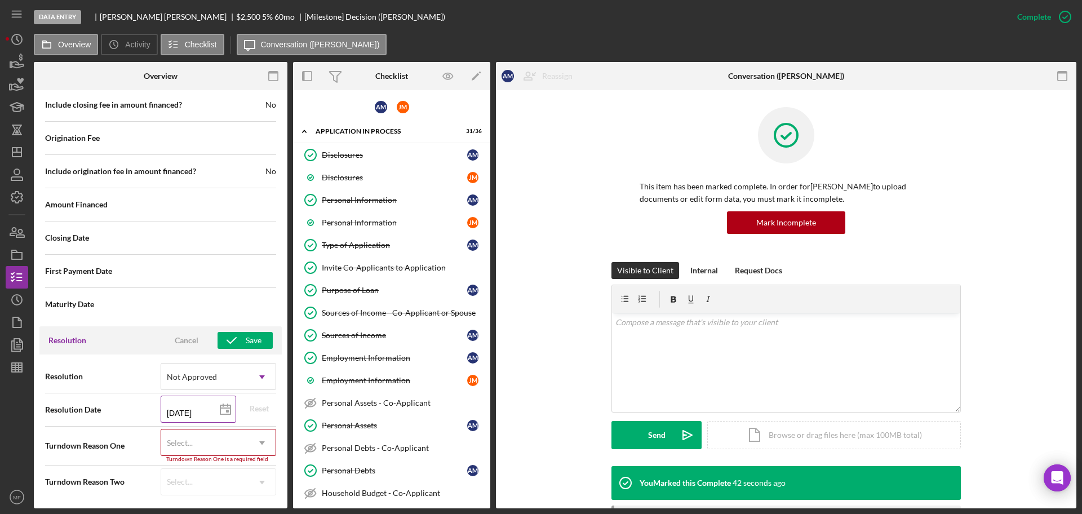
scroll to position [1335, 0]
click at [203, 442] on div "Select..." at bounding box center [204, 442] width 87 height 26
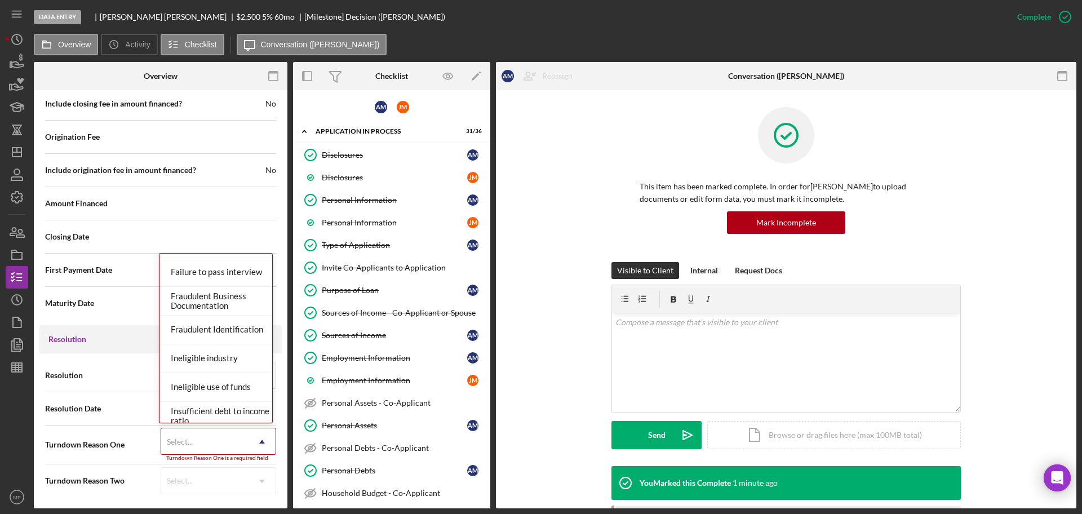
scroll to position [0, 0]
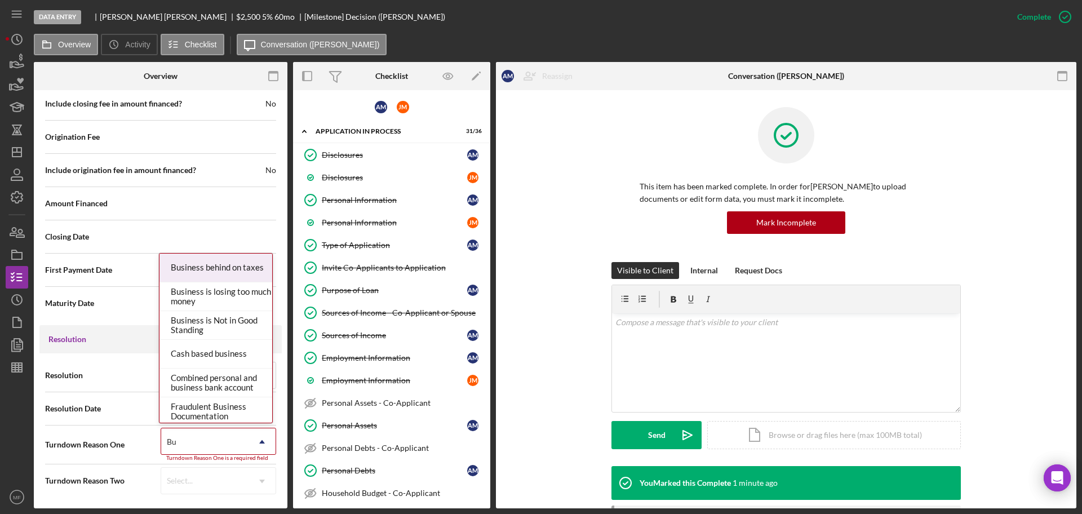
type input "B"
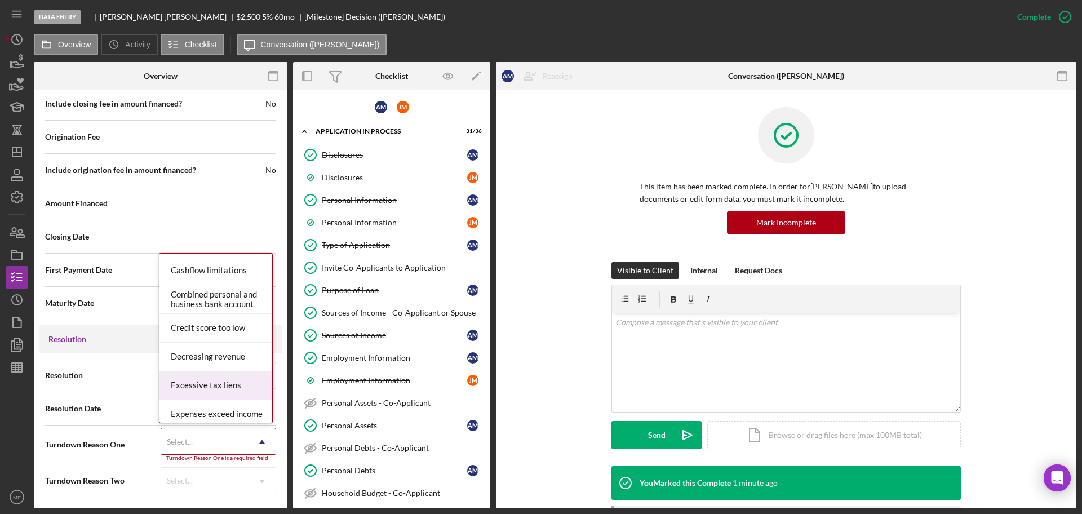
scroll to position [211, 0]
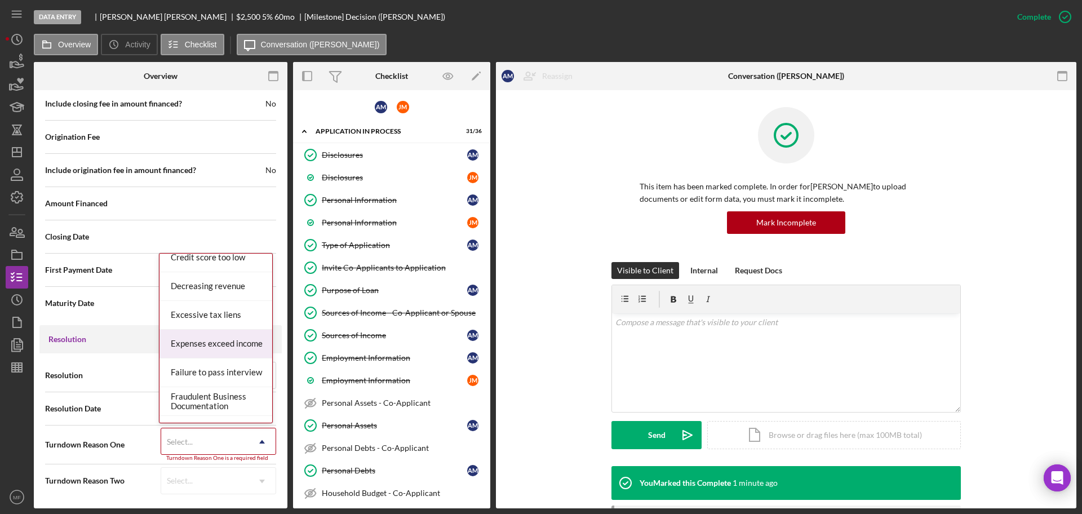
click at [224, 344] on div "Expenses exceed income" at bounding box center [215, 344] width 113 height 29
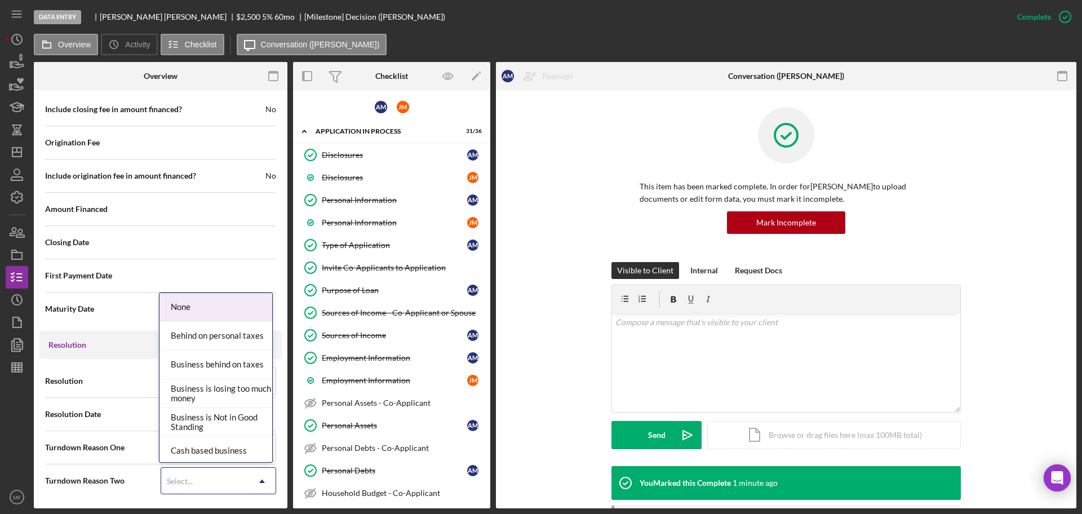
click at [224, 478] on div "Select..." at bounding box center [204, 481] width 87 height 26
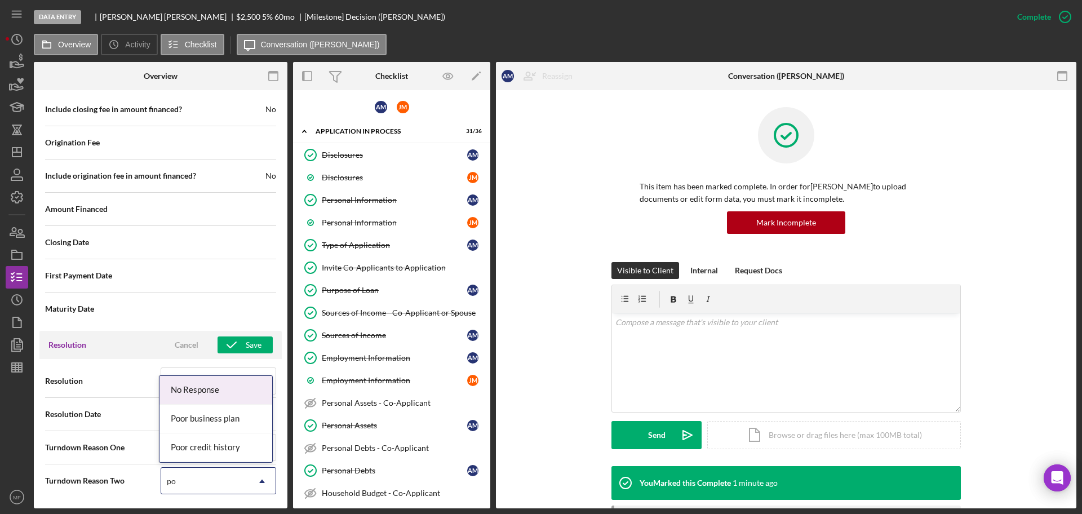
type input "poo"
click at [209, 448] on div "Poor credit history" at bounding box center [215, 447] width 113 height 29
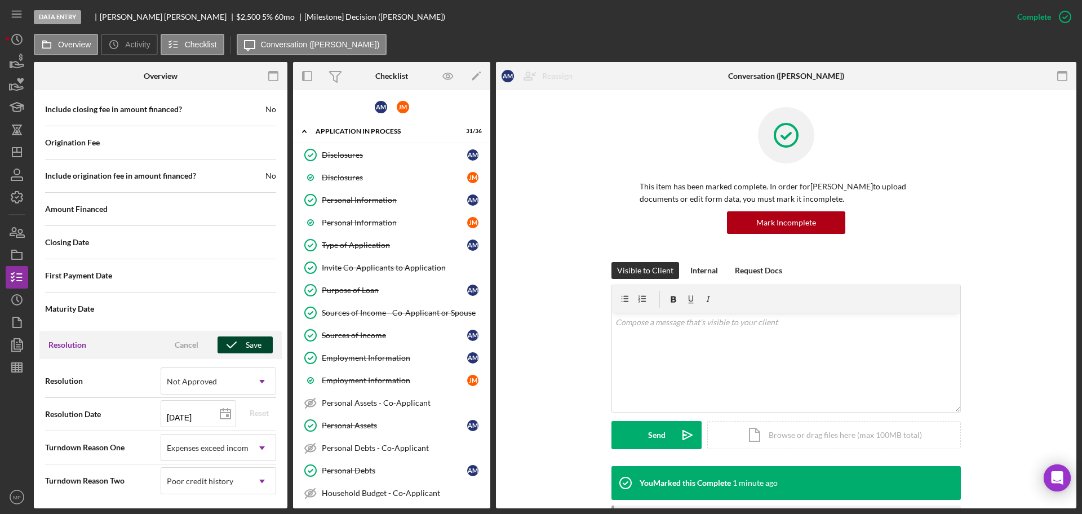
click at [246, 339] on div "Save" at bounding box center [254, 344] width 16 height 17
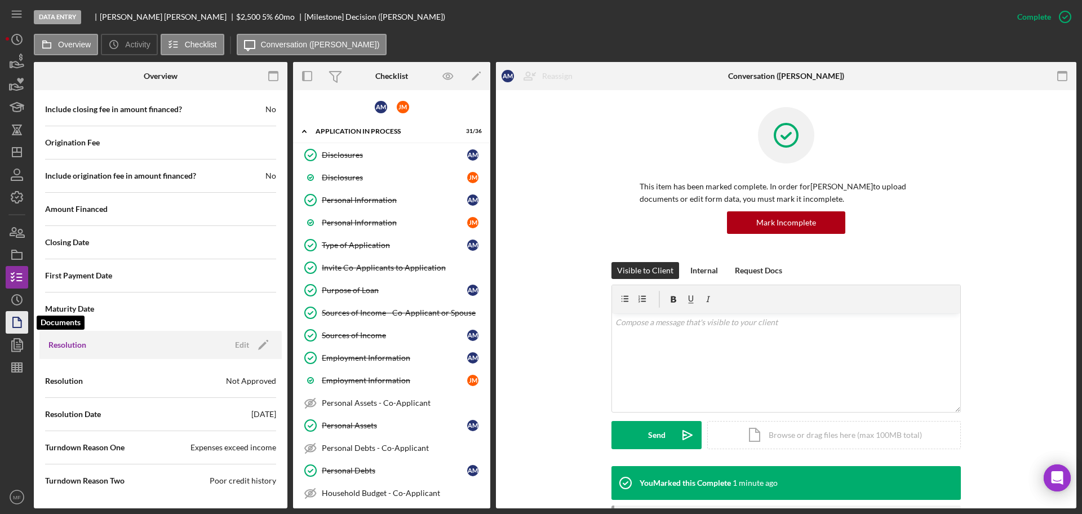
click at [19, 321] on icon "button" at bounding box center [20, 319] width 3 height 3
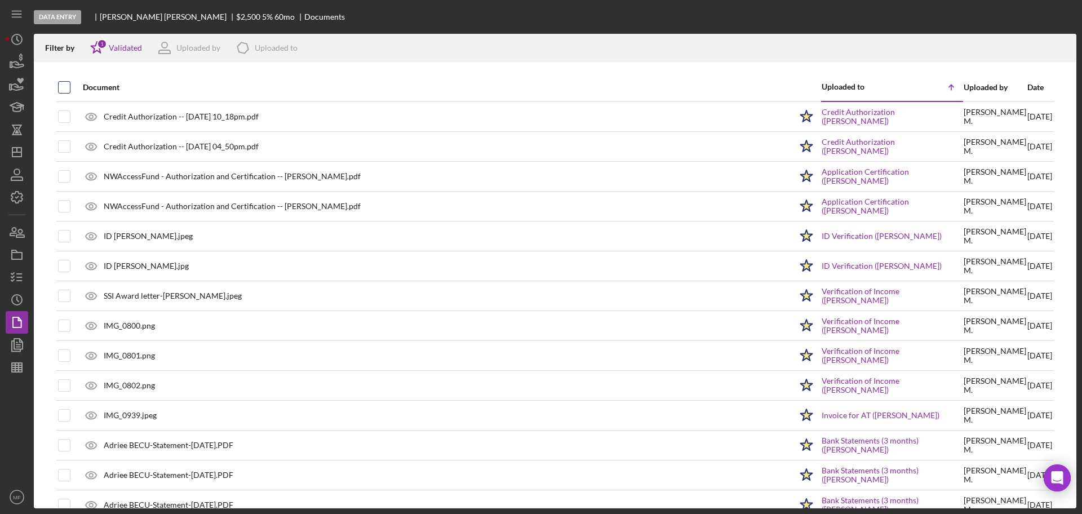
click at [64, 85] on input "checkbox" at bounding box center [64, 87] width 11 height 11
checkbox input "true"
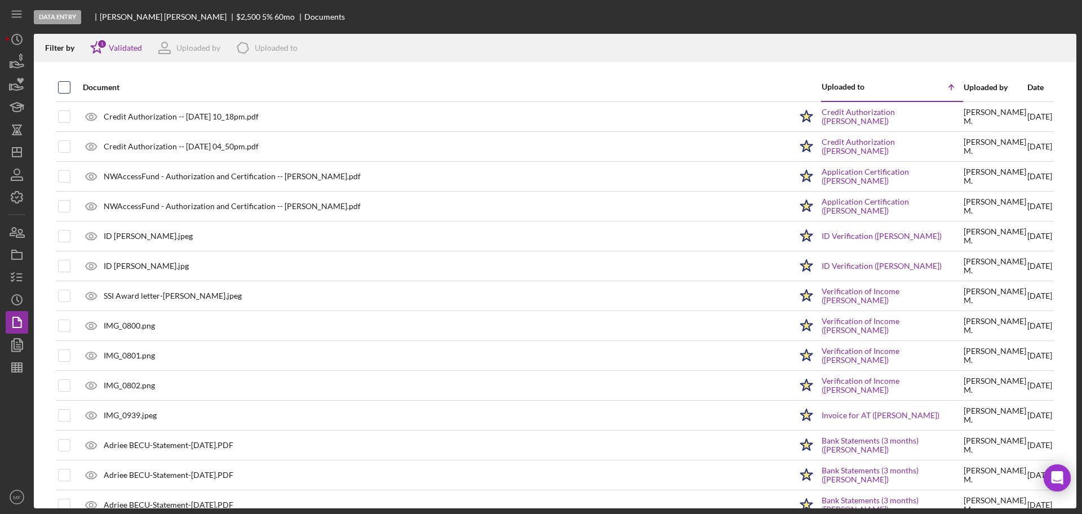
checkbox input "true"
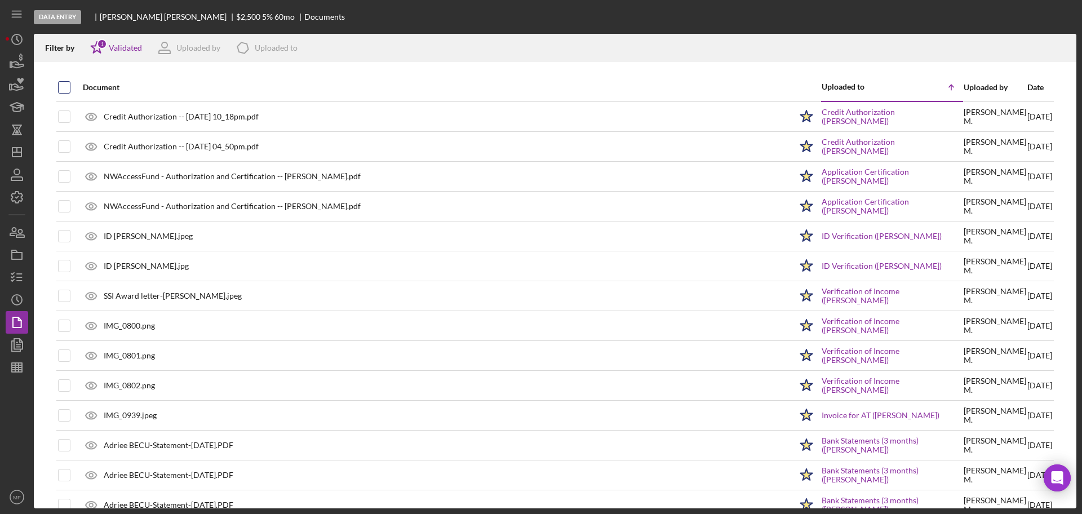
checkbox input "true"
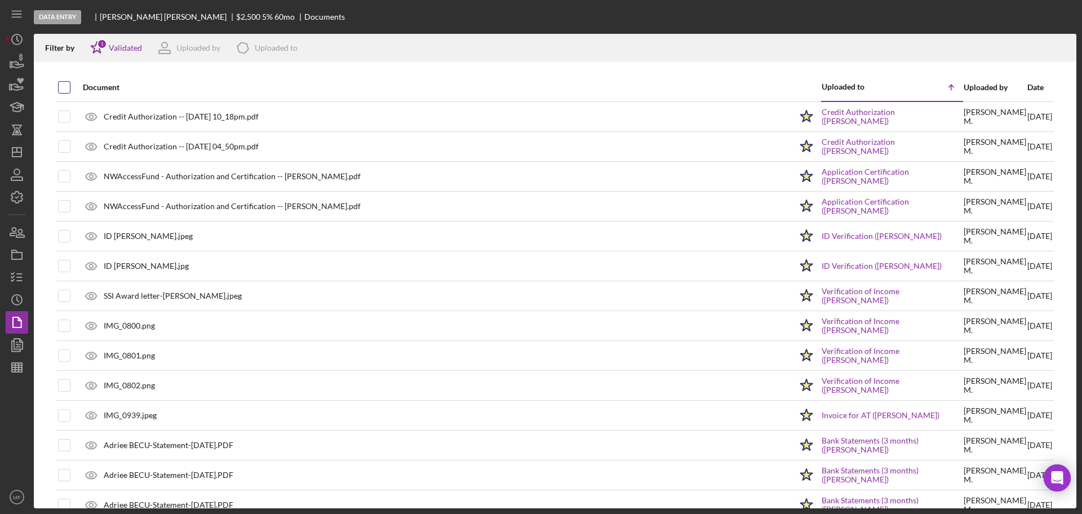
checkbox input "true"
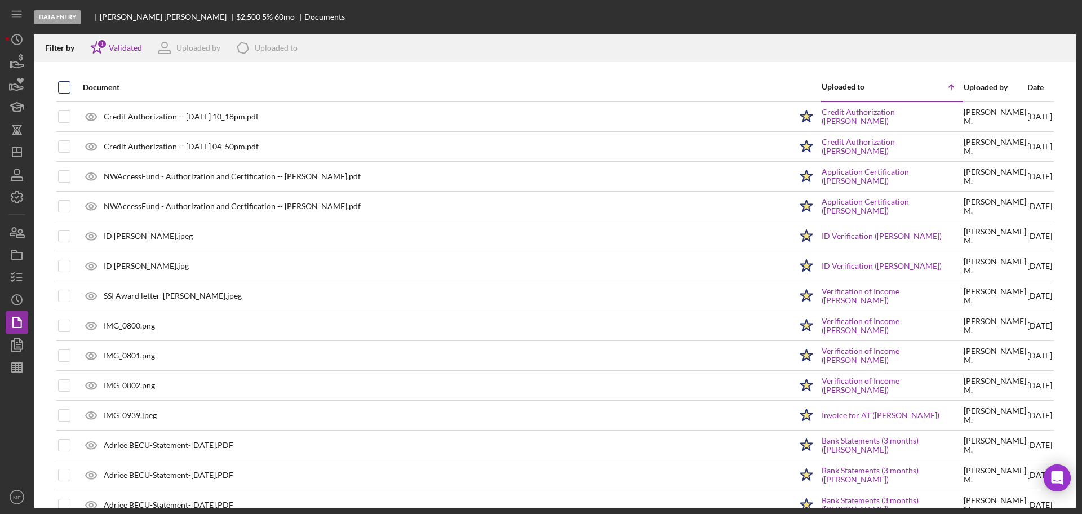
checkbox input "true"
click at [1057, 46] on icon "Icon/Download" at bounding box center [1061, 47] width 25 height 25
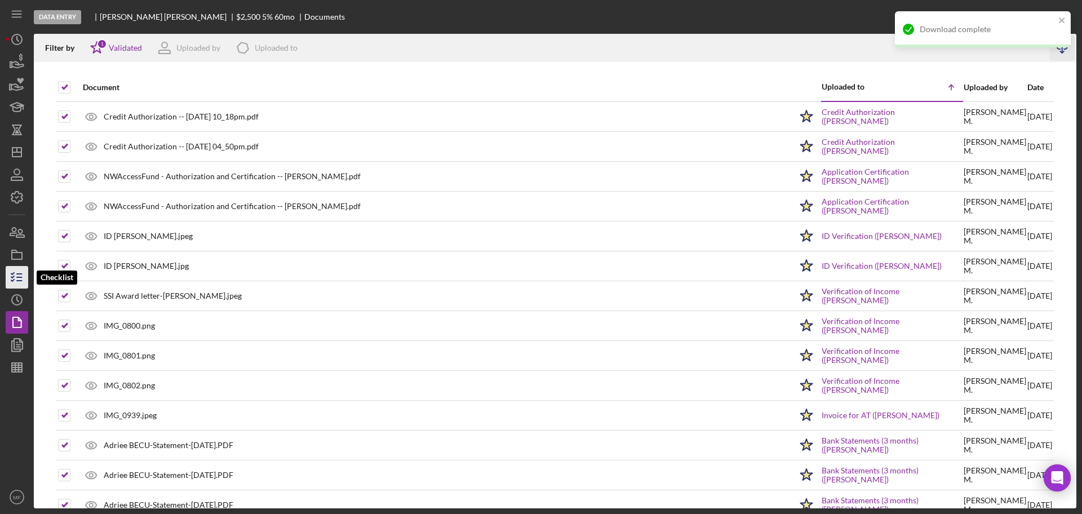
click at [19, 278] on icon "button" at bounding box center [17, 277] width 28 height 28
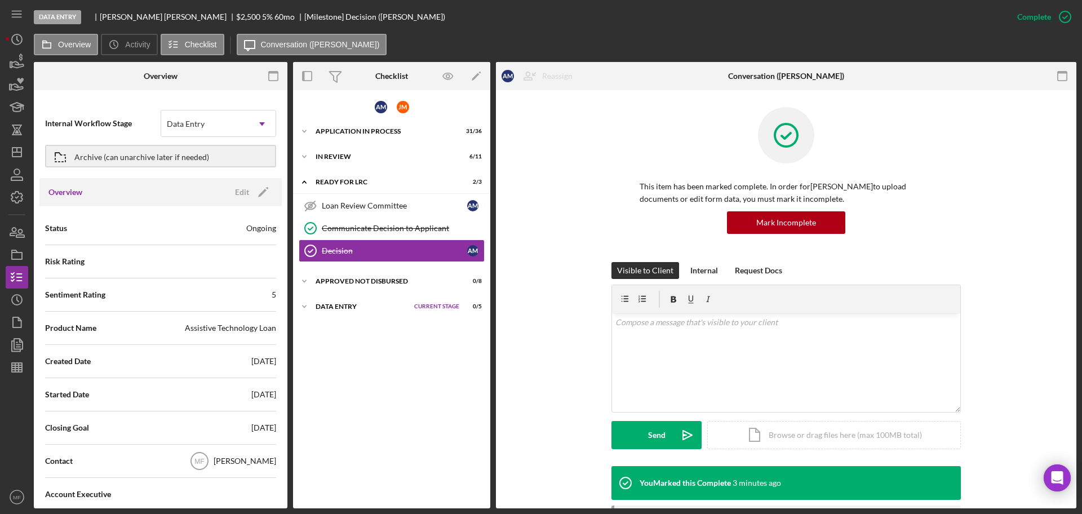
scroll to position [70, 0]
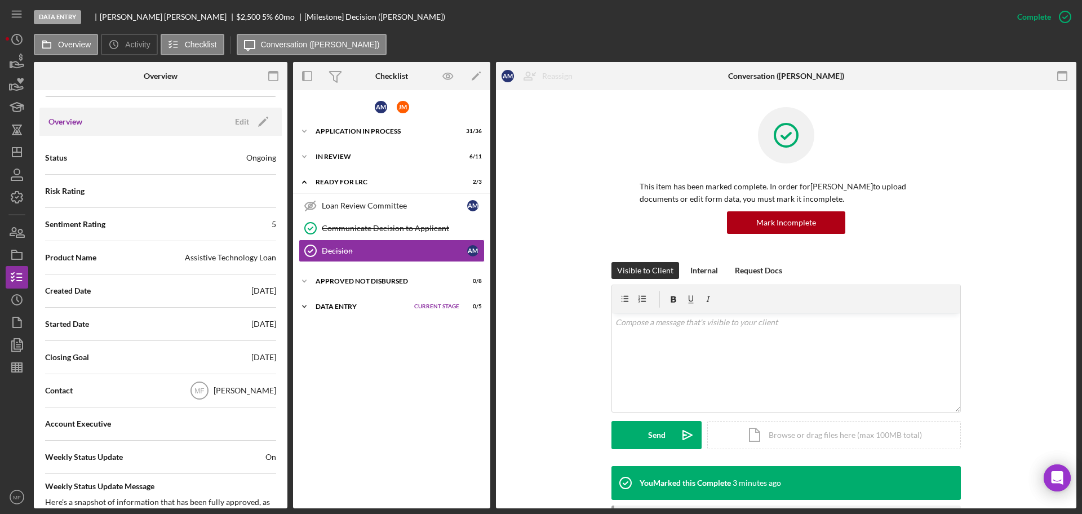
click at [348, 305] on div "Data Entry" at bounding box center [361, 306] width 93 height 7
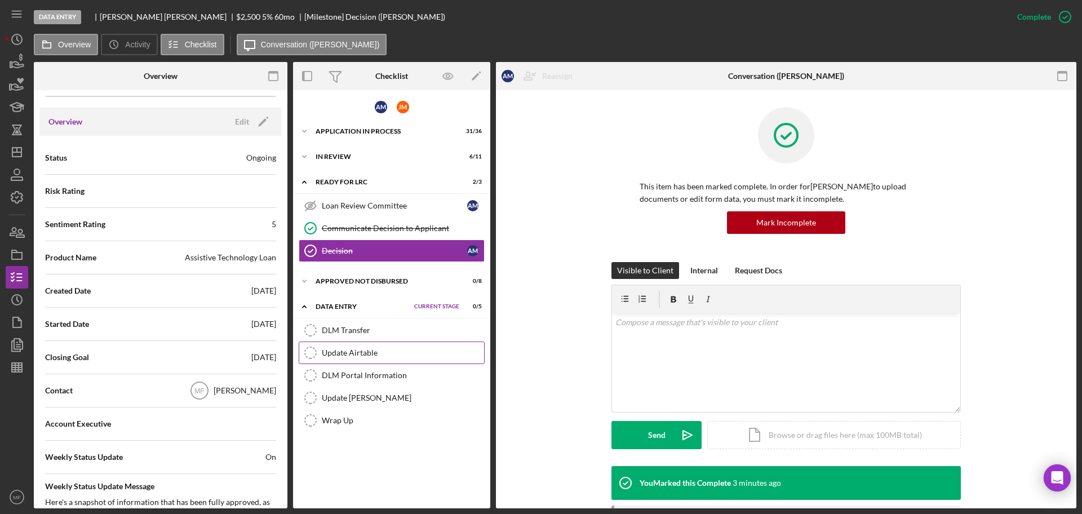
click at [357, 347] on link "Update Airtable Update Airtable" at bounding box center [392, 352] width 186 height 23
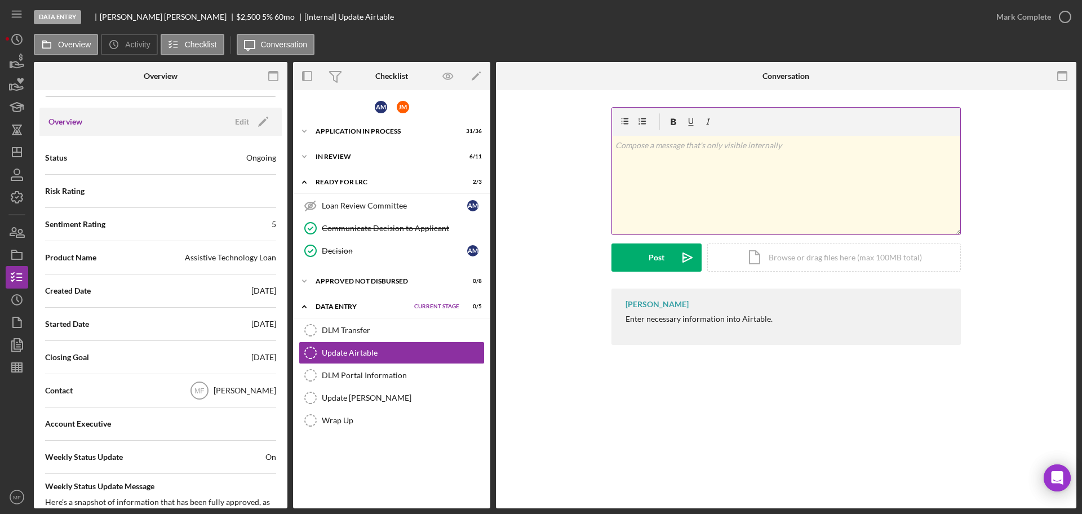
click at [670, 149] on p at bounding box center [786, 145] width 342 height 12
click at [671, 145] on p "Client_AppXXXX has been turned down and ready for Data Entry" at bounding box center [786, 145] width 342 height 12
drag, startPoint x: 634, startPoint y: 145, endPoint x: 614, endPoint y: 145, distance: 20.3
click at [614, 145] on div "v Color teal Color pink Remove color Add row above Add row below Add column bef…" at bounding box center [786, 185] width 348 height 99
click at [677, 161] on p "Denial Date 09/15/2025" at bounding box center [786, 161] width 342 height 12
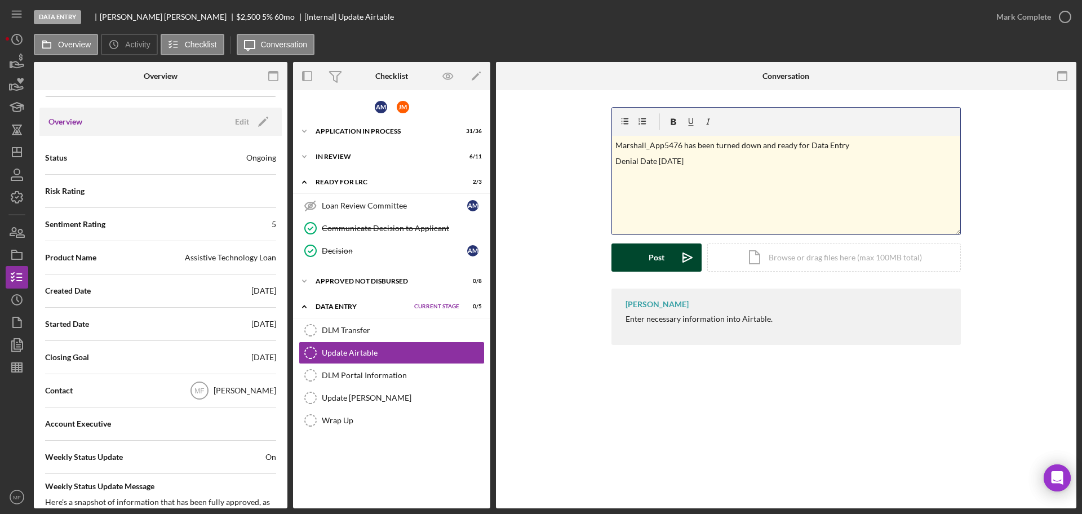
click at [662, 256] on div "Post" at bounding box center [656, 257] width 16 height 28
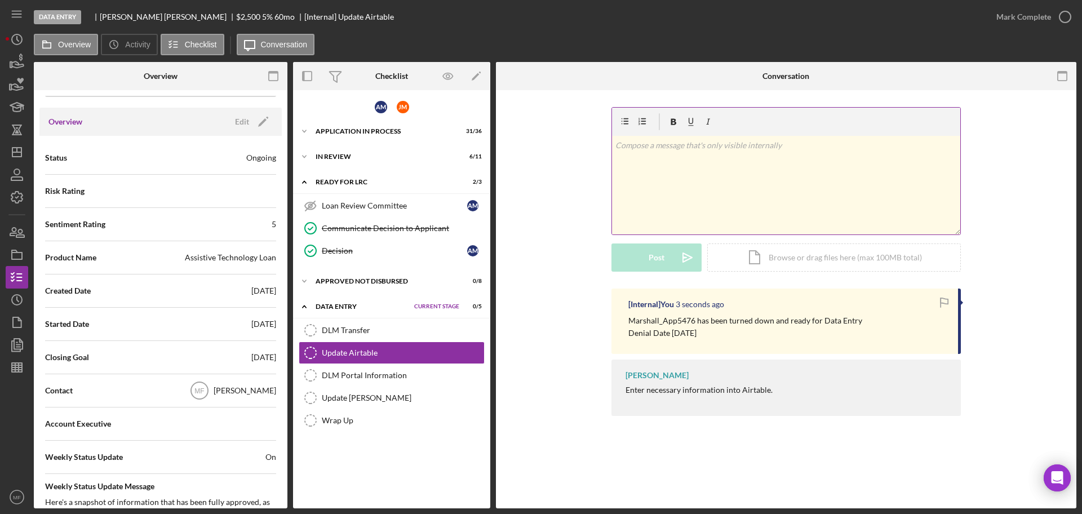
click at [655, 148] on p at bounding box center [786, 145] width 342 height 12
click at [13, 370] on line "button" at bounding box center [17, 370] width 10 height 0
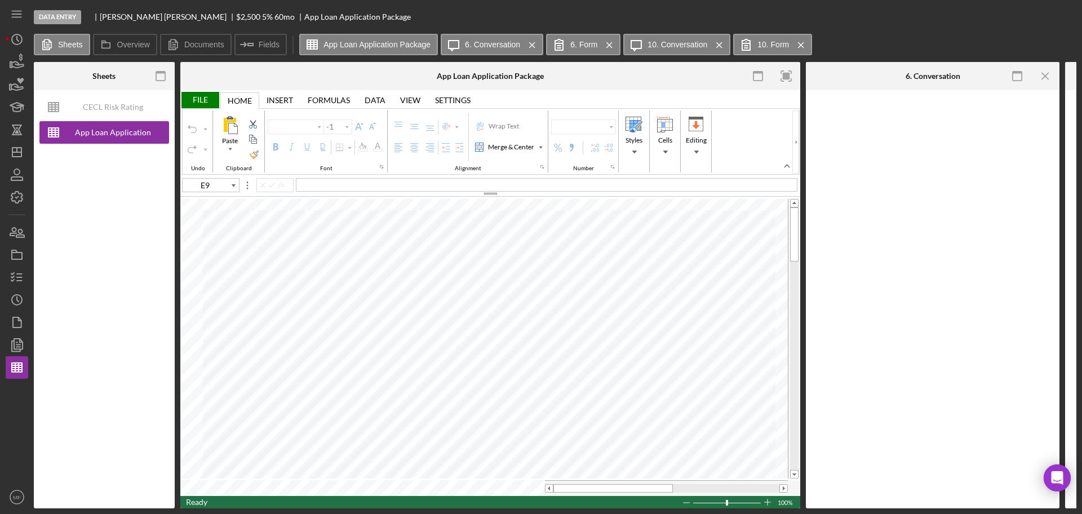
type input "Arial"
type input "10"
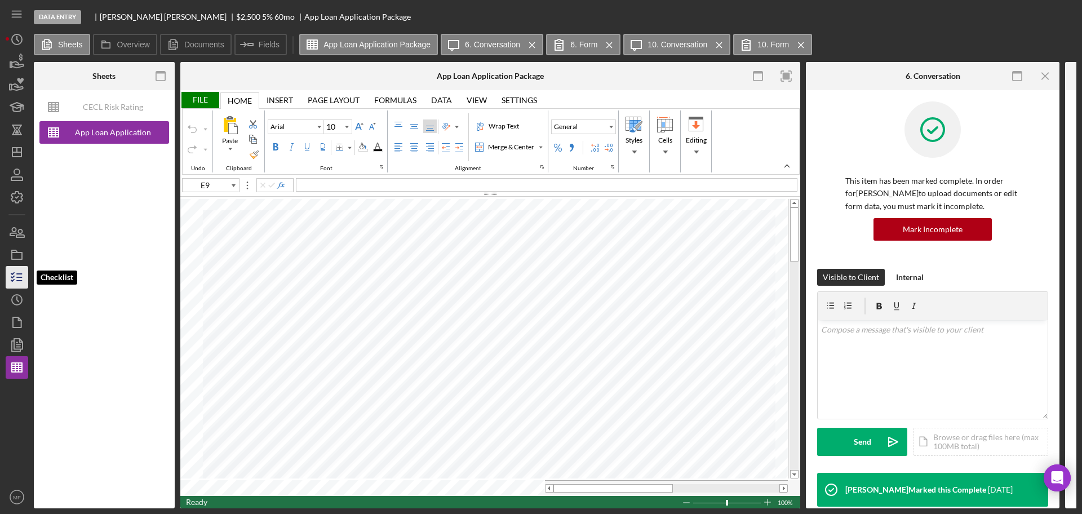
click at [19, 281] on line "button" at bounding box center [19, 281] width 5 height 0
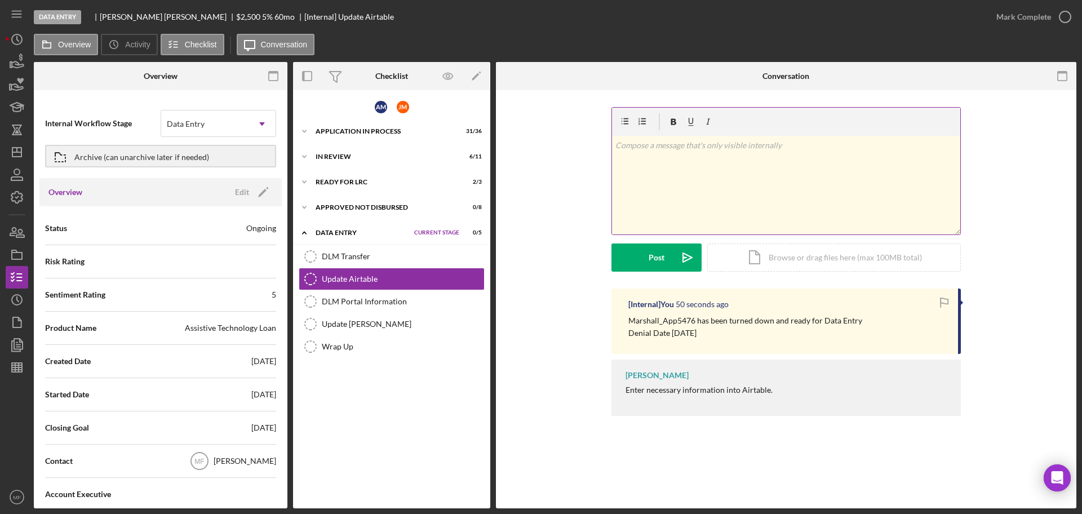
click at [651, 148] on p at bounding box center [786, 145] width 342 height 12
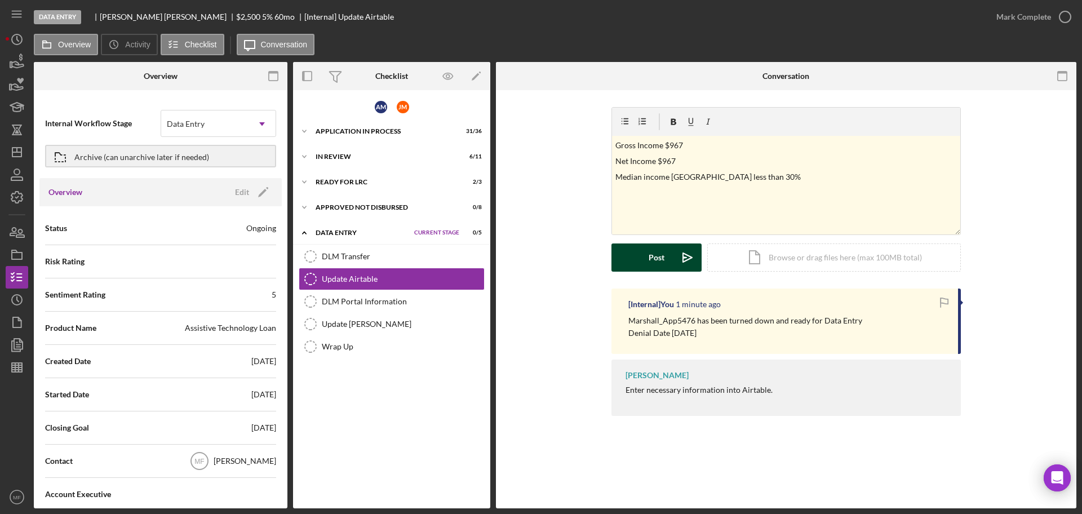
click at [652, 264] on div "Post" at bounding box center [656, 257] width 16 height 28
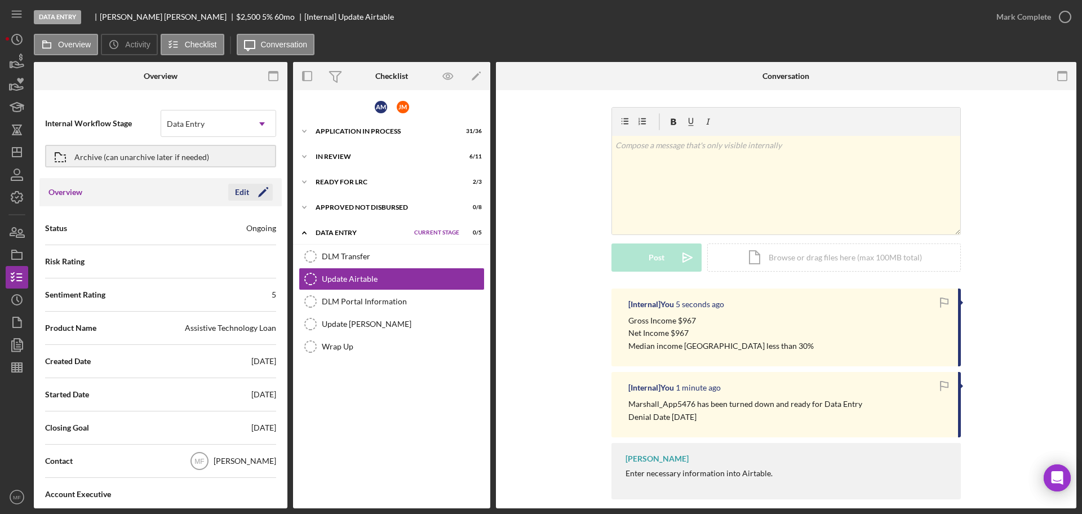
click at [241, 192] on div "Edit" at bounding box center [242, 192] width 14 height 17
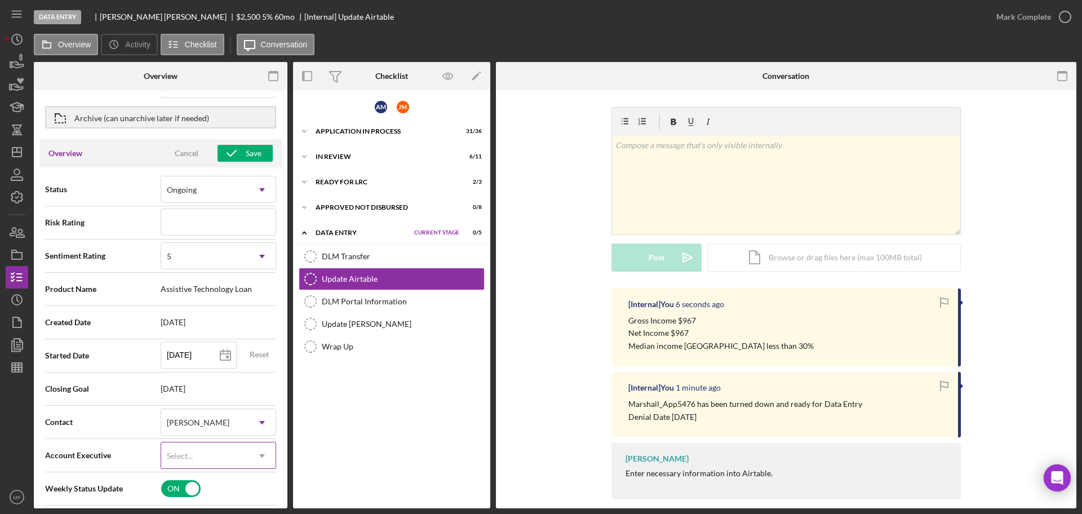
scroll to position [70, 0]
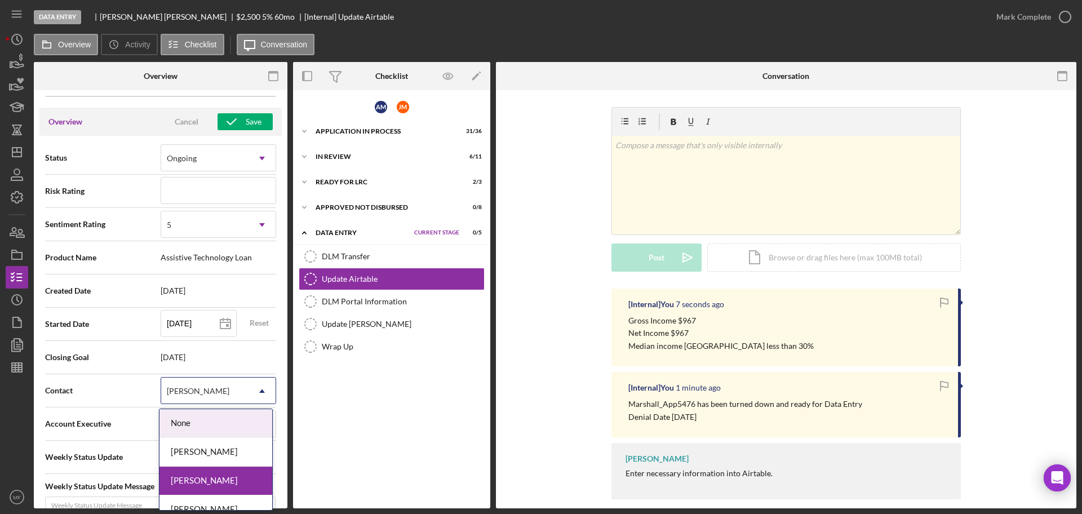
click at [222, 396] on div "[PERSON_NAME]" at bounding box center [204, 391] width 87 height 26
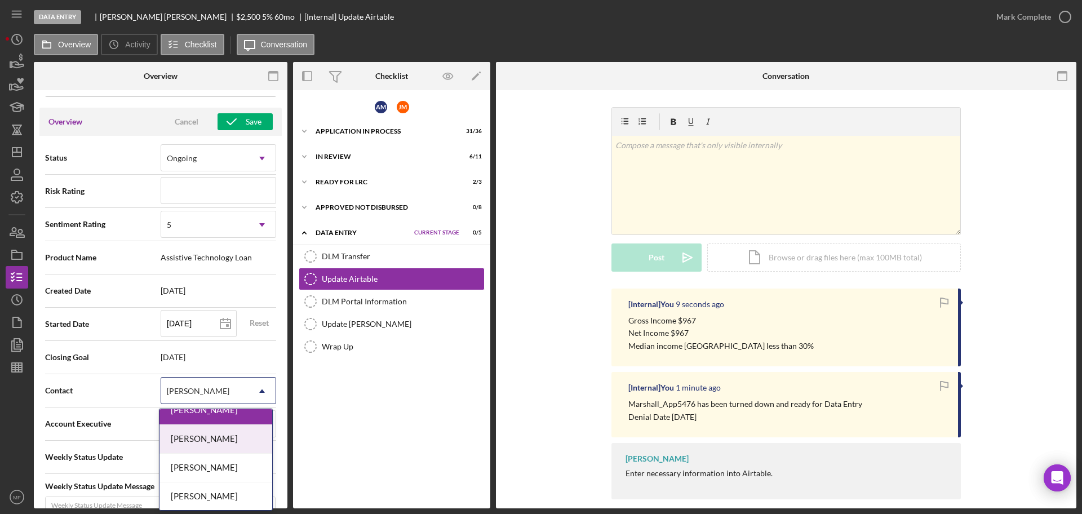
click at [216, 433] on div "Nicole Gray" at bounding box center [215, 439] width 113 height 29
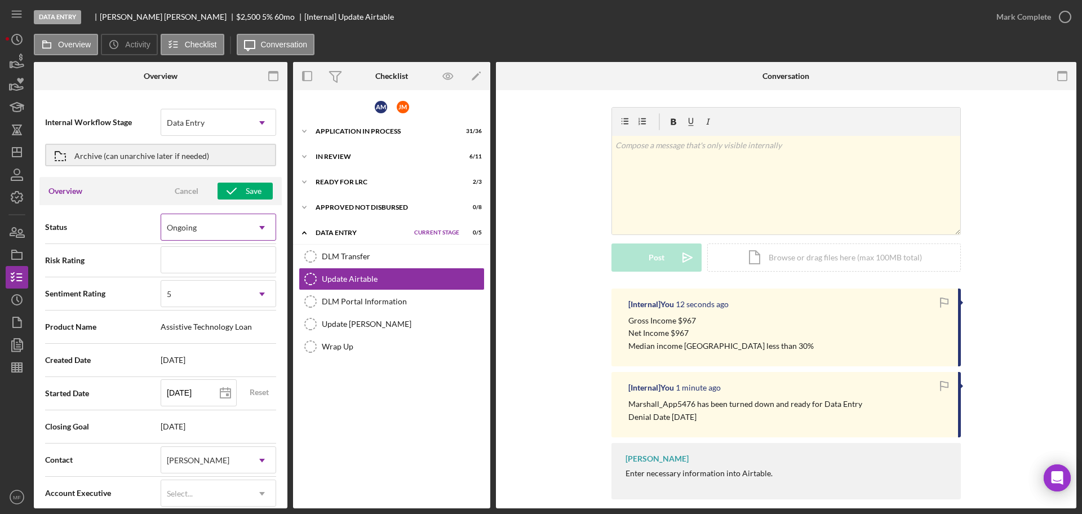
scroll to position [0, 0]
click at [241, 188] on button "Save" at bounding box center [244, 192] width 55 height 17
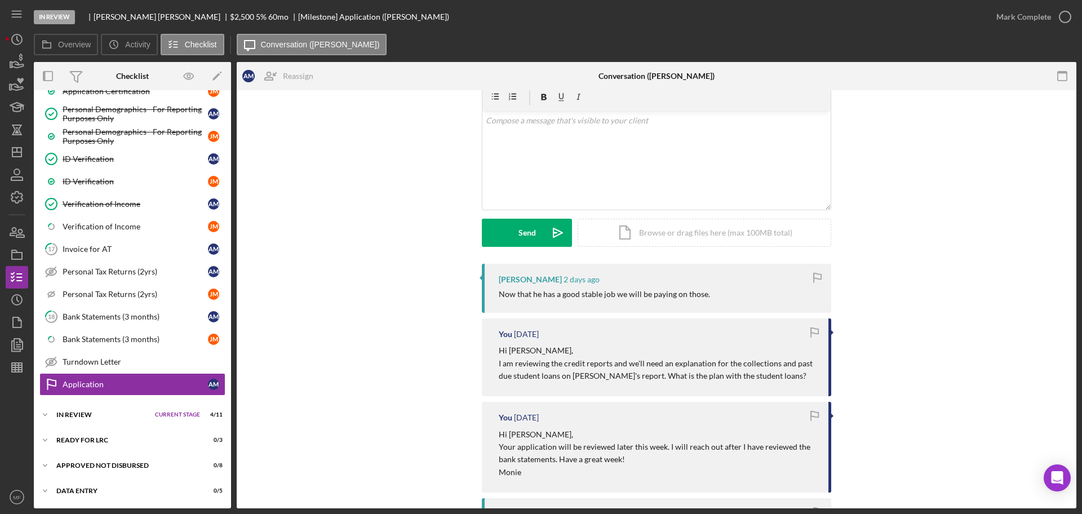
scroll to position [141, 0]
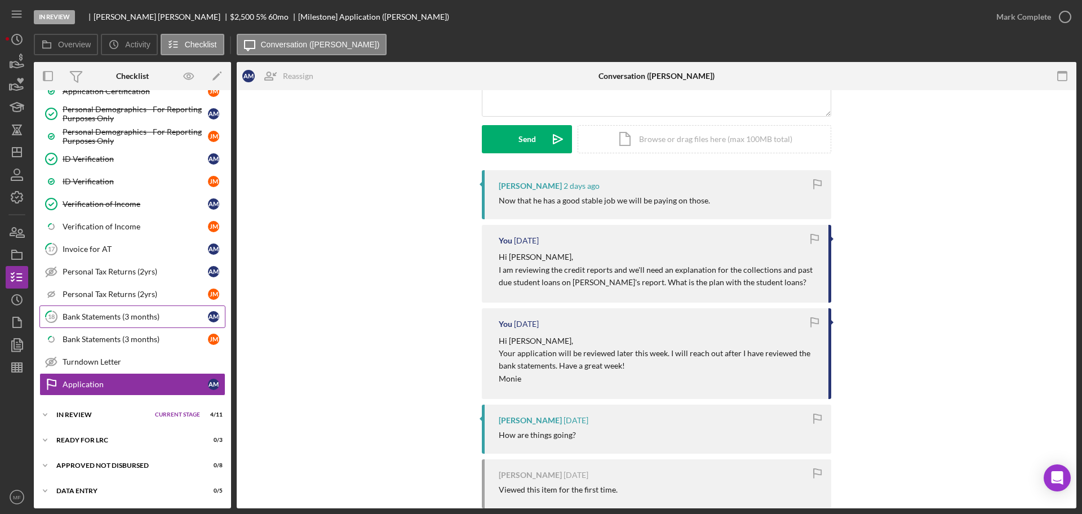
click at [122, 315] on div "Bank Statements (3 months)" at bounding box center [135, 316] width 145 height 9
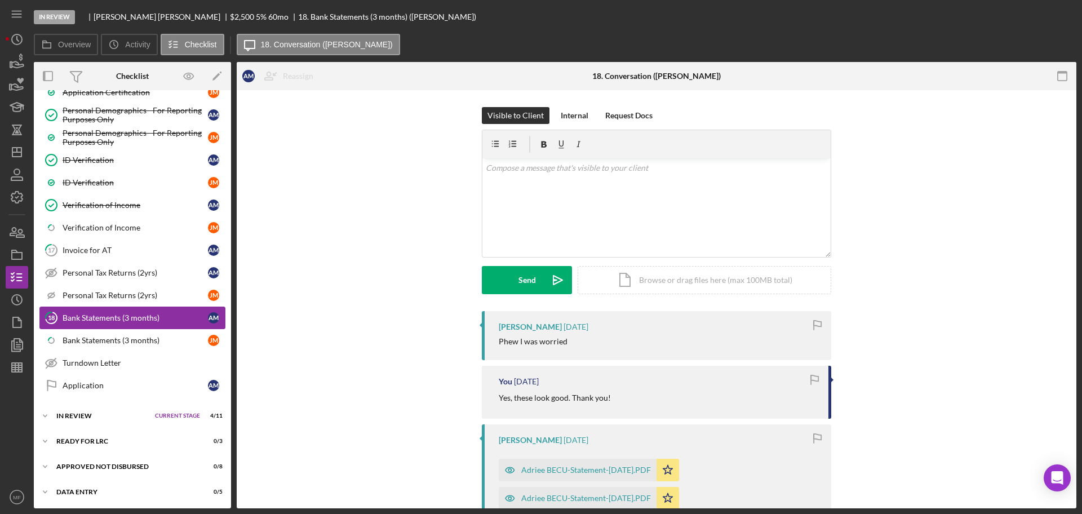
scroll to position [559, 0]
click at [23, 367] on icon "button" at bounding box center [17, 367] width 28 height 28
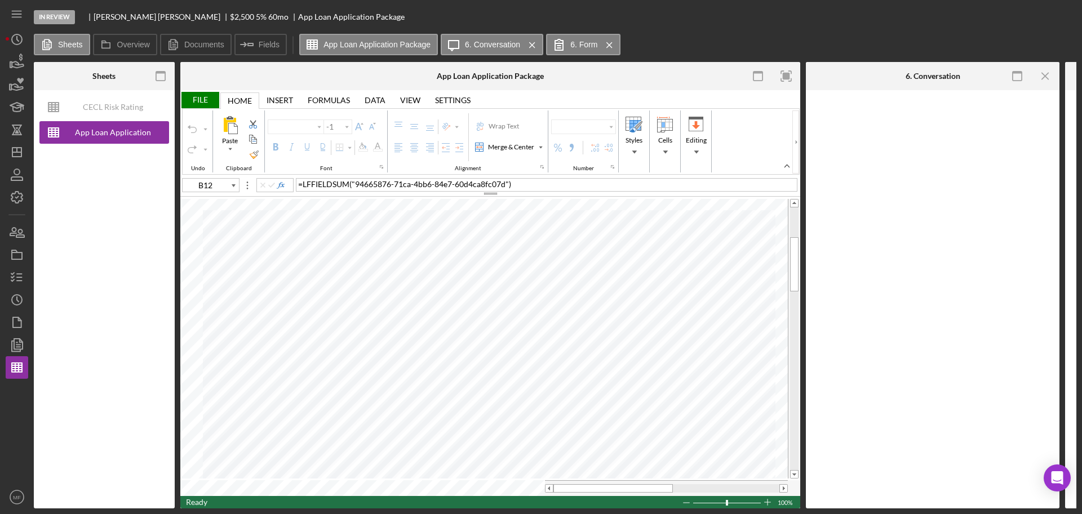
type input "Arial"
type input "10"
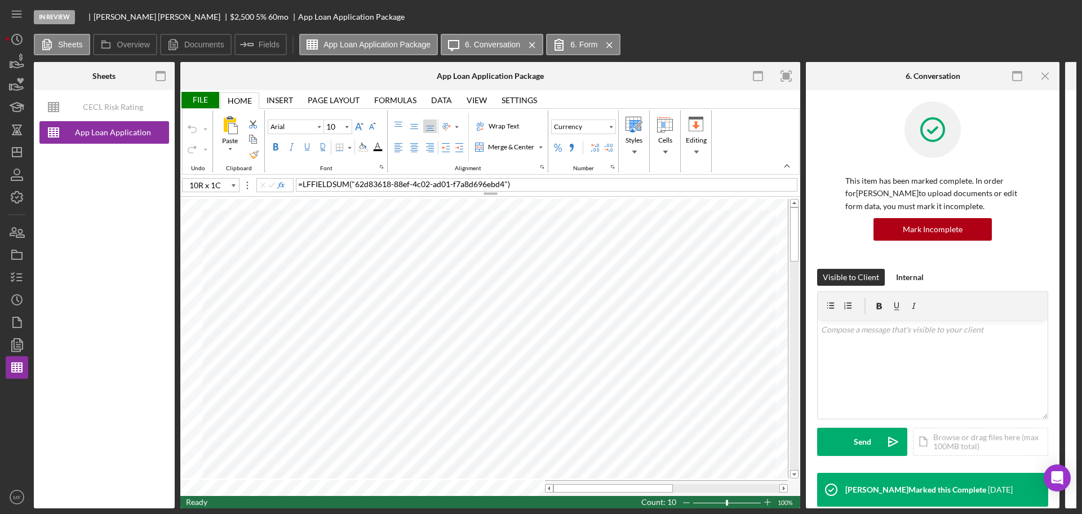
type input "C9"
click at [23, 318] on icon "button" at bounding box center [17, 322] width 28 height 28
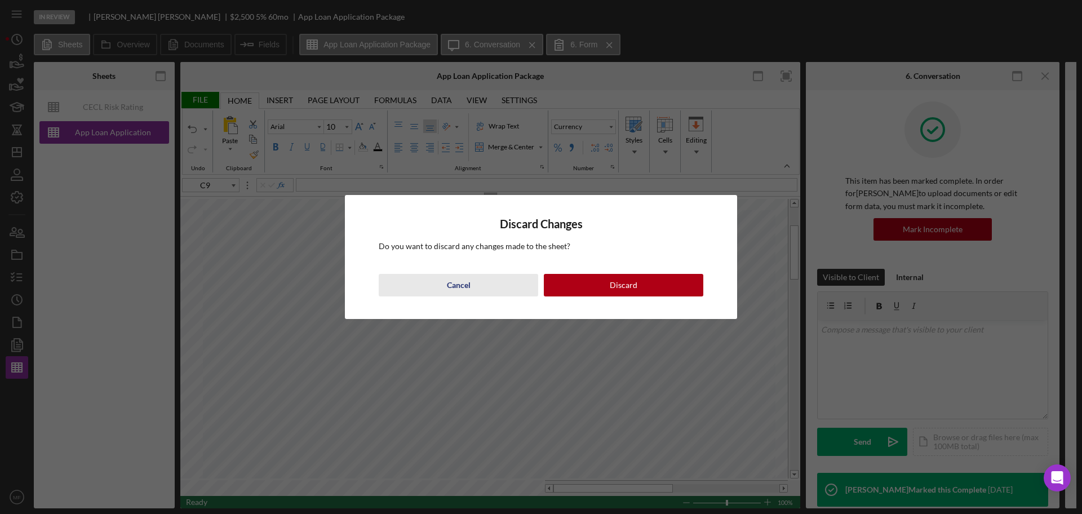
click at [466, 285] on div "Cancel" at bounding box center [459, 285] width 24 height 23
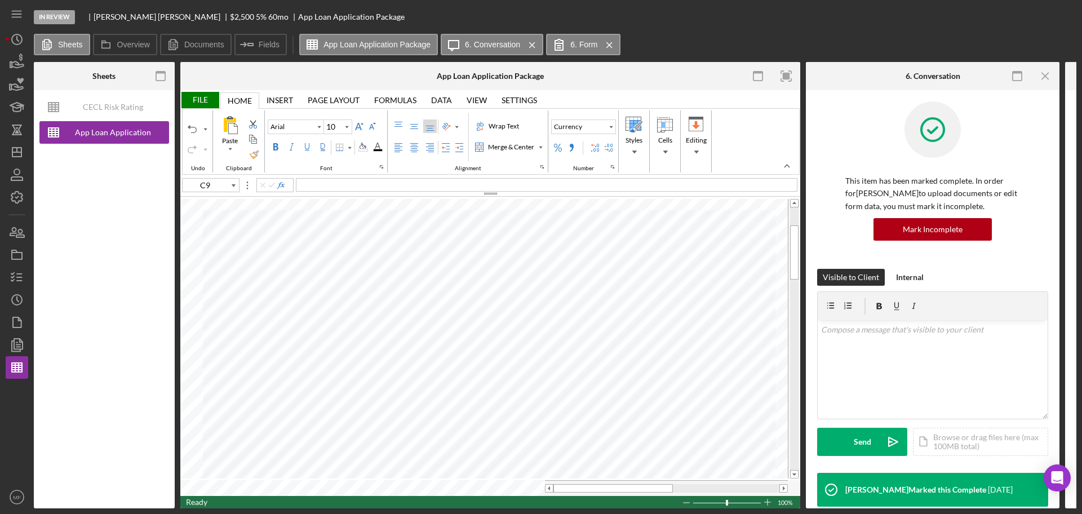
click at [204, 98] on div "File" at bounding box center [199, 100] width 39 height 16
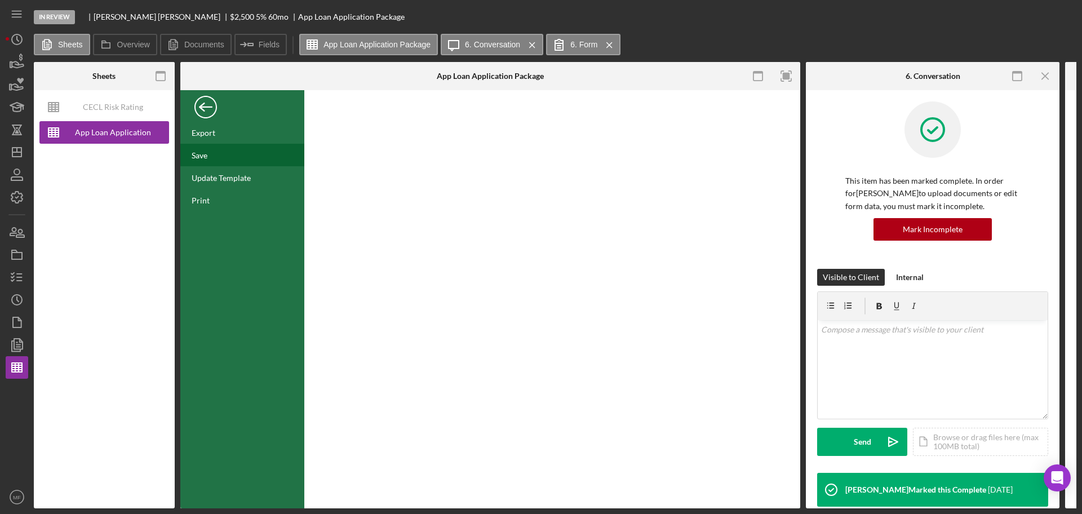
click at [207, 152] on div "Save" at bounding box center [200, 155] width 16 height 10
click at [203, 101] on div "Back" at bounding box center [205, 104] width 23 height 23
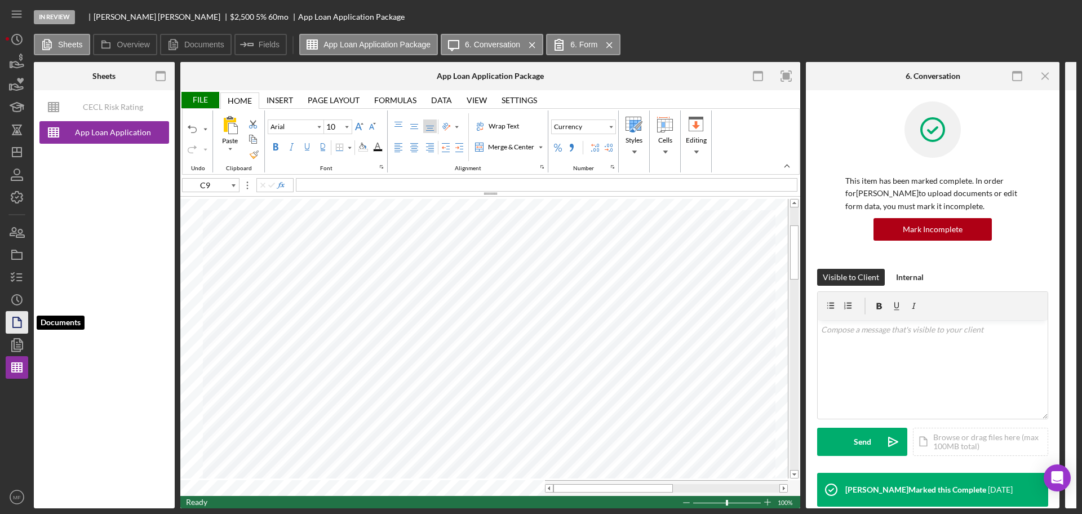
click at [21, 322] on polygon "button" at bounding box center [17, 322] width 8 height 10
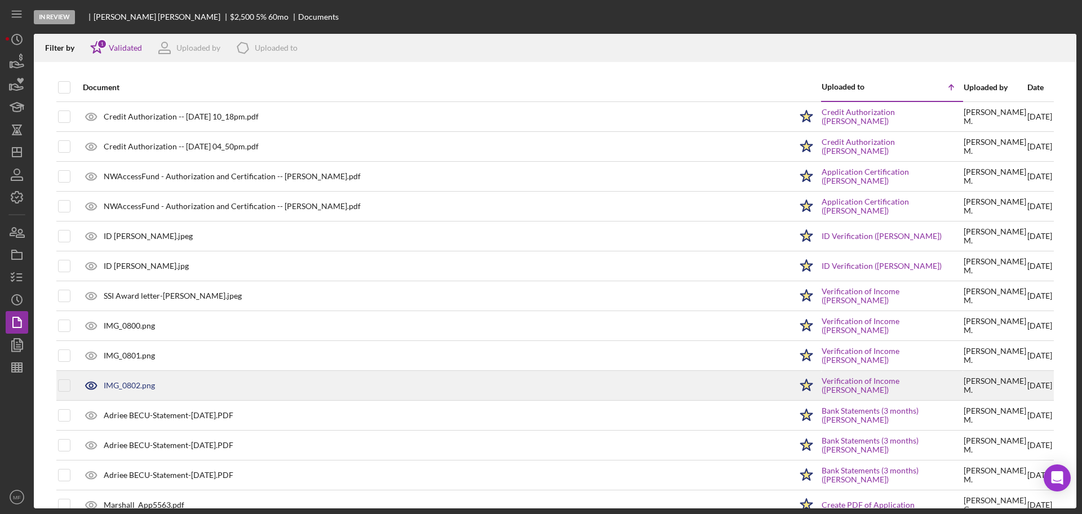
scroll to position [53, 0]
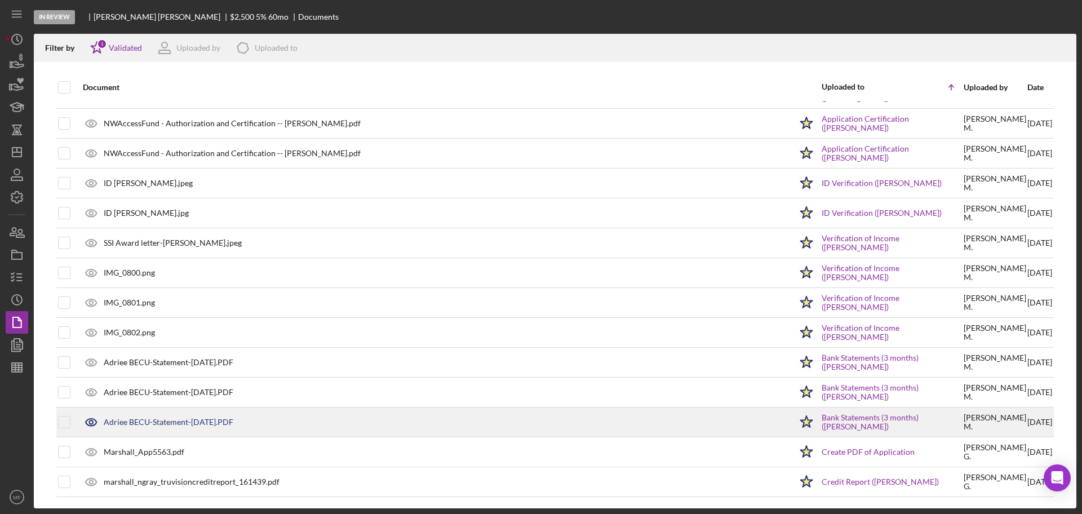
click at [233, 421] on div "Adriee BECU-Statement-[DATE].PDF" at bounding box center [169, 421] width 130 height 9
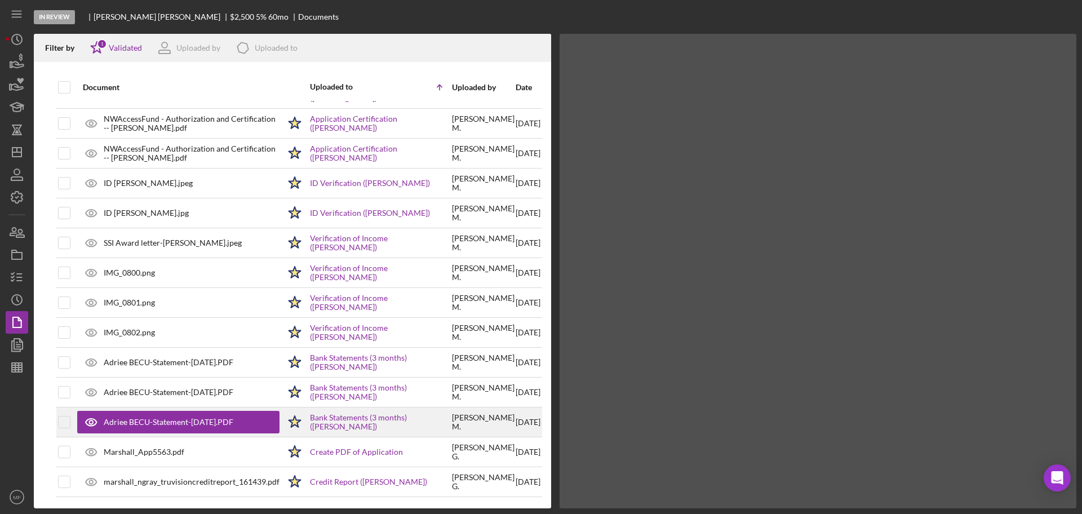
click at [233, 421] on div "Adriee BECU-Statement-[DATE].PDF" at bounding box center [169, 421] width 130 height 9
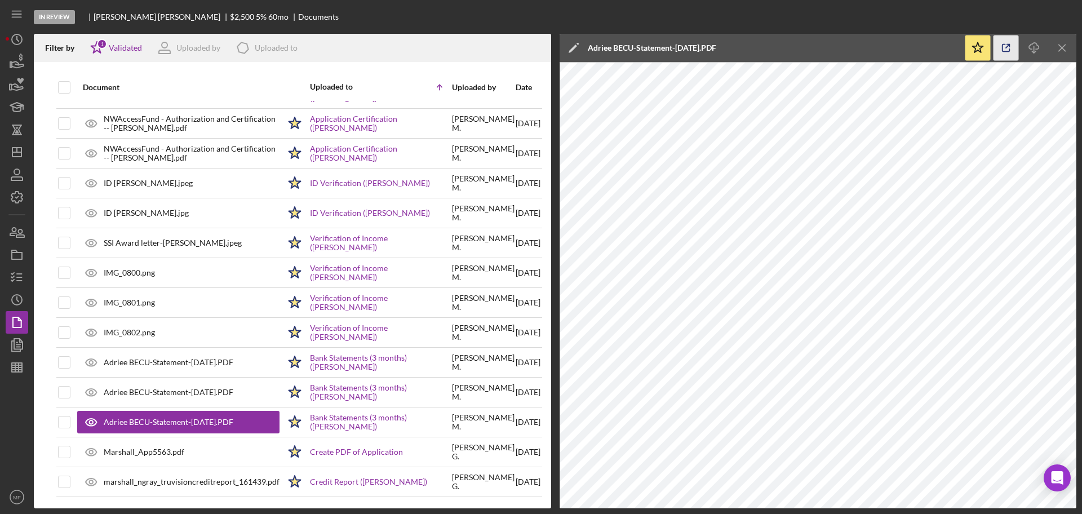
click at [1008, 47] on icon "button" at bounding box center [1005, 47] width 25 height 25
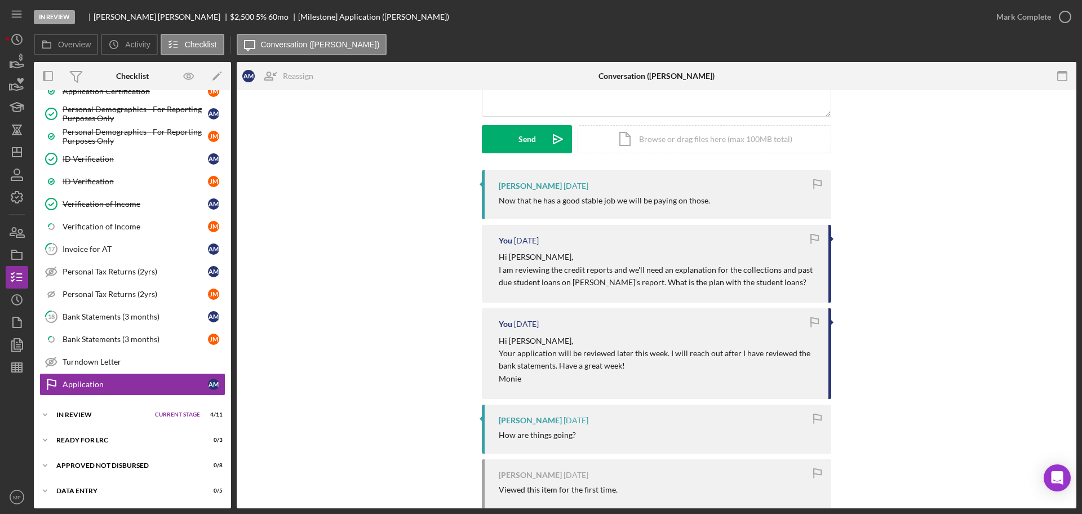
scroll to position [211, 0]
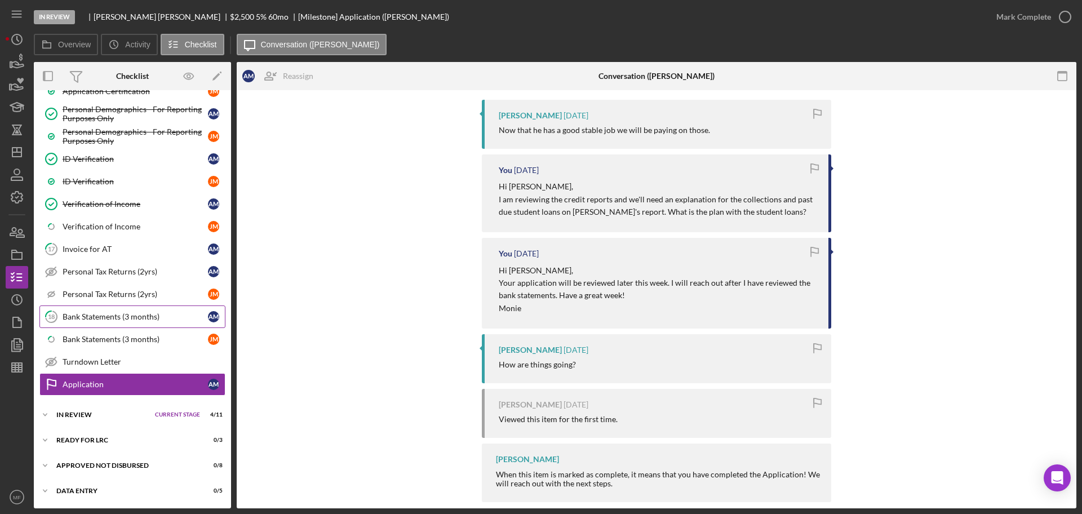
click at [101, 321] on link "18 Bank Statements (3 months) A M" at bounding box center [132, 316] width 186 height 23
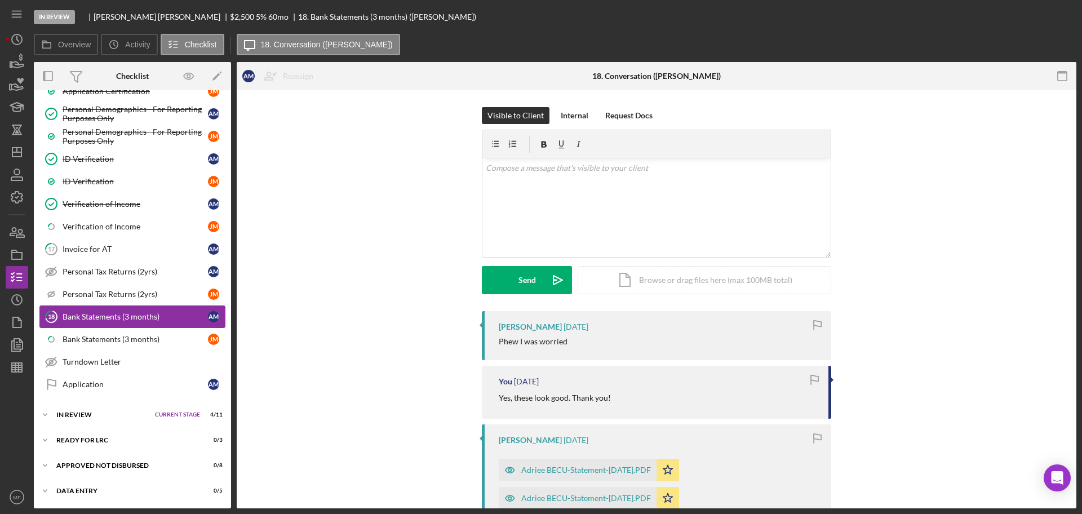
scroll to position [559, 0]
click at [21, 362] on icon "button" at bounding box center [17, 367] width 28 height 28
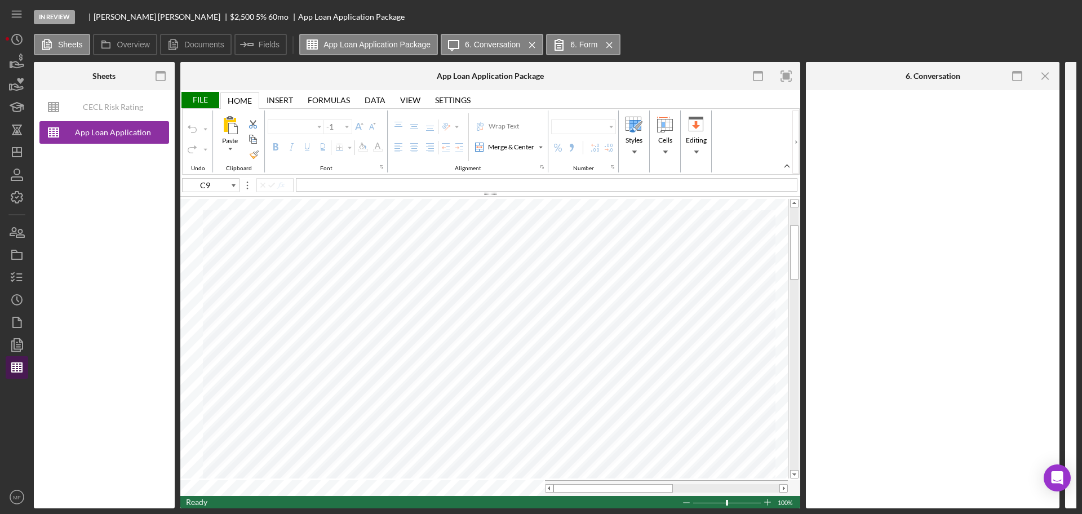
type input "Arial"
type input "10"
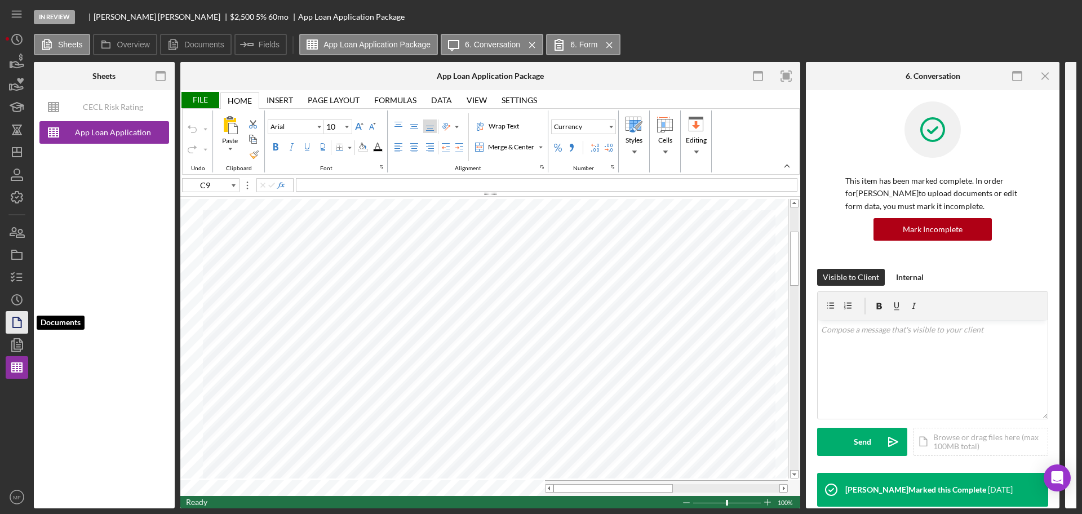
click at [17, 324] on icon "button" at bounding box center [17, 322] width 28 height 28
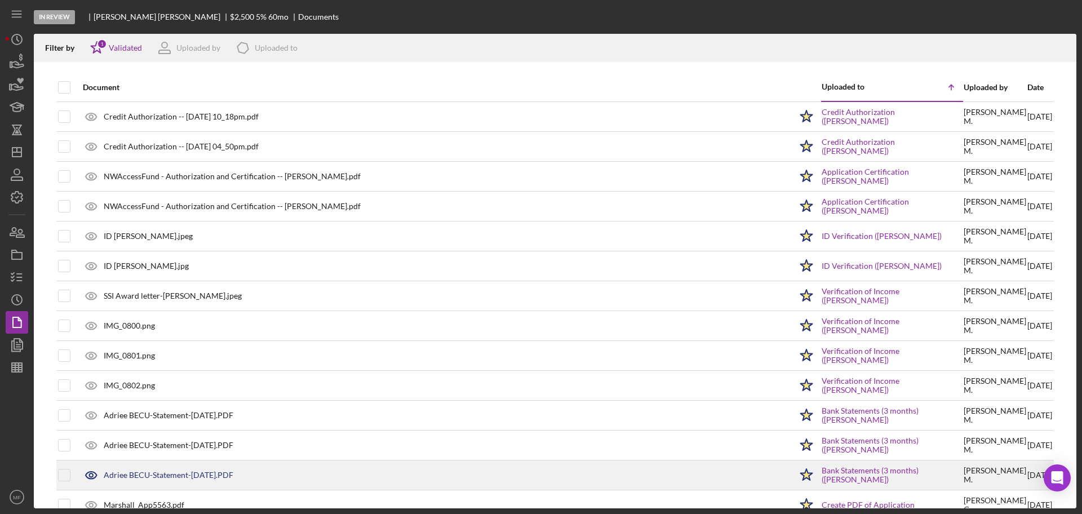
click at [169, 468] on div "Adriee BECU-Statement-[DATE].PDF" at bounding box center [434, 475] width 714 height 28
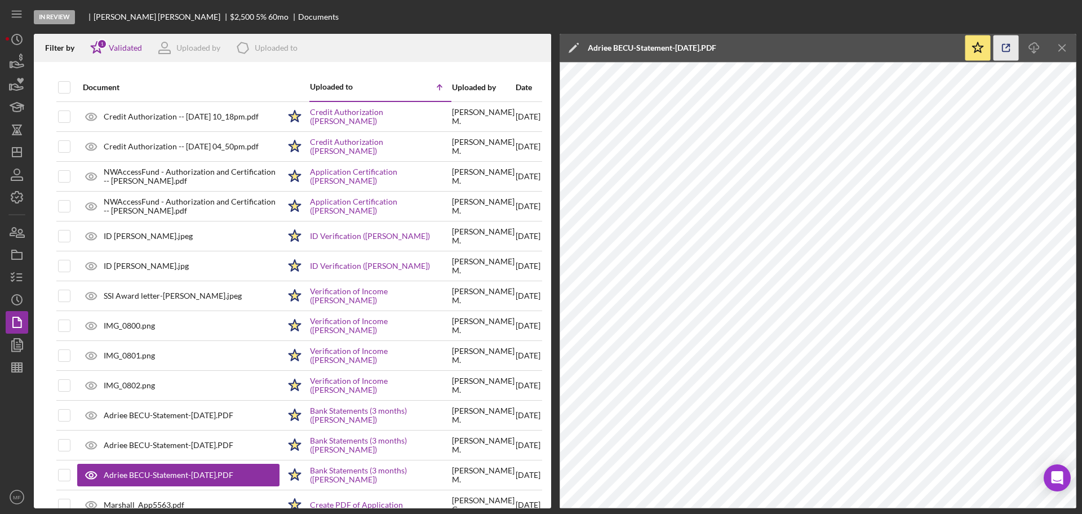
click at [1003, 46] on icon "button" at bounding box center [1005, 47] width 25 height 25
